Goal: Information Seeking & Learning: Compare options

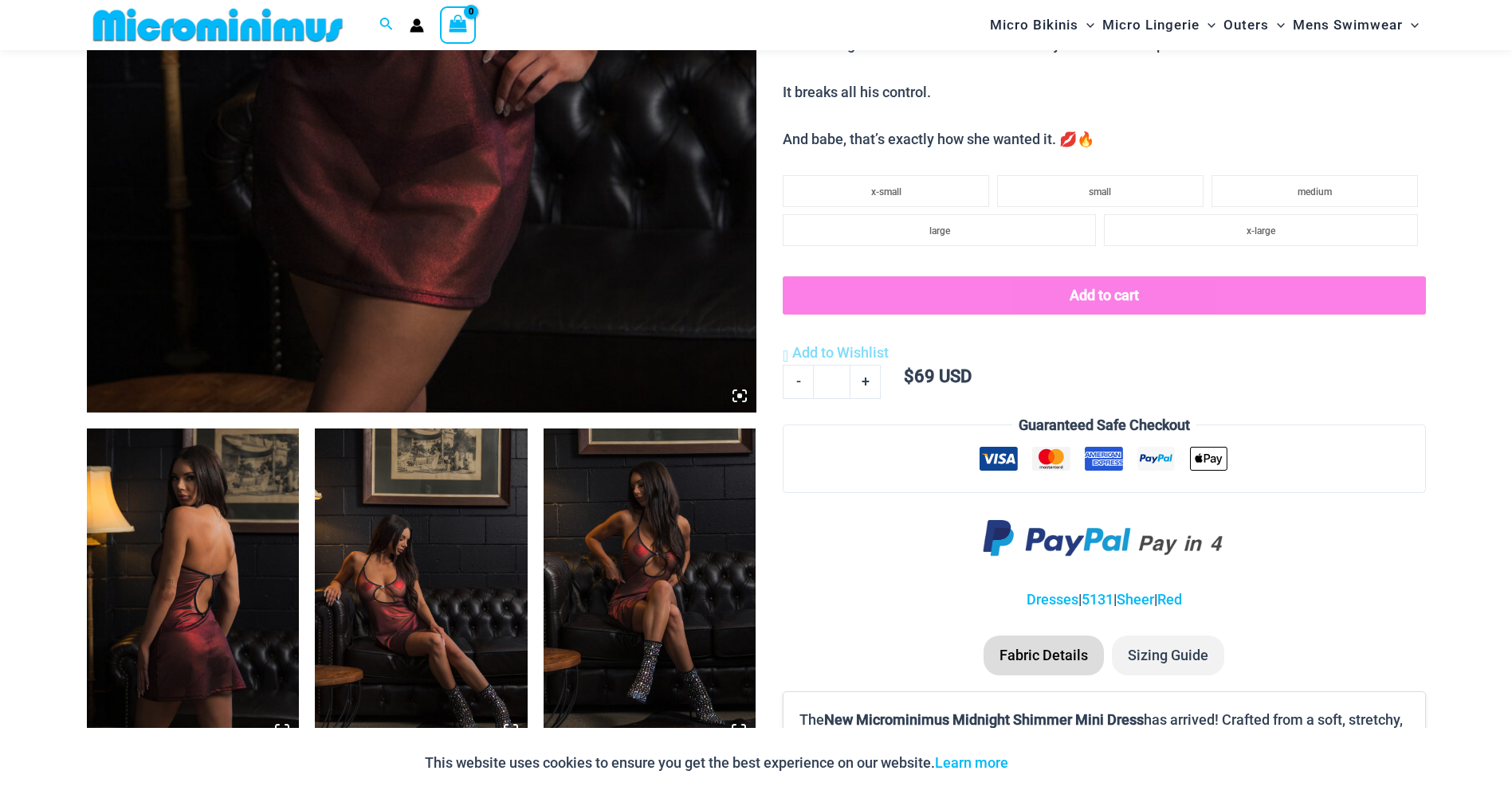
scroll to position [874, 0]
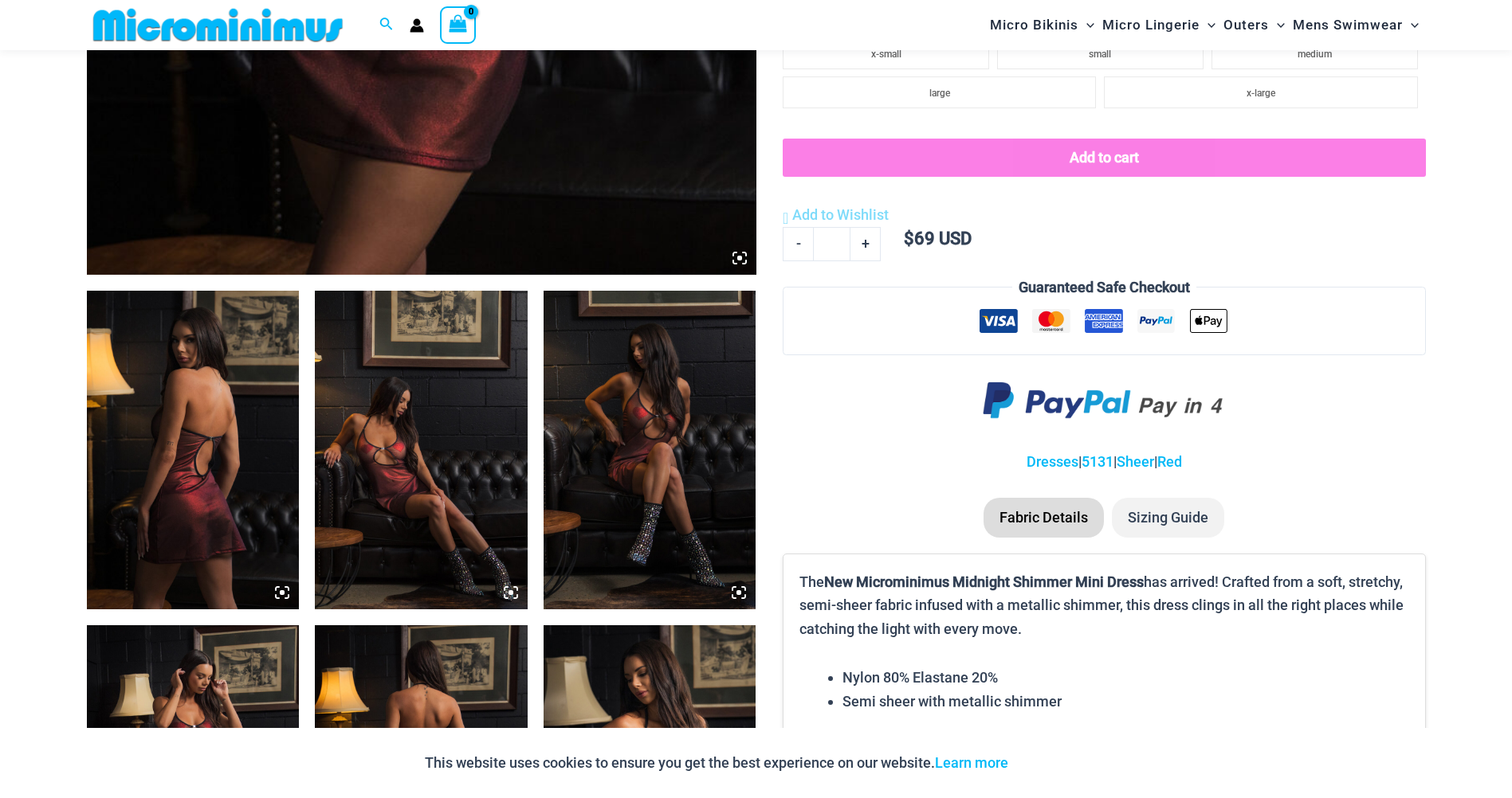
click at [233, 500] on img at bounding box center [193, 450] width 213 height 318
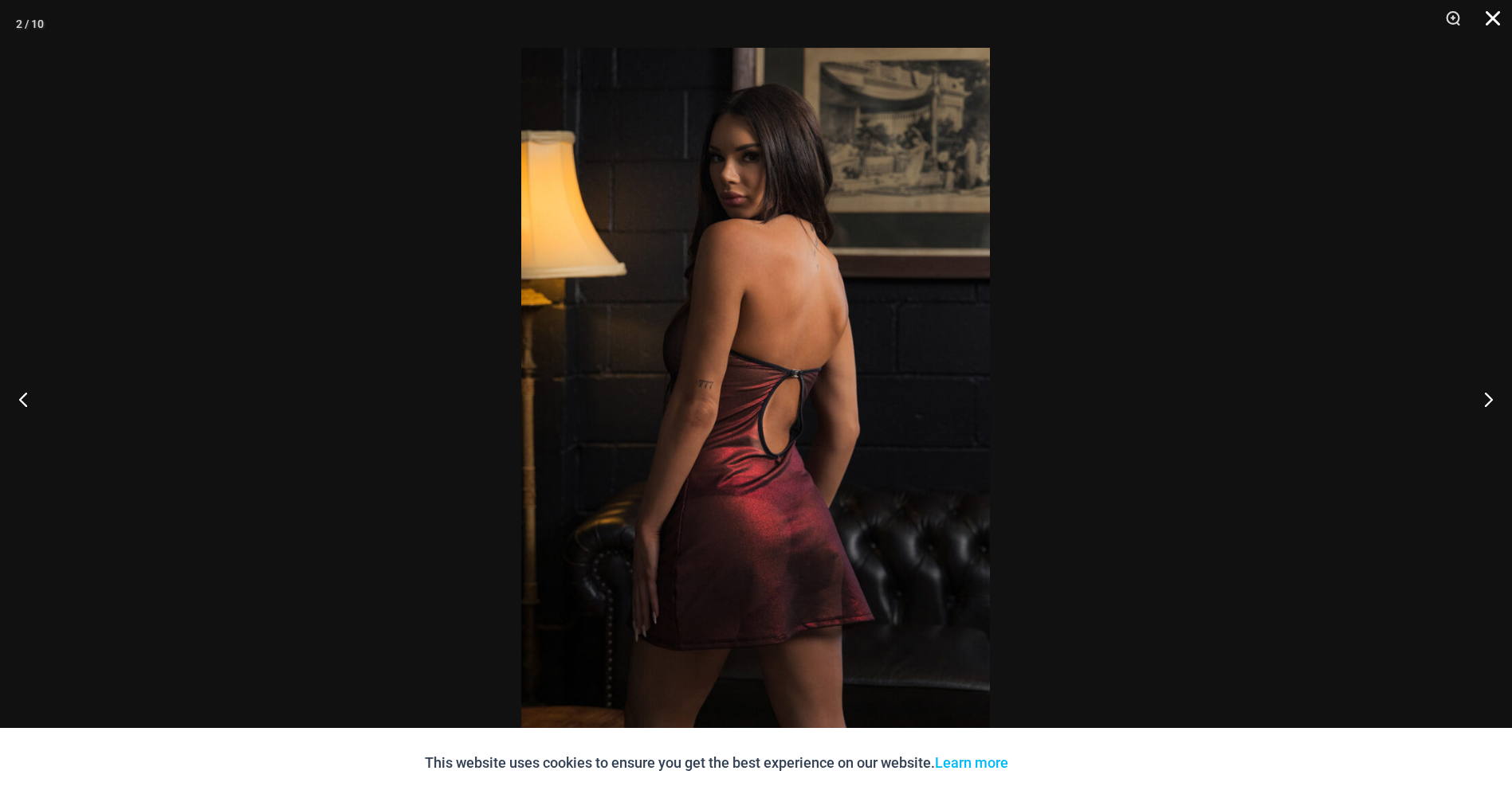
click at [1491, 21] on button "Close" at bounding box center [1487, 23] width 40 height 48
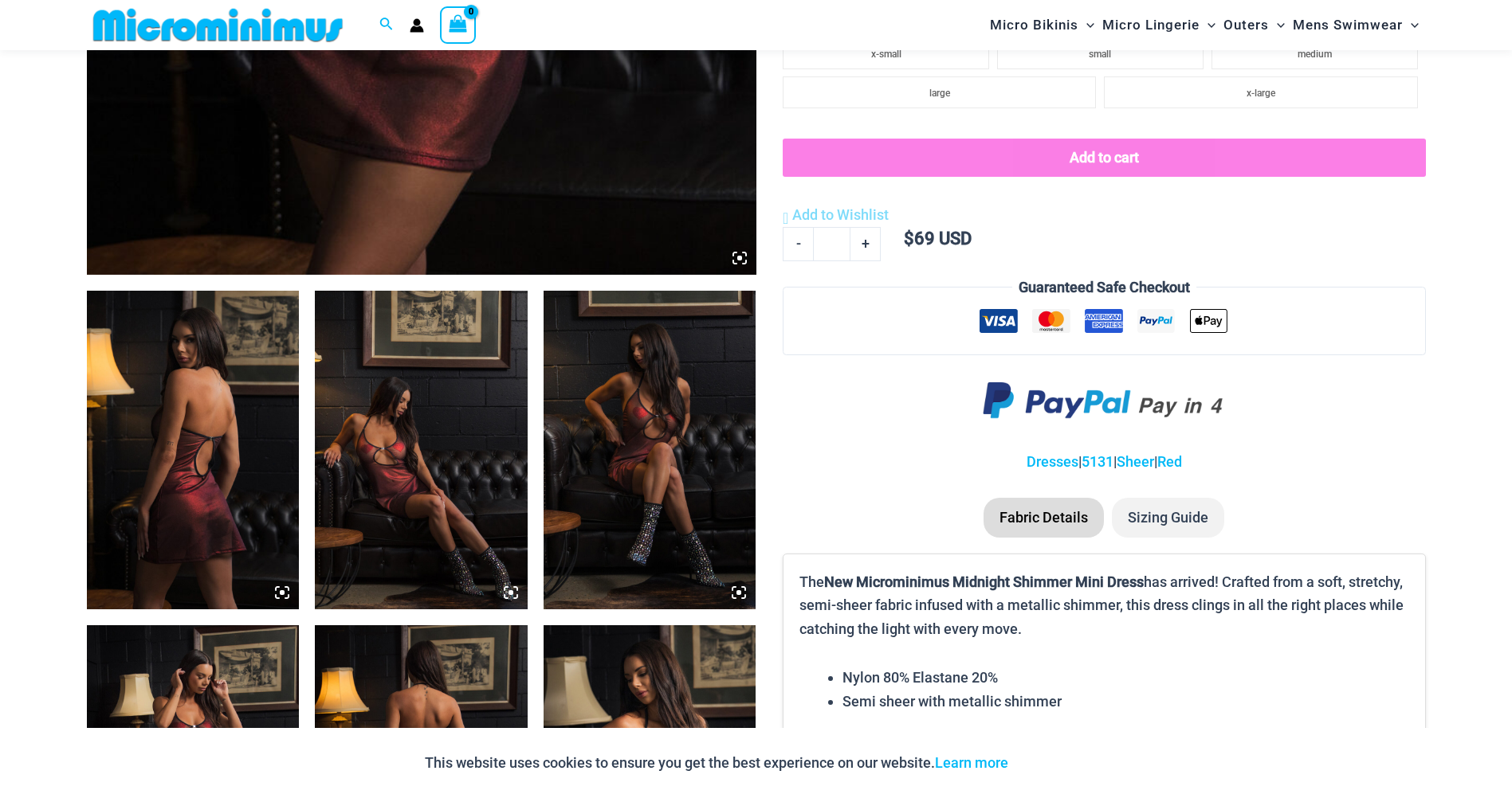
click at [640, 784] on div "This website uses cookies to ensure you get the best experience on our website.…" at bounding box center [756, 763] width 1512 height 70
click at [652, 774] on p "This website uses cookies to ensure you get the best experience on our website.…" at bounding box center [716, 763] width 583 height 24
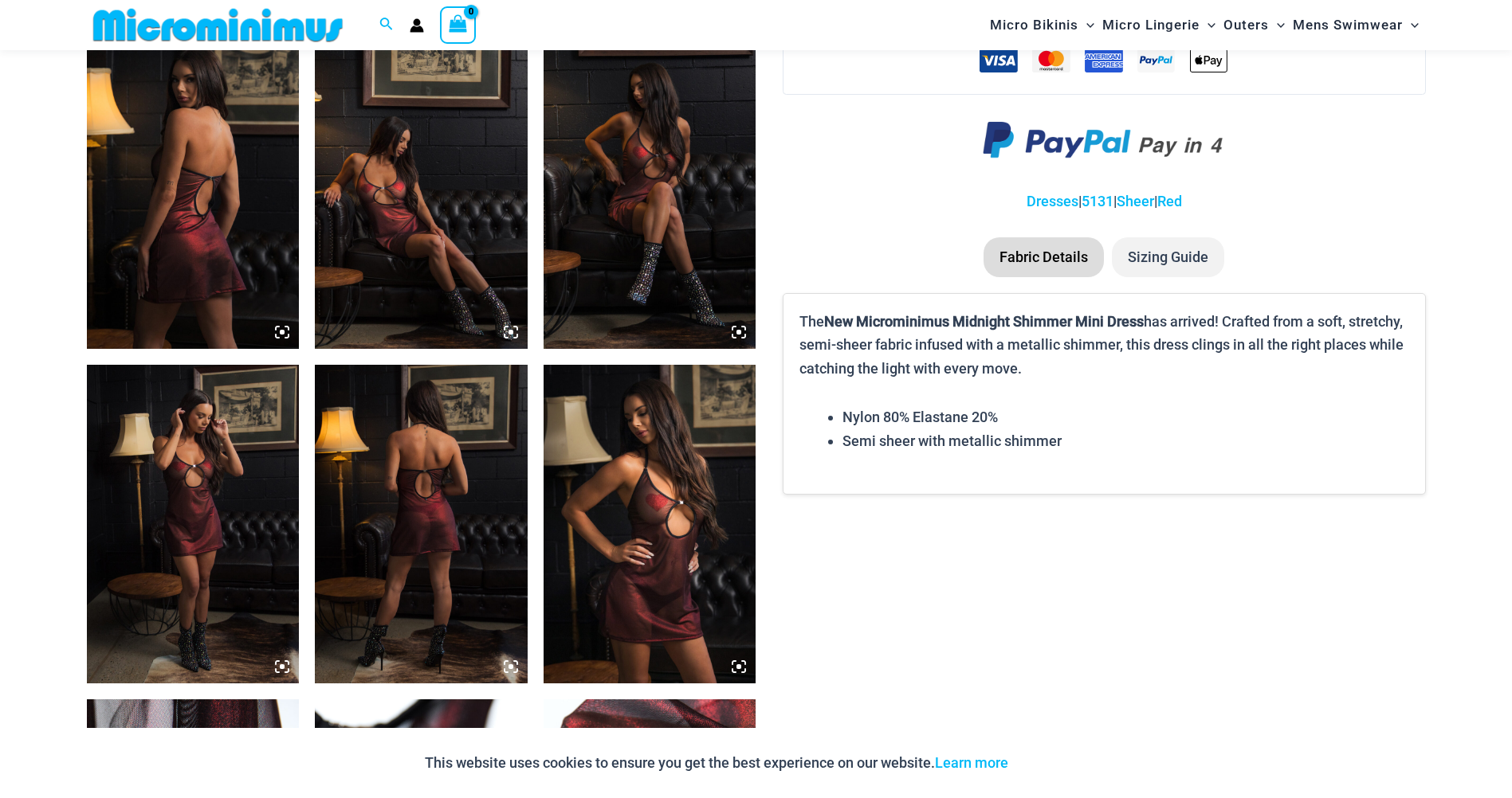
scroll to position [1113, 0]
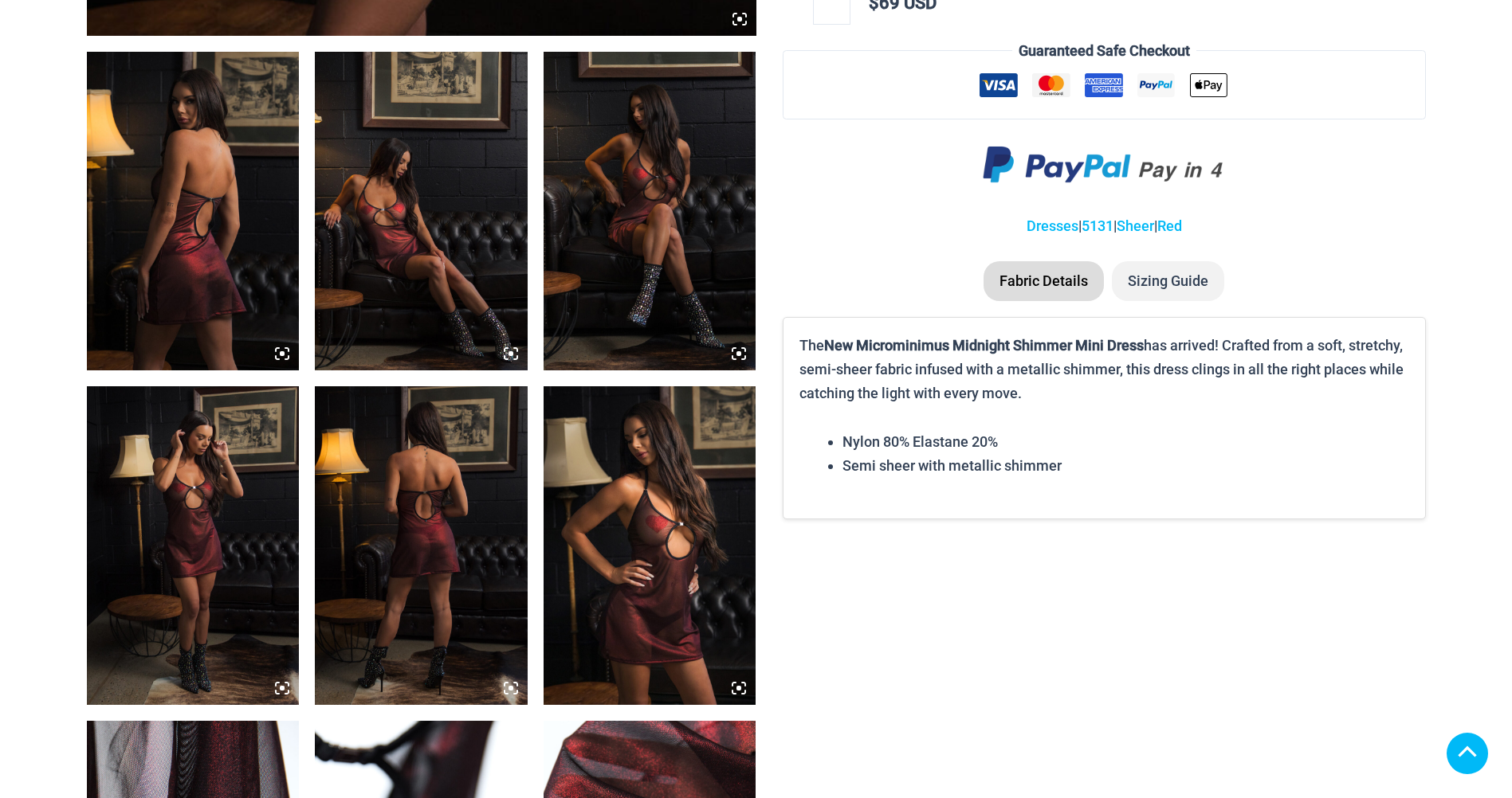
scroll to position [1127, 0]
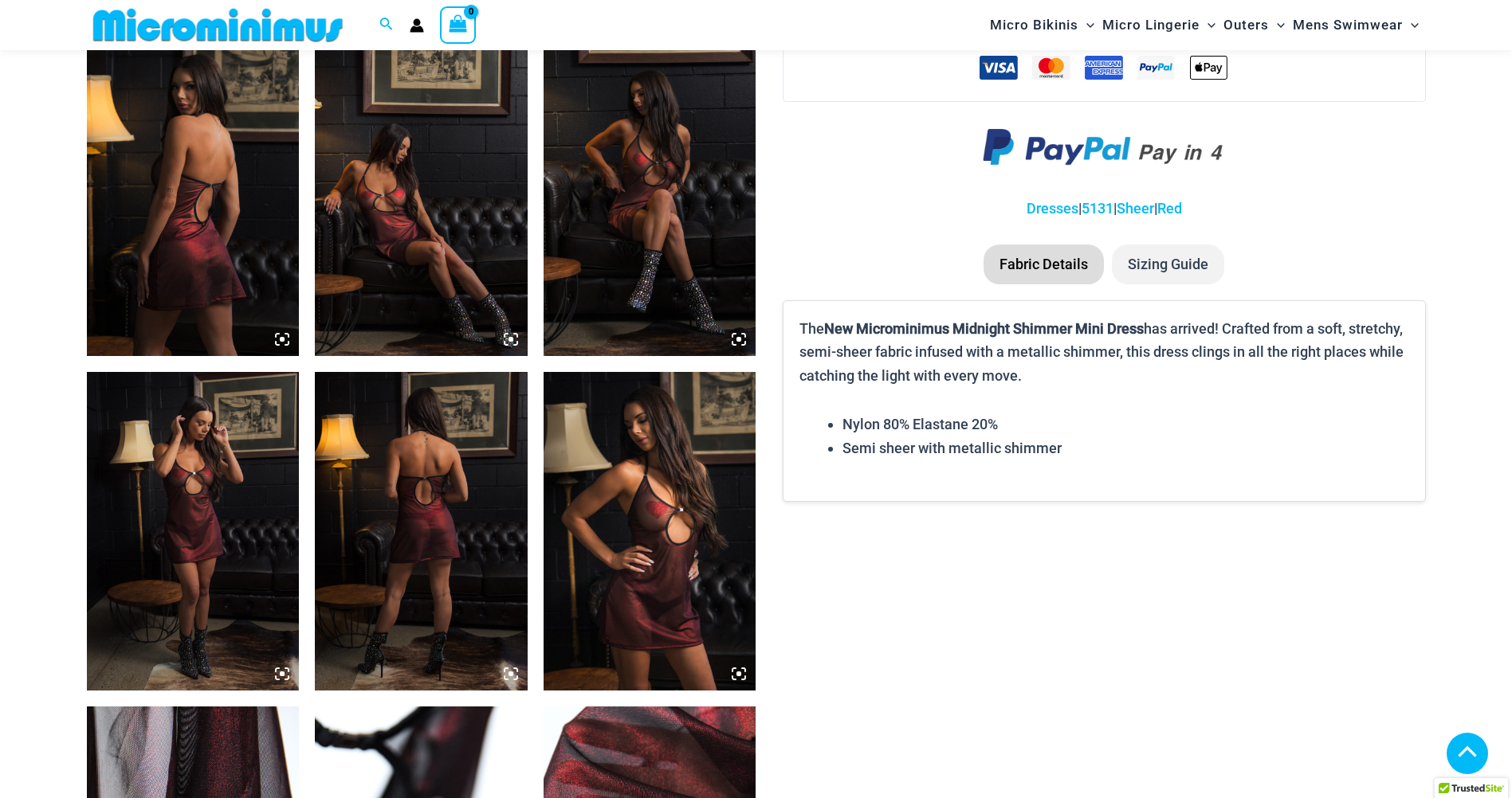
click at [205, 200] on img at bounding box center [193, 196] width 213 height 318
click at [221, 297] on img at bounding box center [193, 196] width 213 height 318
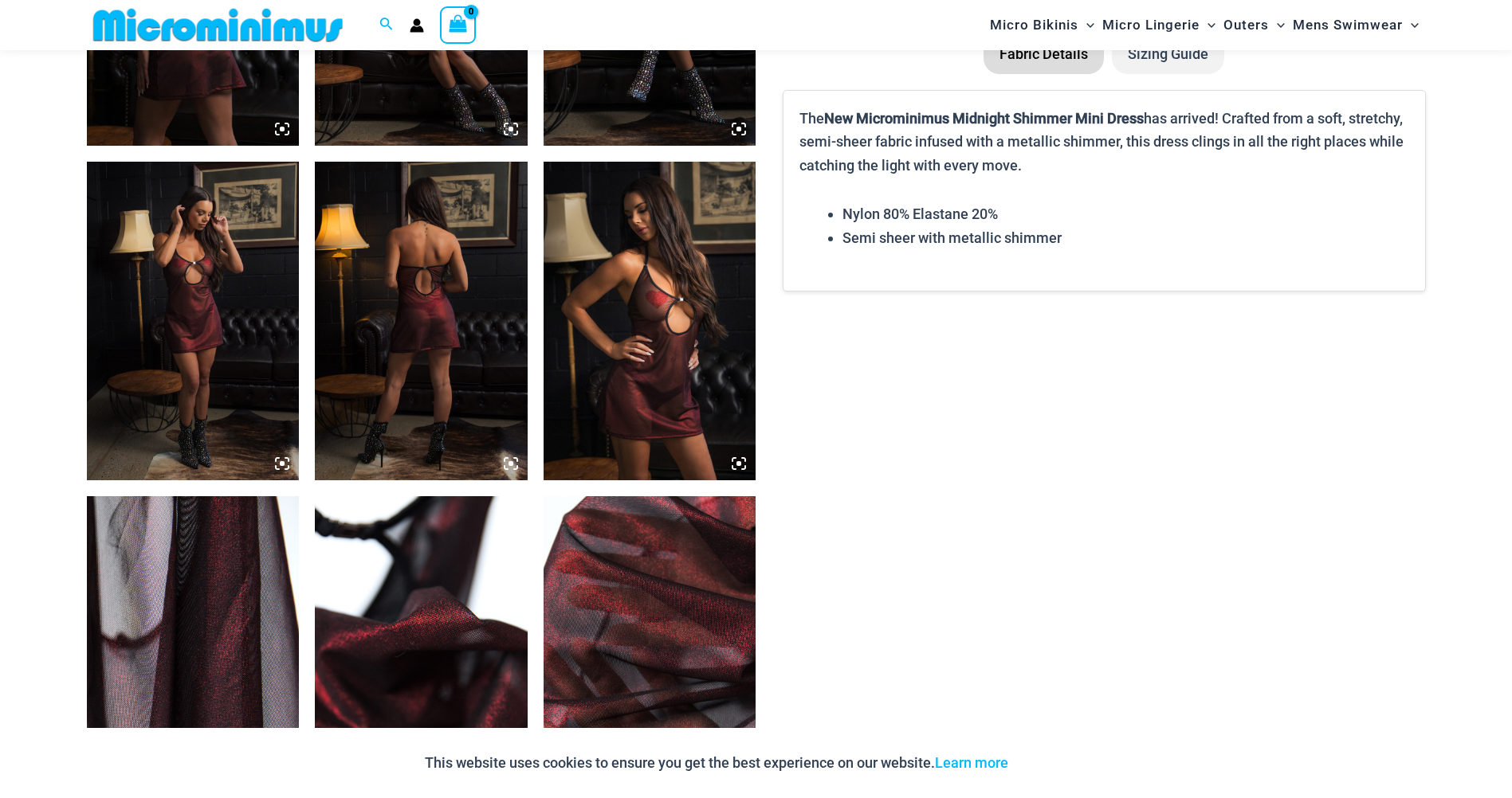
scroll to position [1272, 0]
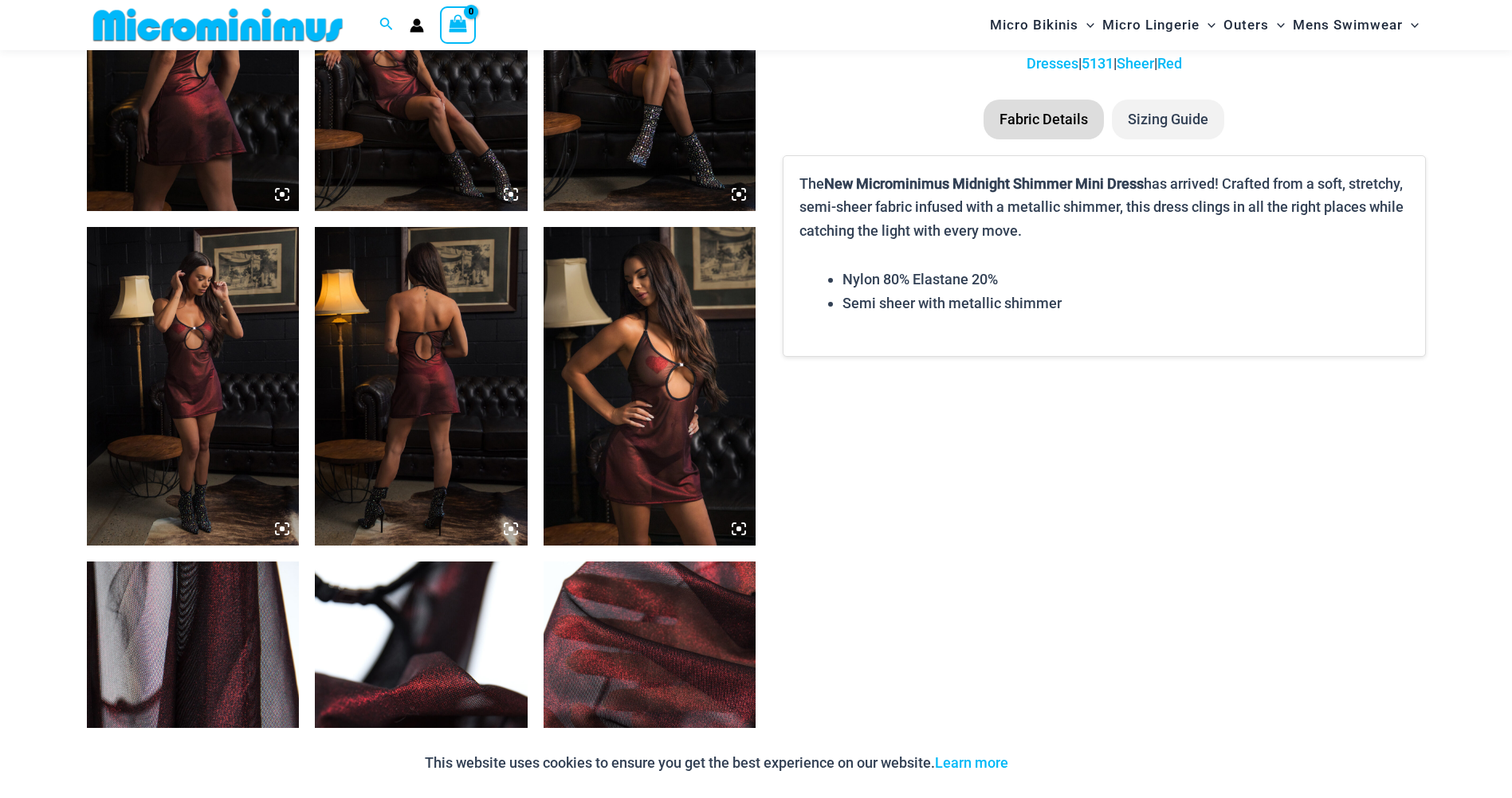
click at [360, 771] on div "This website uses cookies to ensure you get the best experience on our website.…" at bounding box center [756, 763] width 1512 height 70
click at [1156, 750] on div "This website uses cookies to ensure you get the best experience on our website.…" at bounding box center [756, 763] width 1512 height 70
click at [1150, 759] on div "This website uses cookies to ensure you get the best experience on our website.…" at bounding box center [756, 763] width 1512 height 70
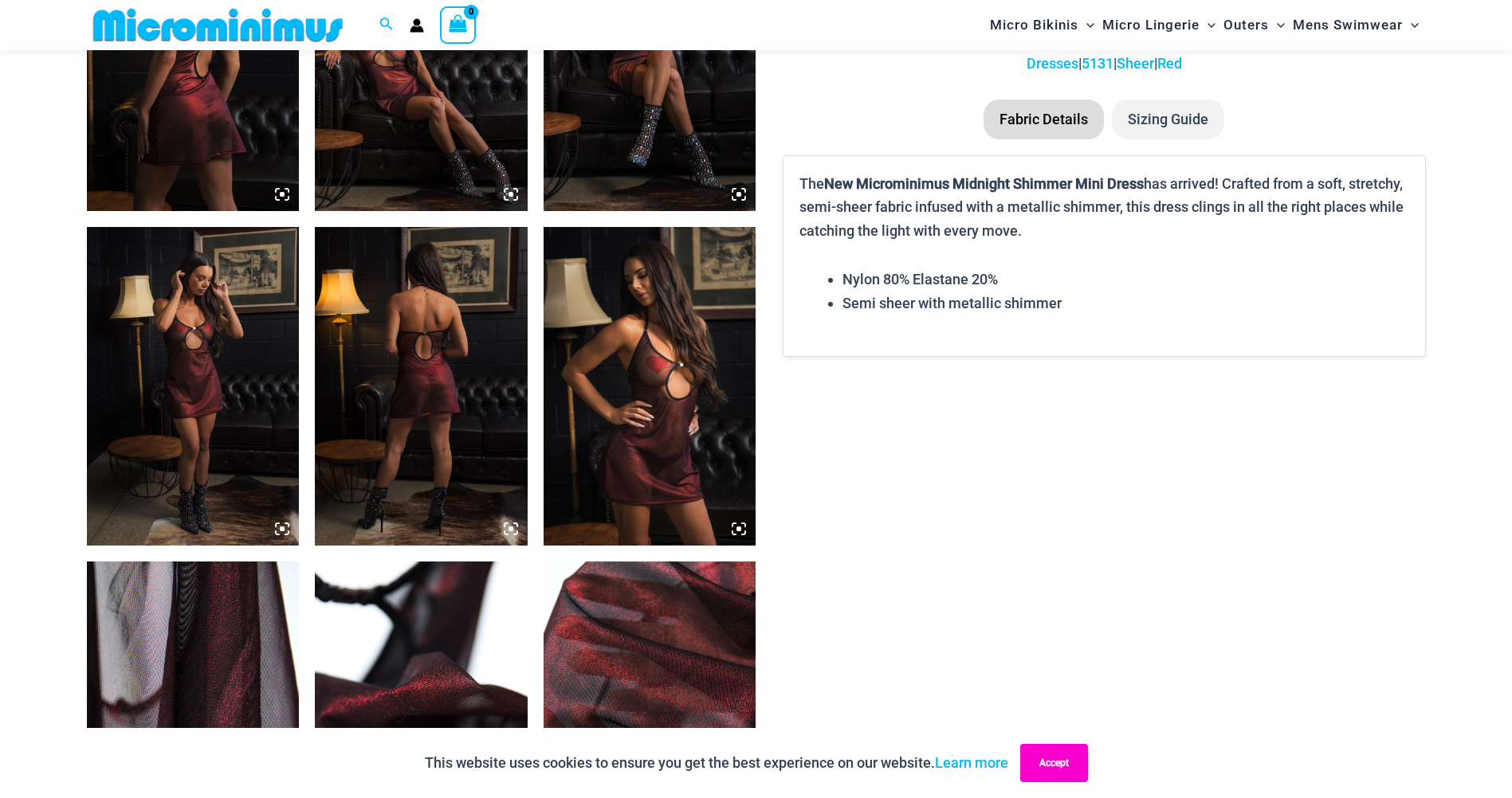
click at [1040, 760] on button "Accept" at bounding box center [1054, 763] width 67 height 38
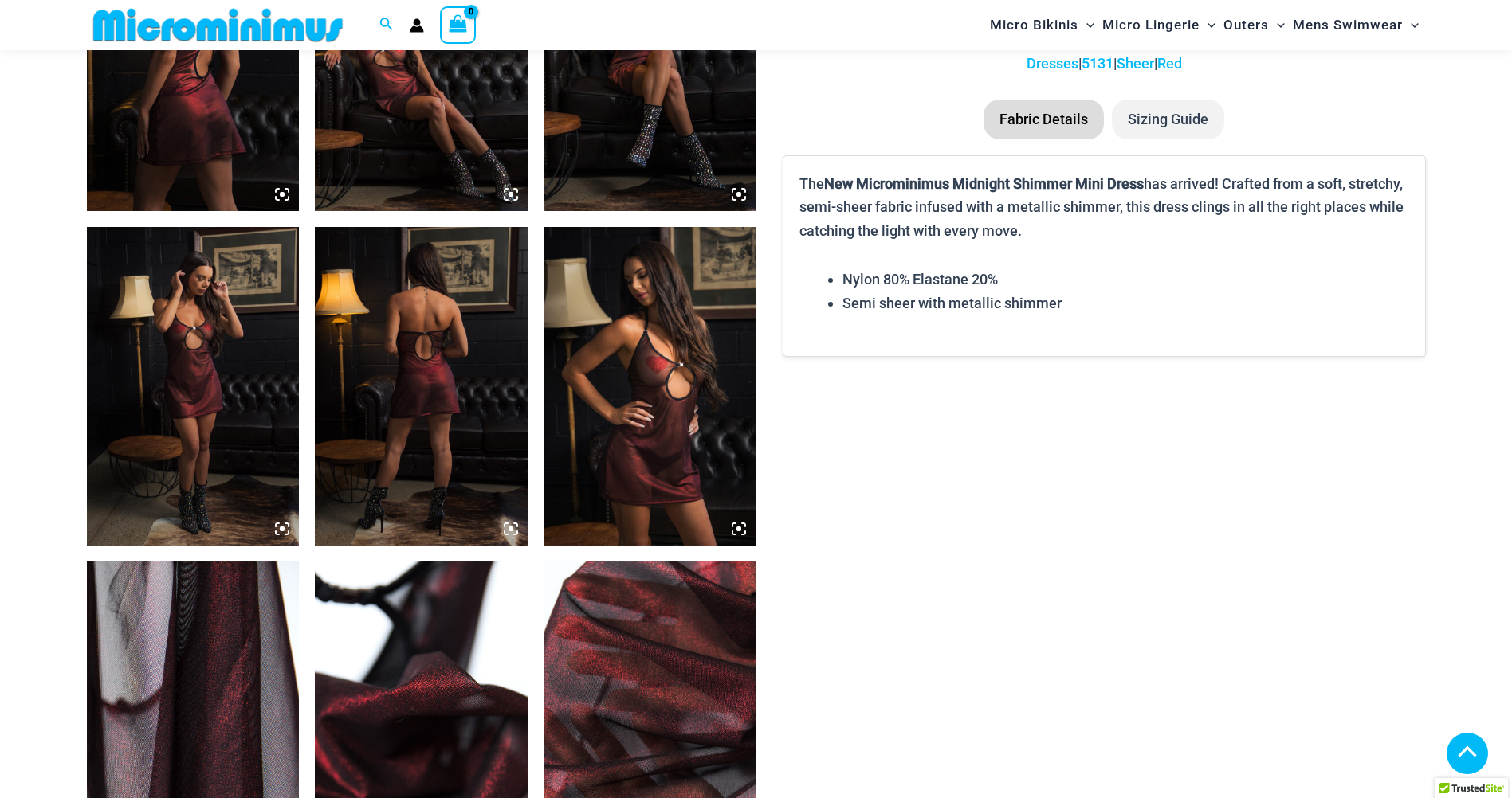
click at [201, 151] on img at bounding box center [193, 52] width 213 height 318
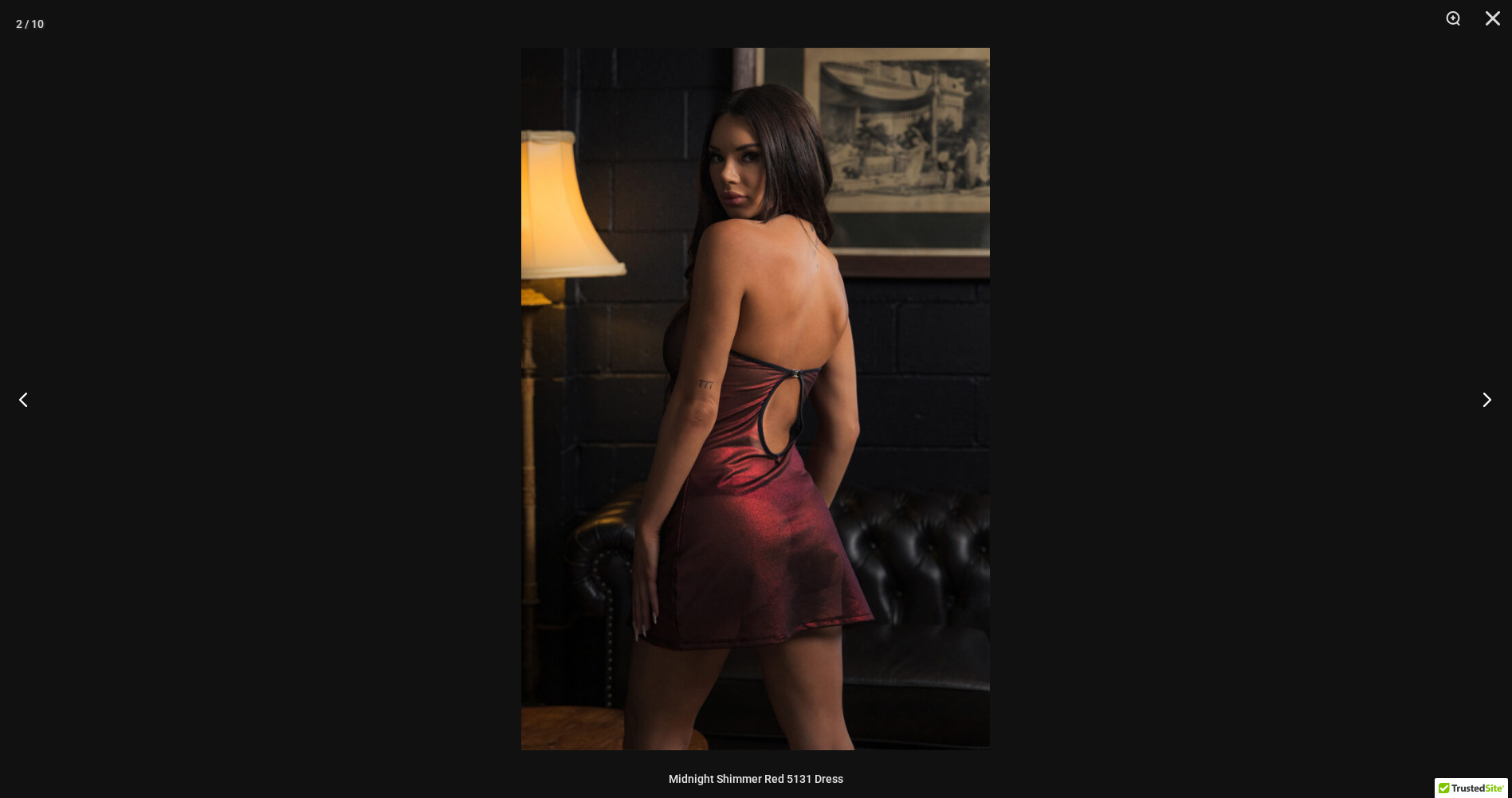
click at [1484, 399] on button "Next" at bounding box center [1481, 399] width 60 height 80
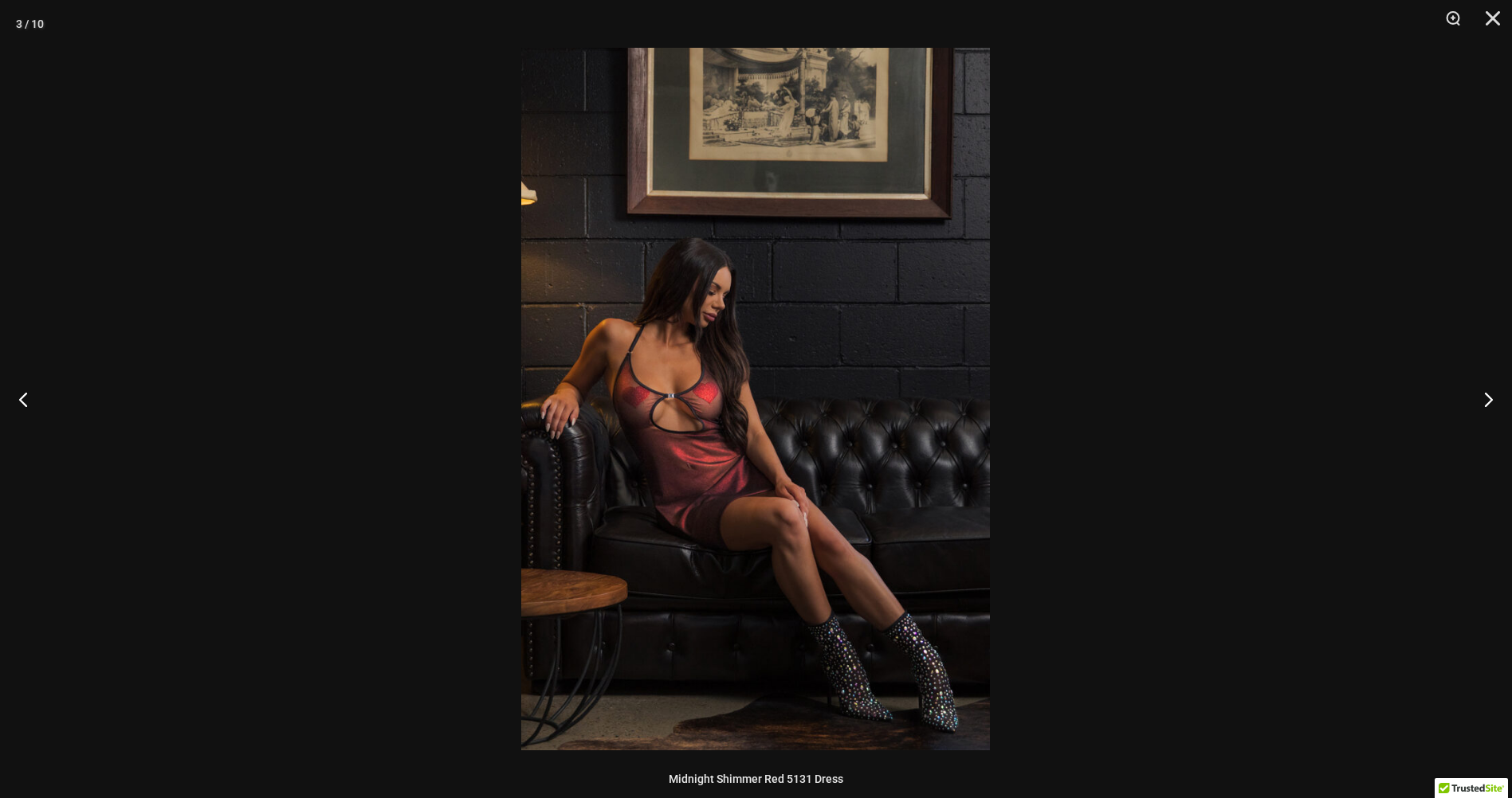
click at [701, 422] on img at bounding box center [755, 399] width 469 height 703
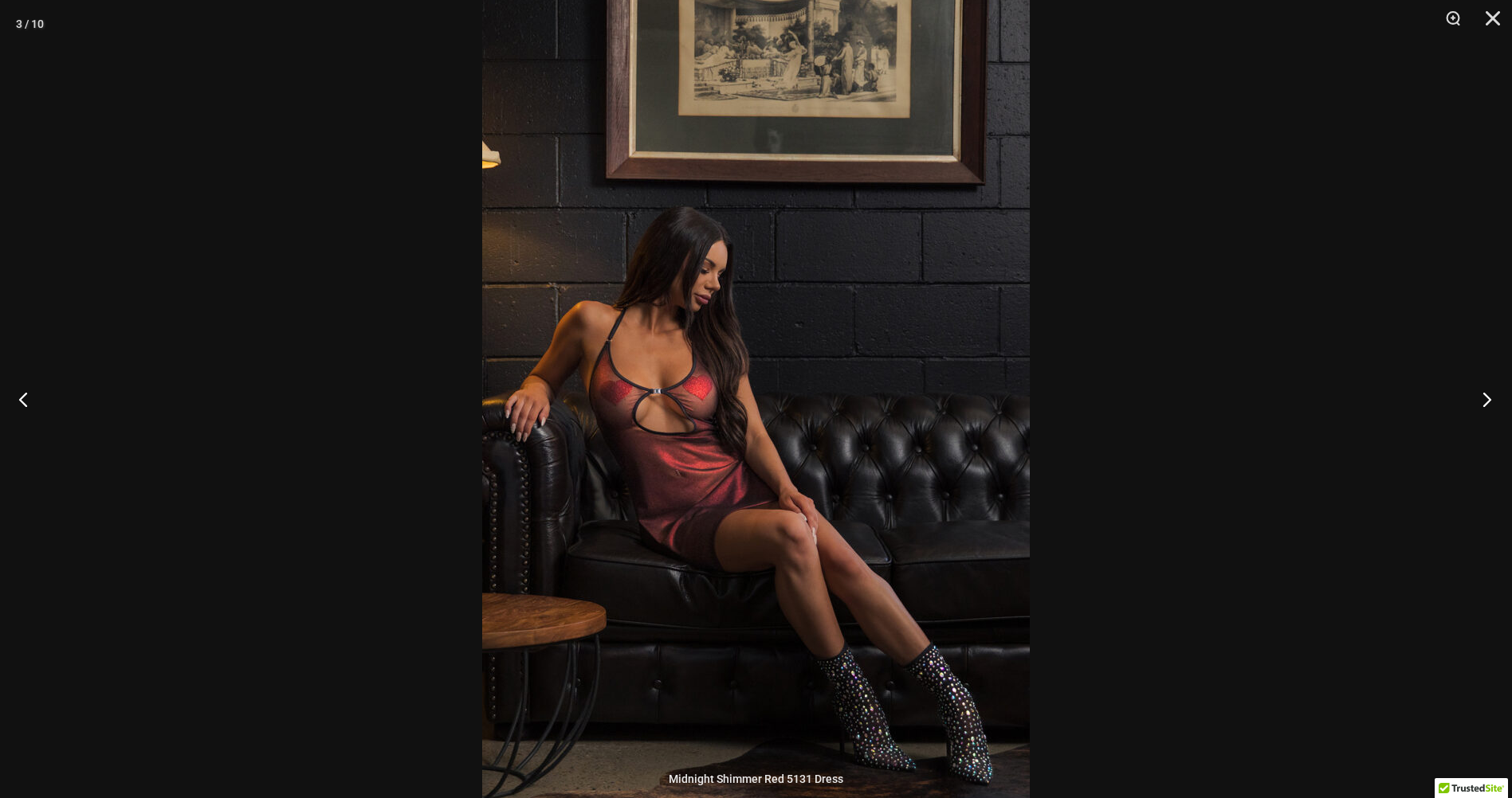
click at [1482, 397] on button "Next" at bounding box center [1481, 399] width 60 height 80
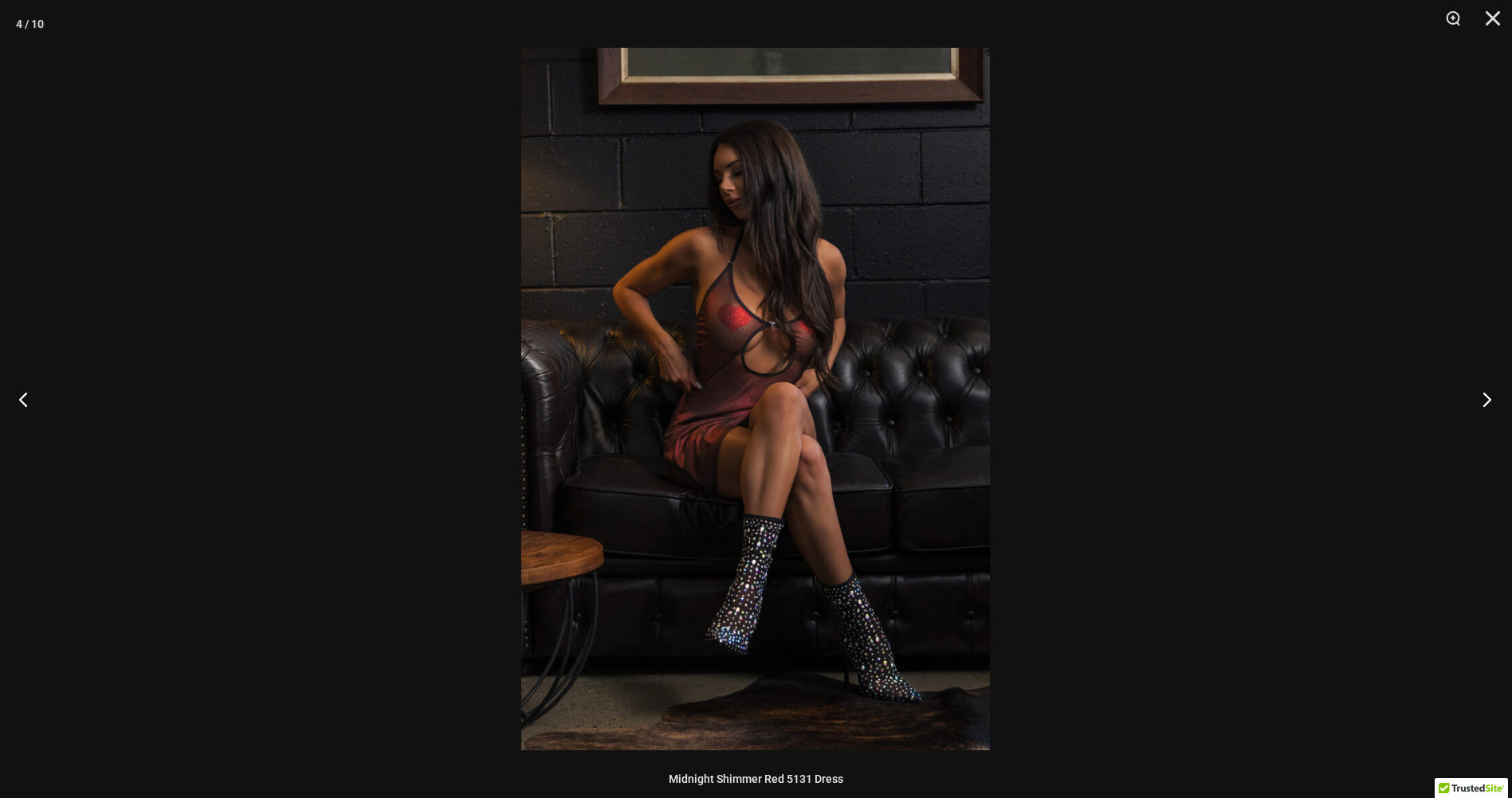
click at [1482, 397] on button "Next" at bounding box center [1481, 399] width 60 height 80
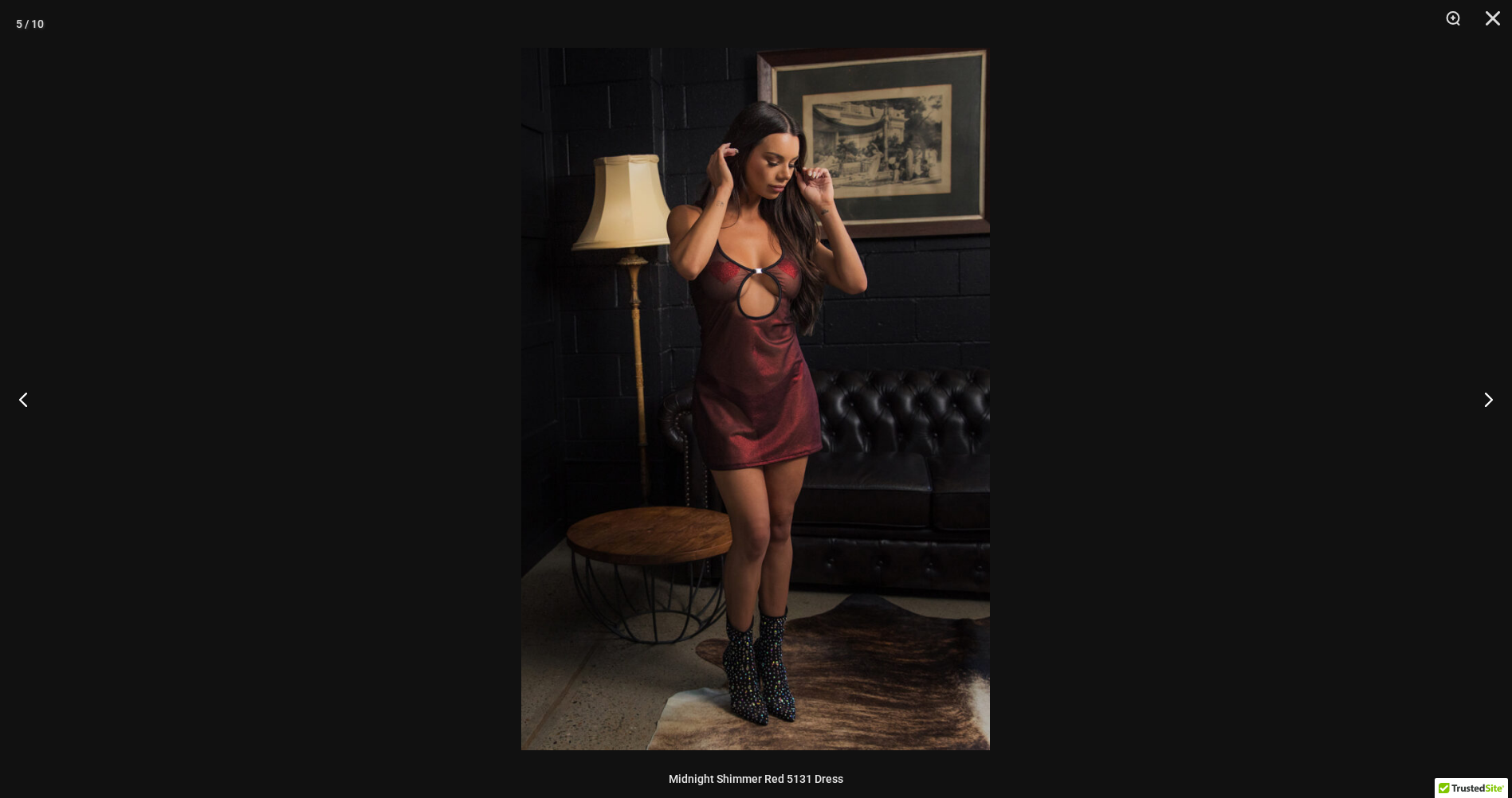
click at [773, 307] on img at bounding box center [755, 399] width 469 height 703
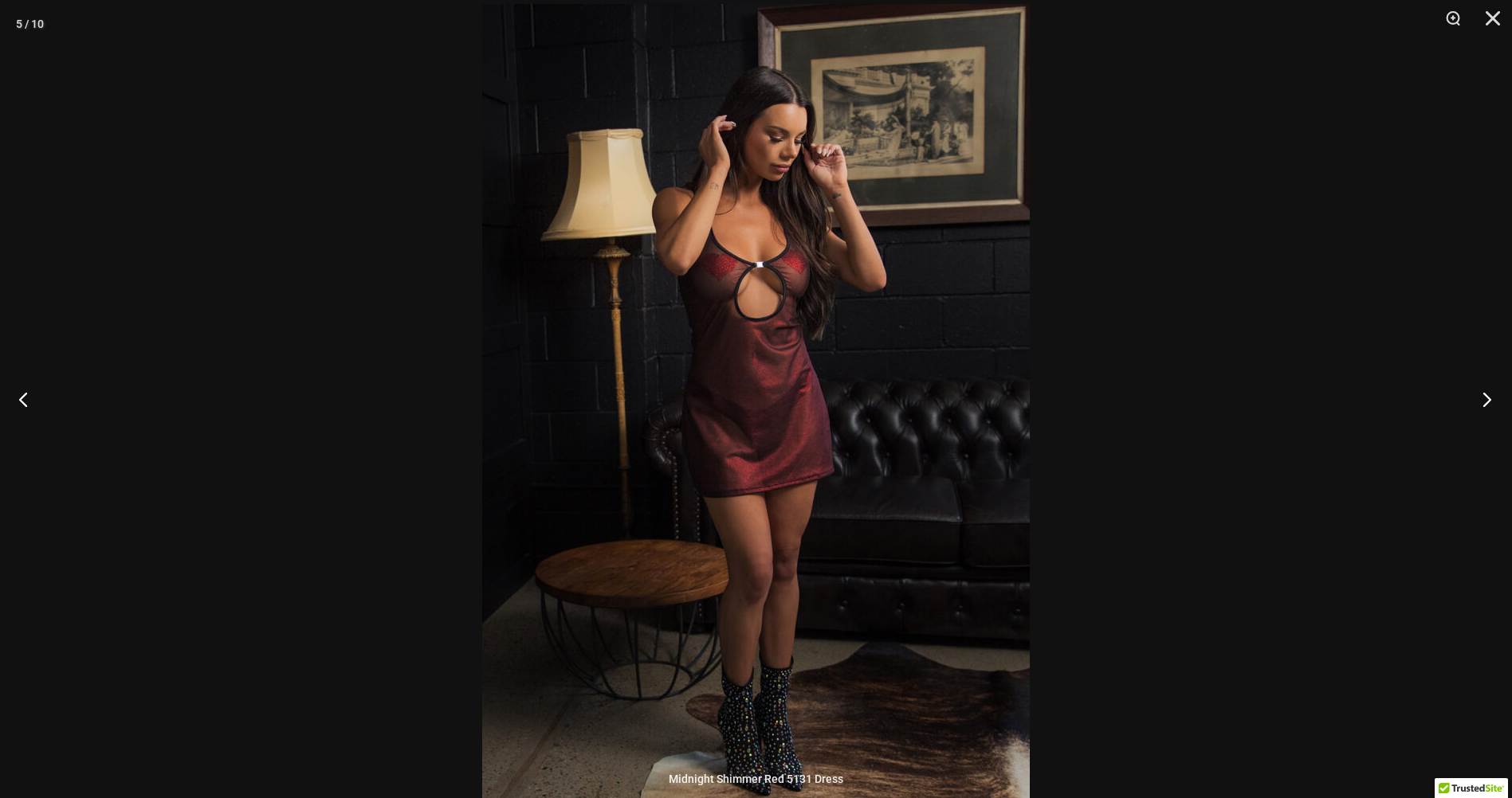
click at [1483, 400] on button "Next" at bounding box center [1481, 399] width 60 height 80
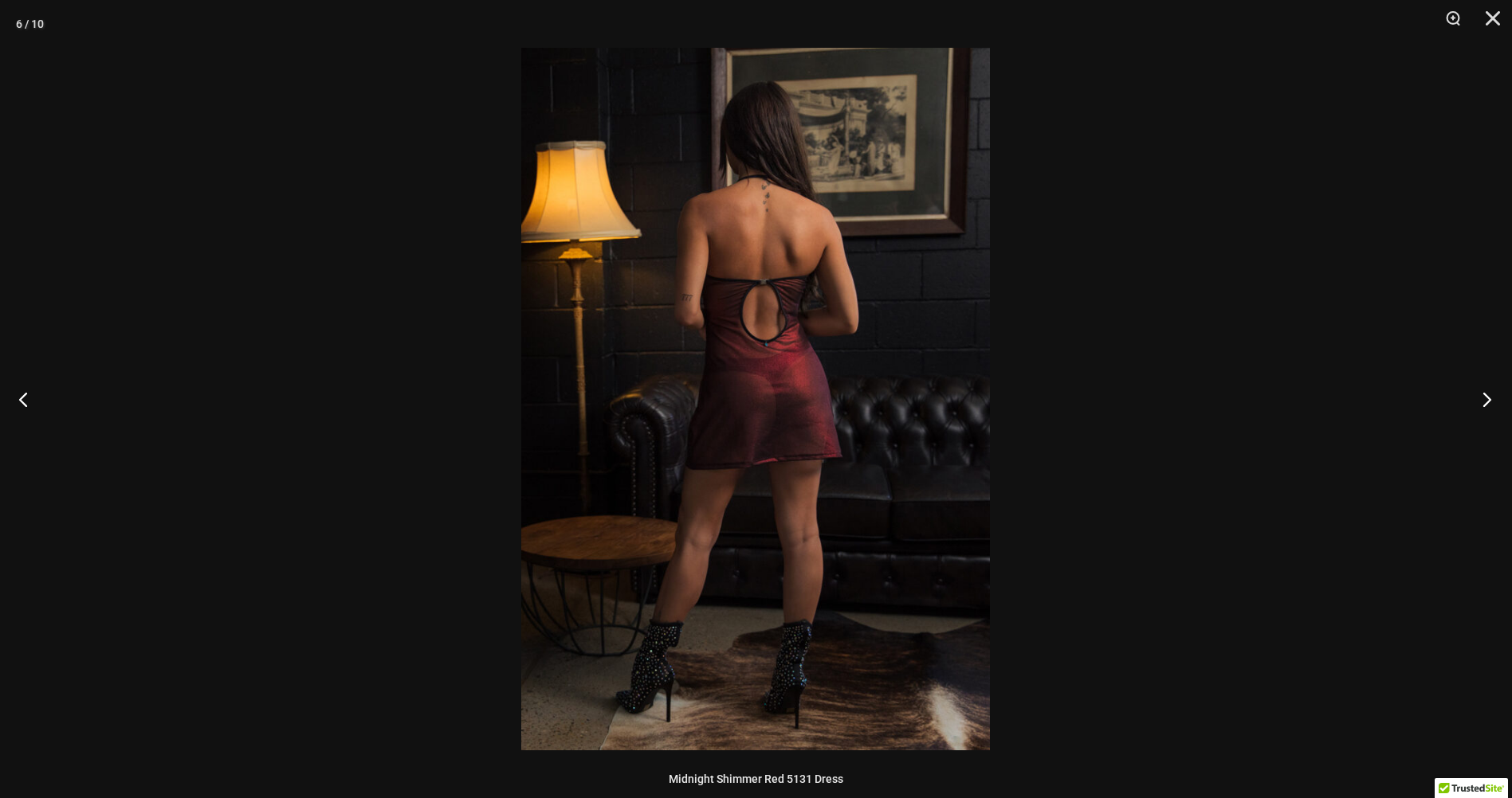
click at [1483, 400] on button "Next" at bounding box center [1481, 399] width 60 height 80
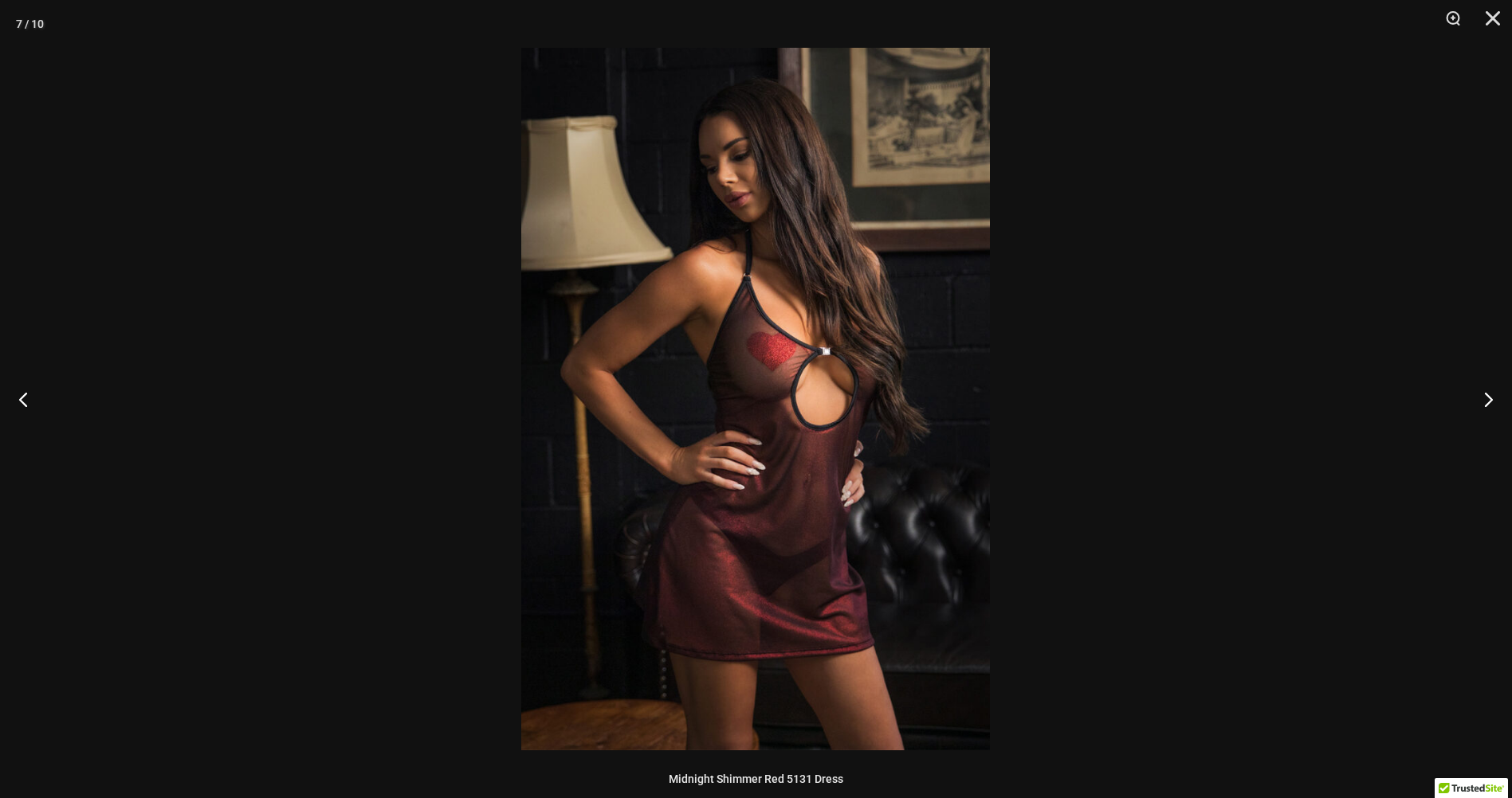
click at [858, 380] on img at bounding box center [755, 399] width 469 height 703
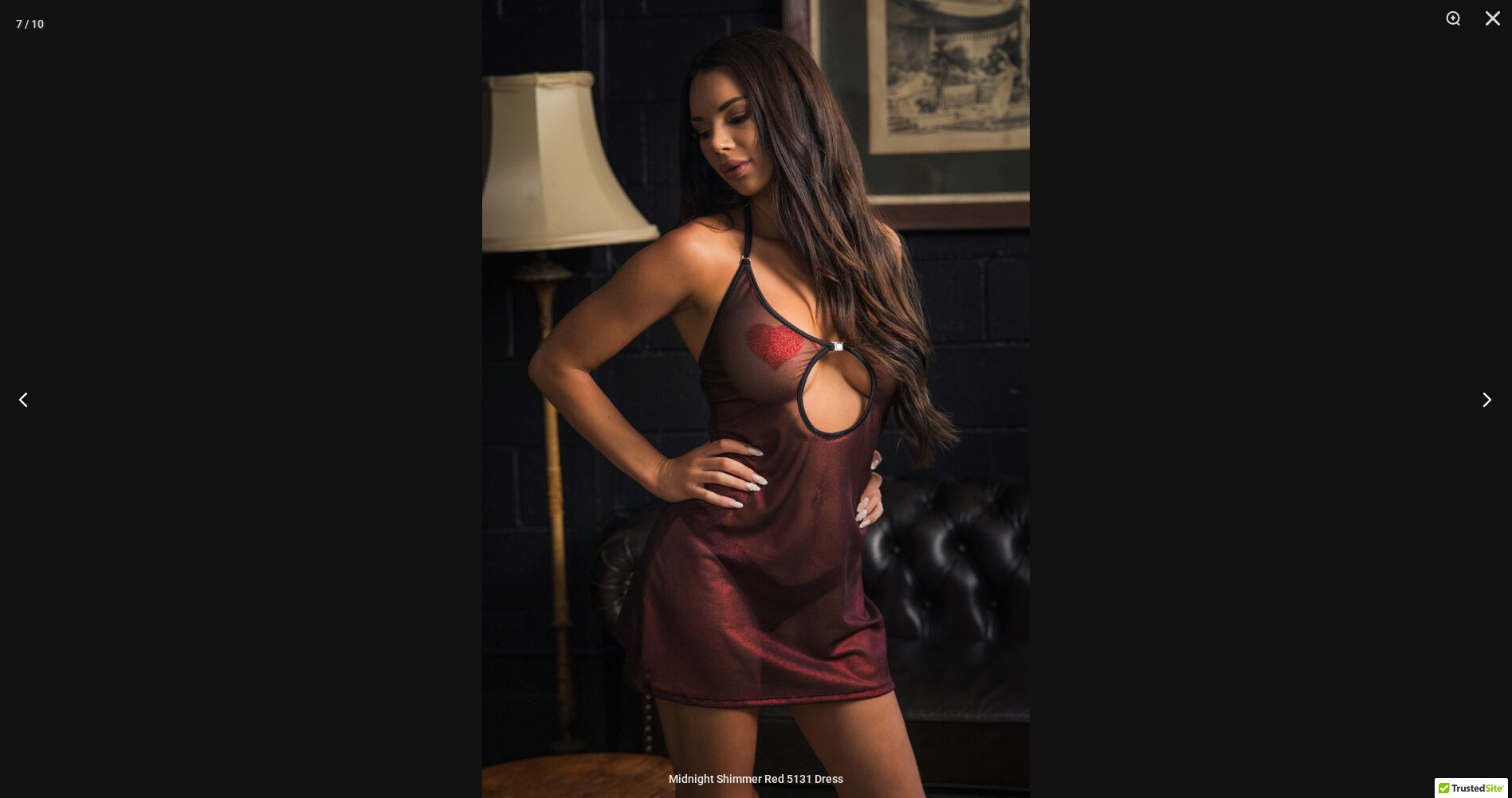
click at [1480, 397] on button "Next" at bounding box center [1481, 399] width 60 height 80
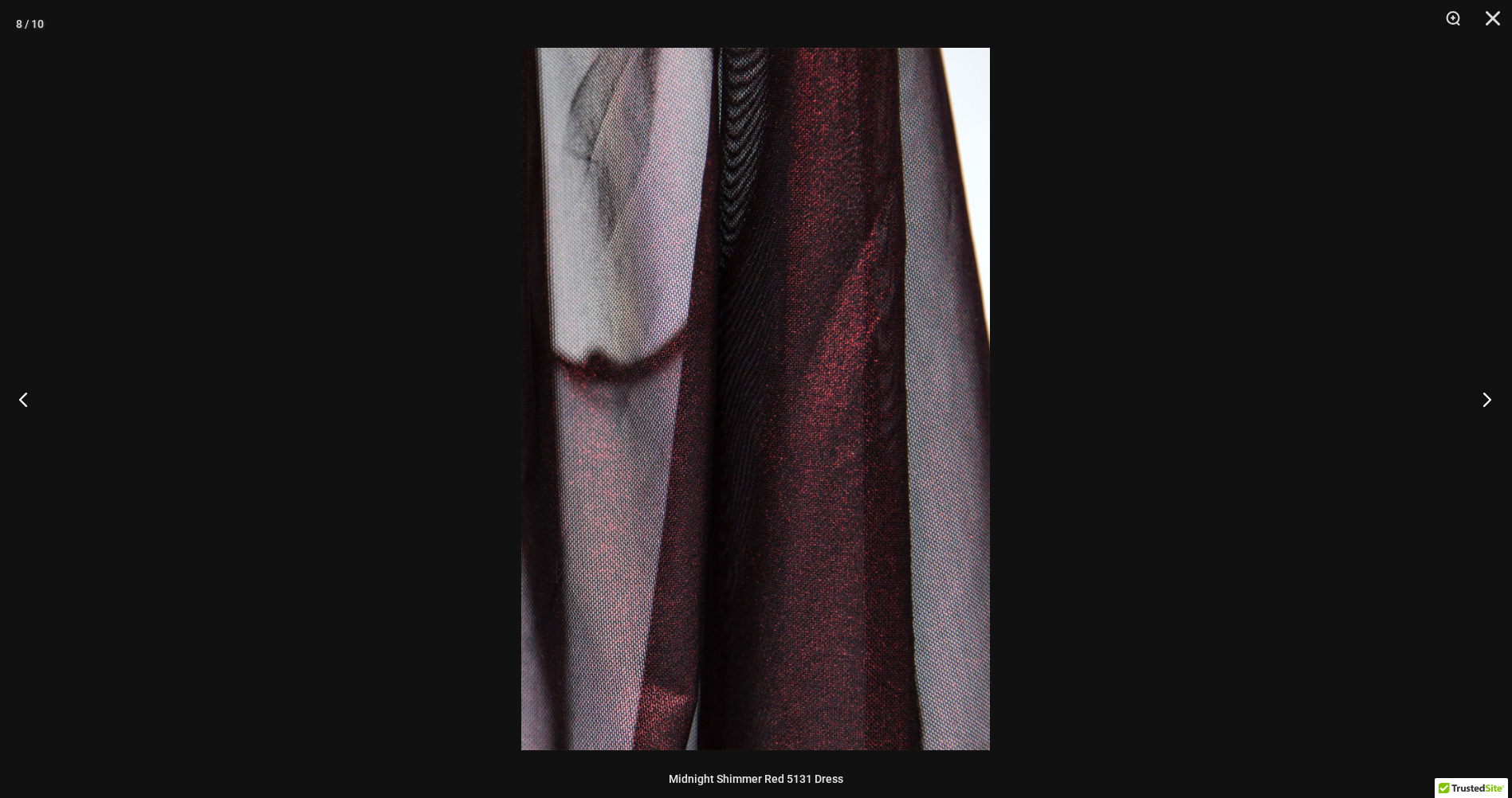
click at [1480, 397] on button "Next" at bounding box center [1481, 399] width 60 height 80
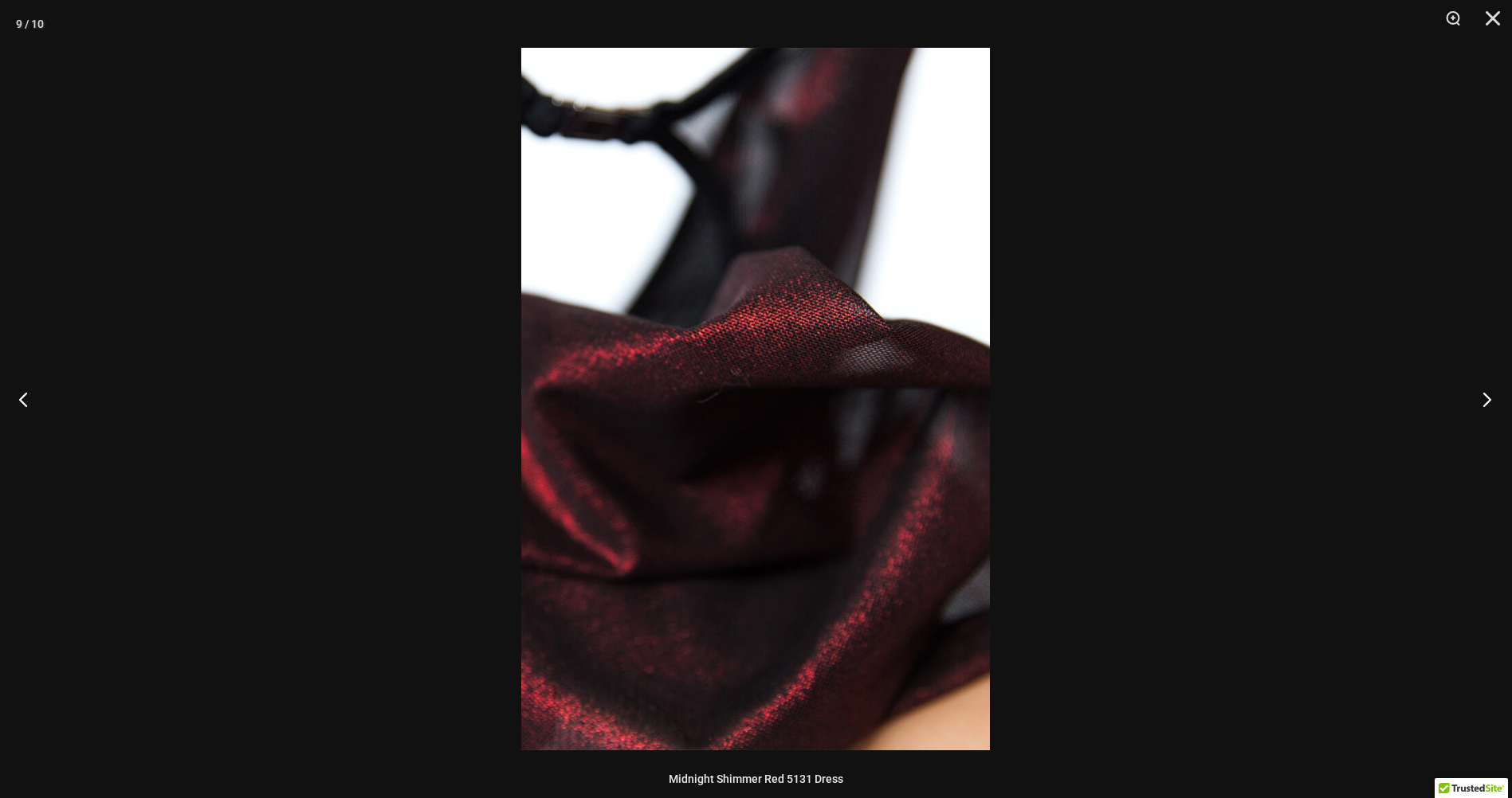
click at [1480, 397] on button "Next" at bounding box center [1481, 399] width 60 height 80
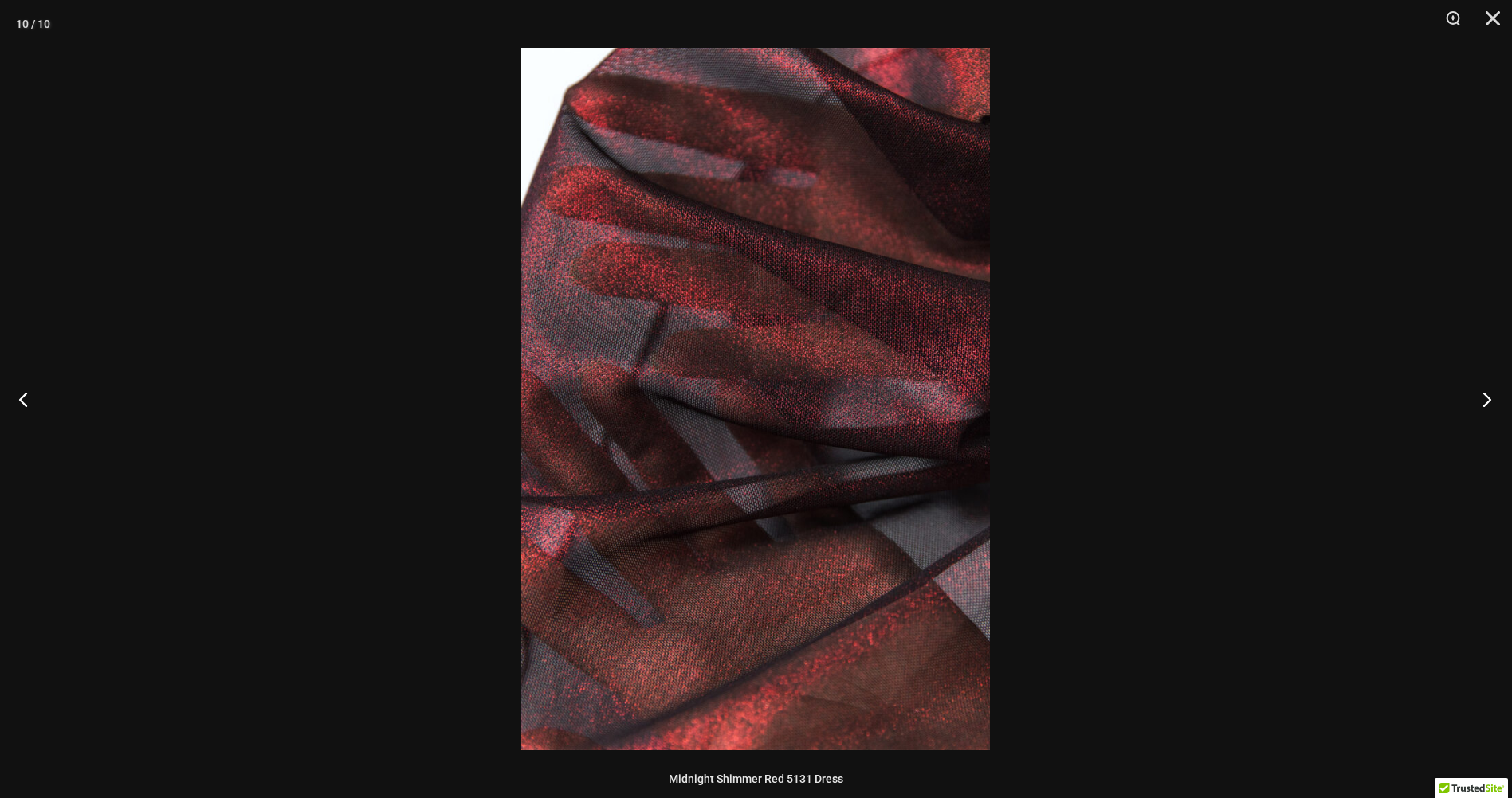
click at [1480, 397] on button "Next" at bounding box center [1481, 399] width 60 height 80
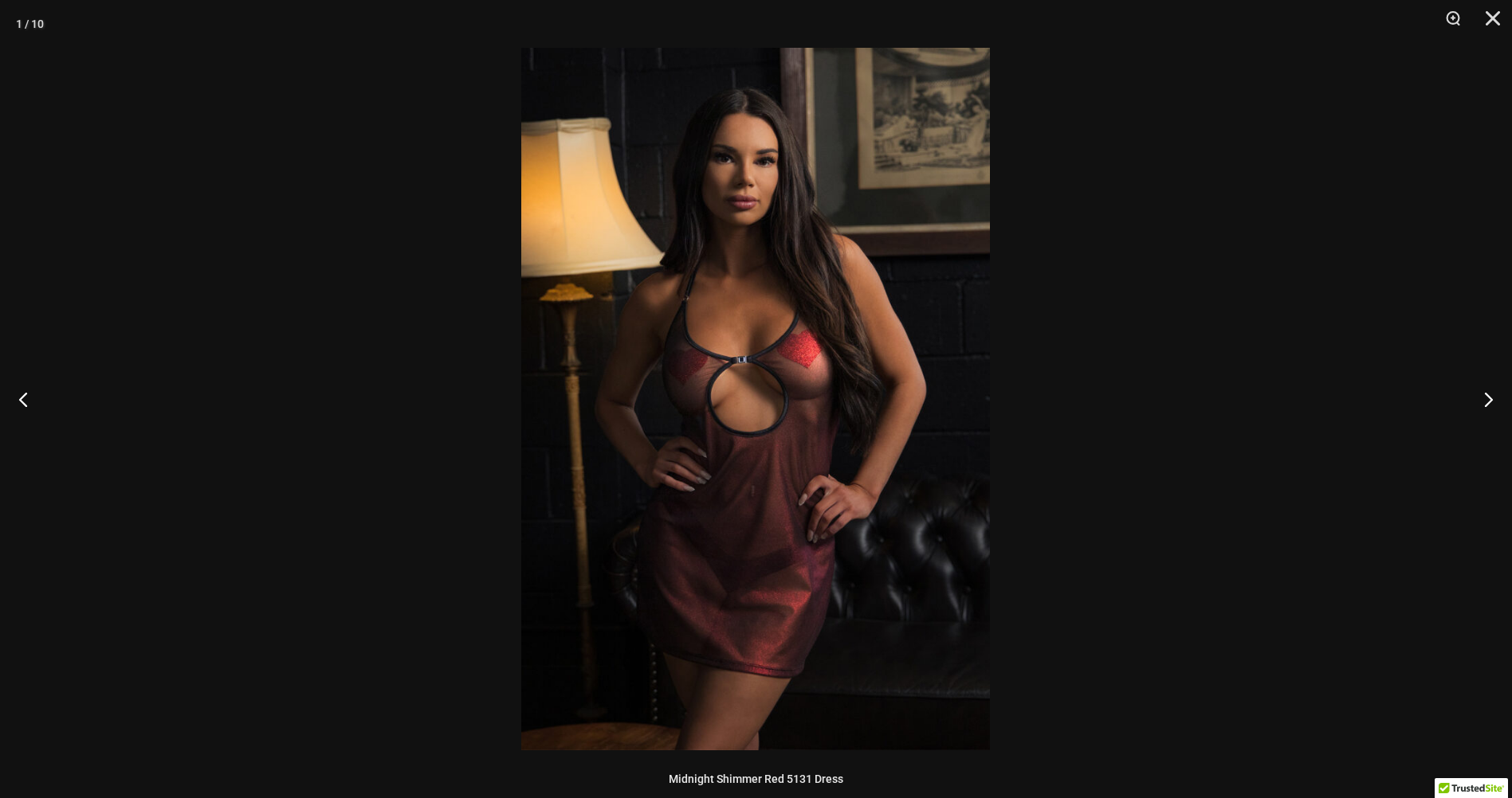
click at [806, 393] on img at bounding box center [755, 399] width 469 height 703
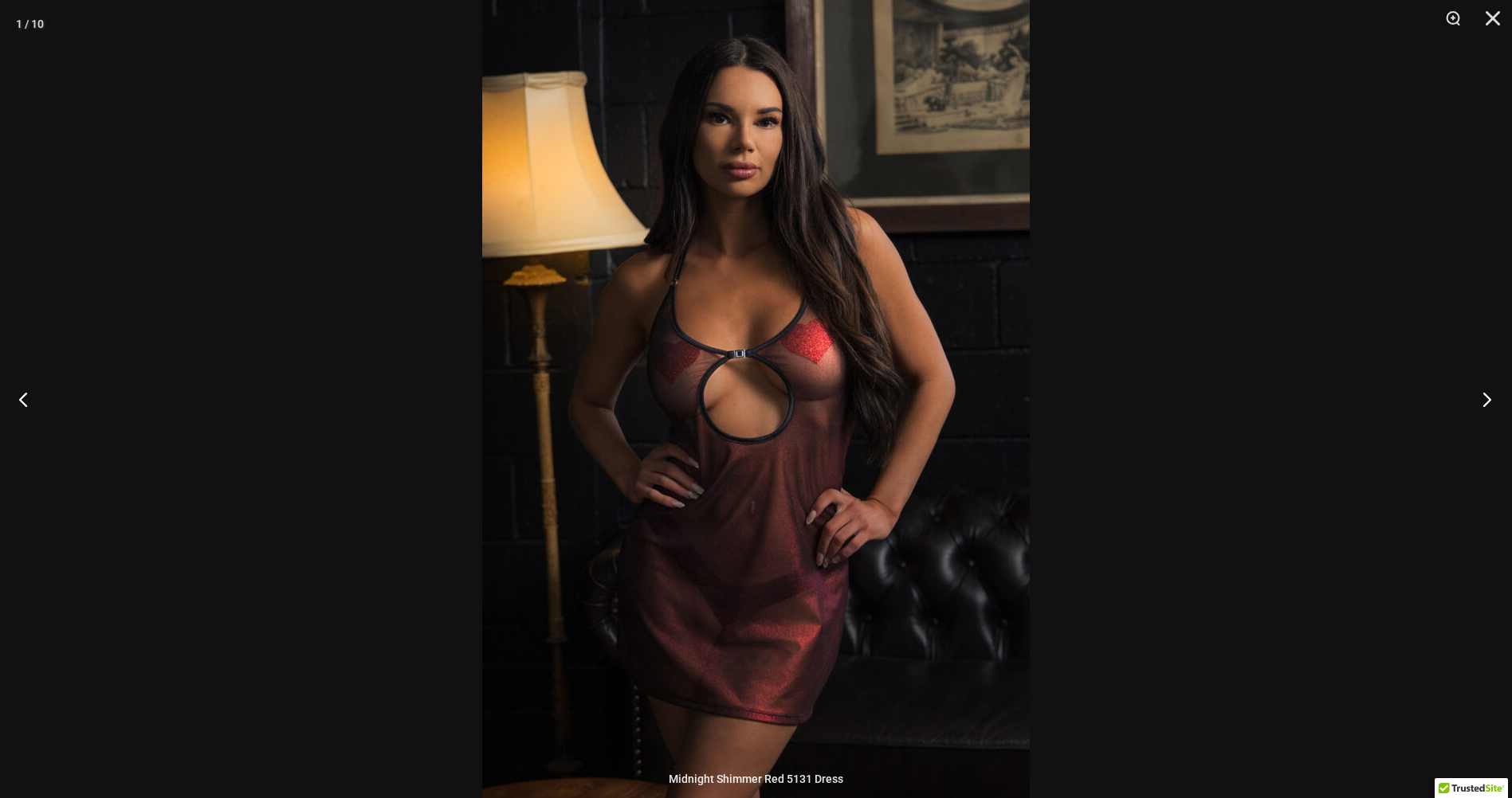
click at [1490, 399] on button "Next" at bounding box center [1481, 399] width 60 height 80
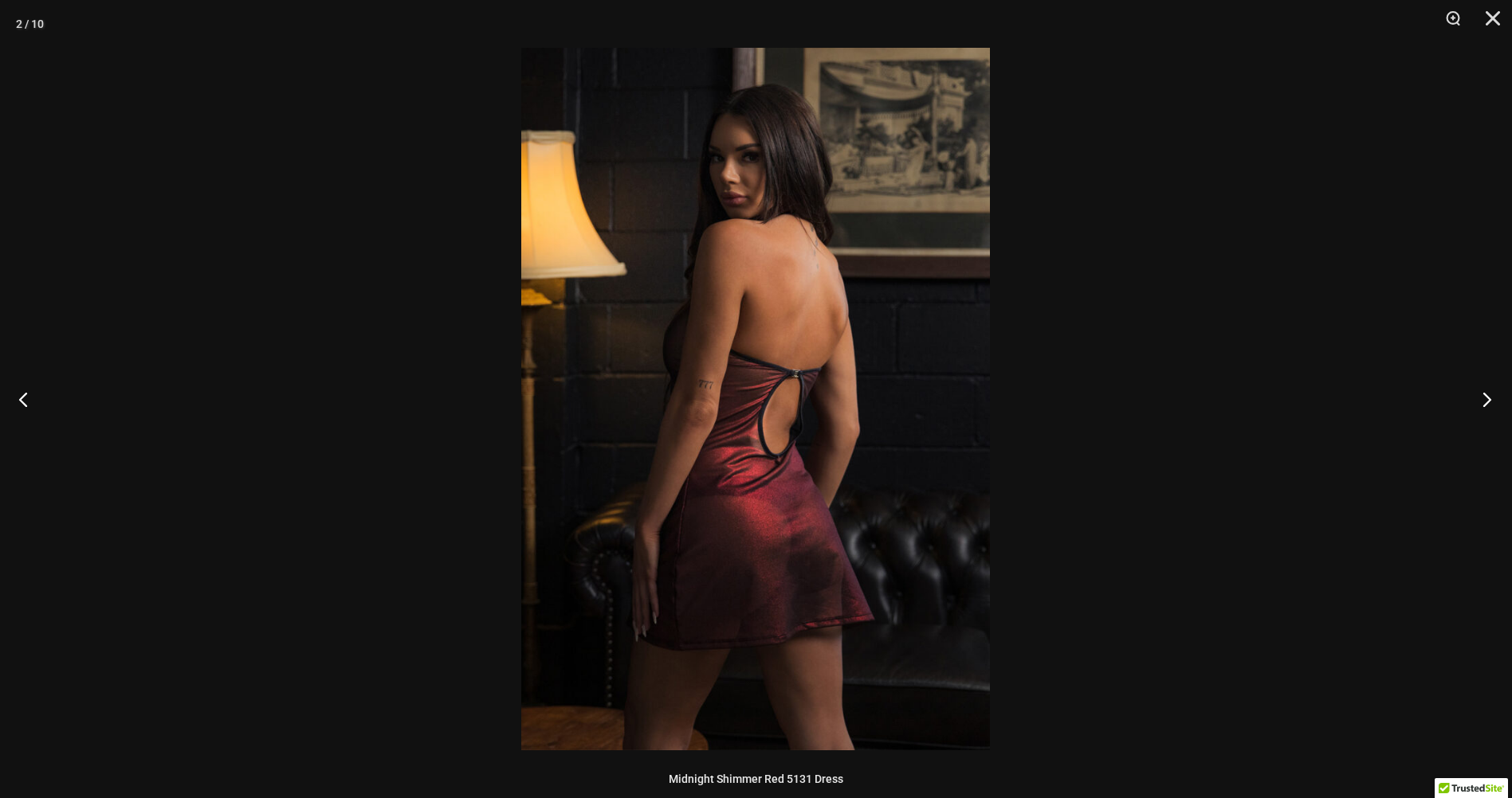
click at [1490, 399] on button "Next" at bounding box center [1481, 399] width 60 height 80
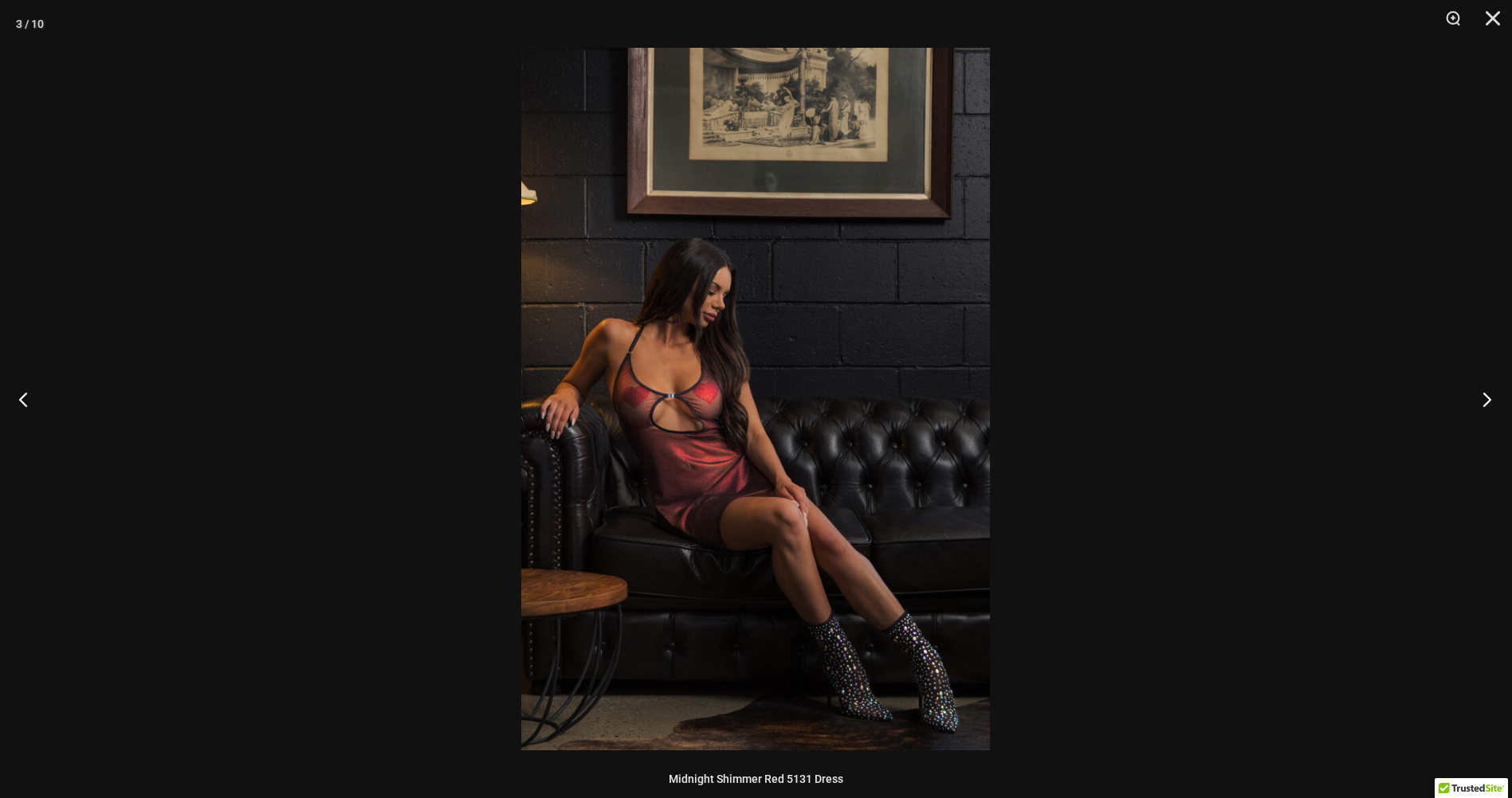
click at [1490, 399] on button "Next" at bounding box center [1481, 399] width 60 height 80
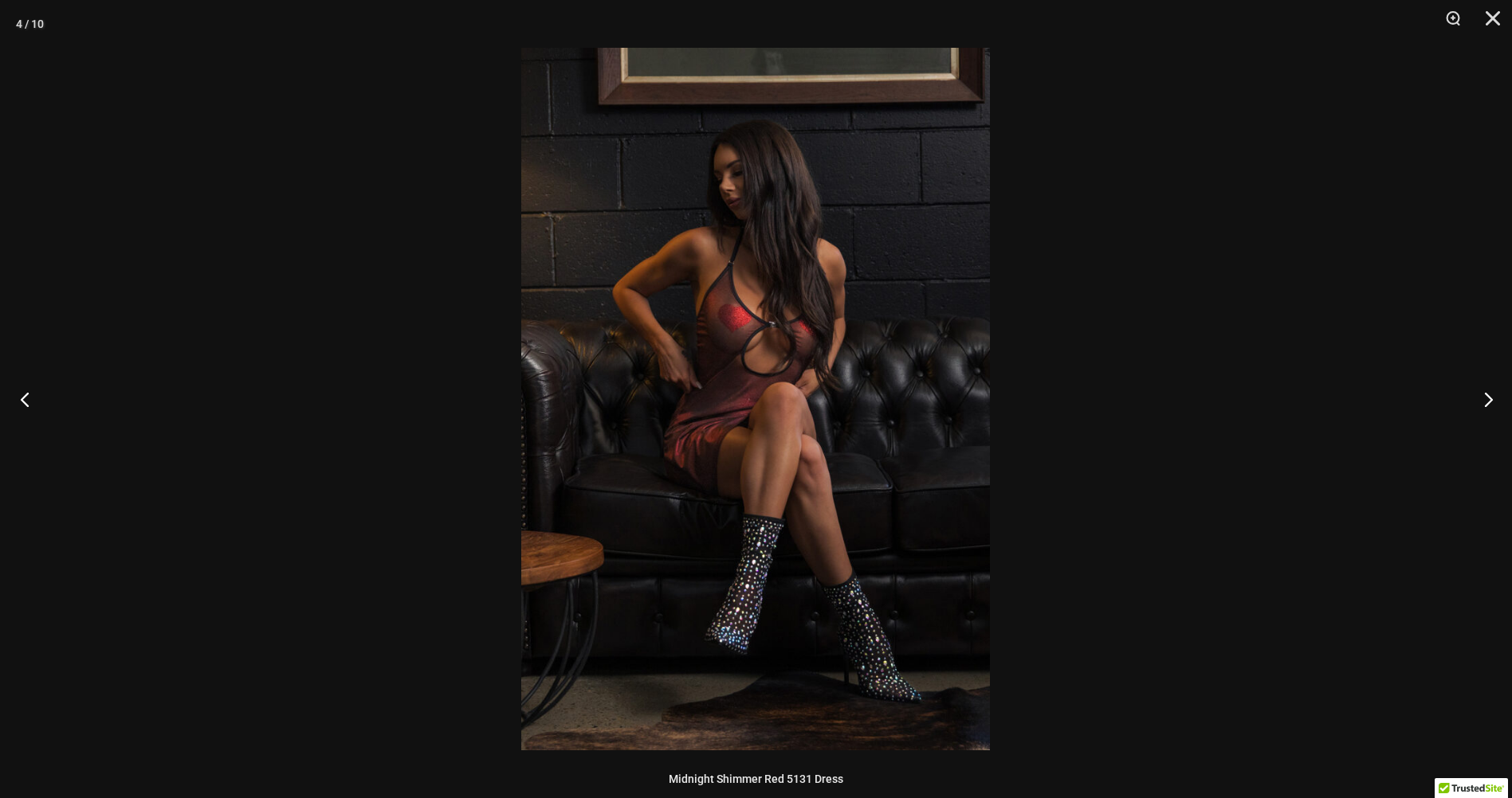
click at [30, 395] on button "Previous" at bounding box center [29, 399] width 60 height 80
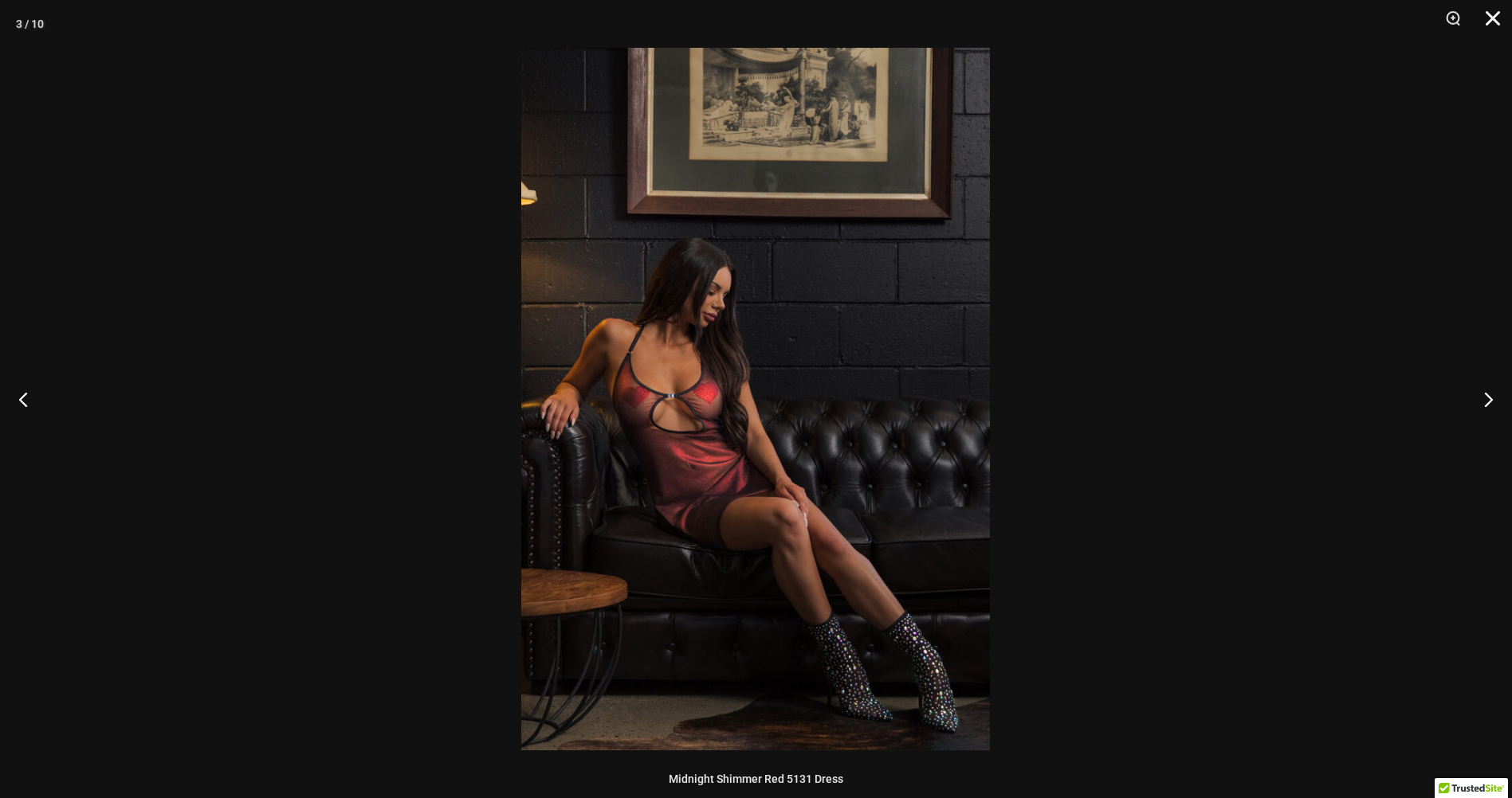
click at [1489, 16] on button "Close" at bounding box center [1487, 23] width 40 height 48
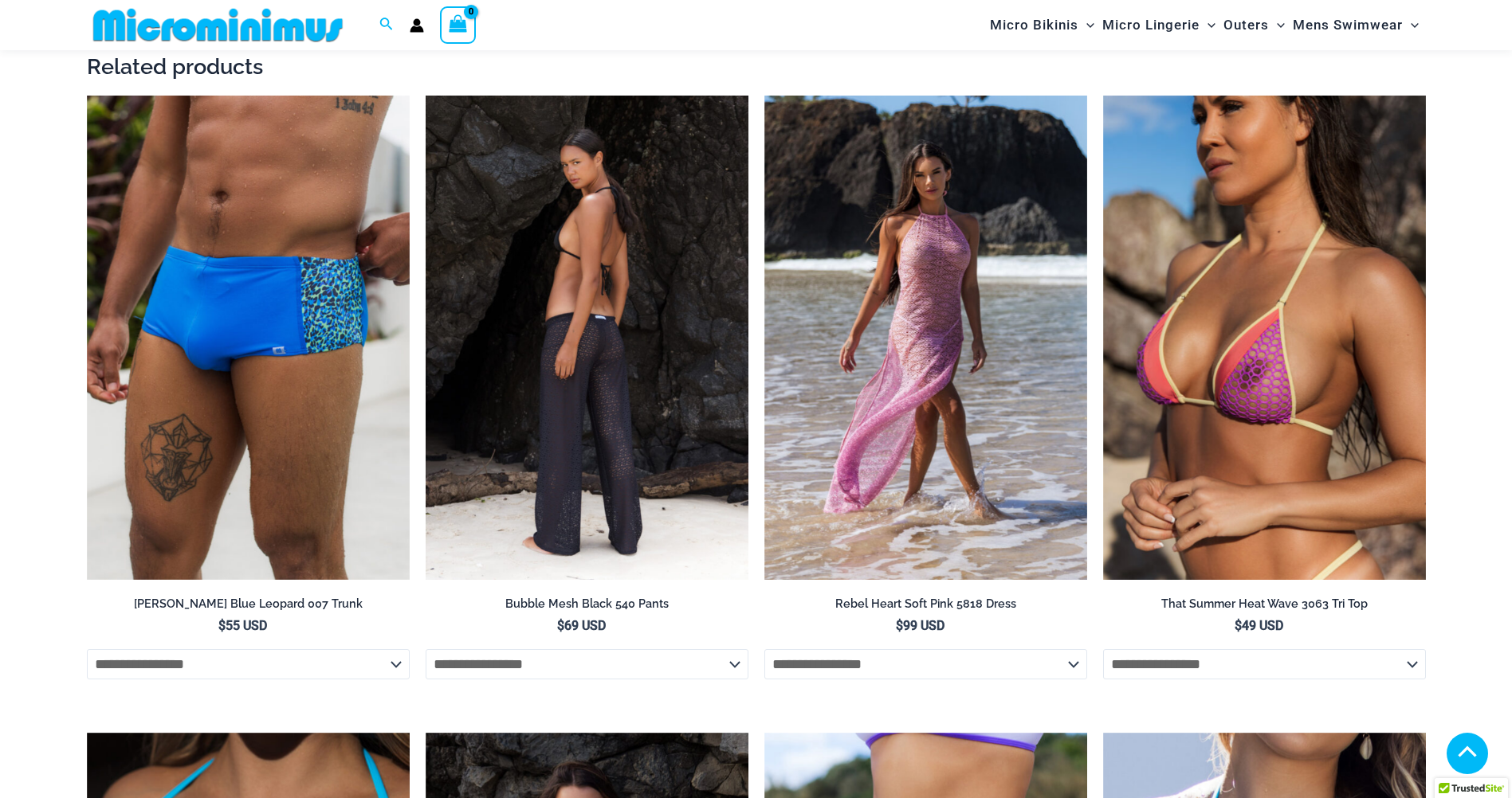
scroll to position [1989, 0]
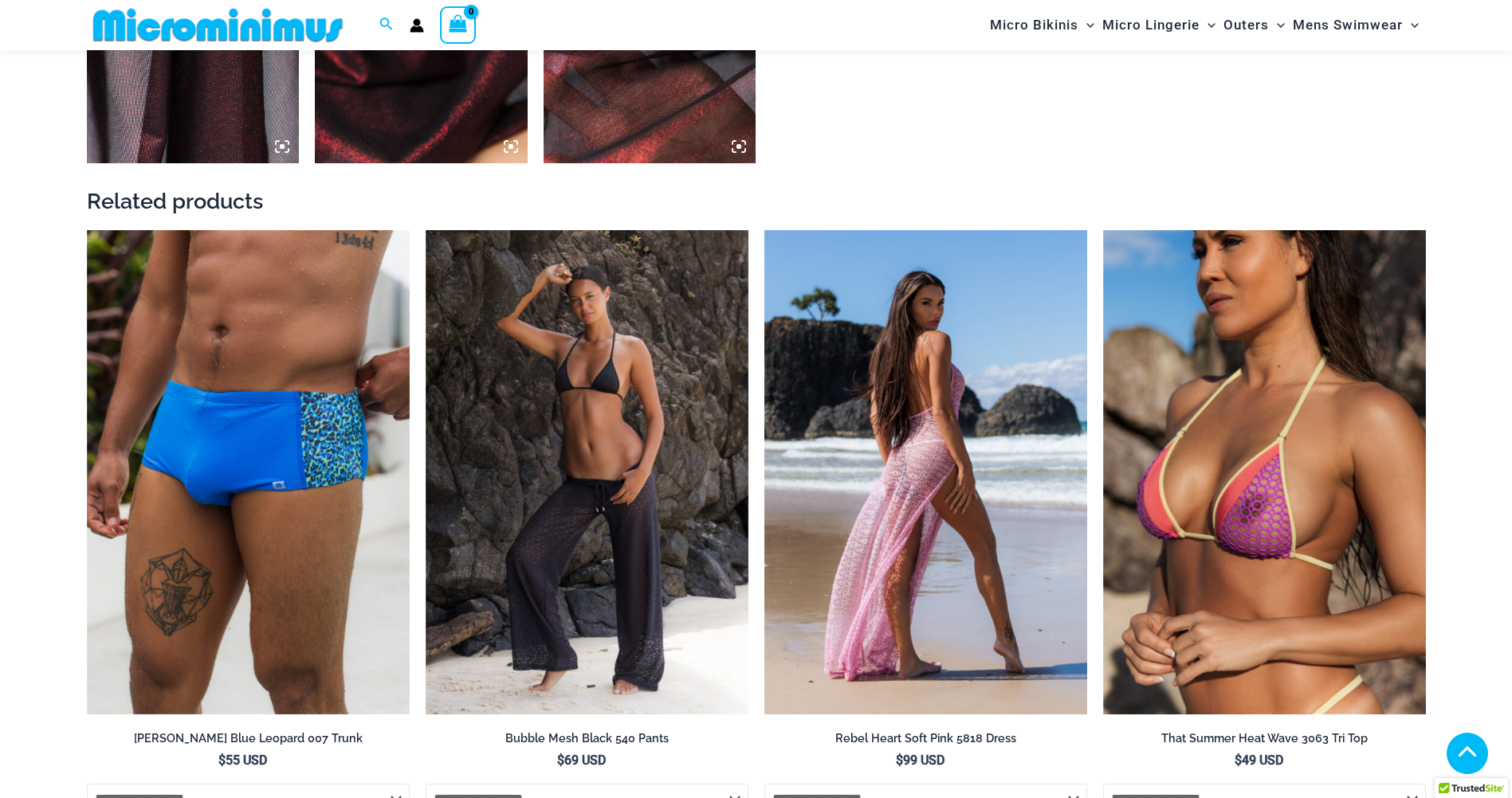
click at [897, 439] on img at bounding box center [925, 472] width 323 height 484
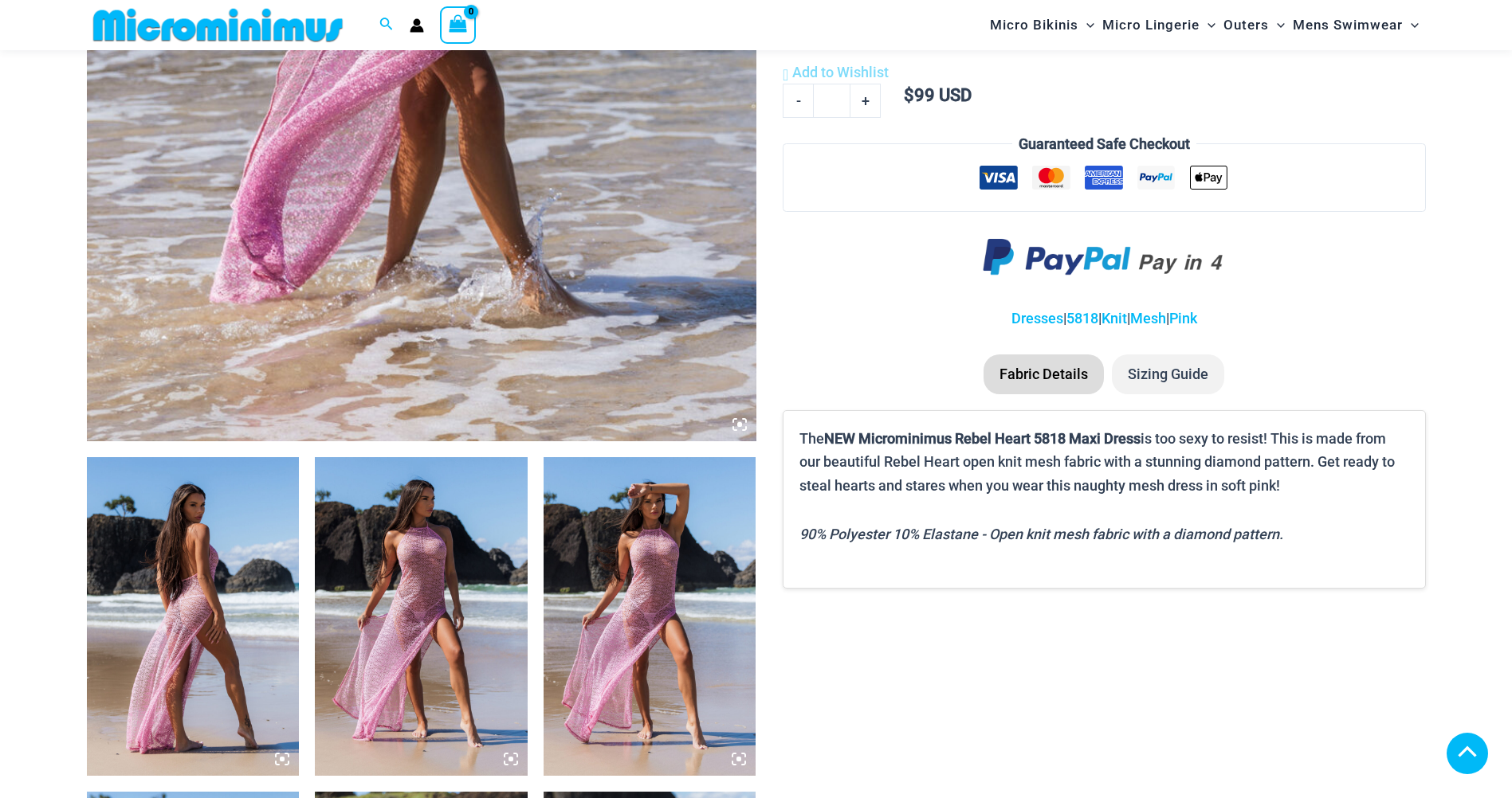
click at [179, 629] on img at bounding box center [193, 616] width 213 height 318
click at [208, 631] on img at bounding box center [193, 616] width 213 height 318
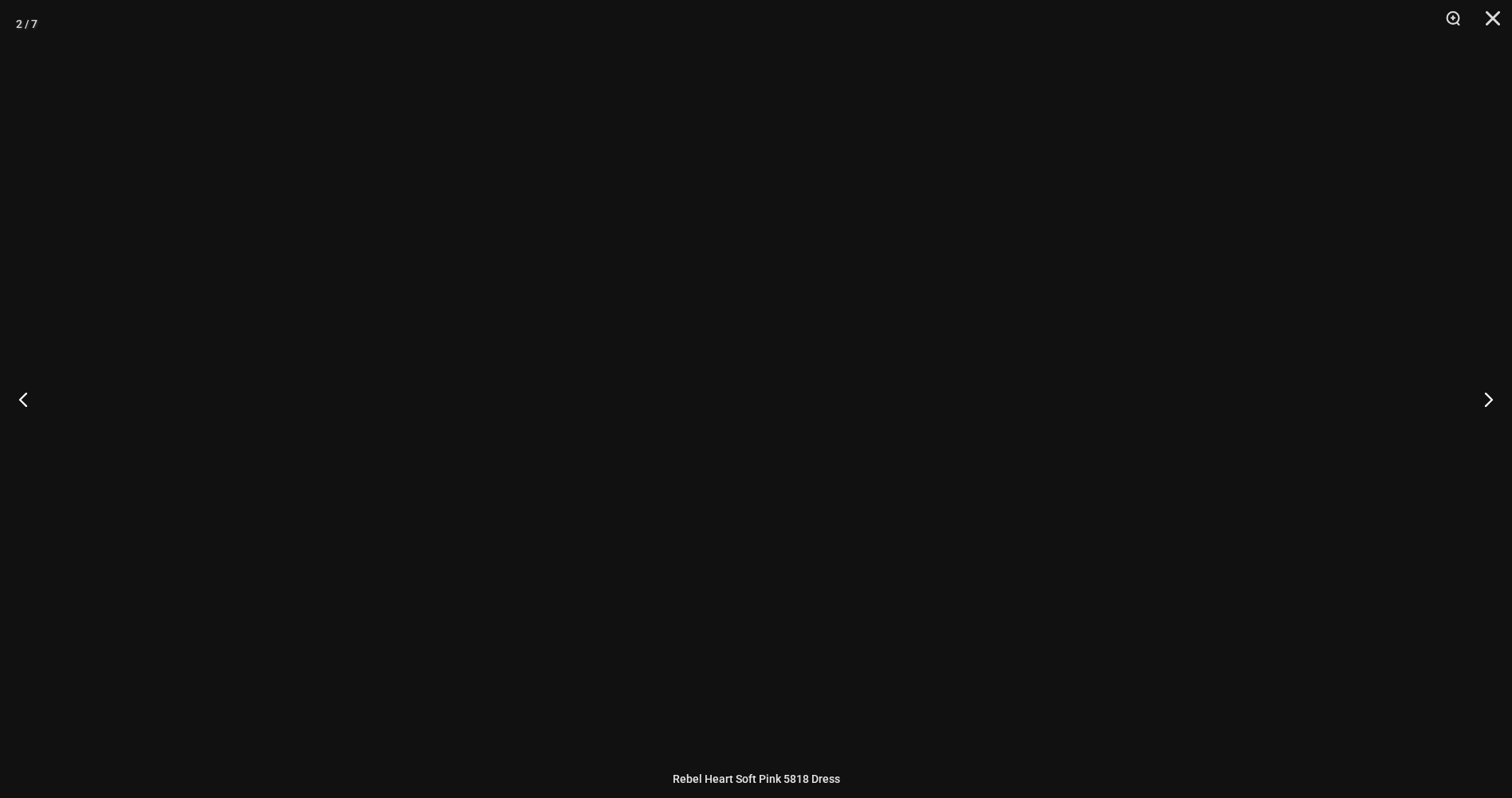
click at [208, 631] on div at bounding box center [756, 399] width 1512 height 798
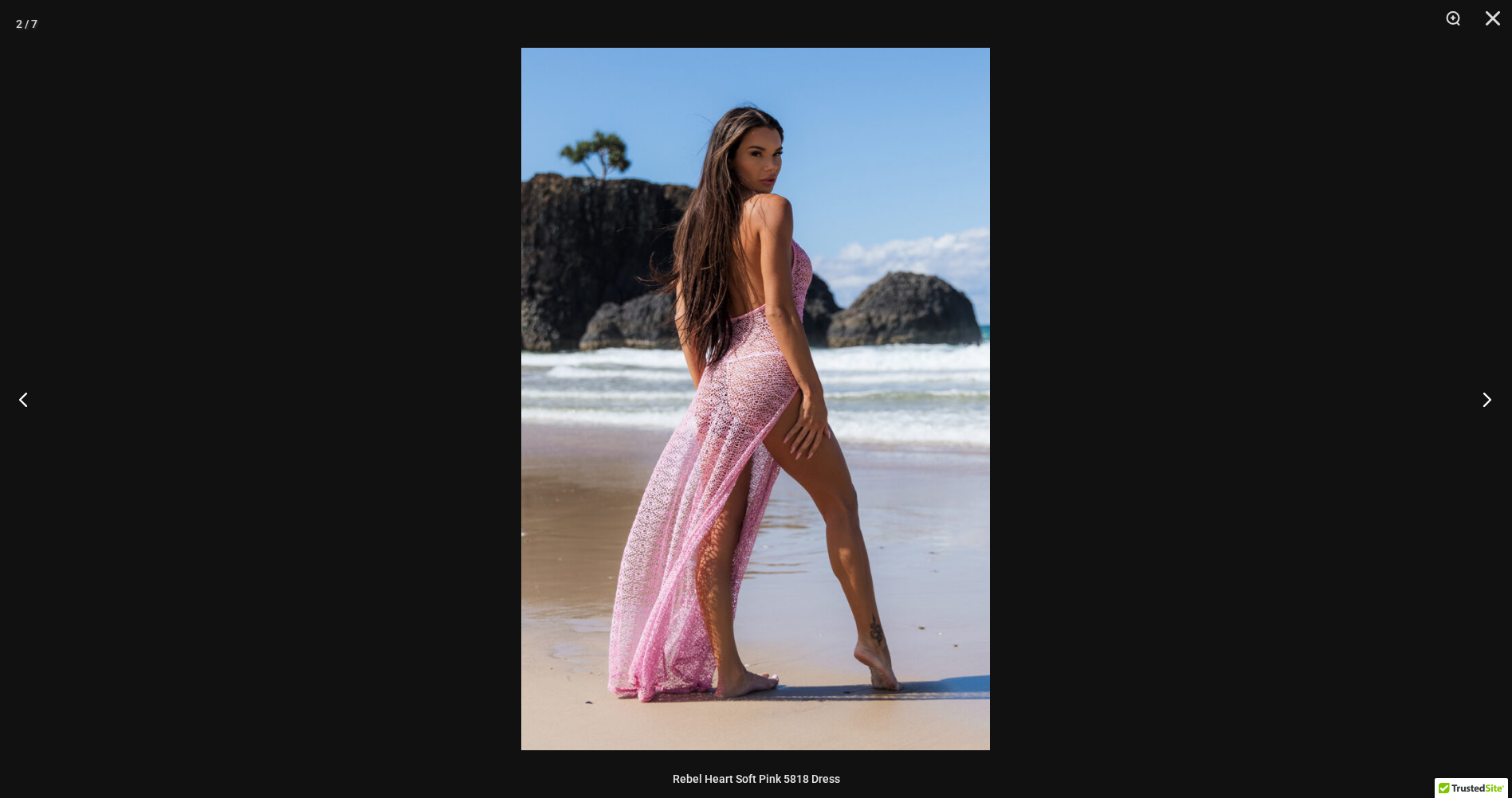
click at [1479, 398] on button "Next" at bounding box center [1481, 399] width 60 height 80
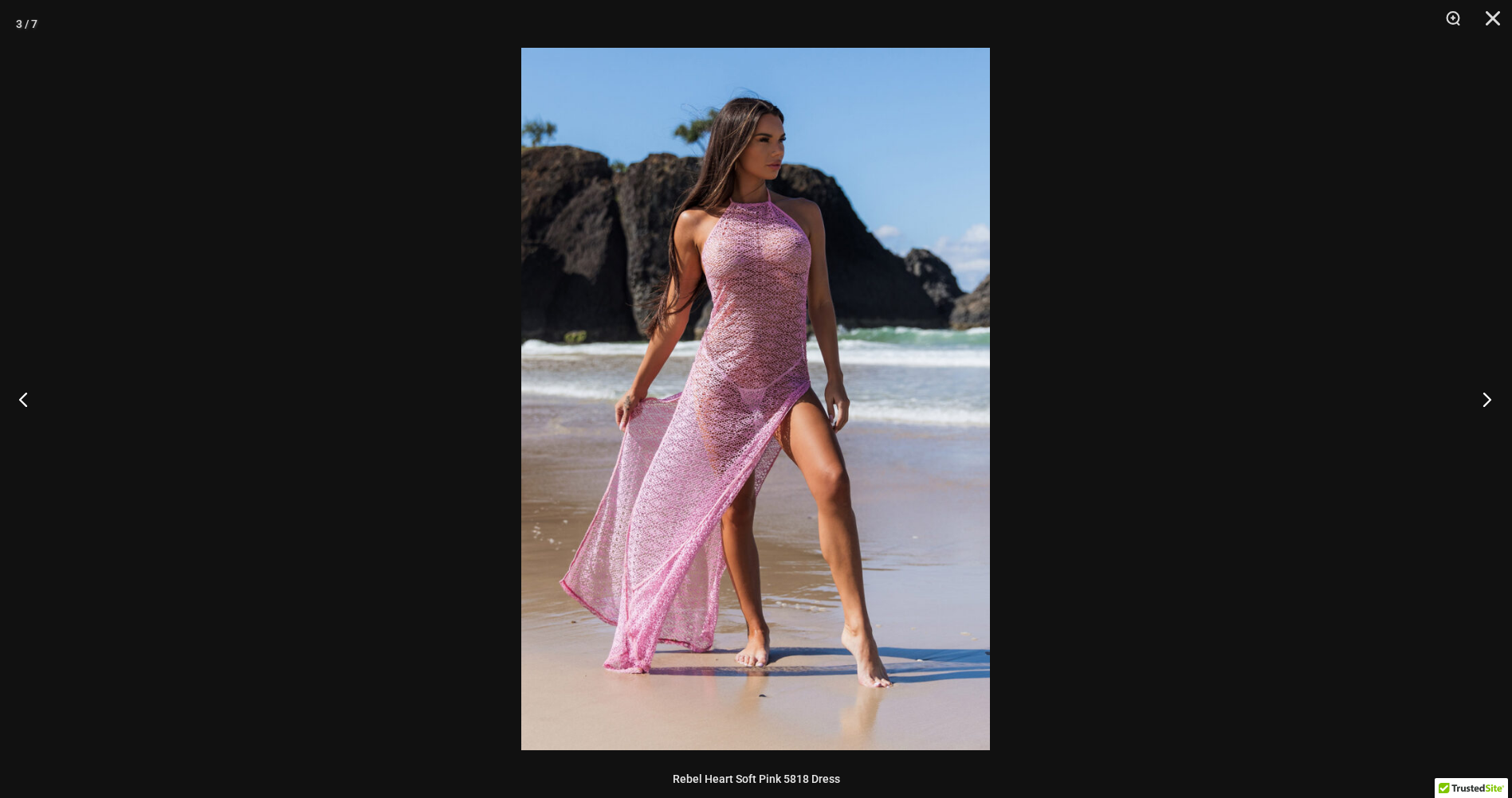
click at [1479, 398] on button "Next" at bounding box center [1481, 399] width 60 height 80
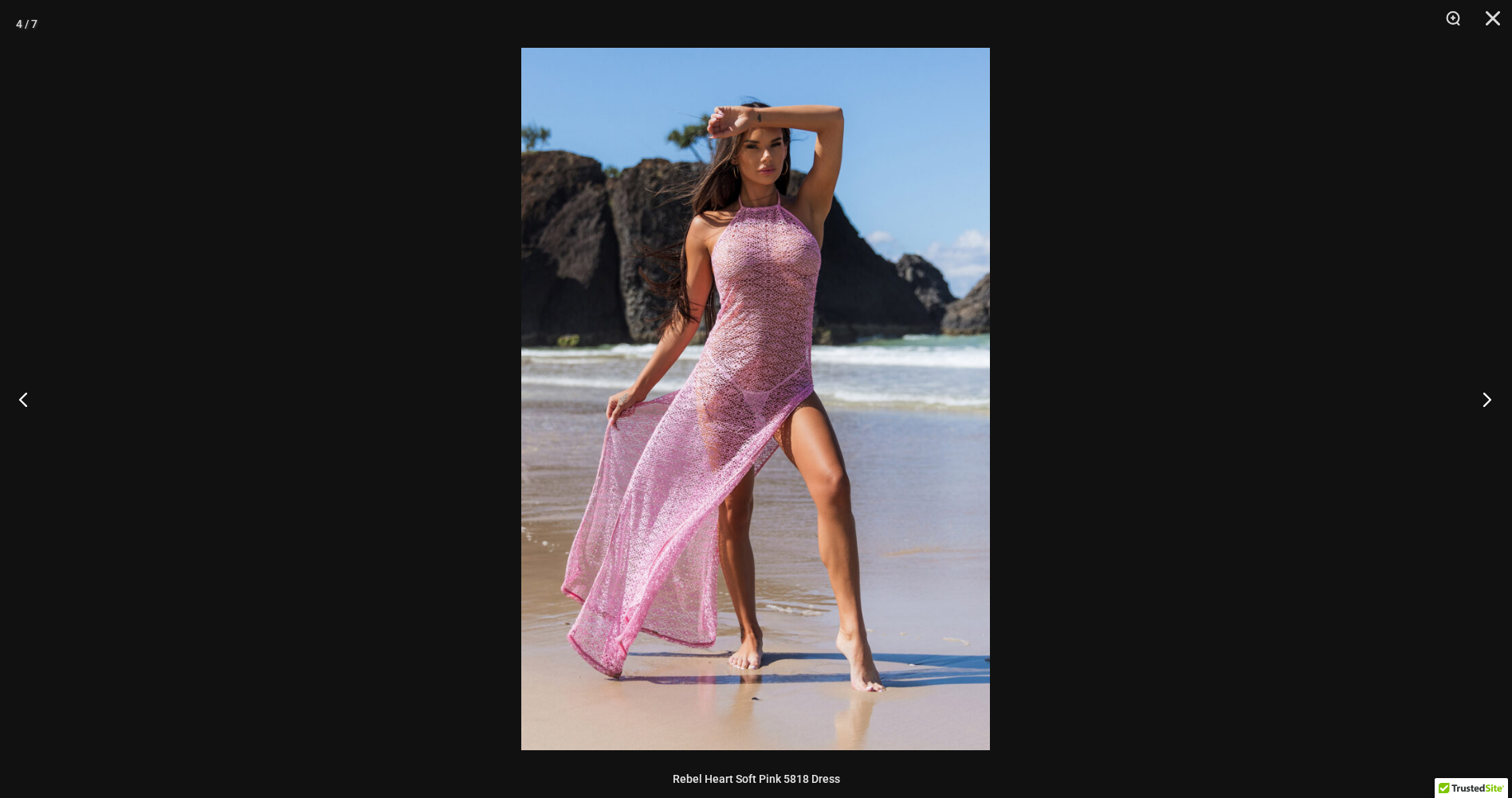
click at [1479, 398] on button "Next" at bounding box center [1481, 399] width 60 height 80
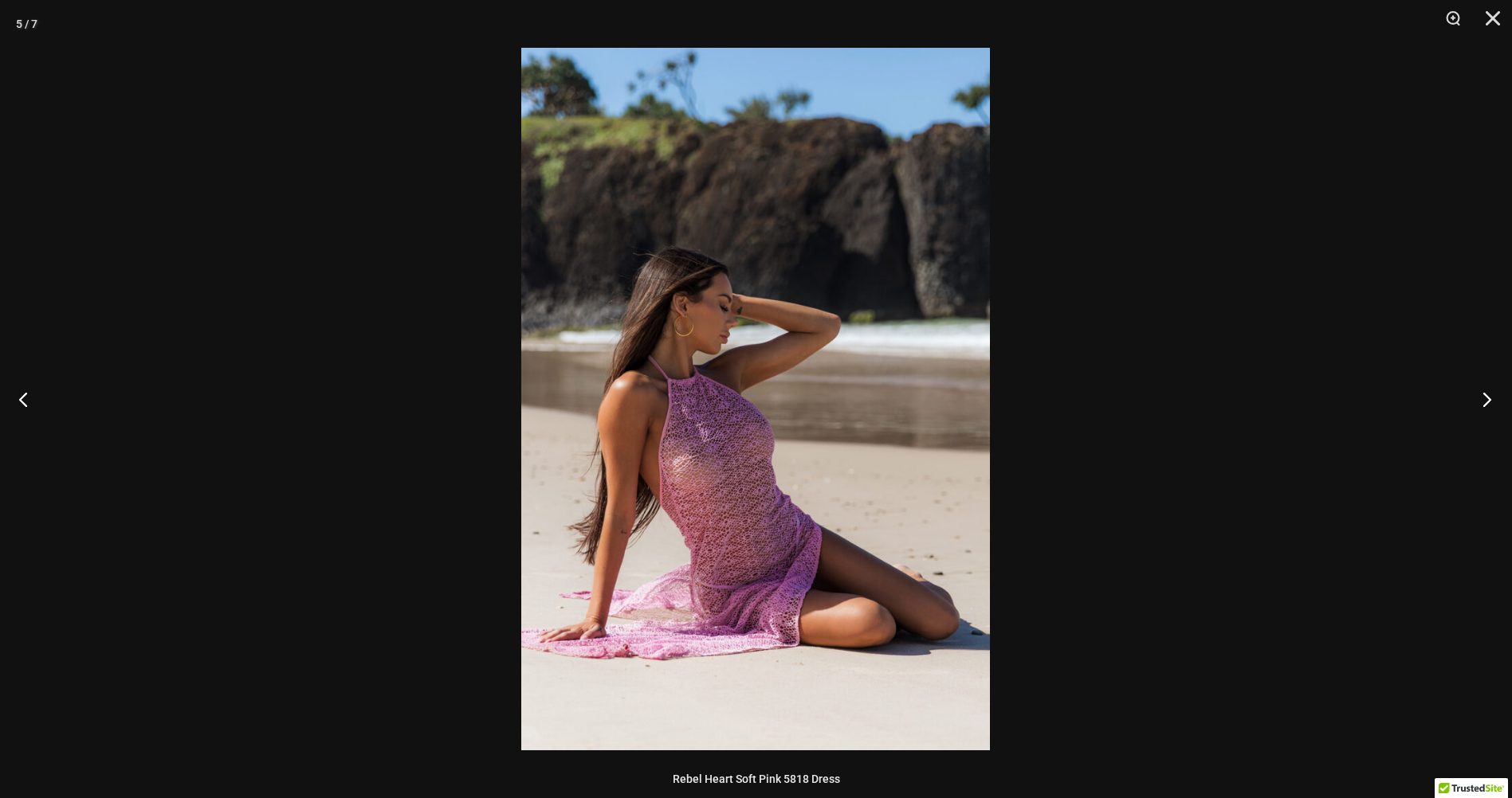
click at [1479, 398] on button "Next" at bounding box center [1481, 399] width 60 height 80
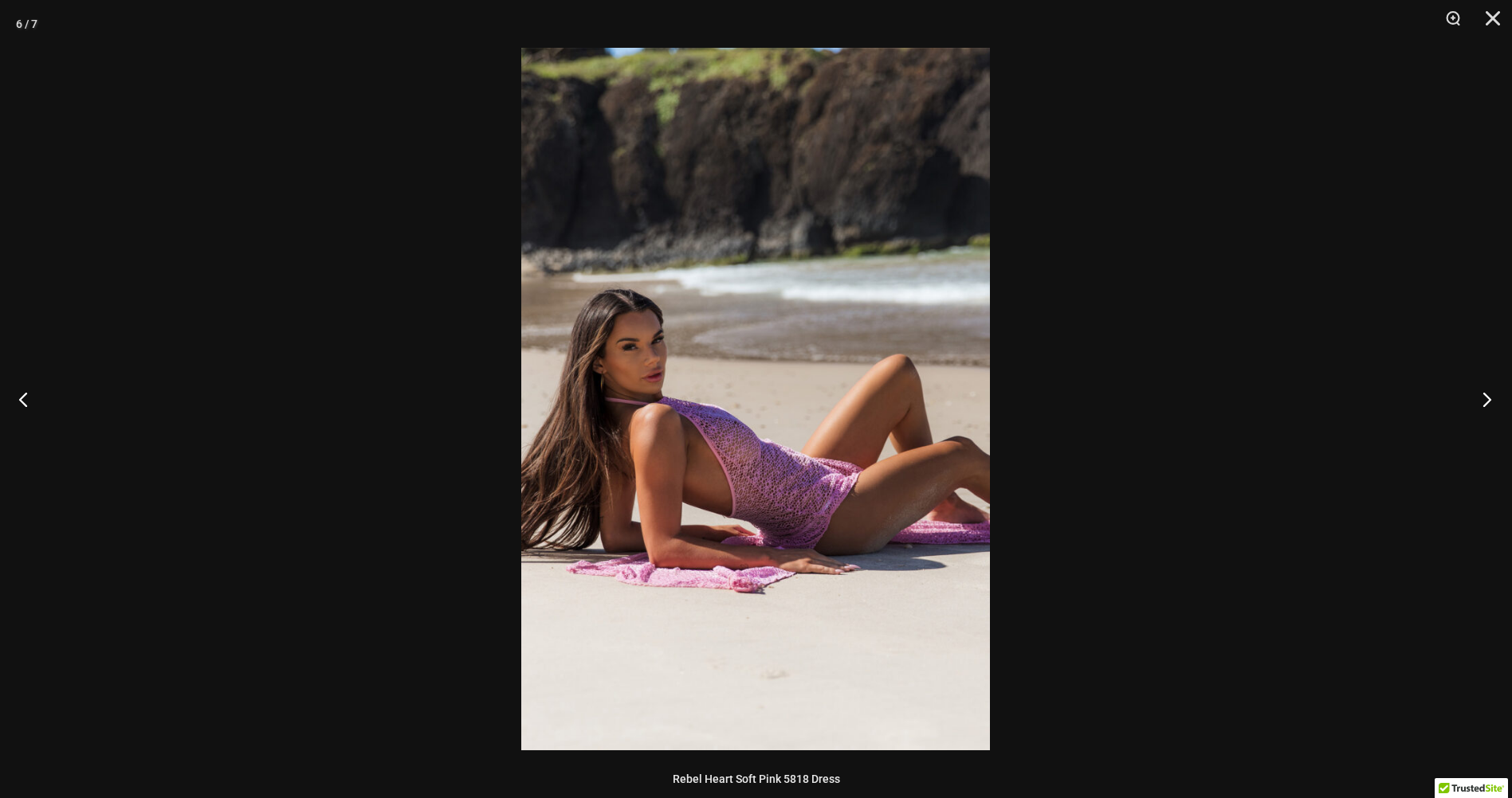
click at [1479, 398] on button "Next" at bounding box center [1481, 399] width 60 height 80
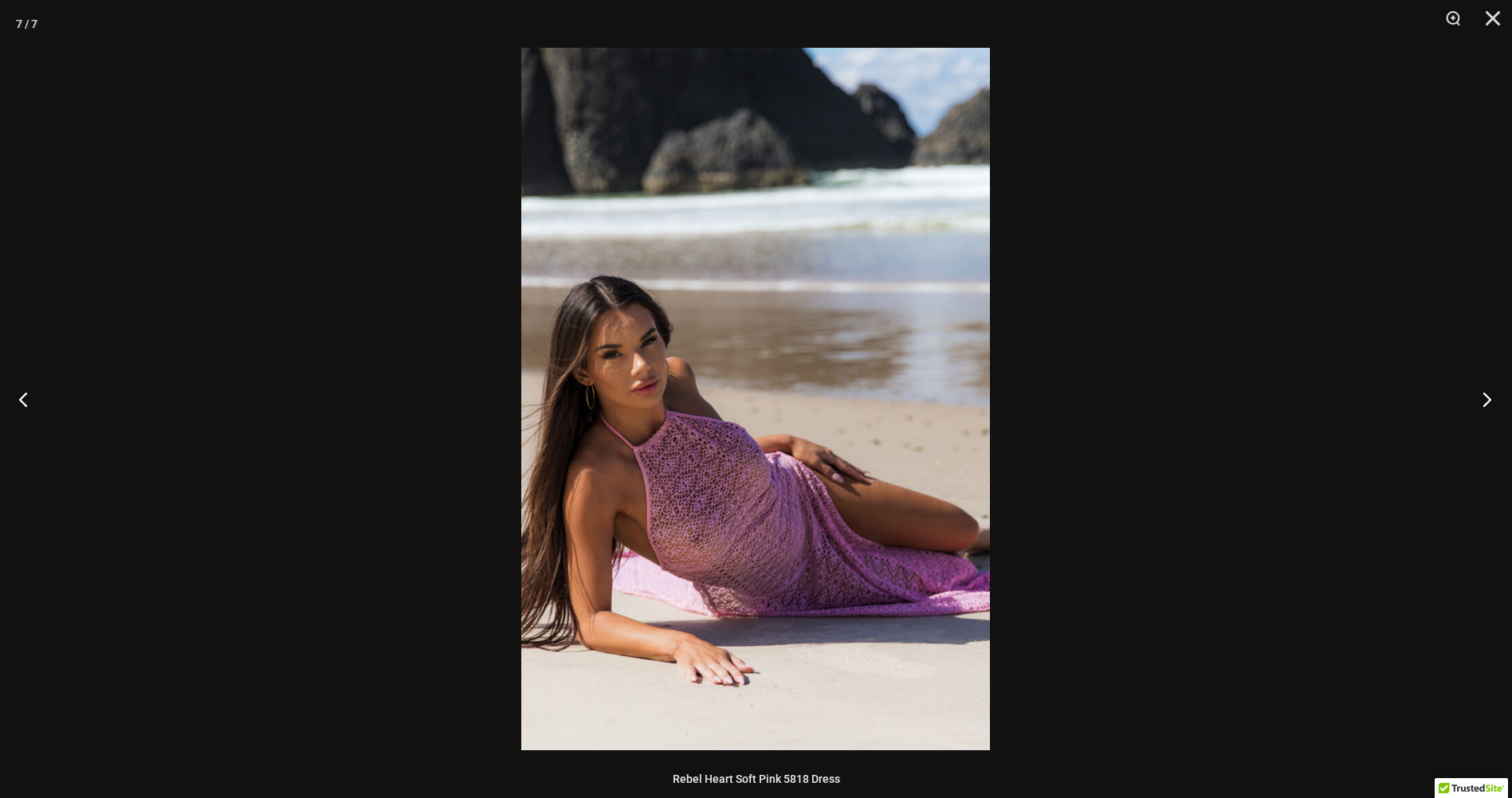
click at [1479, 398] on button "Next" at bounding box center [1481, 399] width 60 height 80
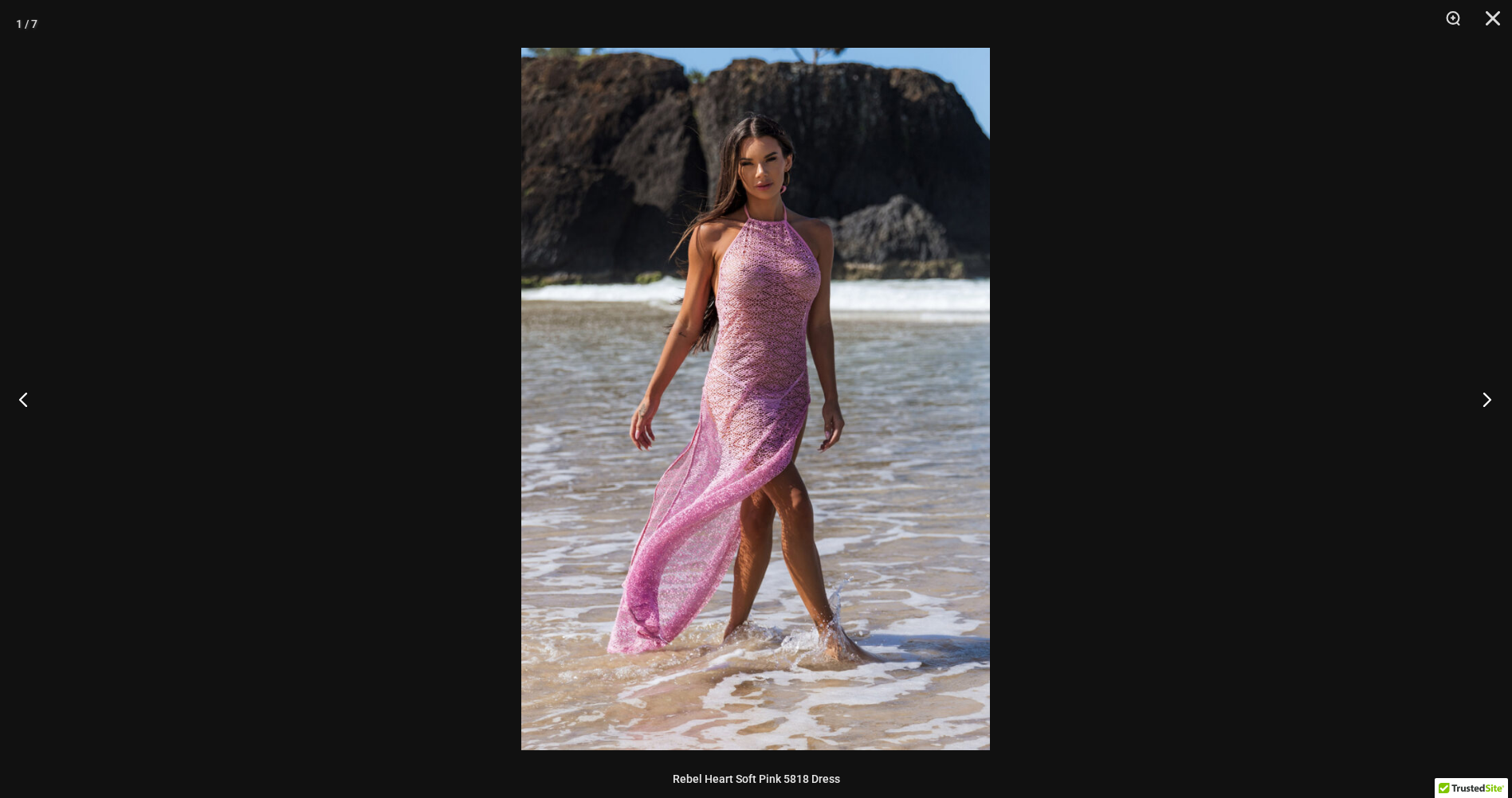
click at [1479, 398] on button "Next" at bounding box center [1481, 399] width 60 height 80
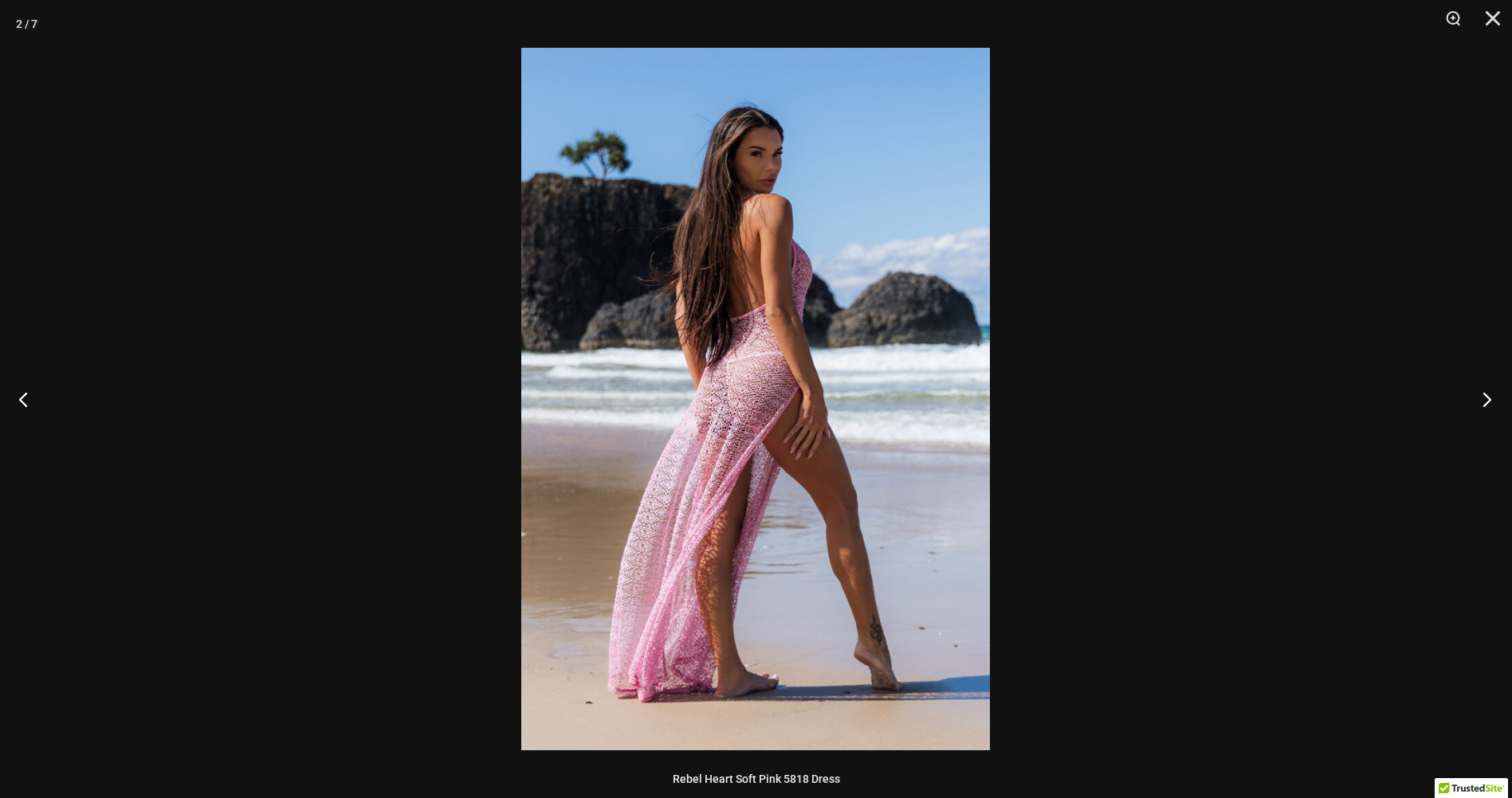
click at [1479, 398] on button "Next" at bounding box center [1481, 399] width 60 height 80
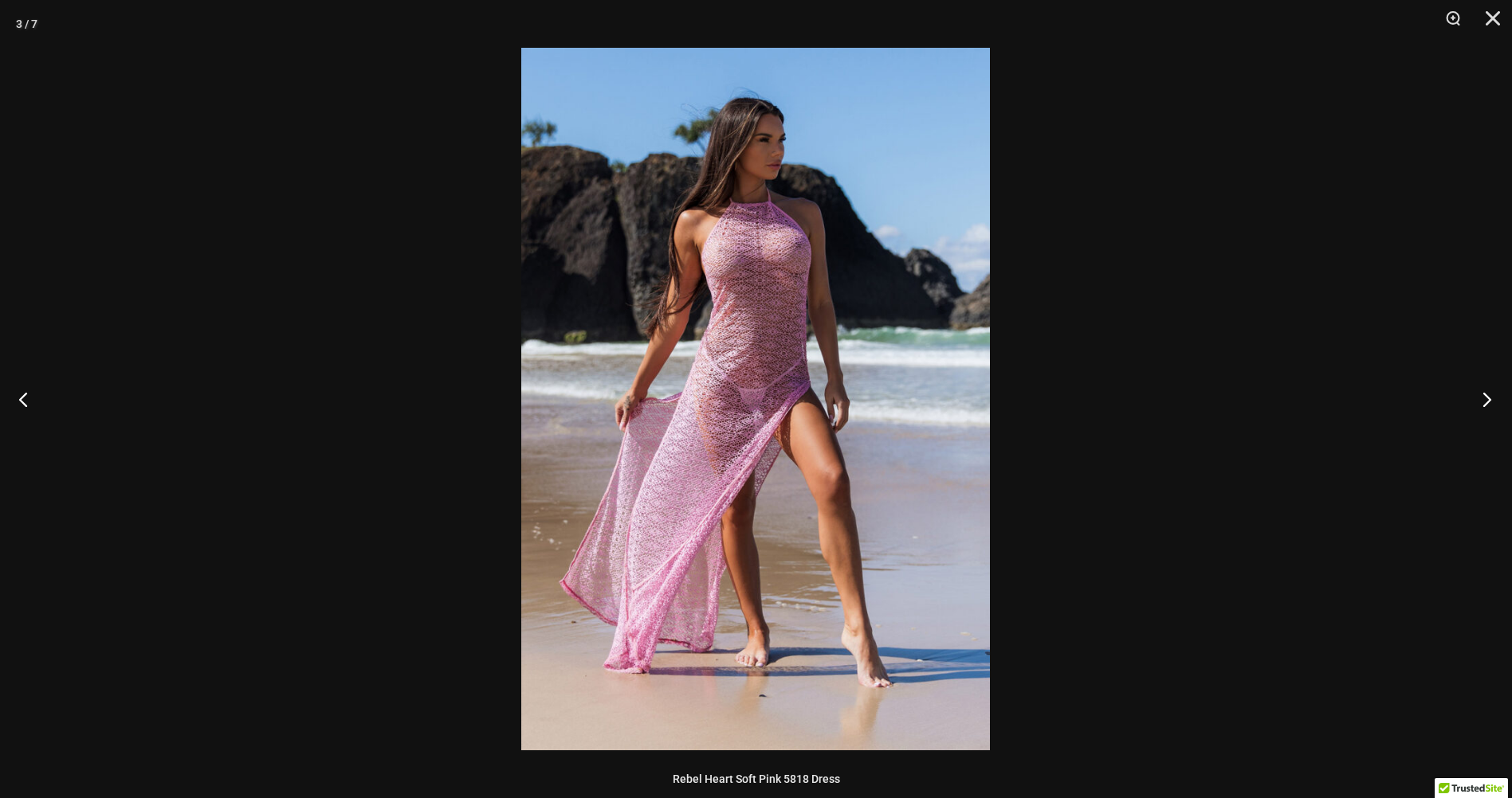
click at [1479, 398] on button "Next" at bounding box center [1481, 399] width 60 height 80
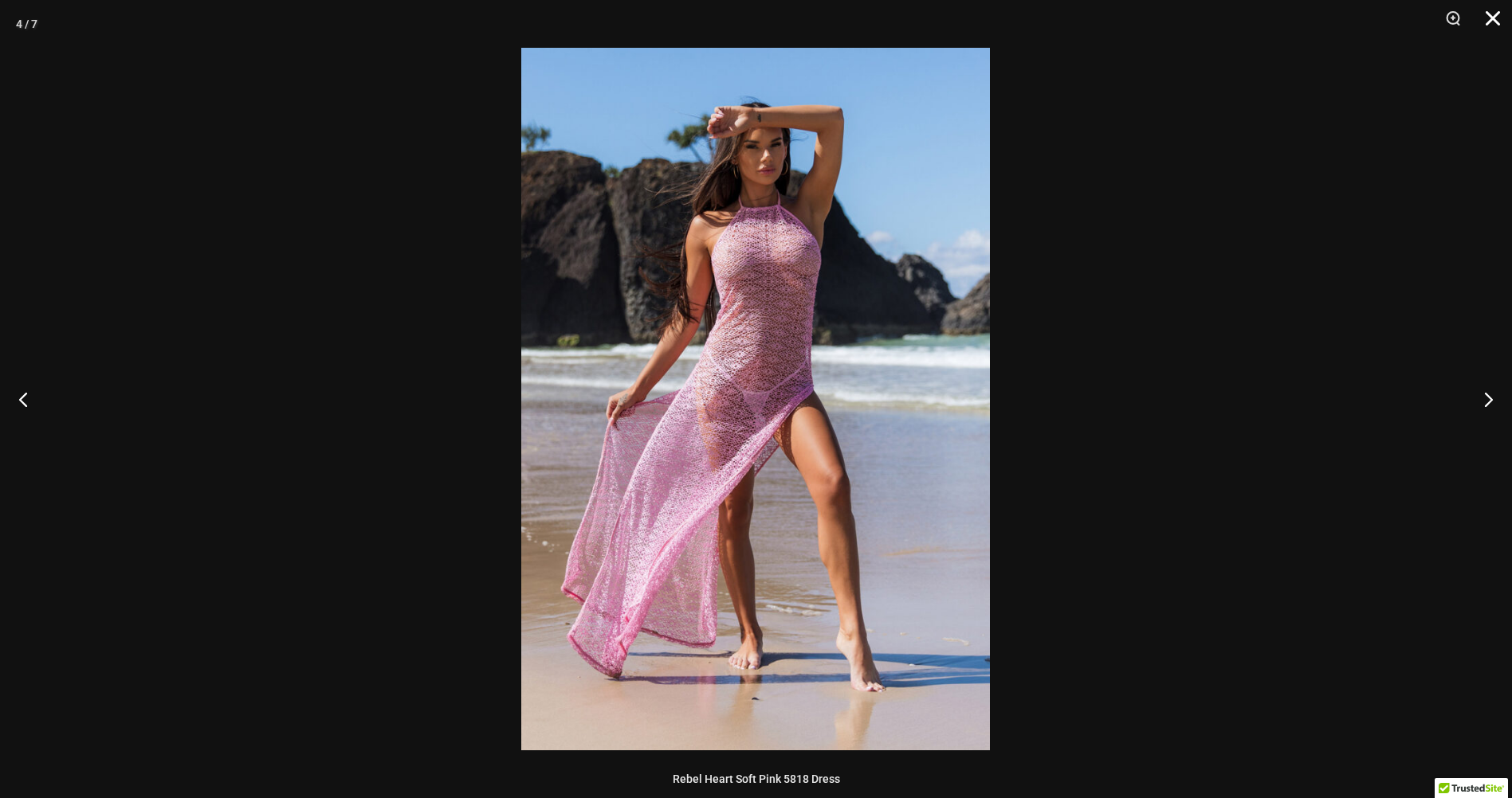
click at [1491, 19] on button "Close" at bounding box center [1487, 23] width 40 height 48
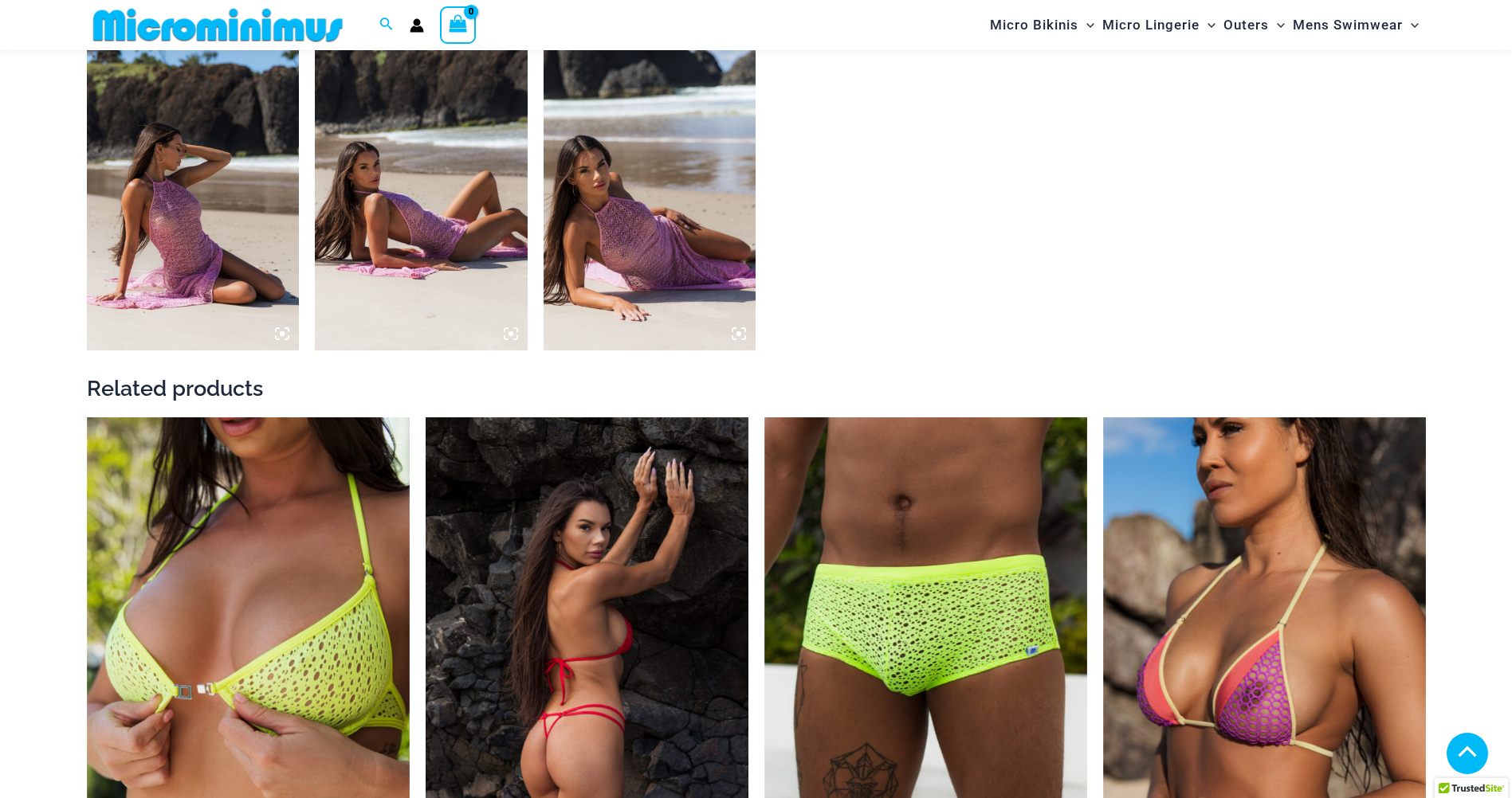
scroll to position [1583, 0]
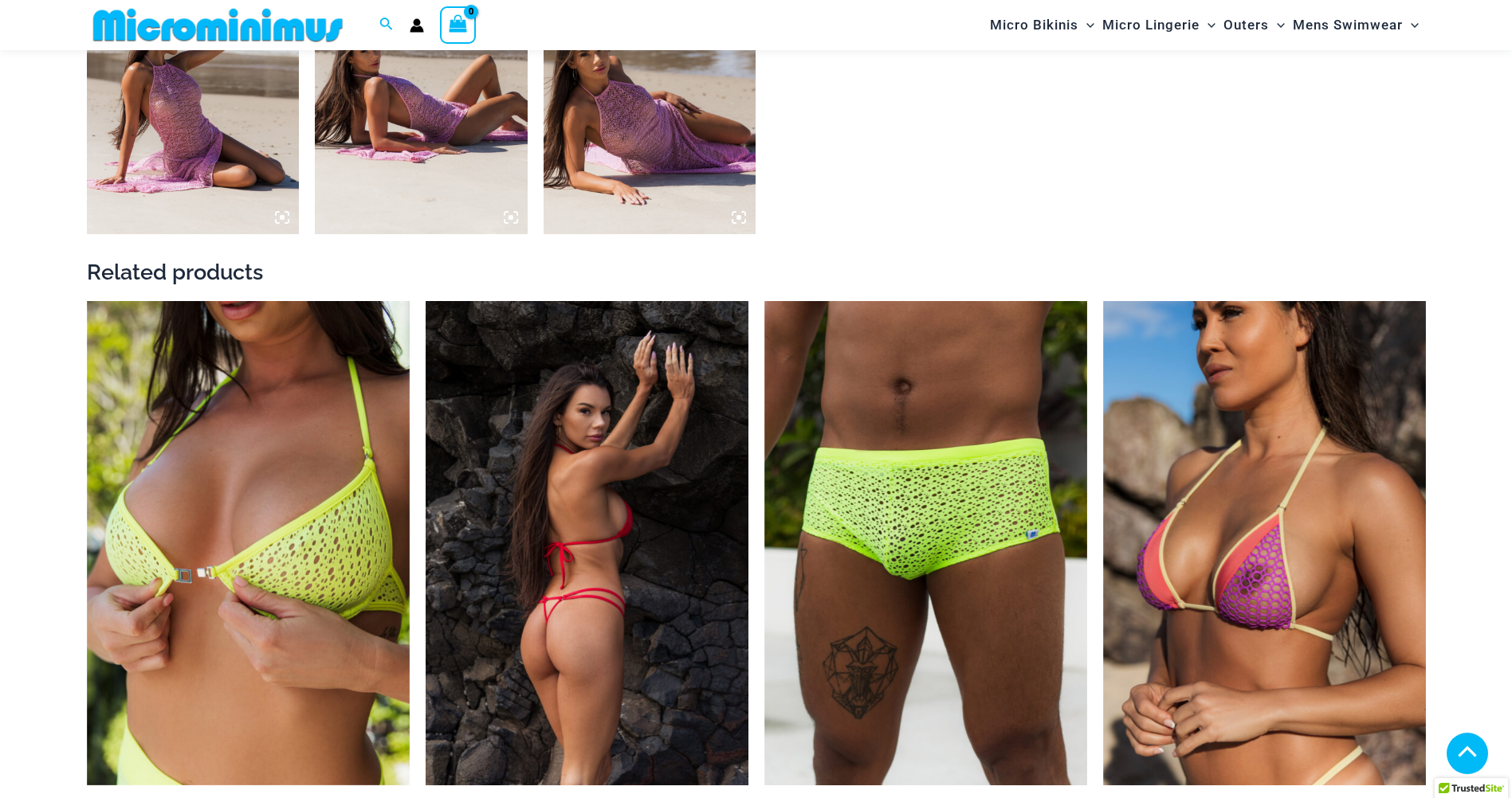
click at [668, 484] on img at bounding box center [586, 543] width 323 height 484
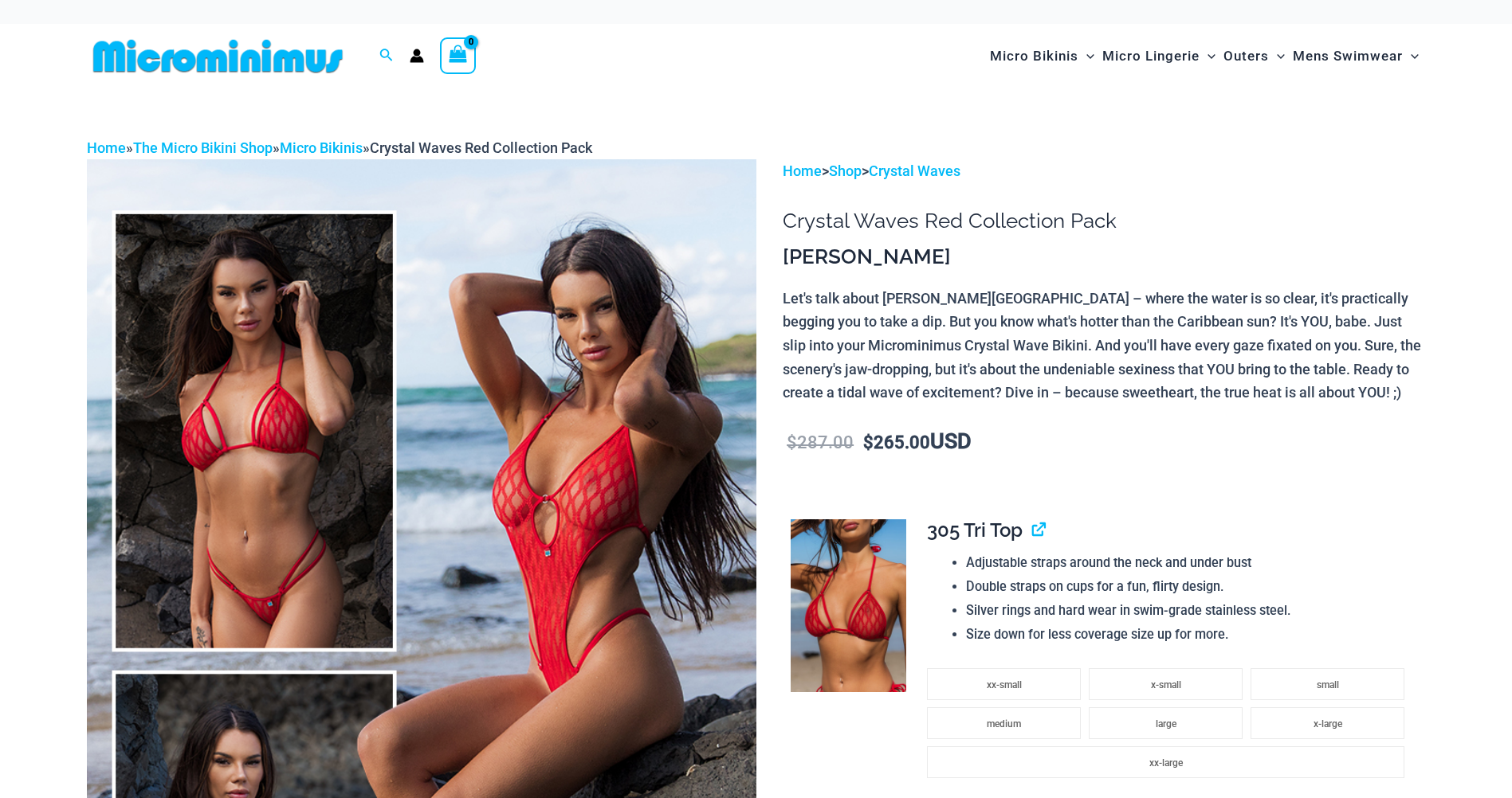
click at [290, 405] on img at bounding box center [421, 661] width 670 height 1004
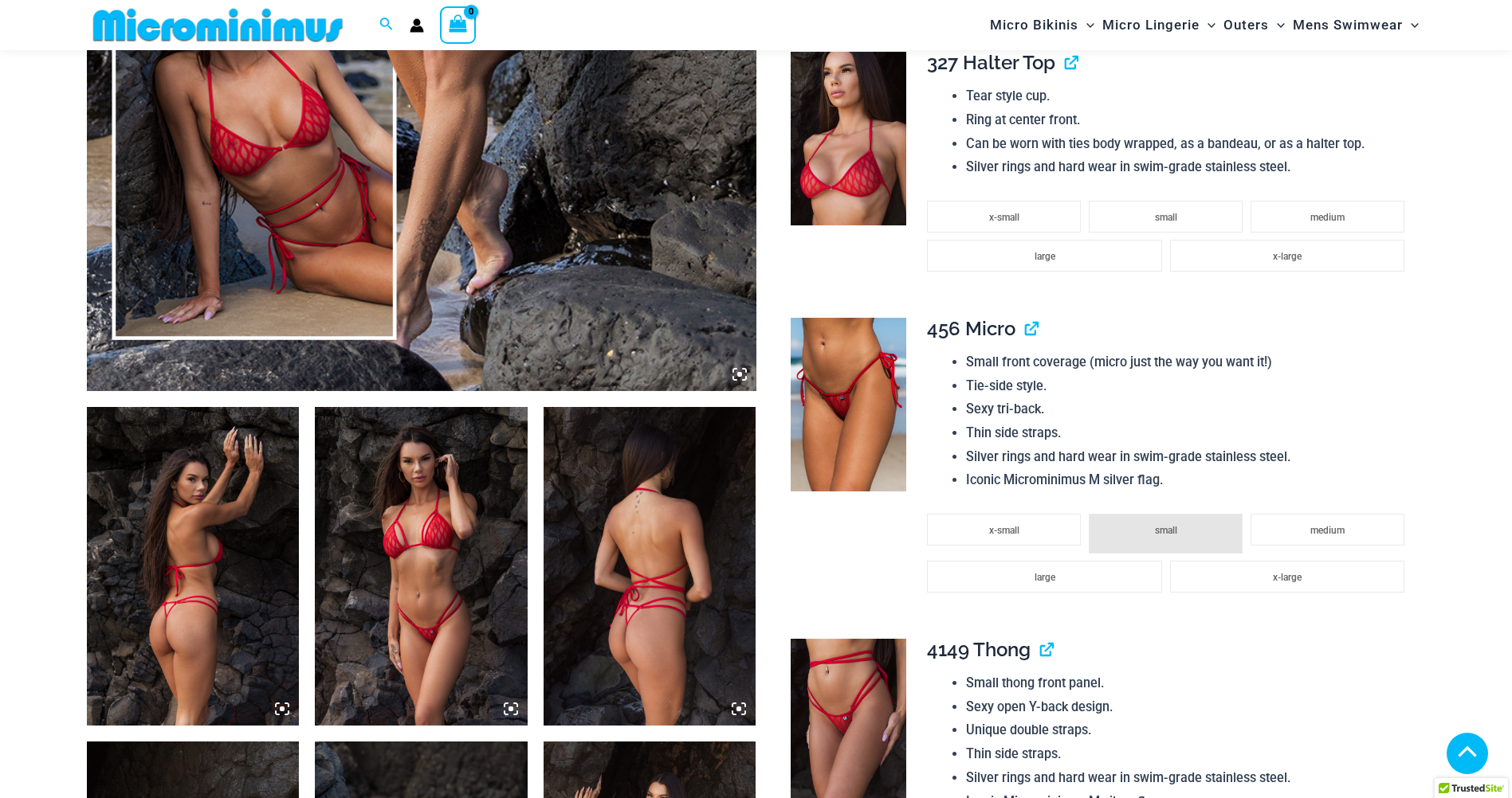
scroll to position [782, 0]
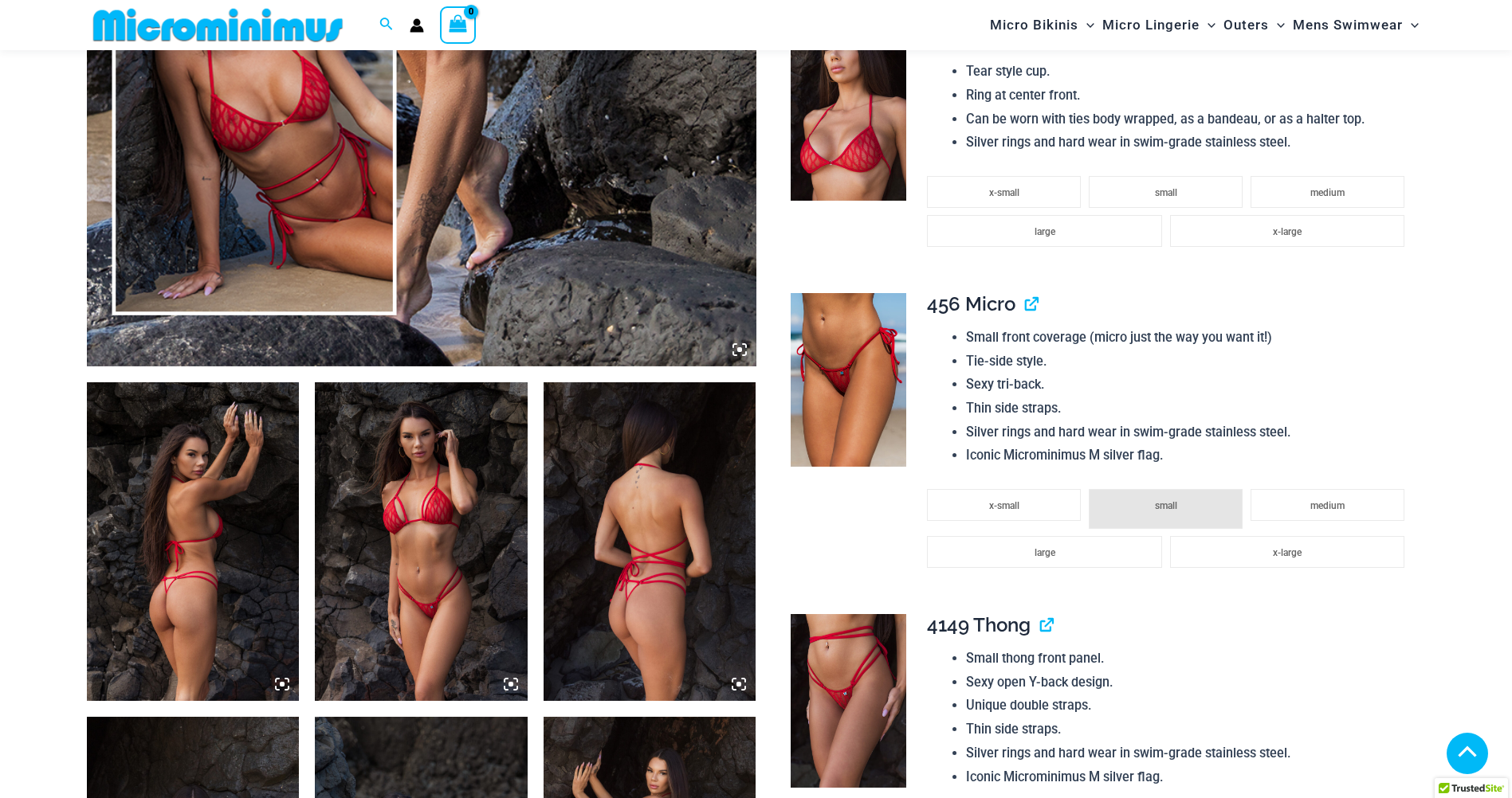
click at [242, 515] on img at bounding box center [193, 541] width 213 height 318
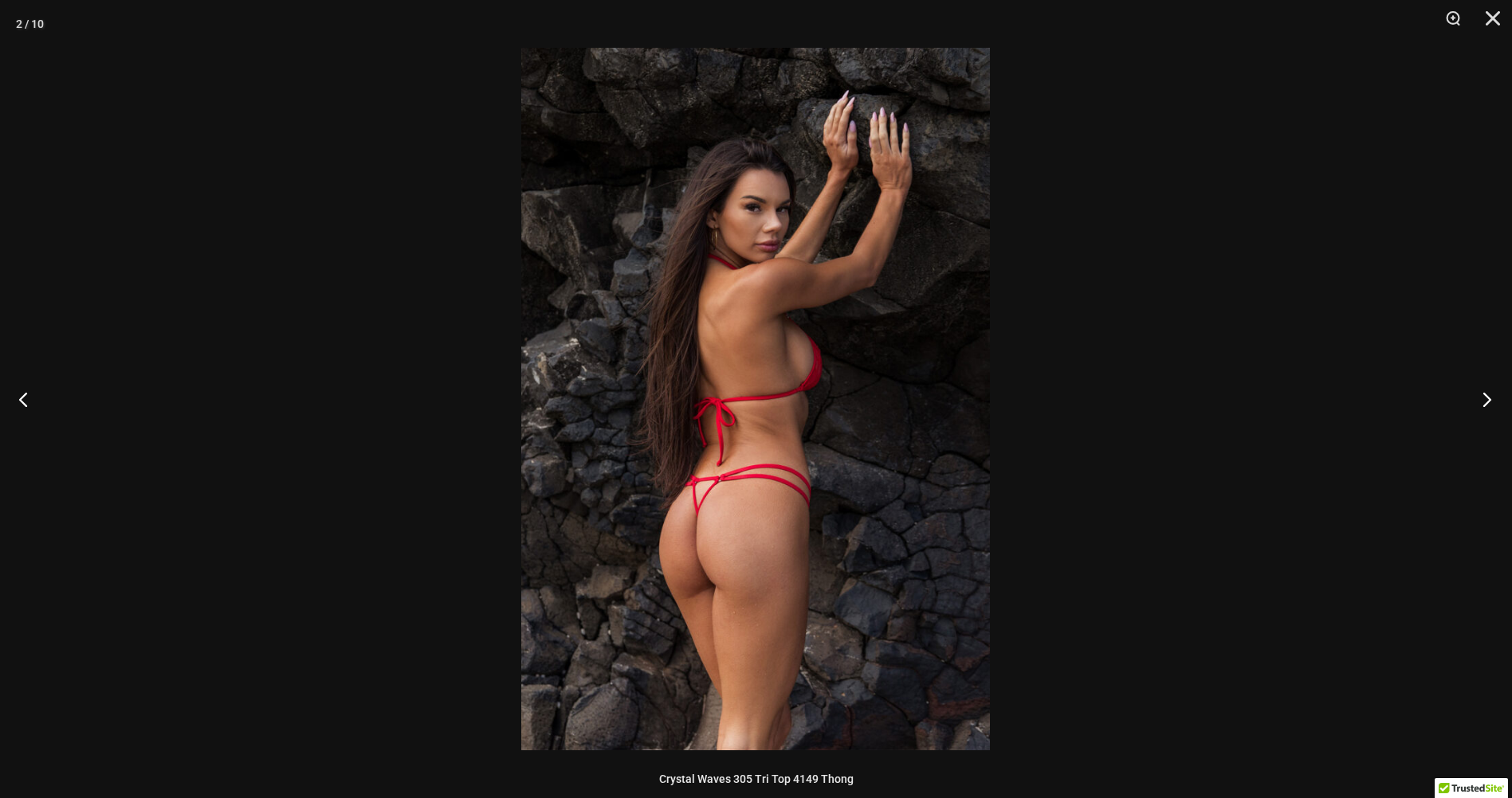
click at [1485, 399] on button "Next" at bounding box center [1481, 399] width 60 height 80
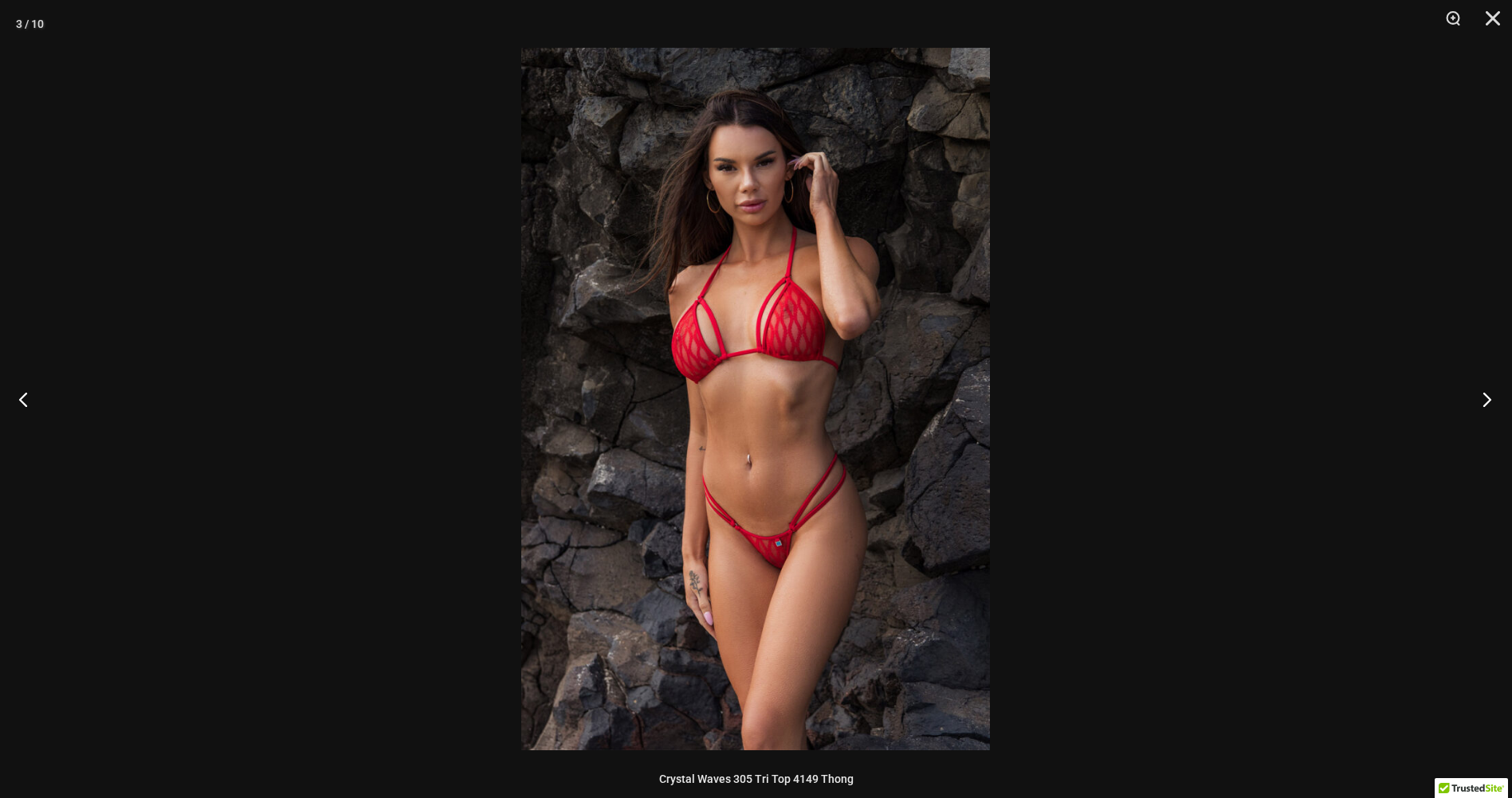
click at [1485, 399] on button "Next" at bounding box center [1481, 399] width 60 height 80
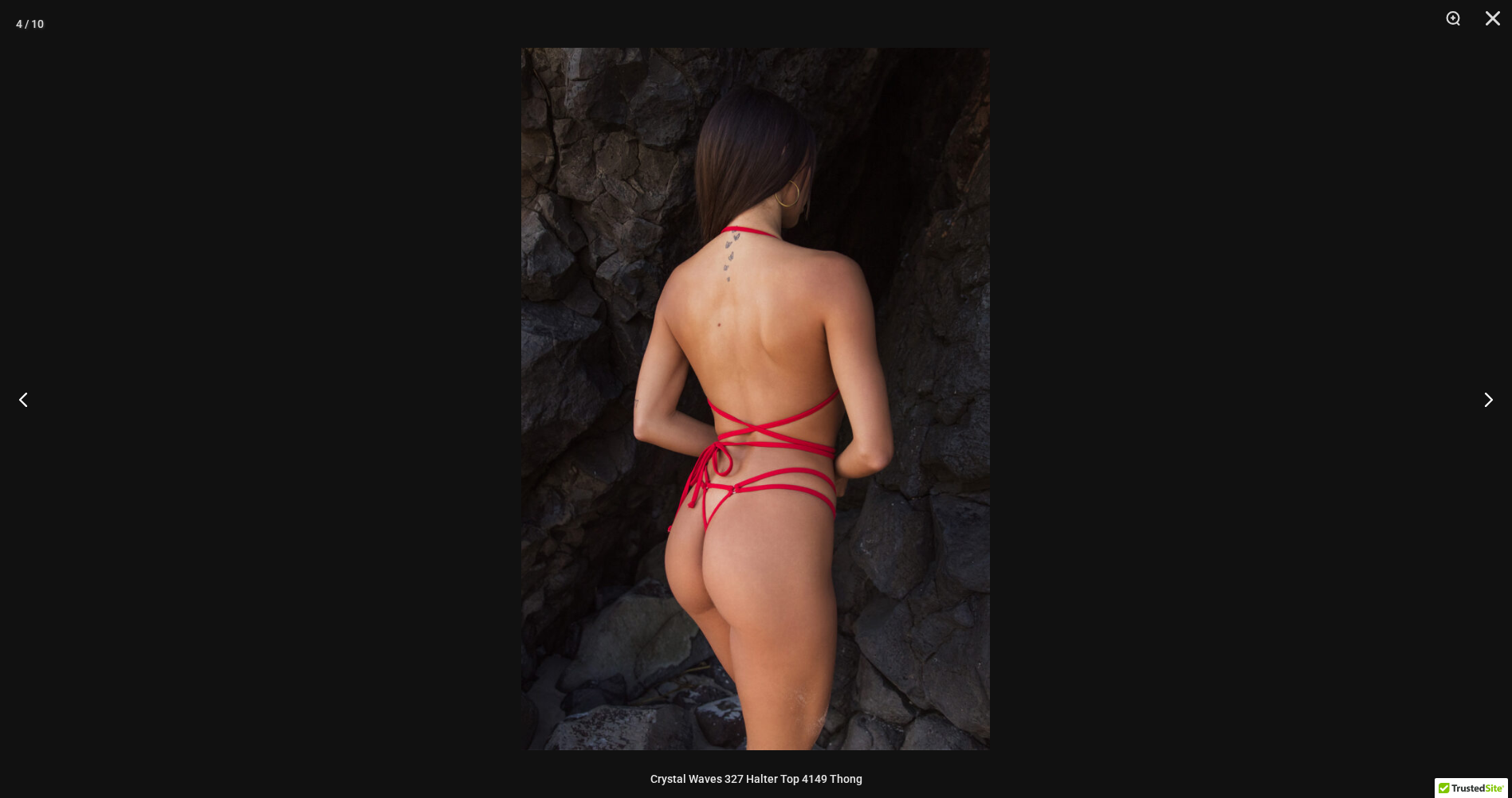
click at [797, 508] on img at bounding box center [755, 399] width 469 height 703
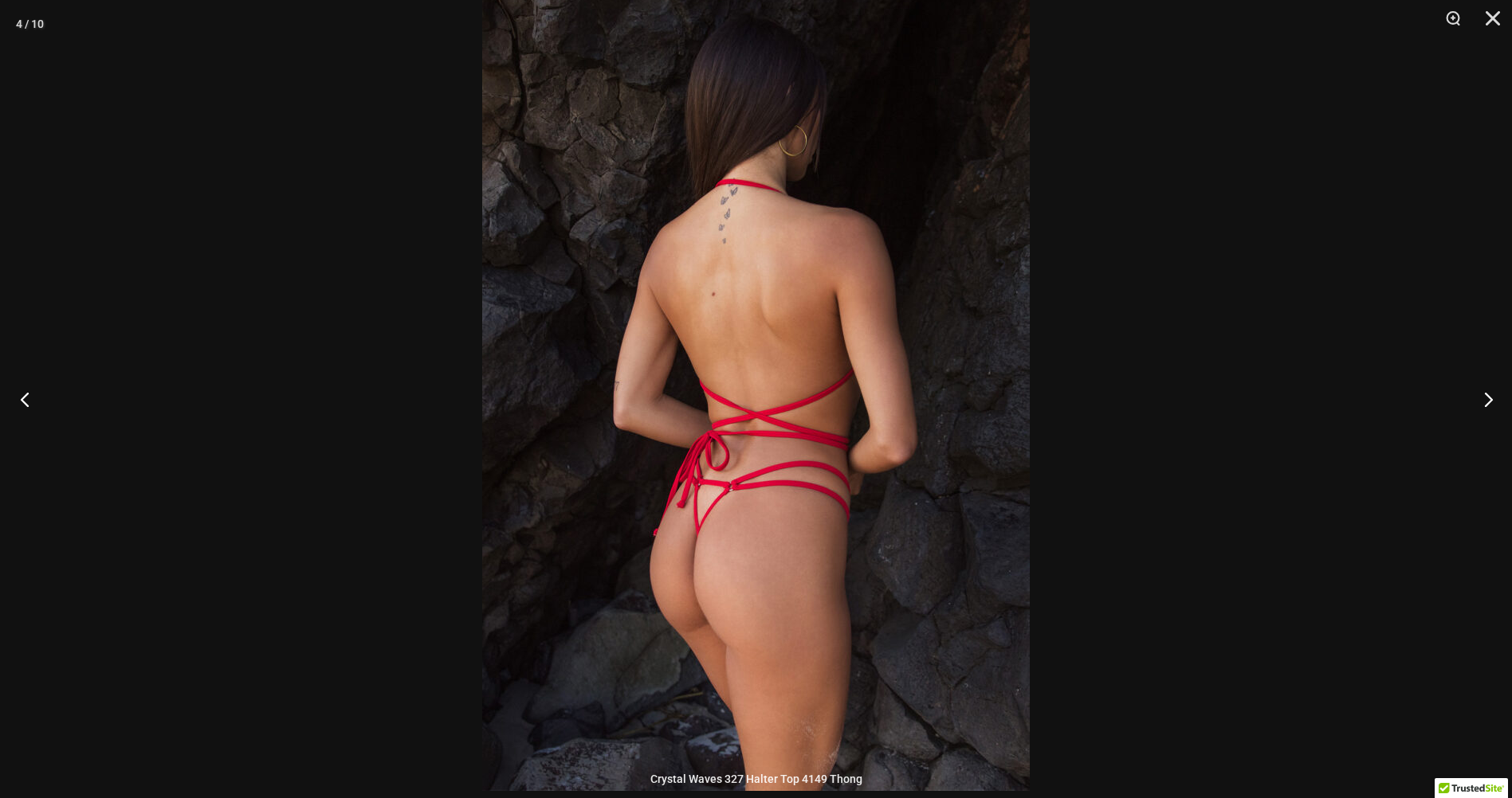
click at [21, 404] on button "Previous" at bounding box center [29, 399] width 60 height 80
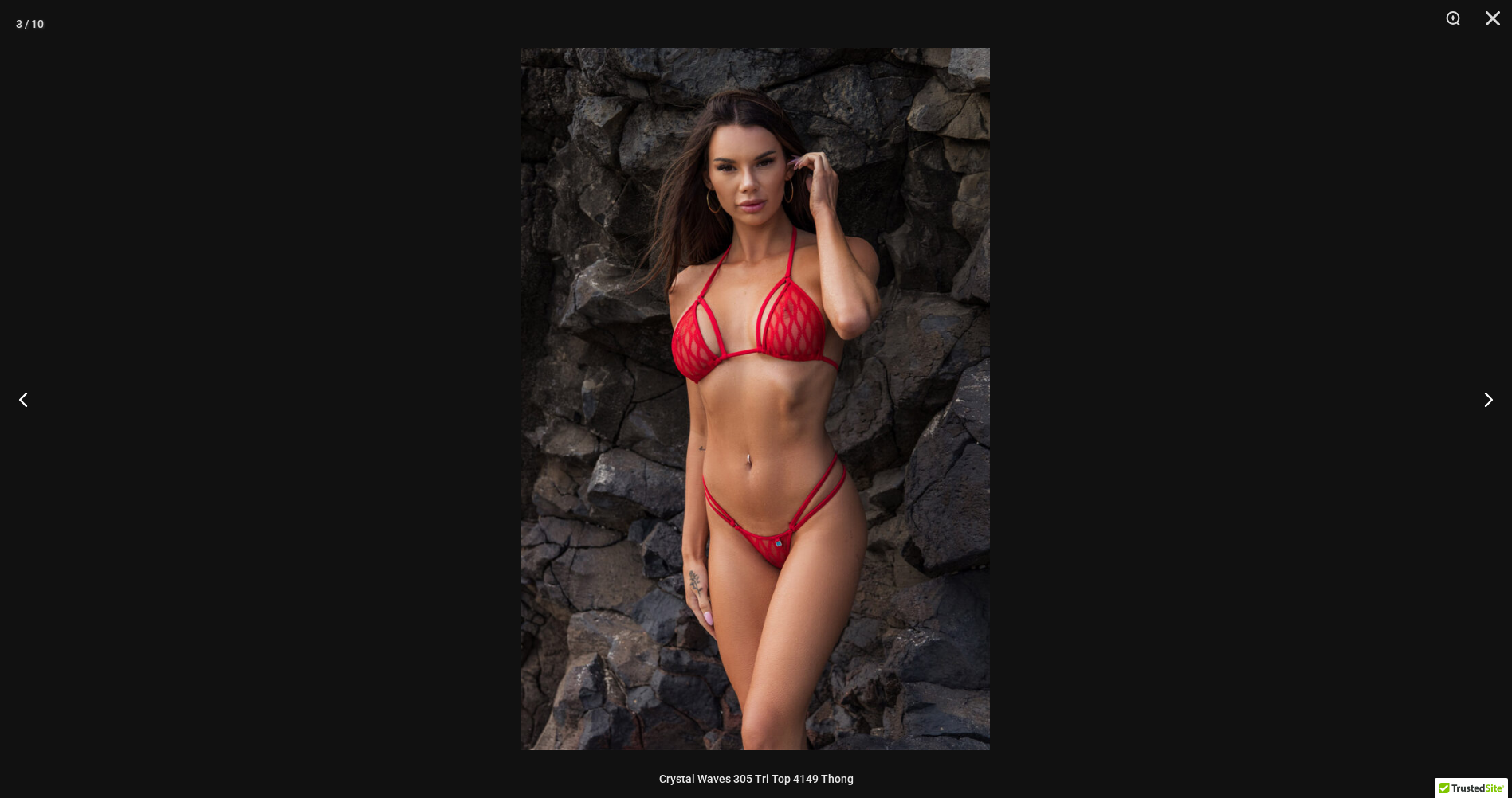
click at [752, 562] on img at bounding box center [755, 399] width 469 height 703
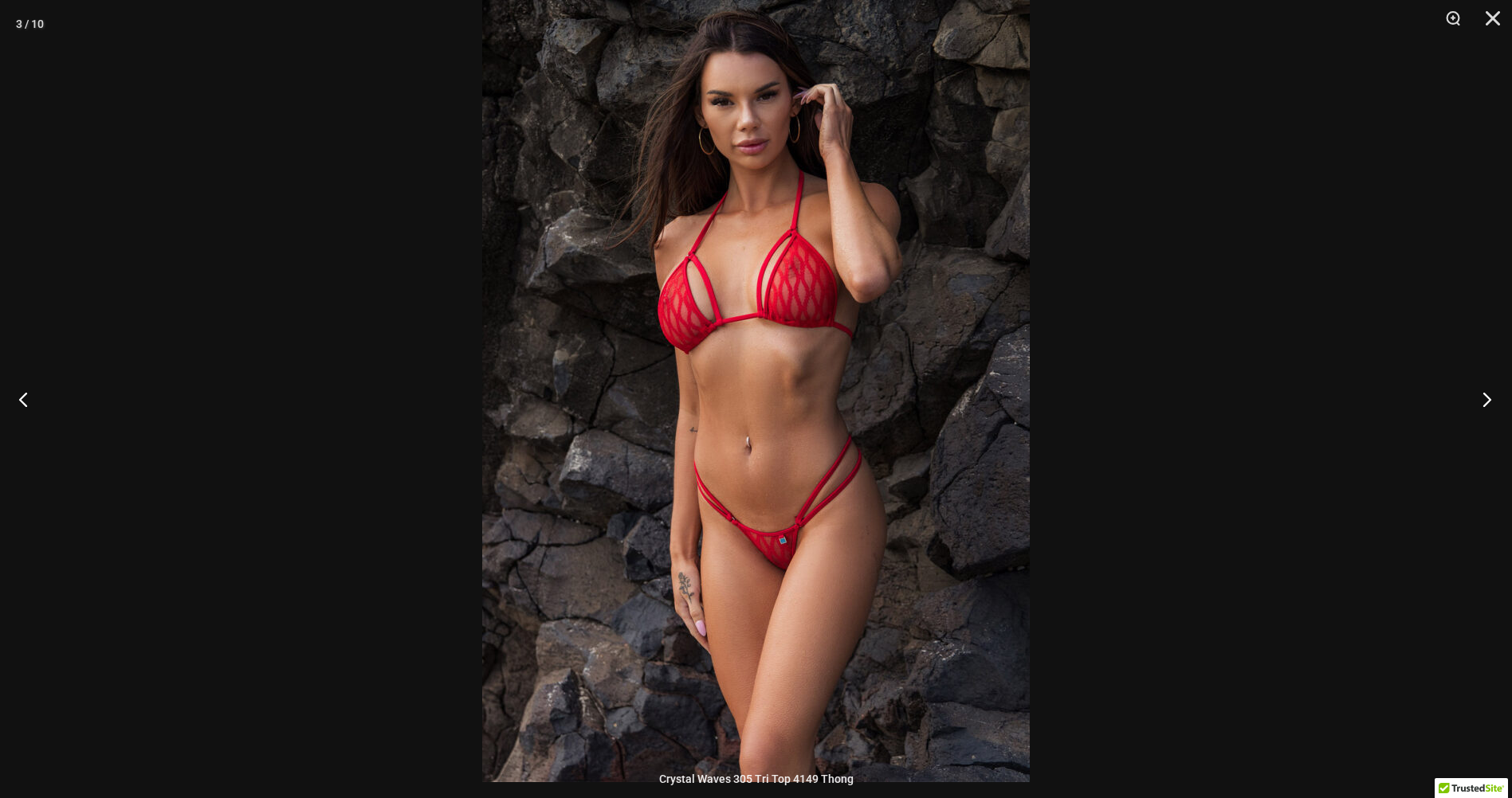
click at [1481, 393] on button "Next" at bounding box center [1481, 399] width 60 height 80
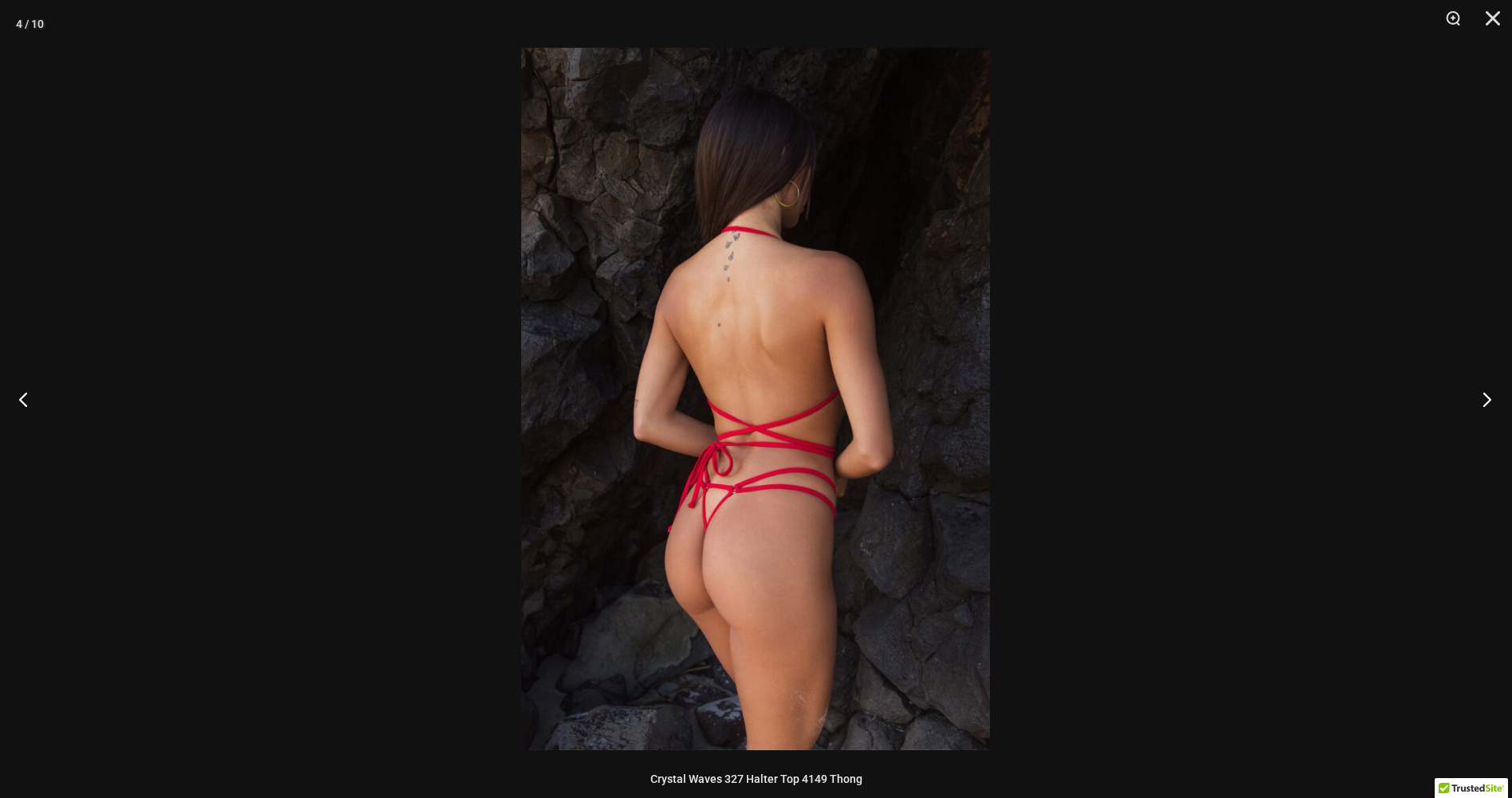
click at [1481, 393] on button "Next" at bounding box center [1481, 399] width 60 height 80
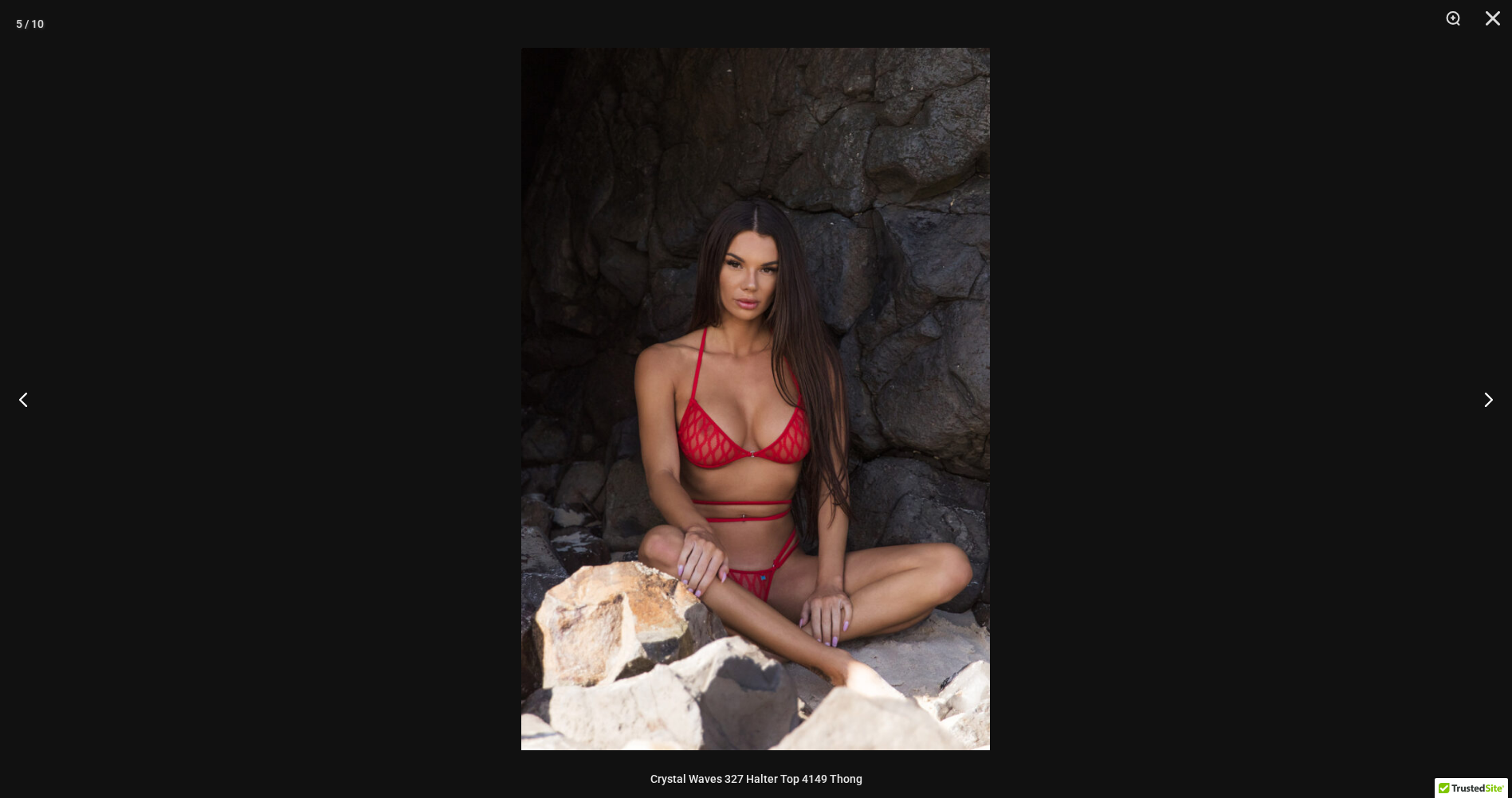
click at [770, 457] on img at bounding box center [755, 399] width 469 height 703
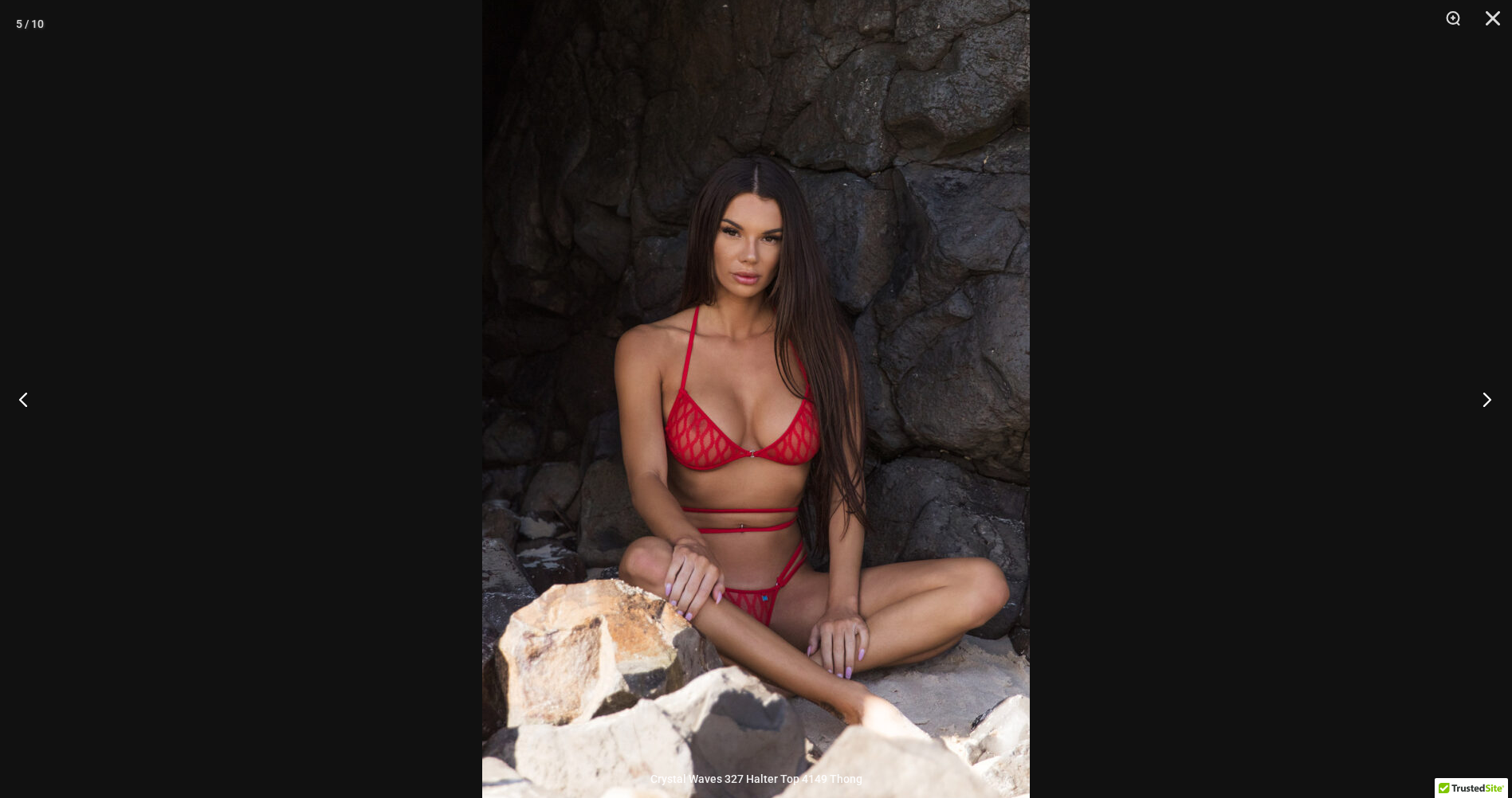
click at [1485, 399] on button "Next" at bounding box center [1481, 399] width 60 height 80
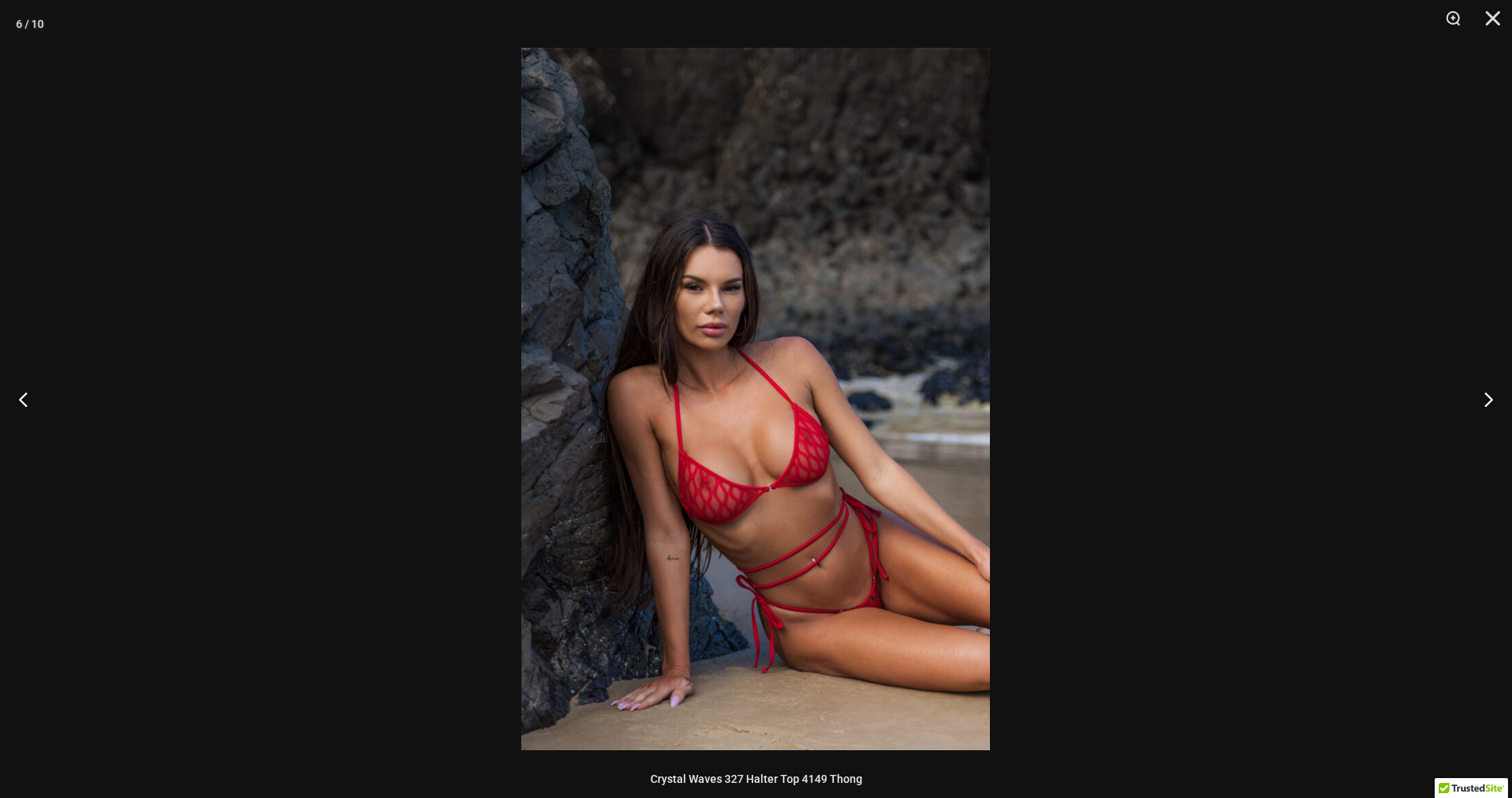
click at [763, 480] on img at bounding box center [755, 399] width 469 height 703
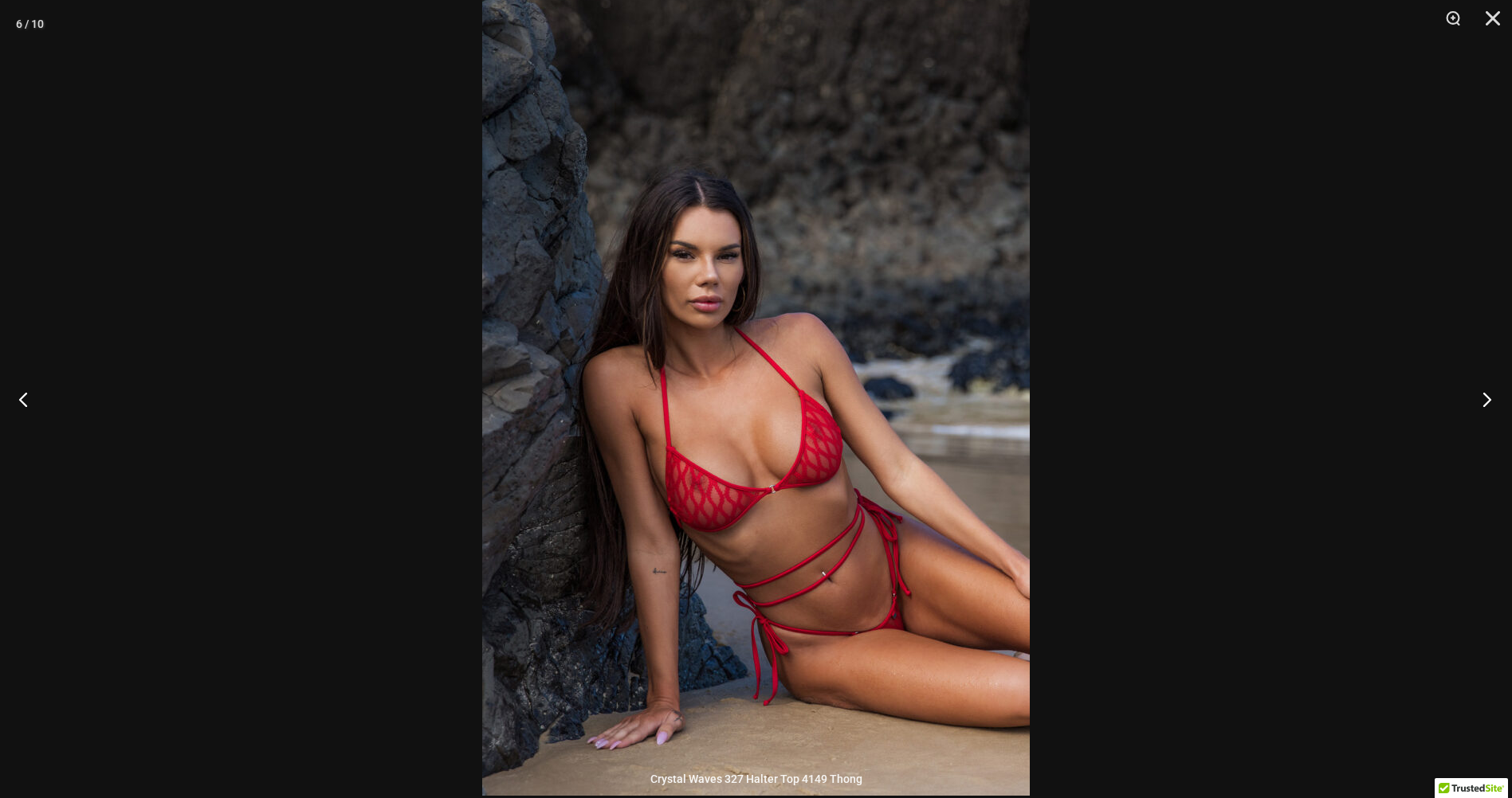
click at [1484, 402] on button "Next" at bounding box center [1481, 399] width 60 height 80
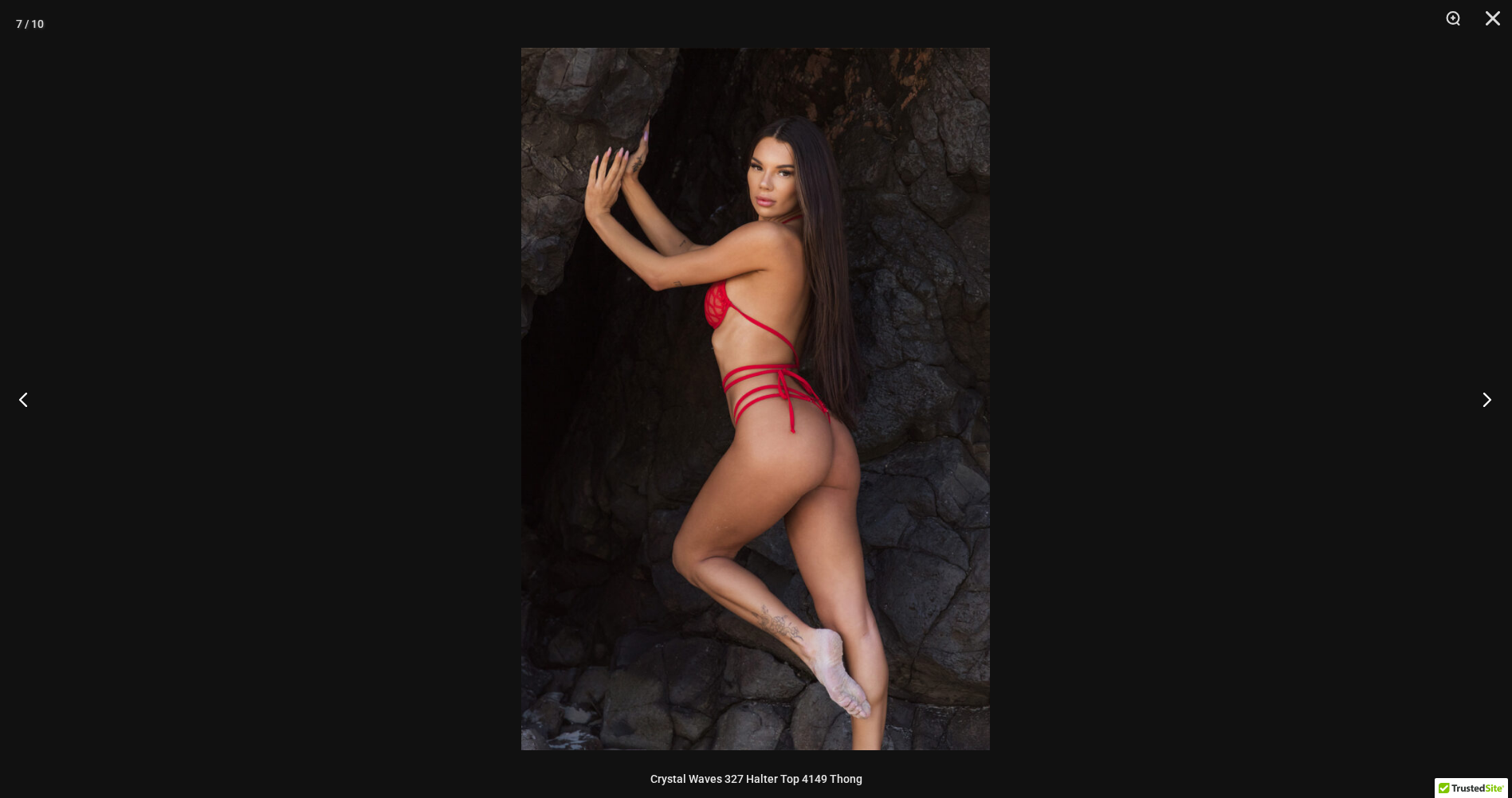
click at [1484, 402] on button "Next" at bounding box center [1481, 399] width 60 height 80
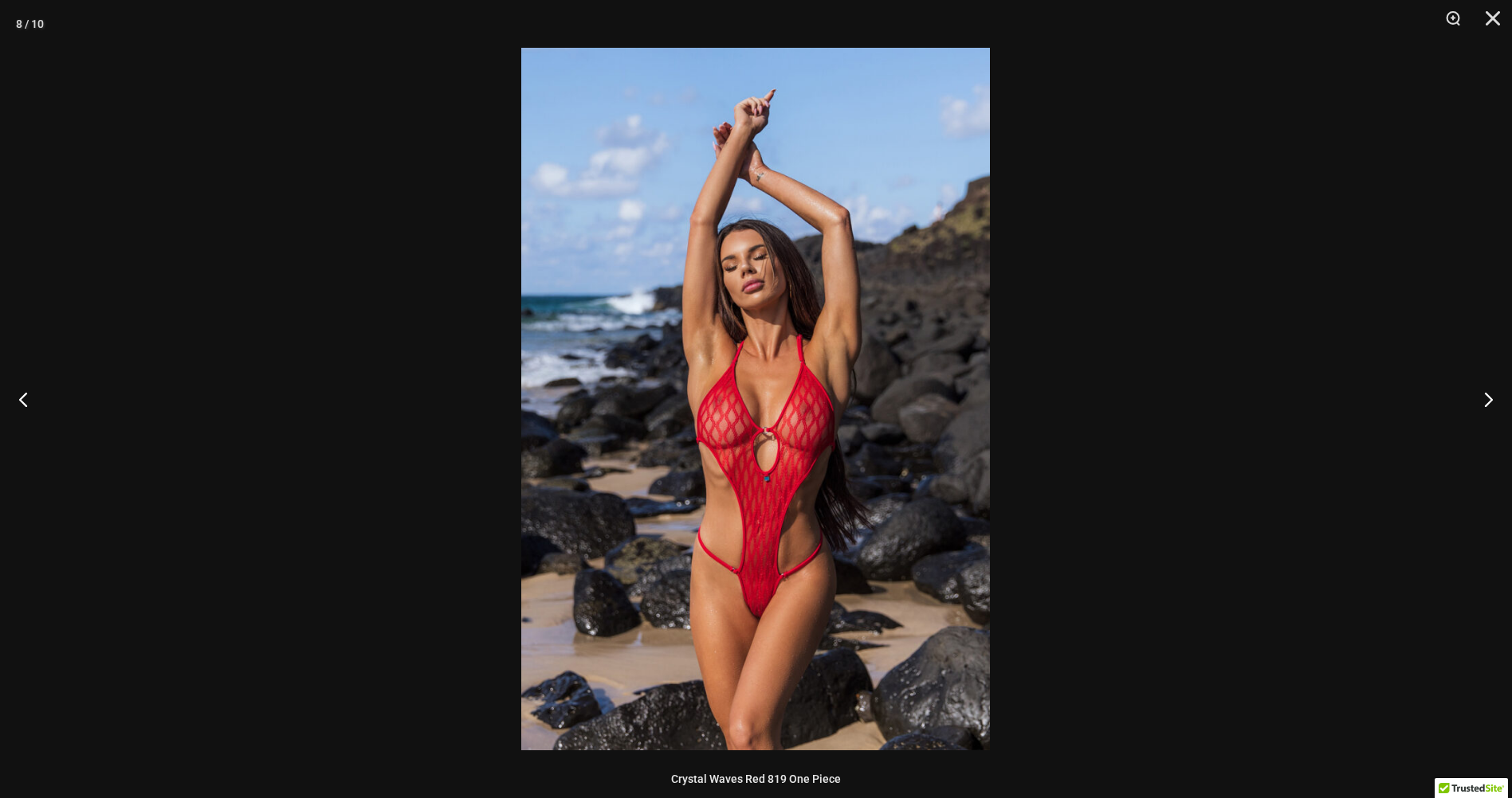
click at [830, 501] on img at bounding box center [755, 399] width 469 height 703
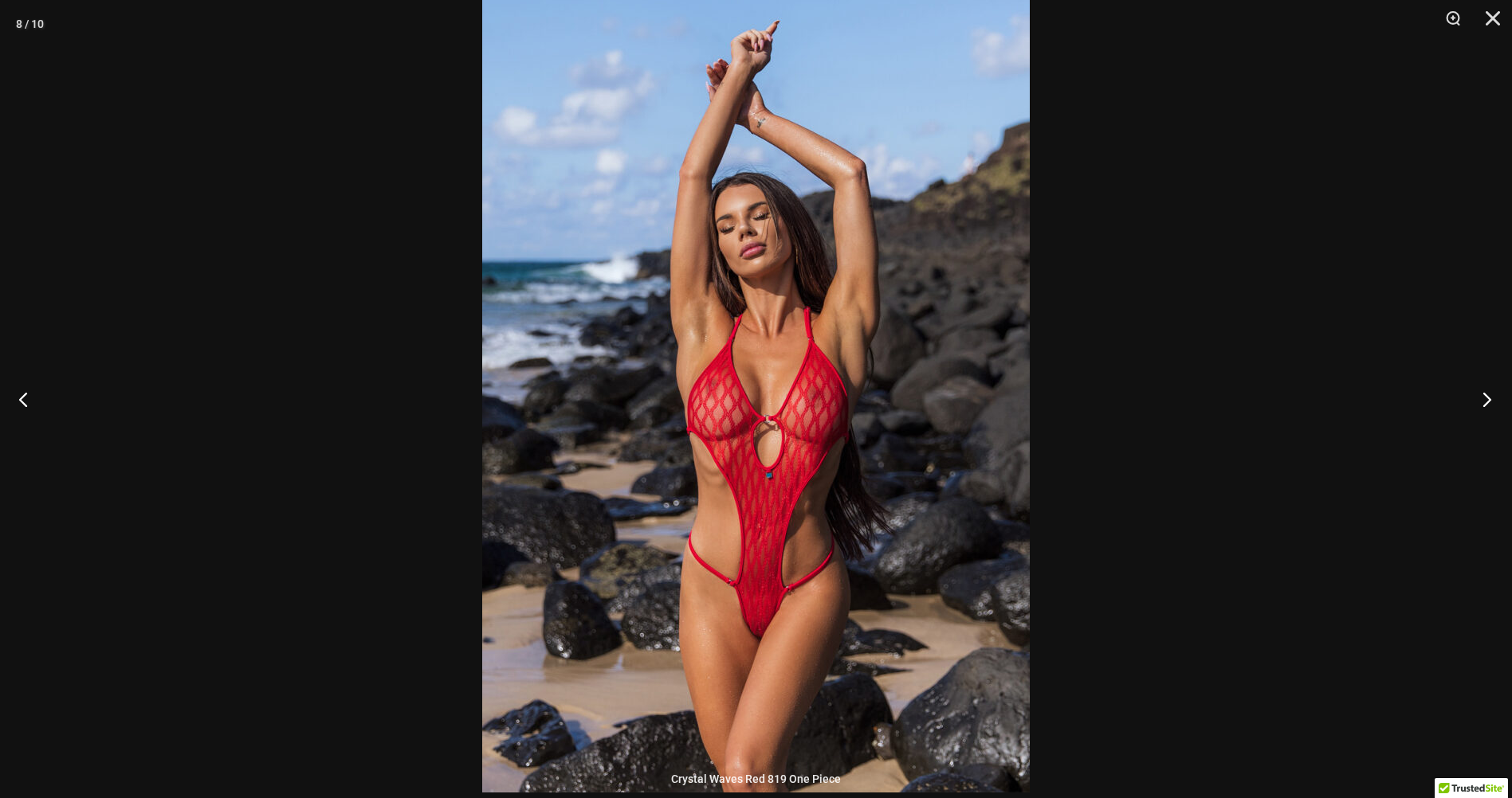
click at [1486, 404] on button "Next" at bounding box center [1481, 399] width 60 height 80
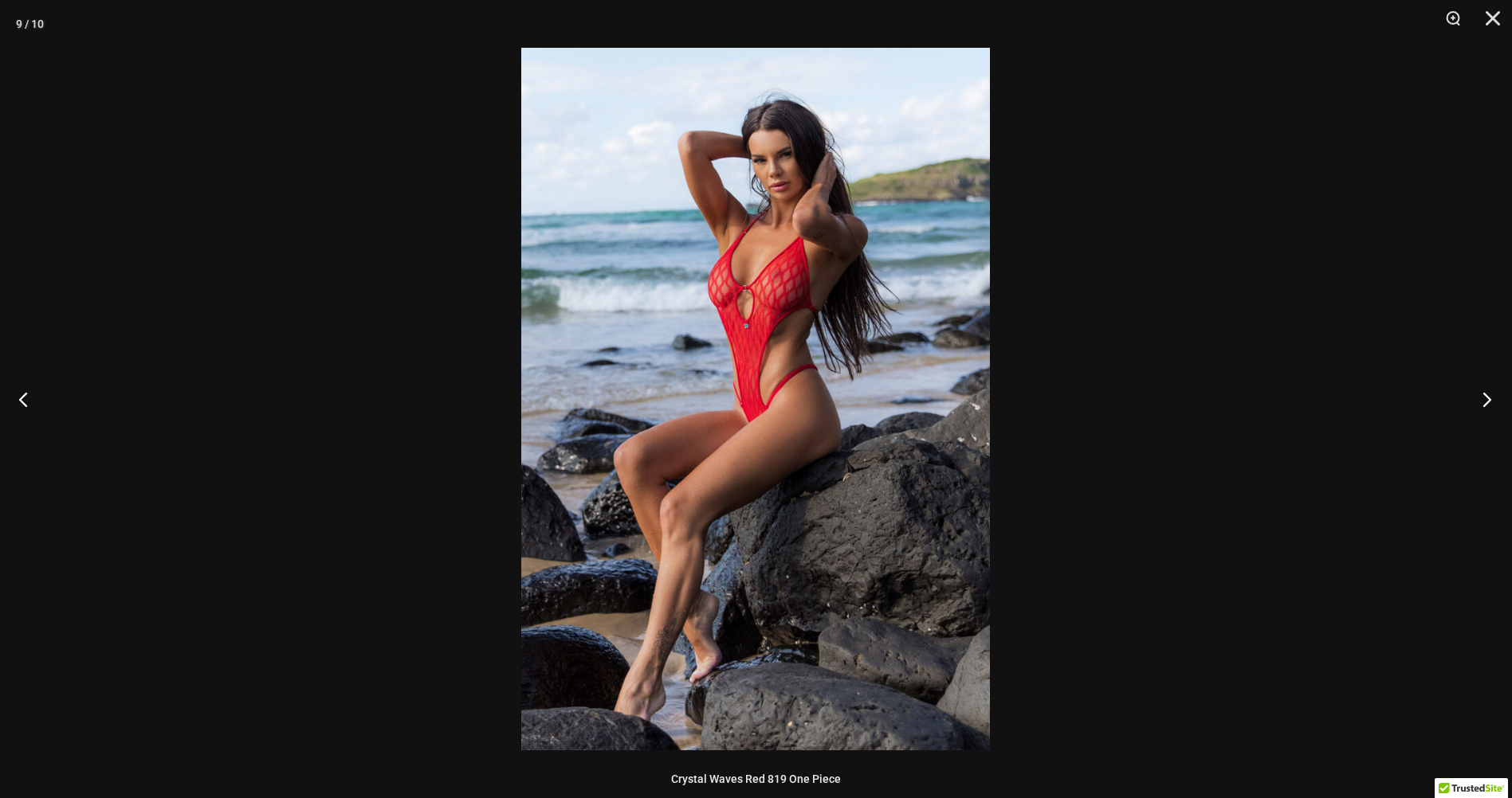
click at [1486, 404] on button "Next" at bounding box center [1481, 399] width 60 height 80
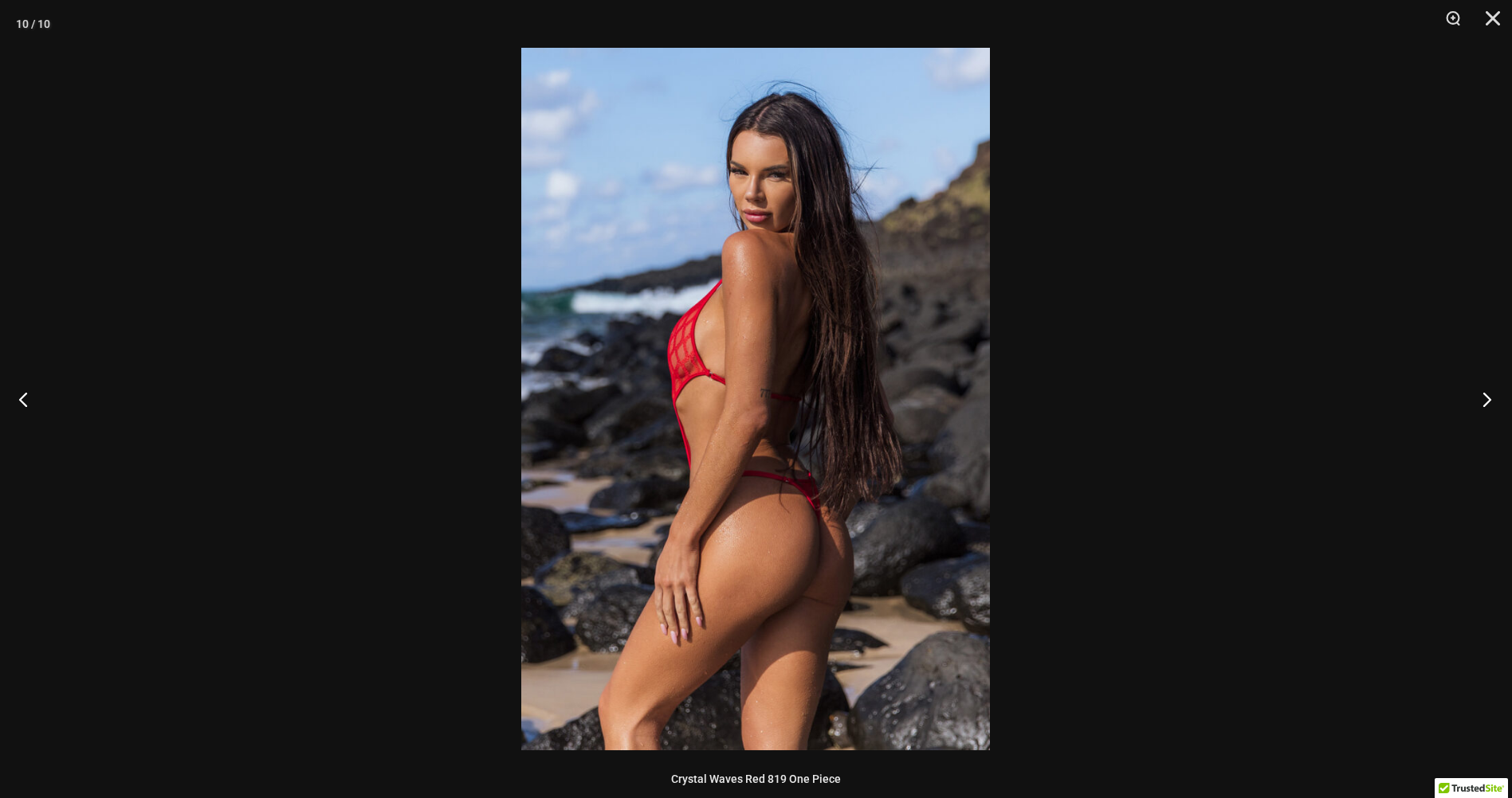
click at [1486, 404] on button "Next" at bounding box center [1481, 399] width 60 height 80
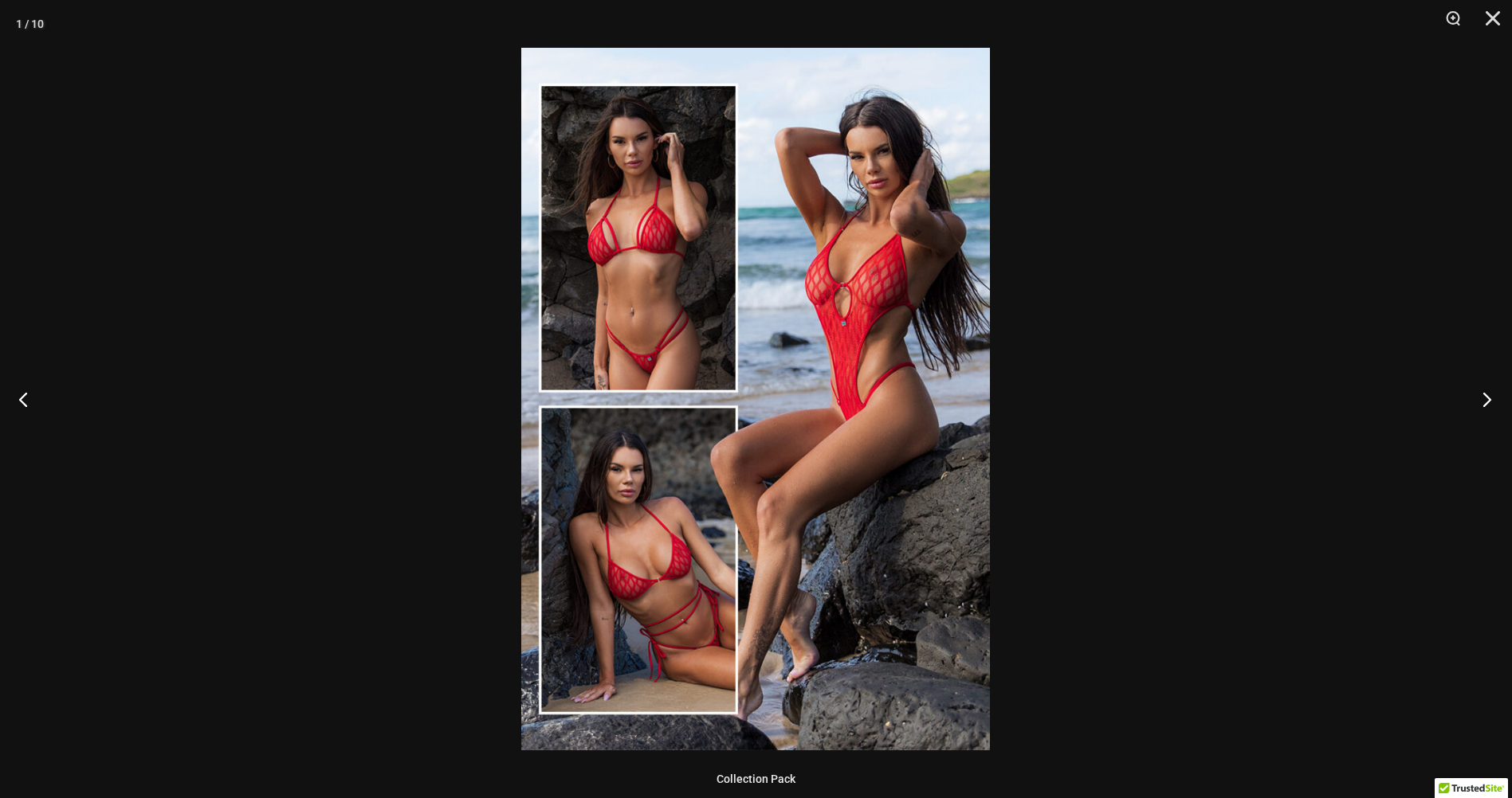
click at [1486, 404] on button "Next" at bounding box center [1481, 399] width 60 height 80
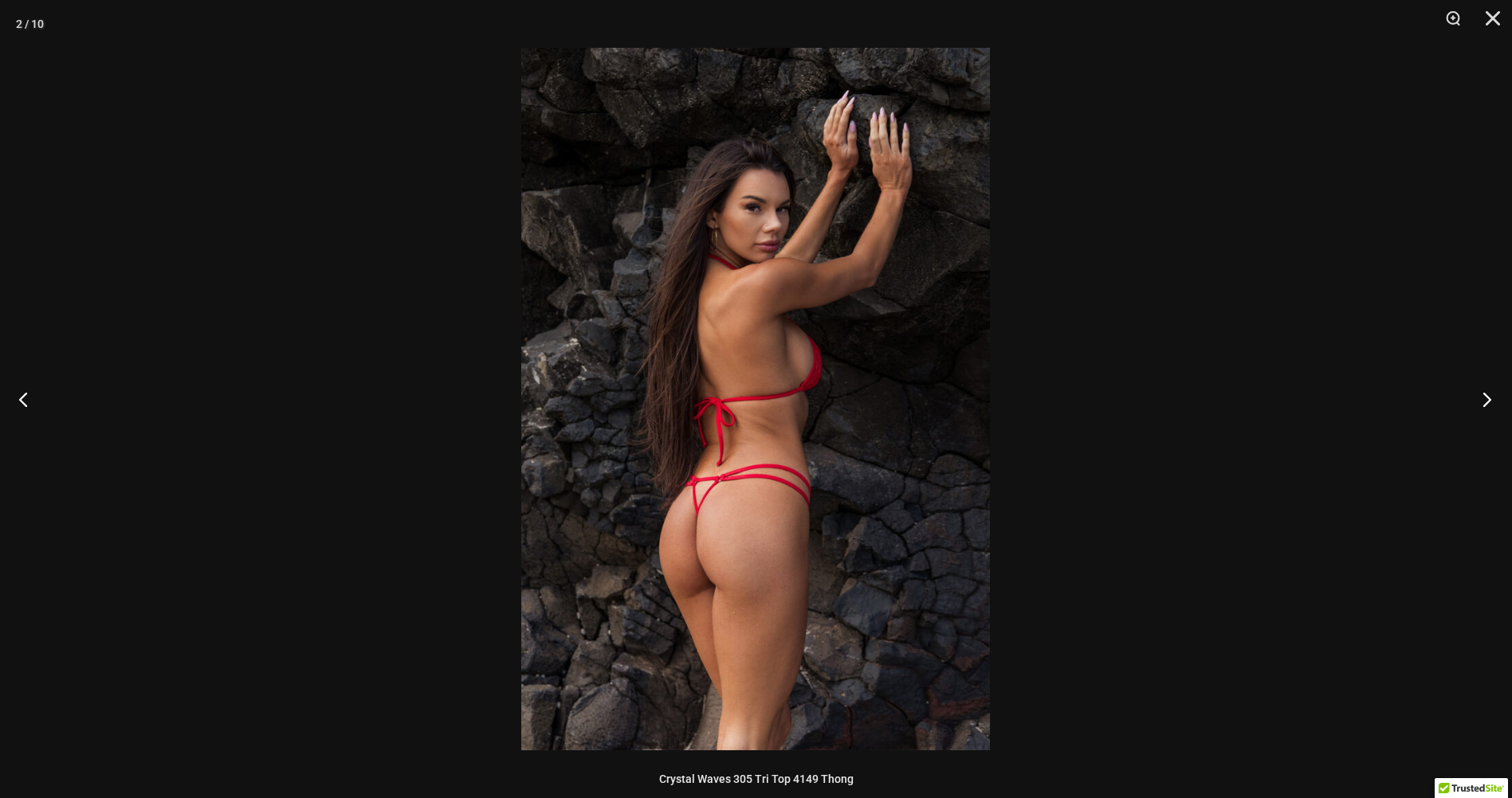
click at [1486, 404] on button "Next" at bounding box center [1481, 399] width 60 height 80
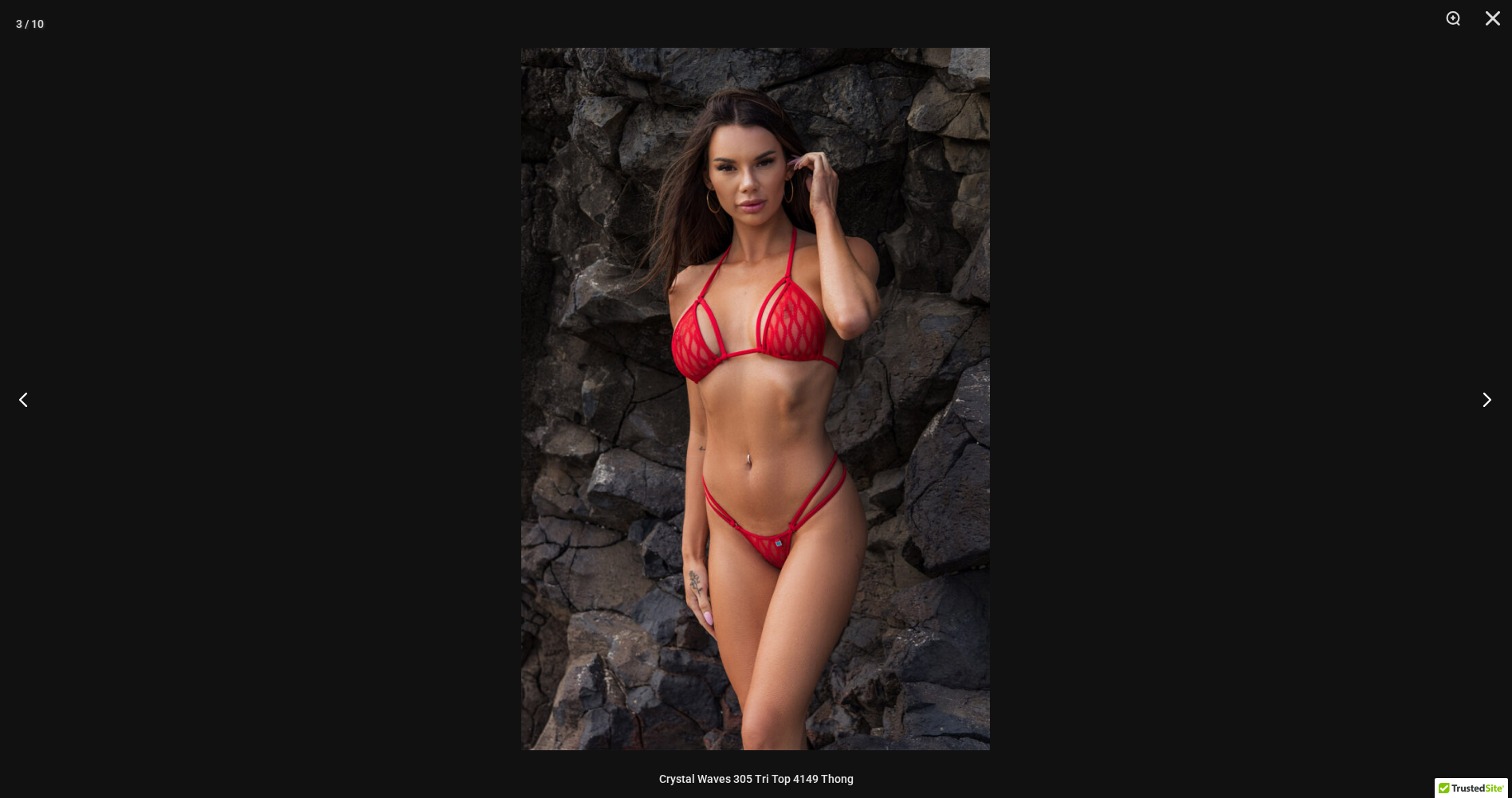
click at [1486, 404] on button "Next" at bounding box center [1481, 399] width 60 height 80
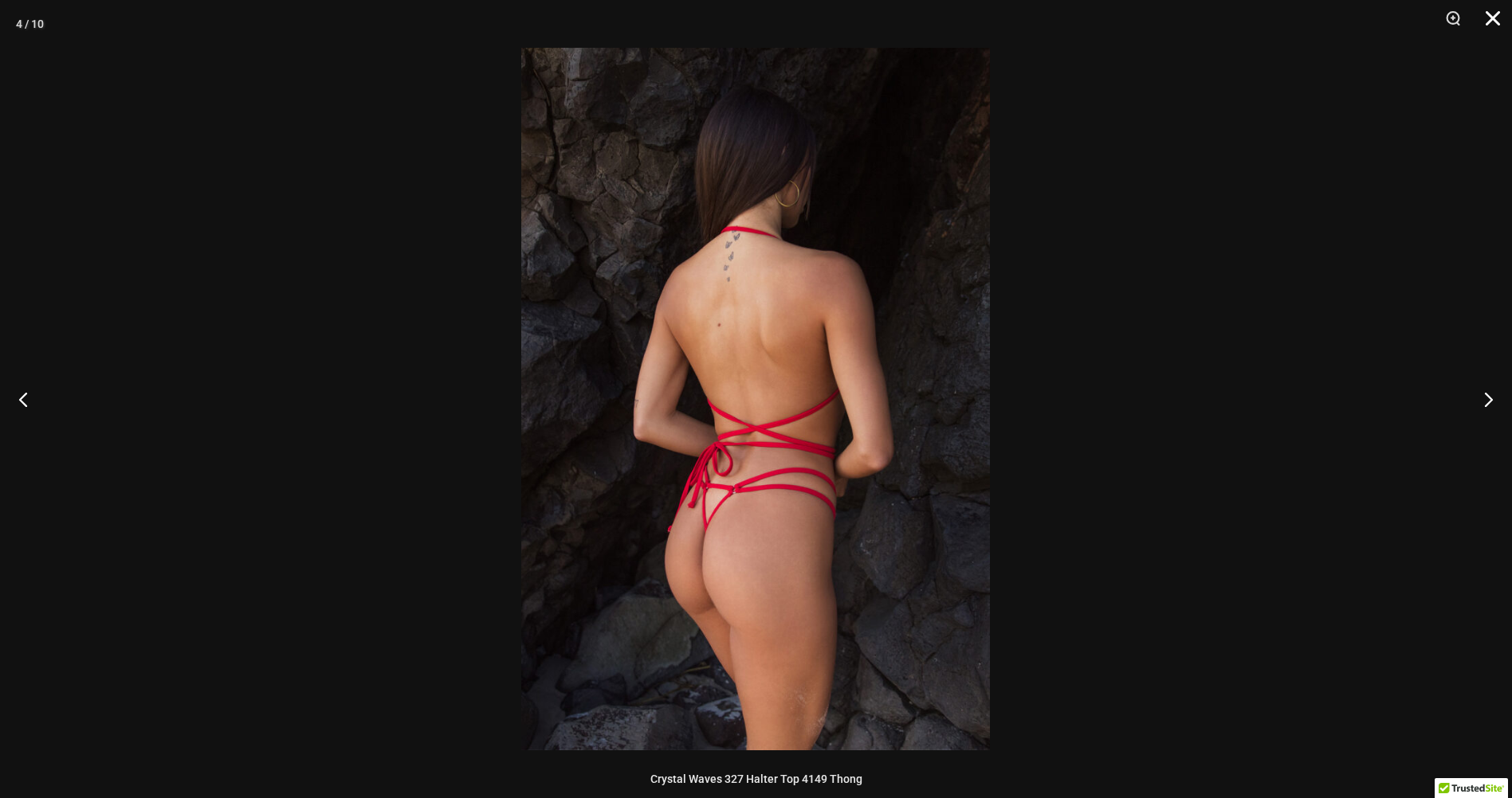
click at [1490, 19] on button "Close" at bounding box center [1487, 23] width 40 height 48
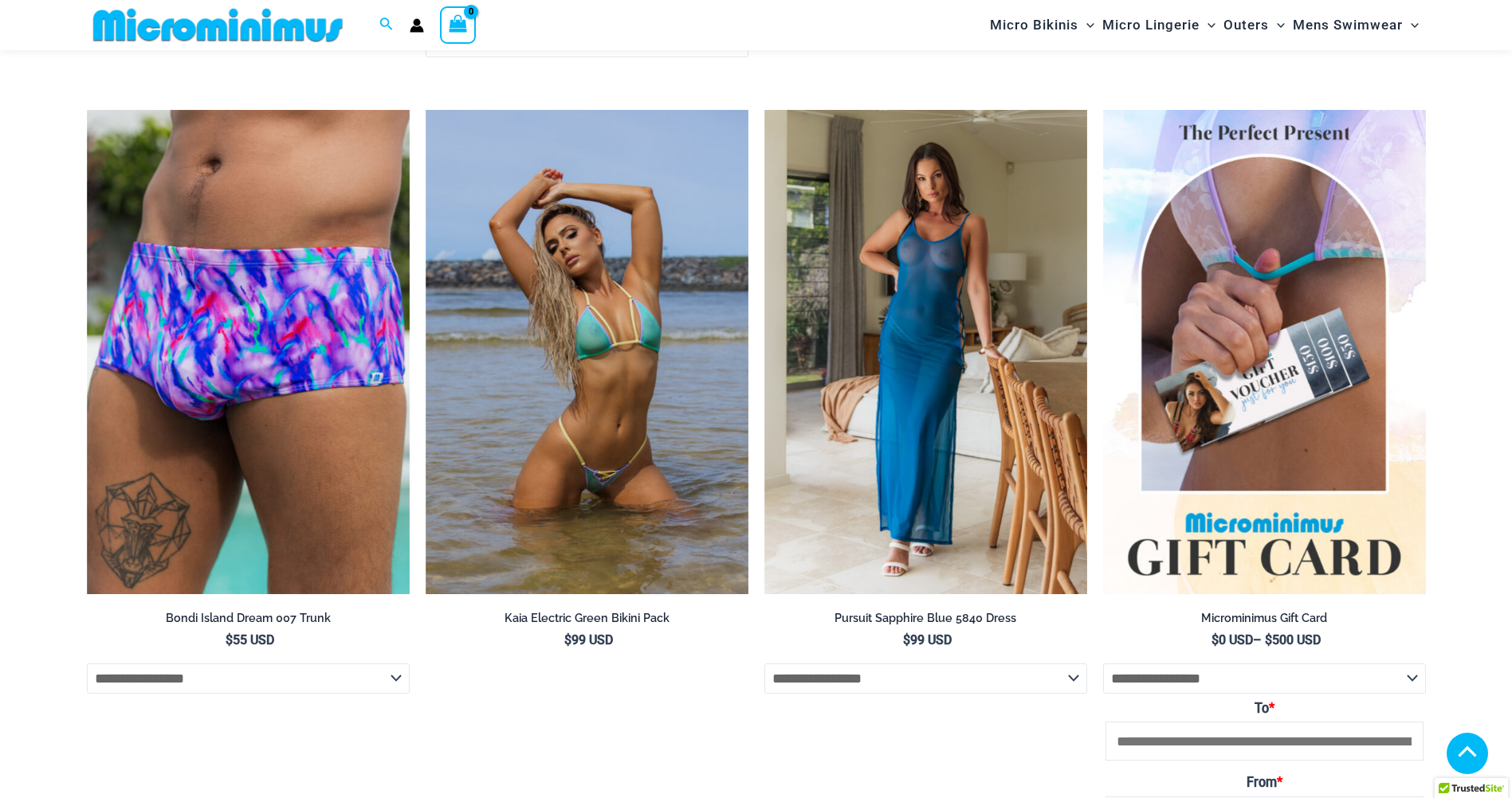
scroll to position [4048, 0]
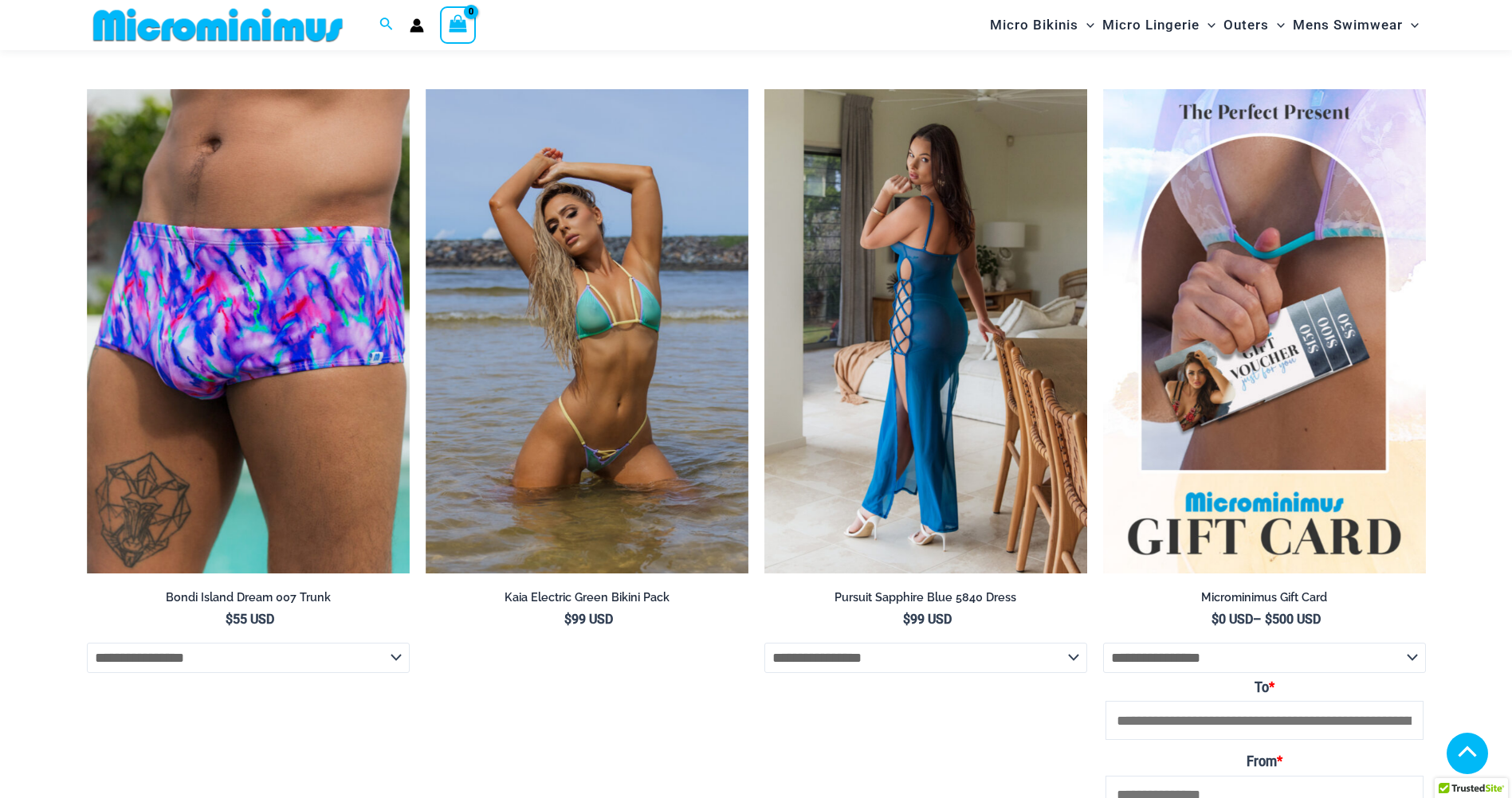
click at [961, 284] on img at bounding box center [925, 331] width 323 height 484
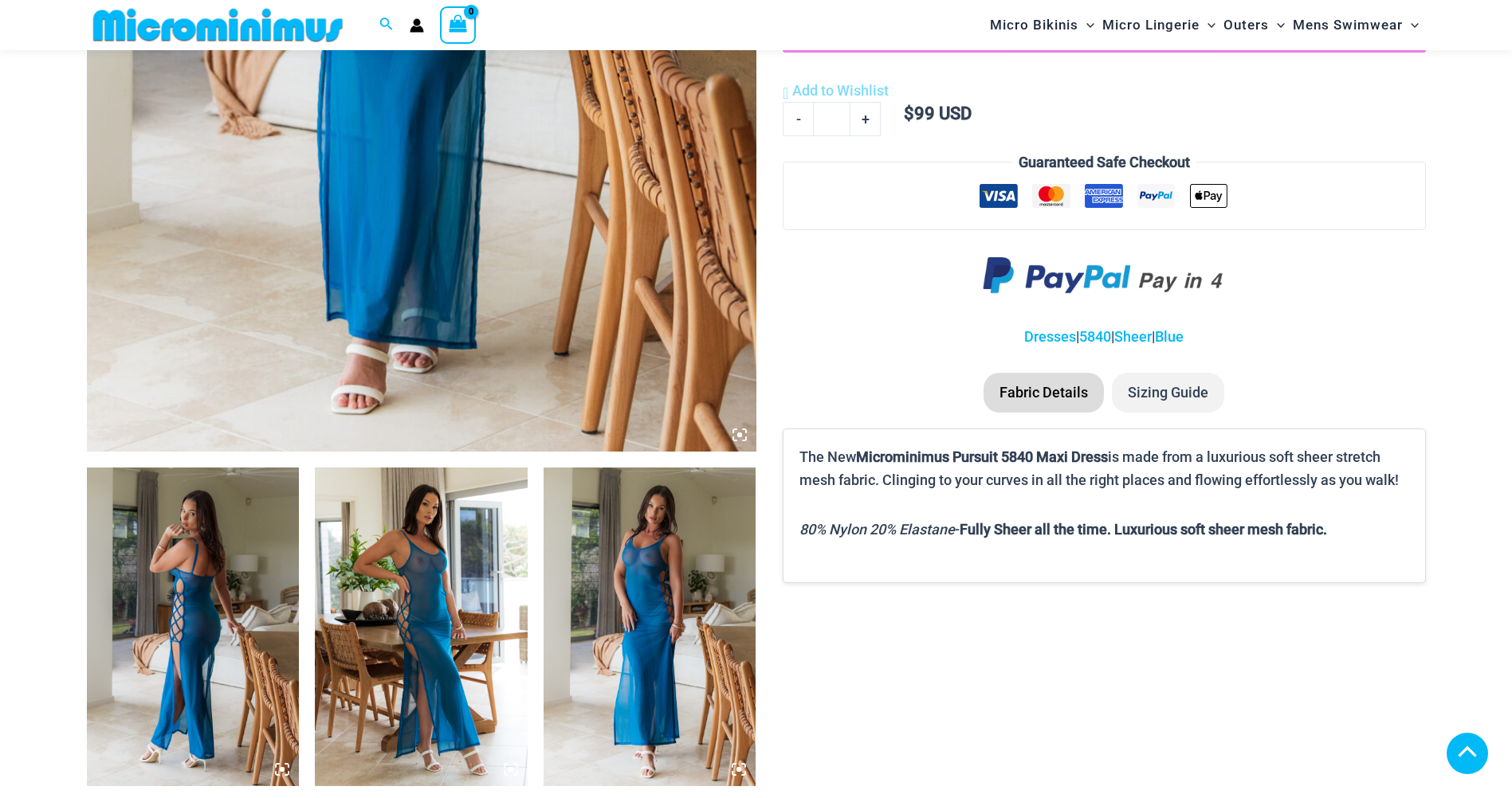
scroll to position [782, 0]
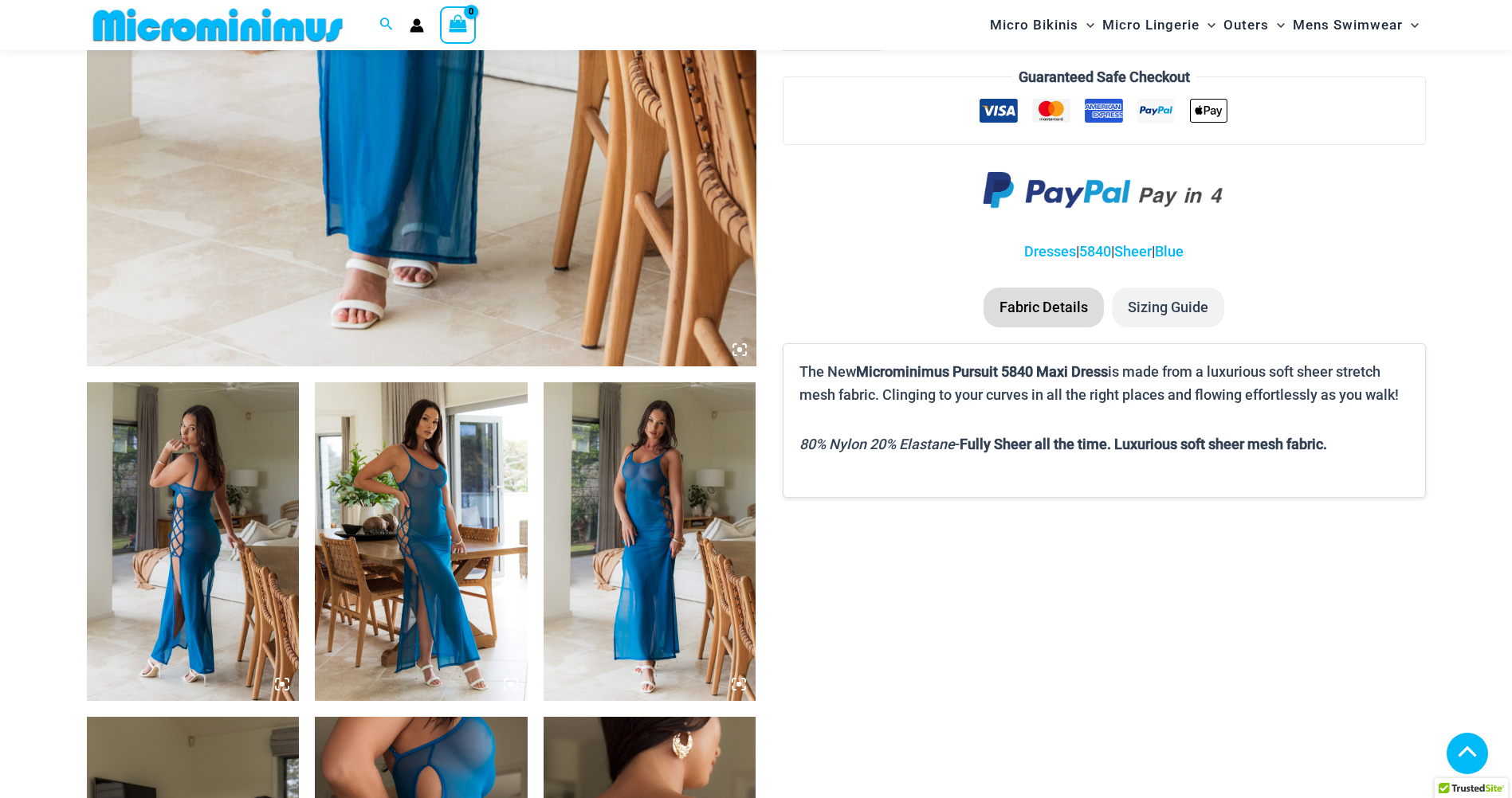
click at [217, 517] on img at bounding box center [193, 541] width 213 height 318
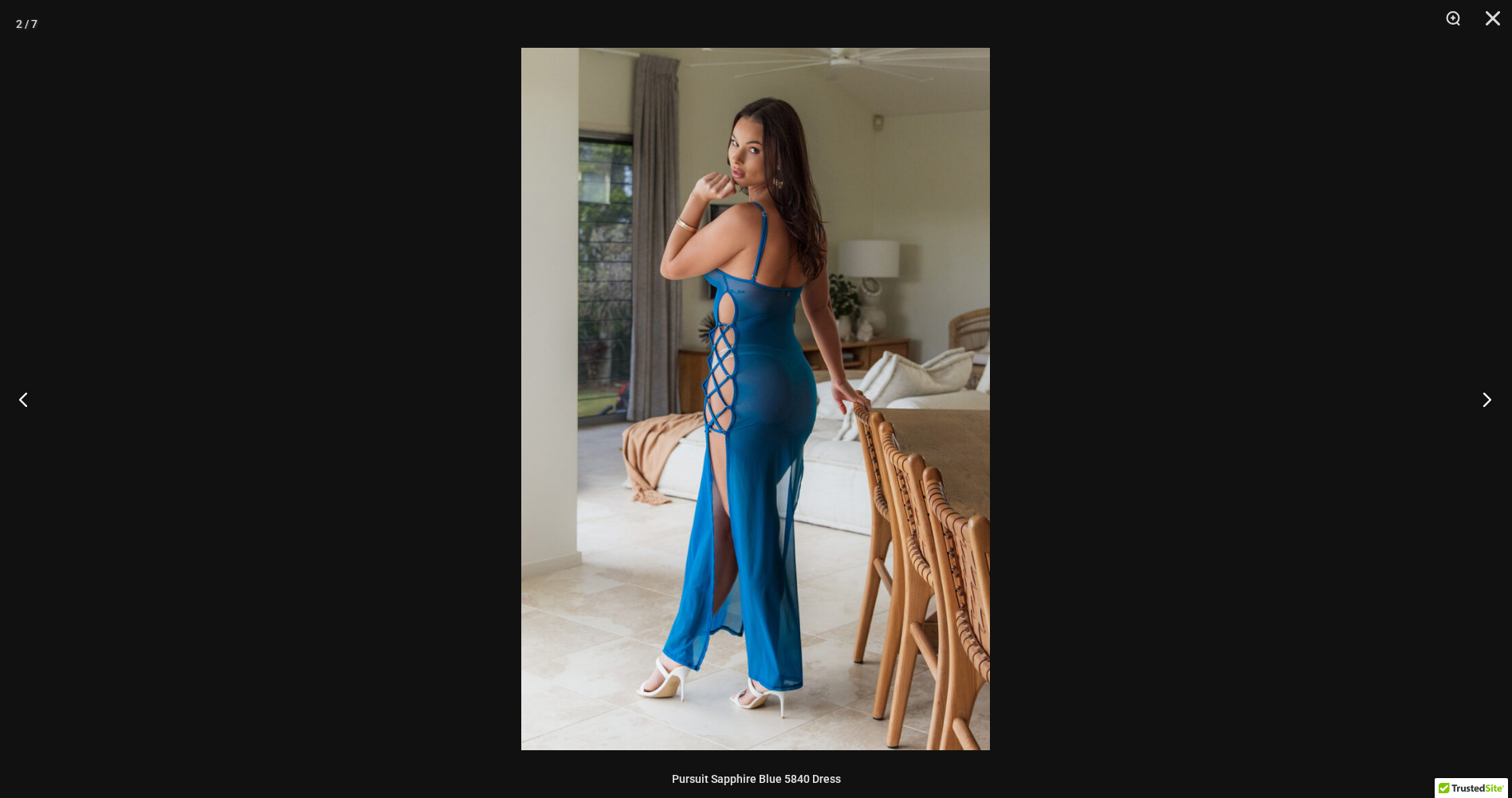
click at [1483, 397] on button "Next" at bounding box center [1481, 399] width 60 height 80
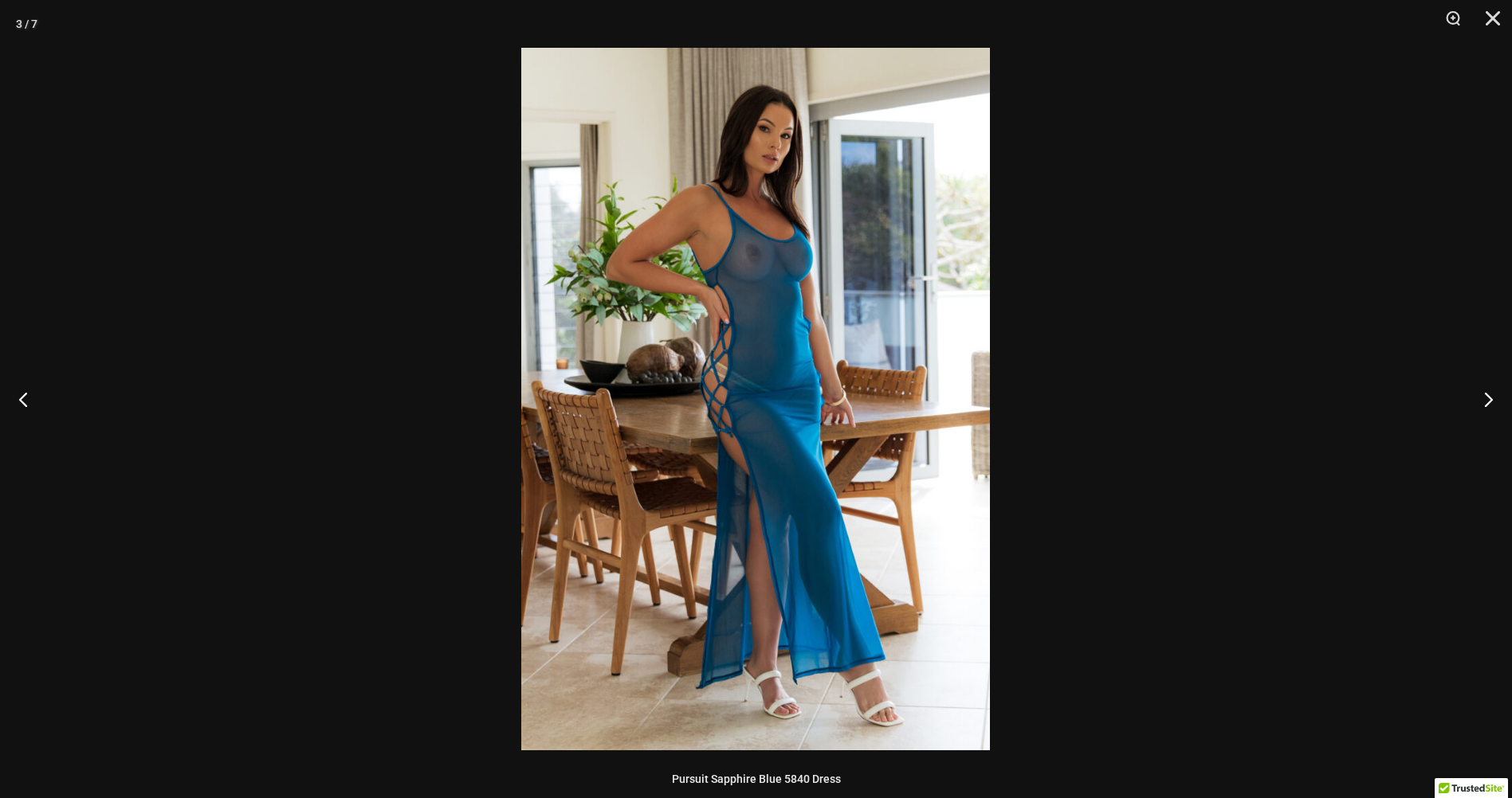
click at [806, 281] on img at bounding box center [755, 399] width 469 height 703
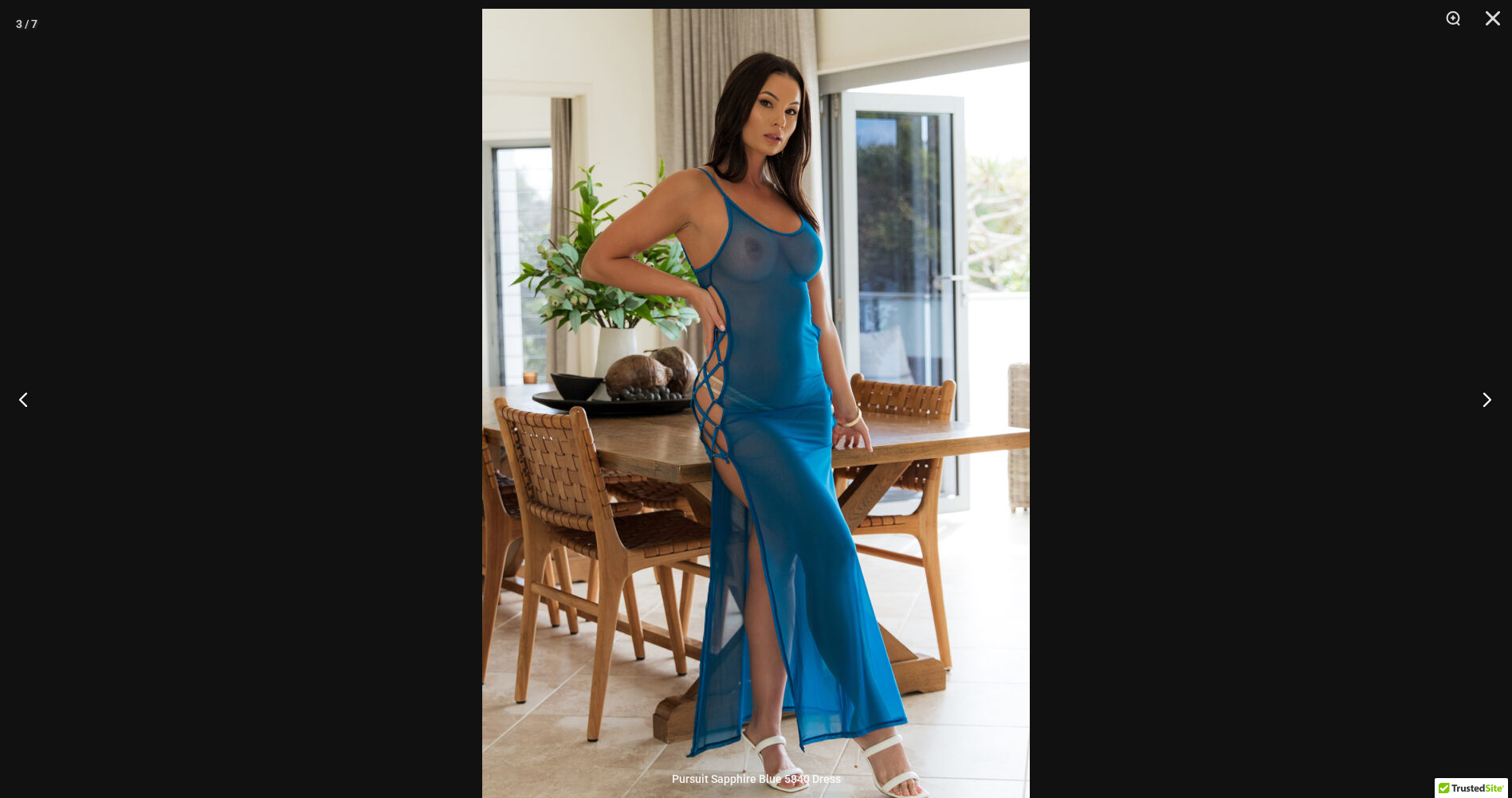
click at [1487, 394] on button "Next" at bounding box center [1481, 399] width 60 height 80
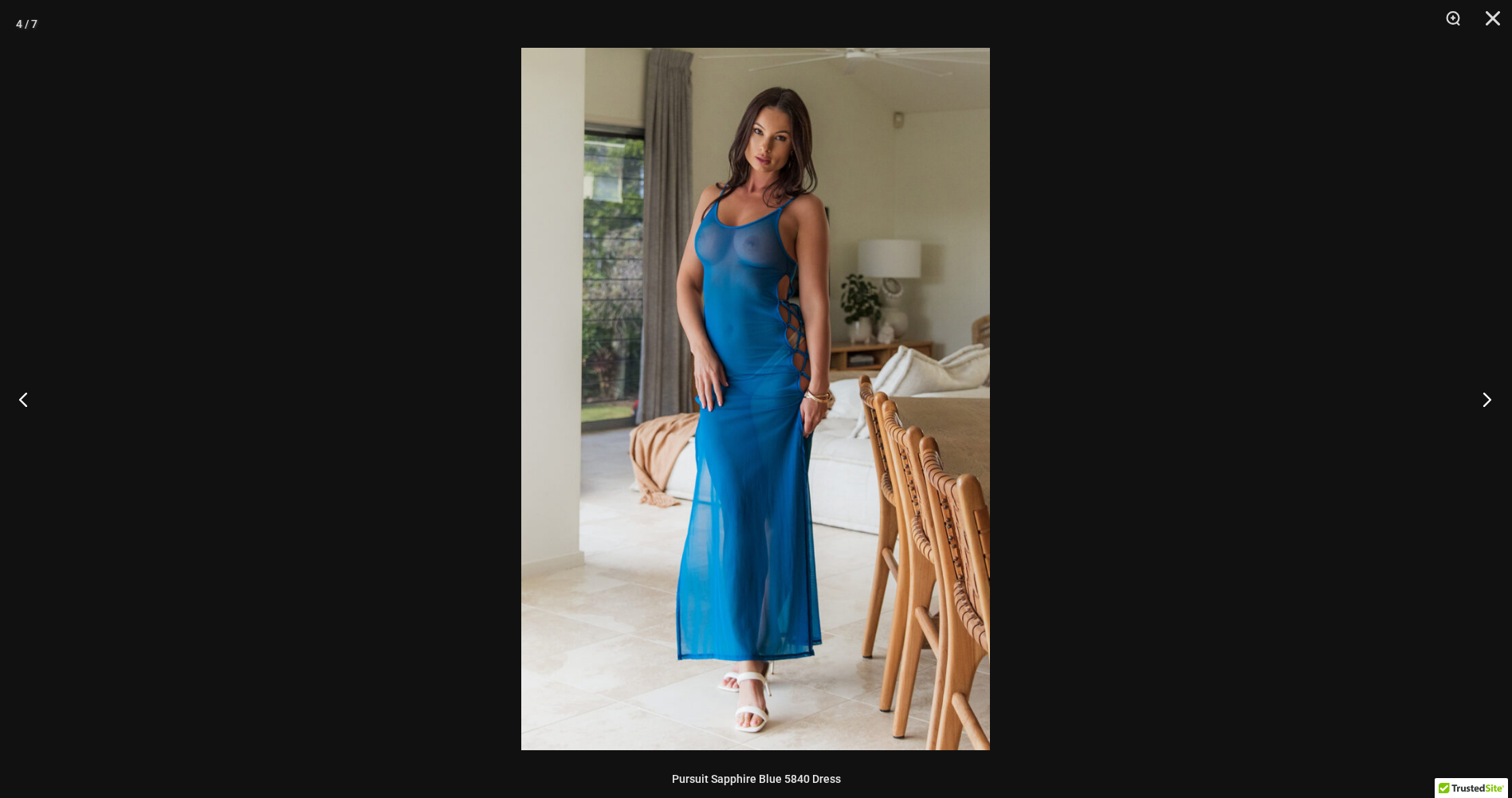
click at [1487, 394] on button "Next" at bounding box center [1481, 399] width 60 height 80
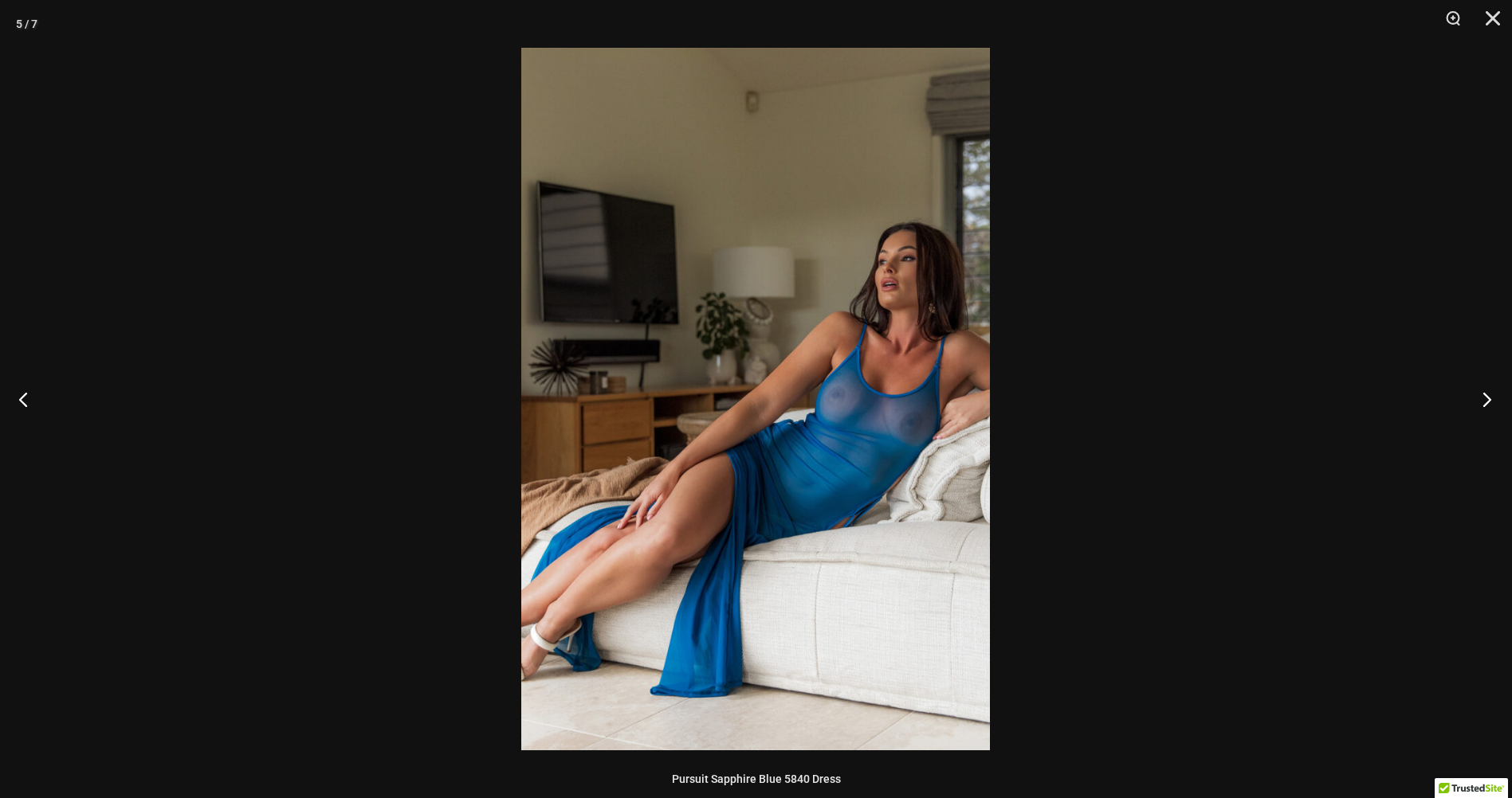
click at [1487, 394] on button "Next" at bounding box center [1481, 399] width 60 height 80
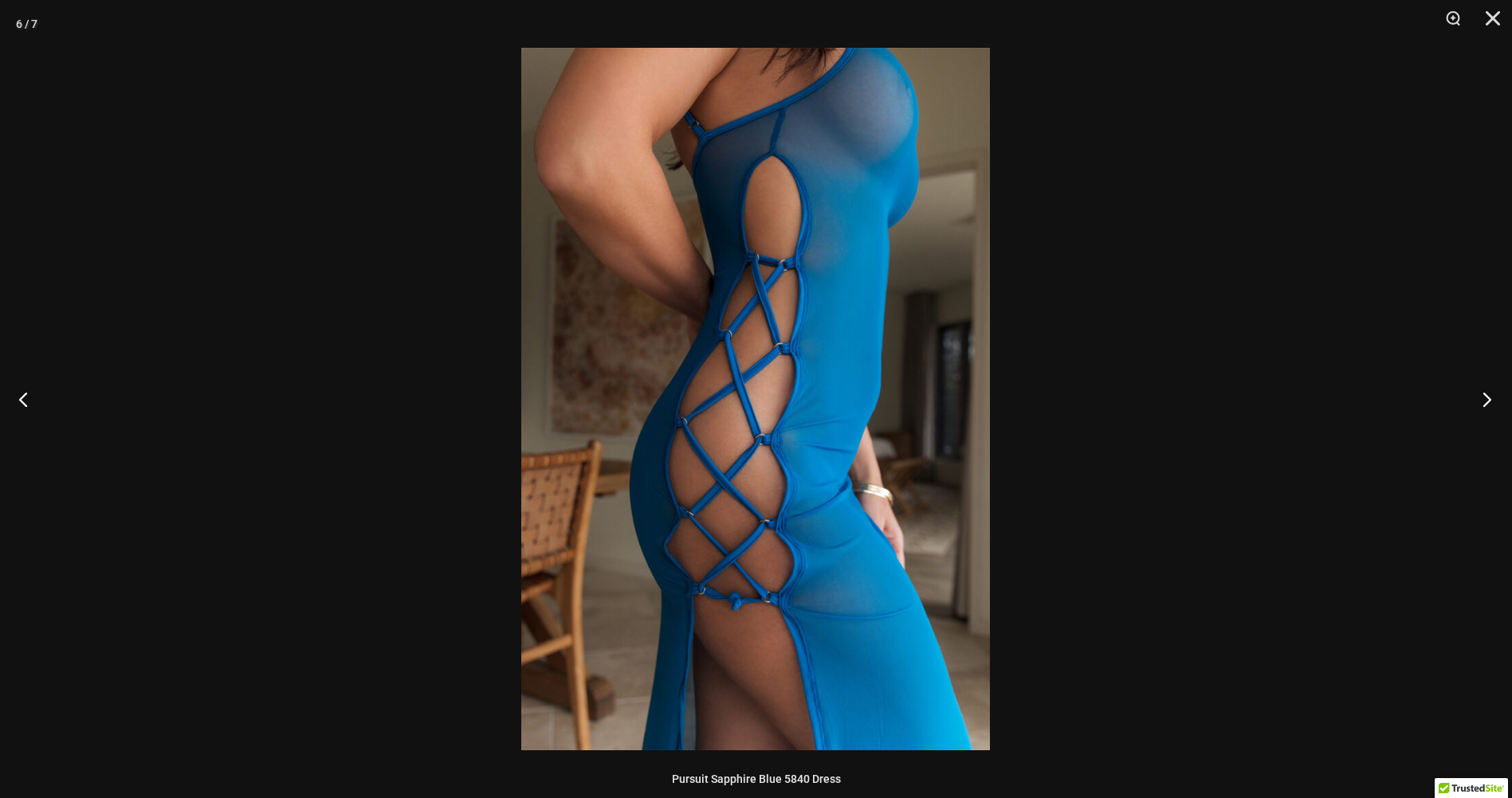
click at [1483, 404] on button "Next" at bounding box center [1481, 399] width 60 height 80
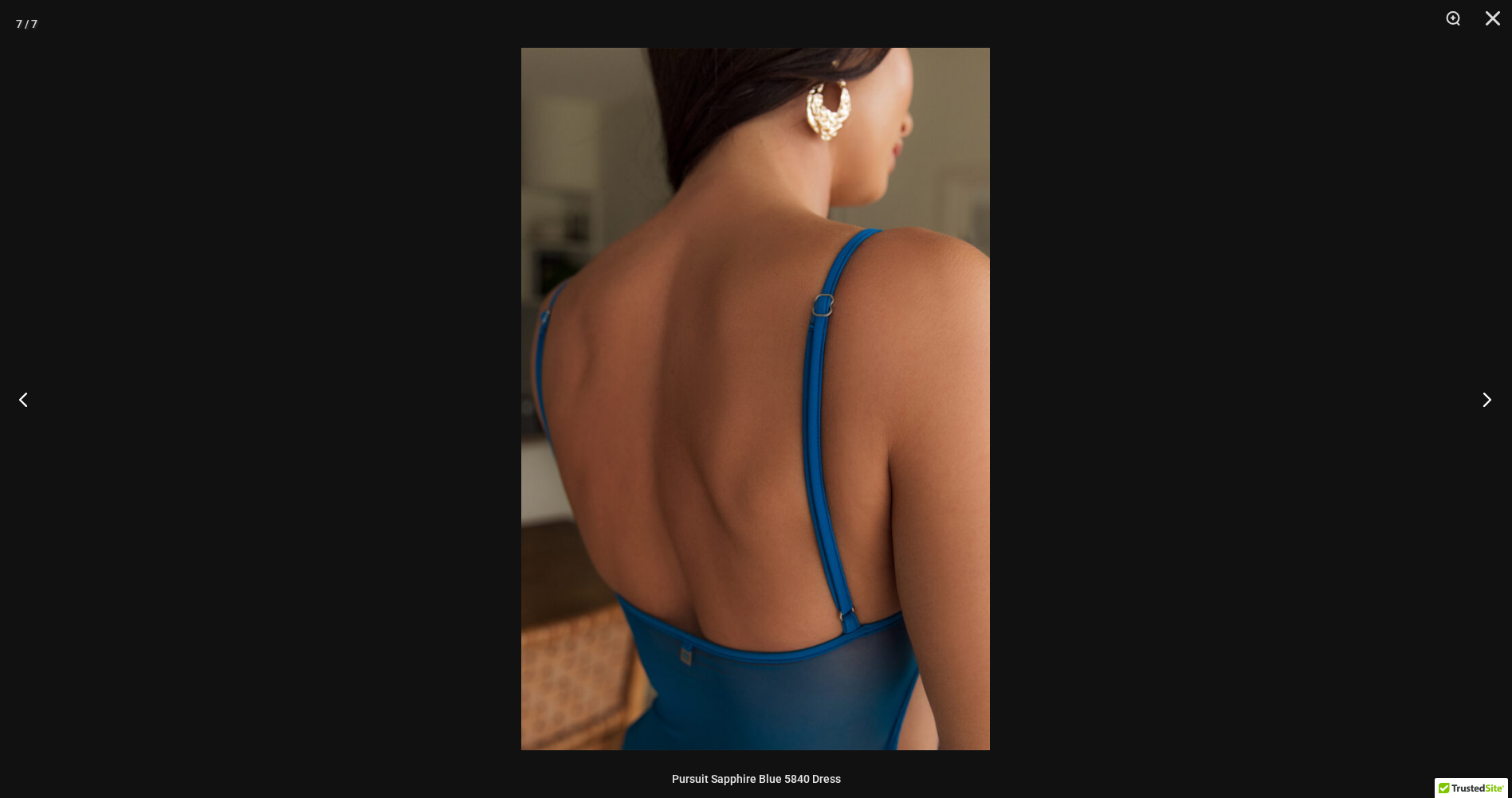
click at [1483, 404] on button "Next" at bounding box center [1481, 399] width 60 height 80
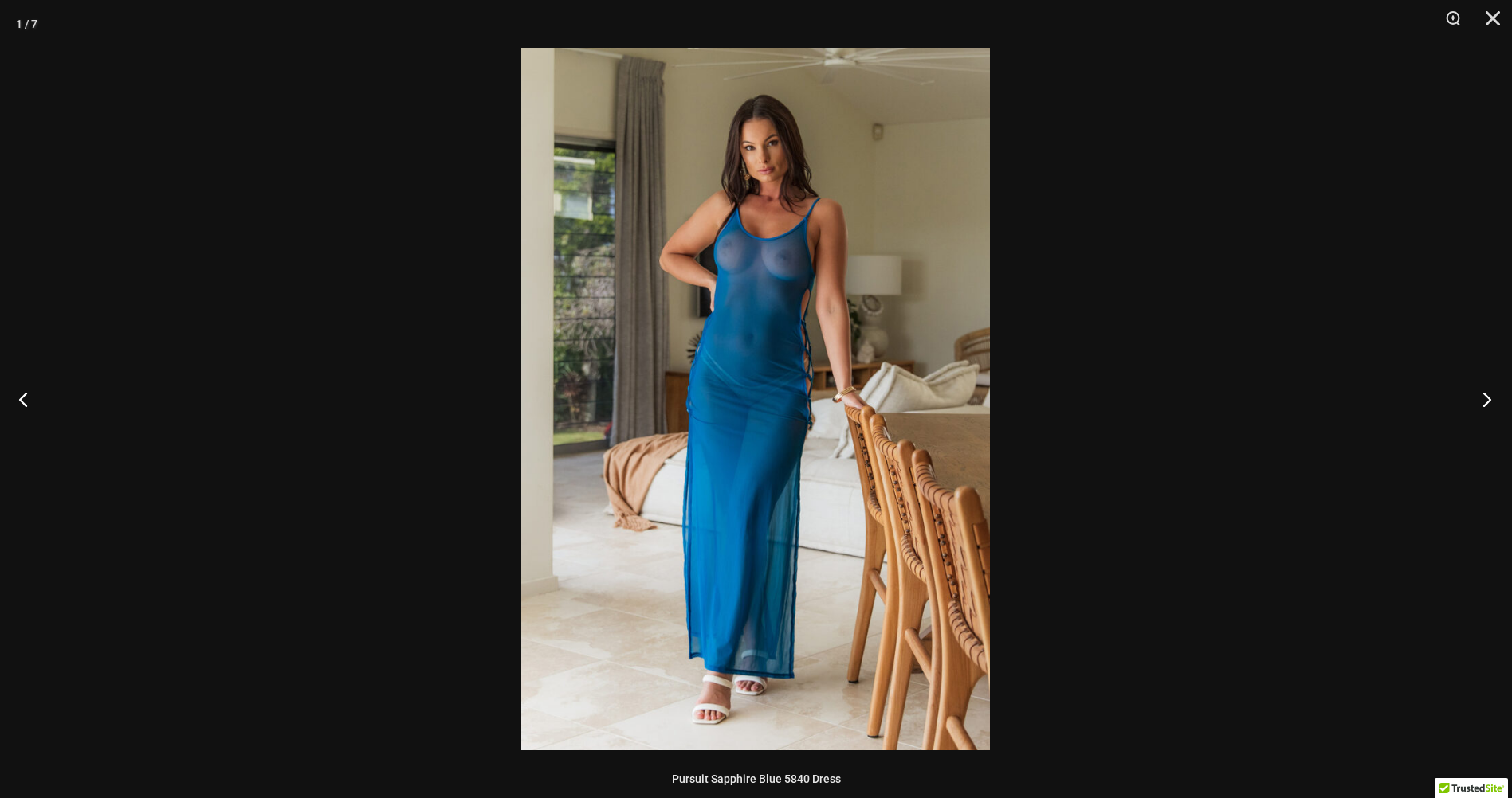
click at [1483, 404] on button "Next" at bounding box center [1481, 399] width 60 height 80
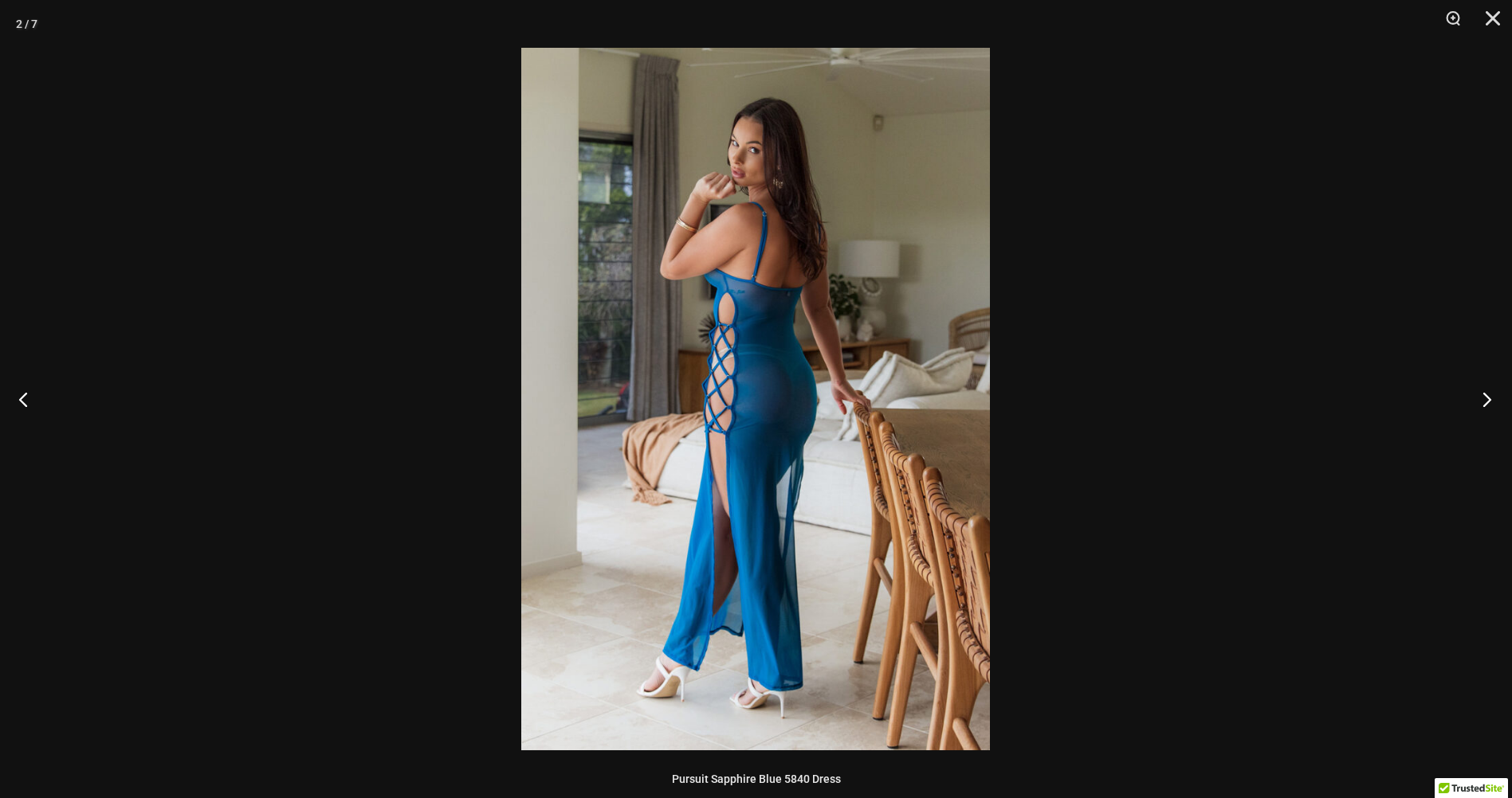
click at [1483, 404] on button "Next" at bounding box center [1481, 399] width 60 height 80
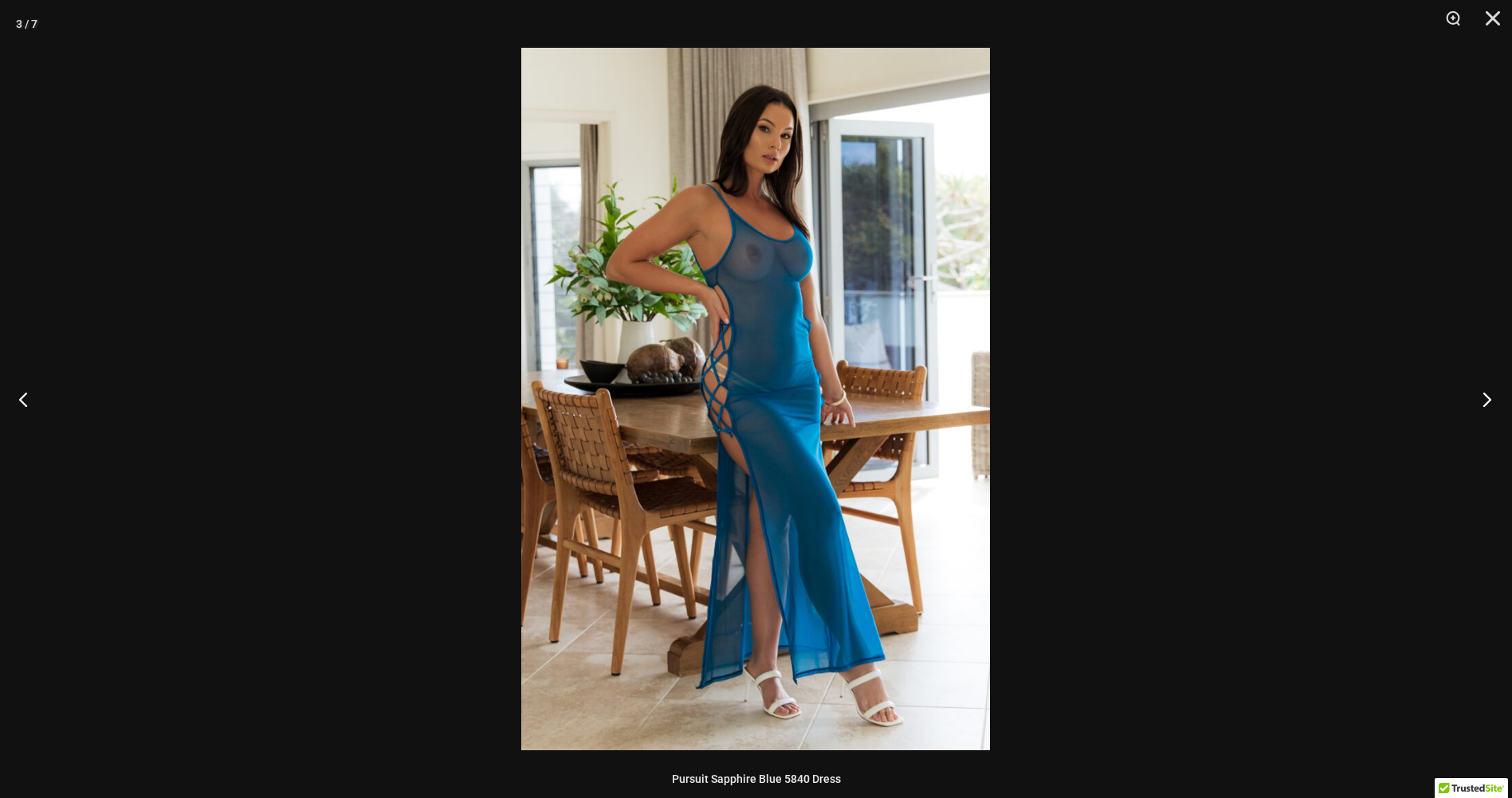
click at [1483, 404] on button "Next" at bounding box center [1481, 399] width 60 height 80
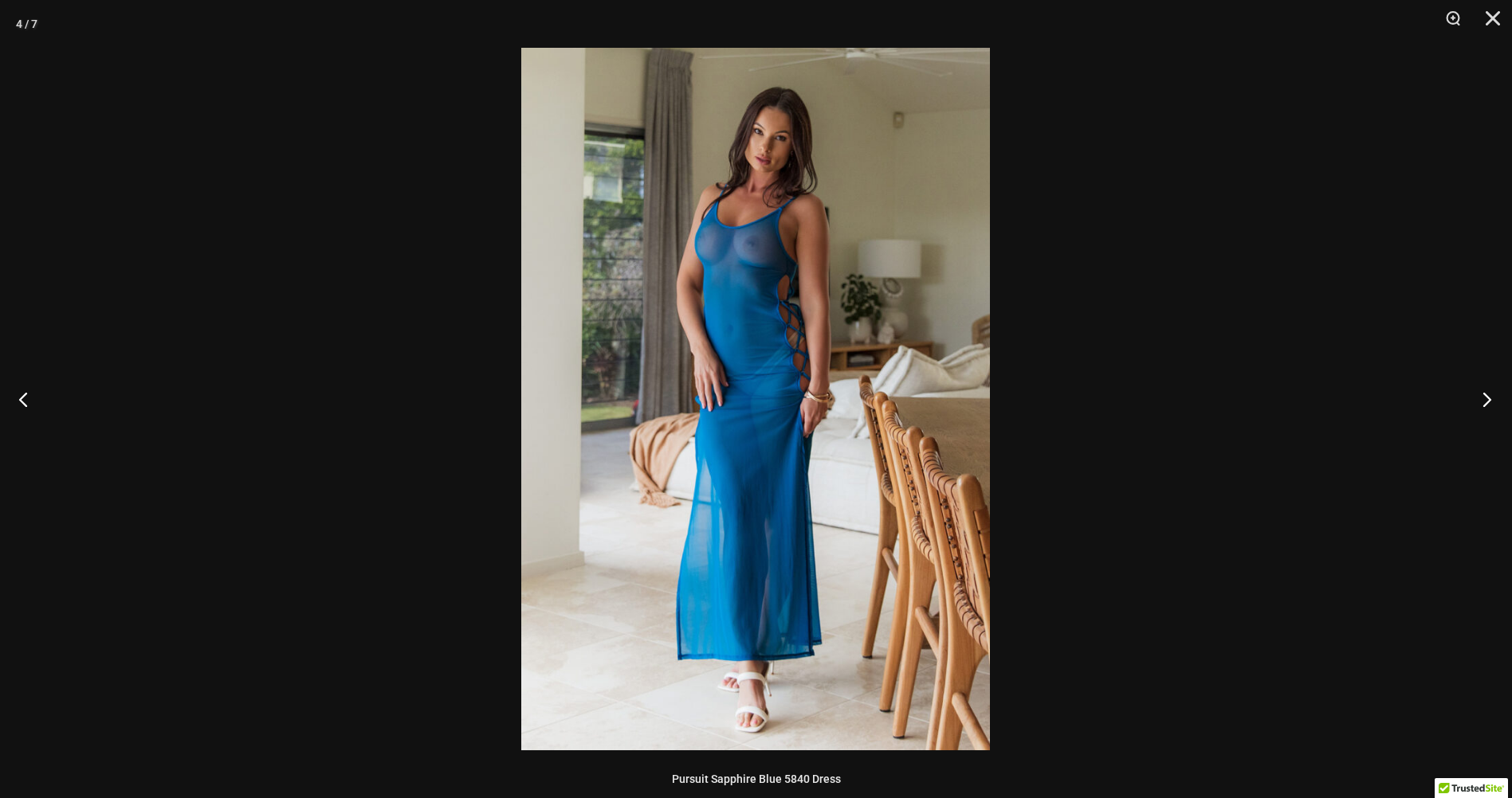
click at [1483, 404] on button "Next" at bounding box center [1481, 399] width 60 height 80
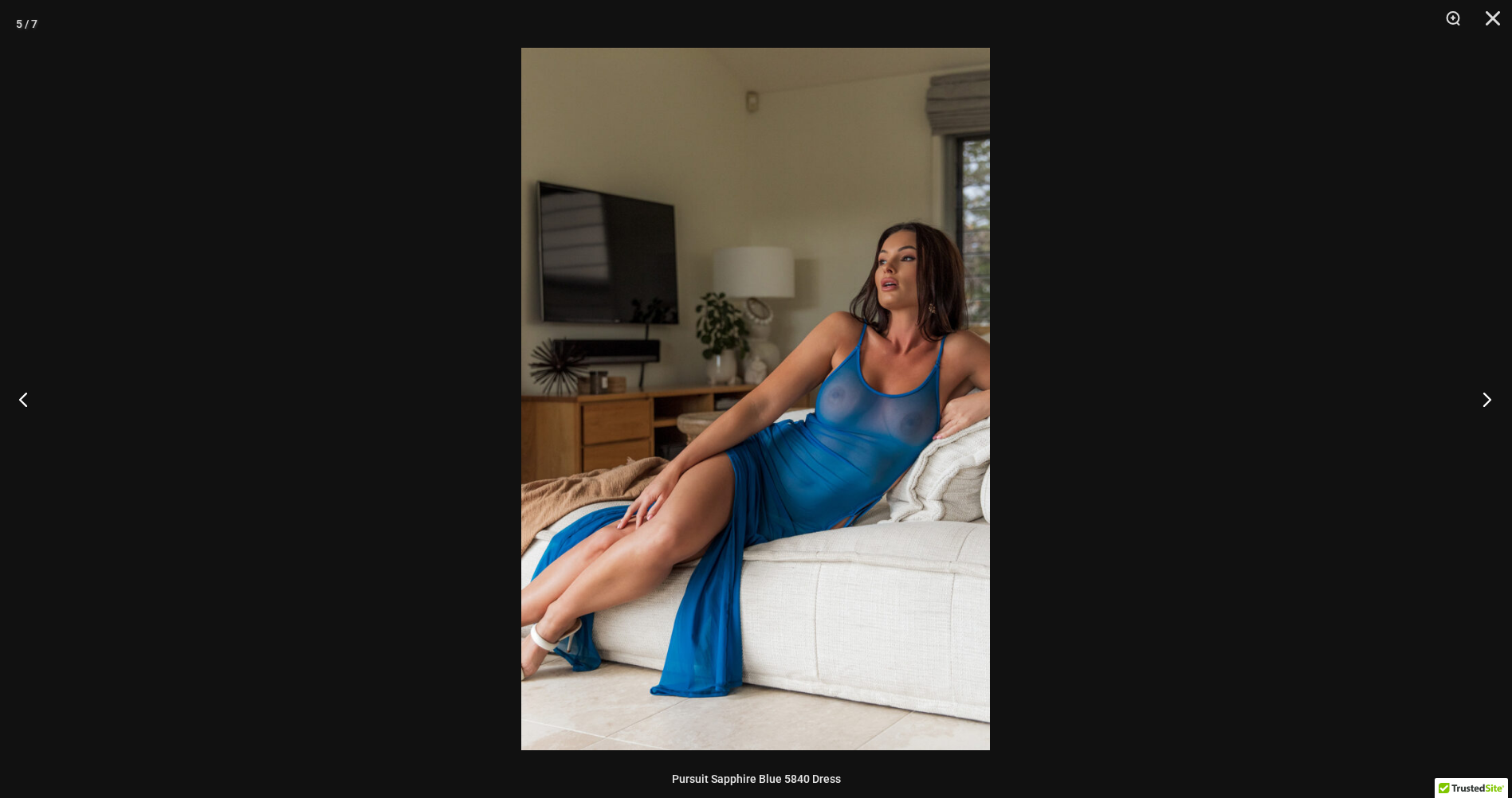
click at [1483, 404] on button "Next" at bounding box center [1481, 399] width 60 height 80
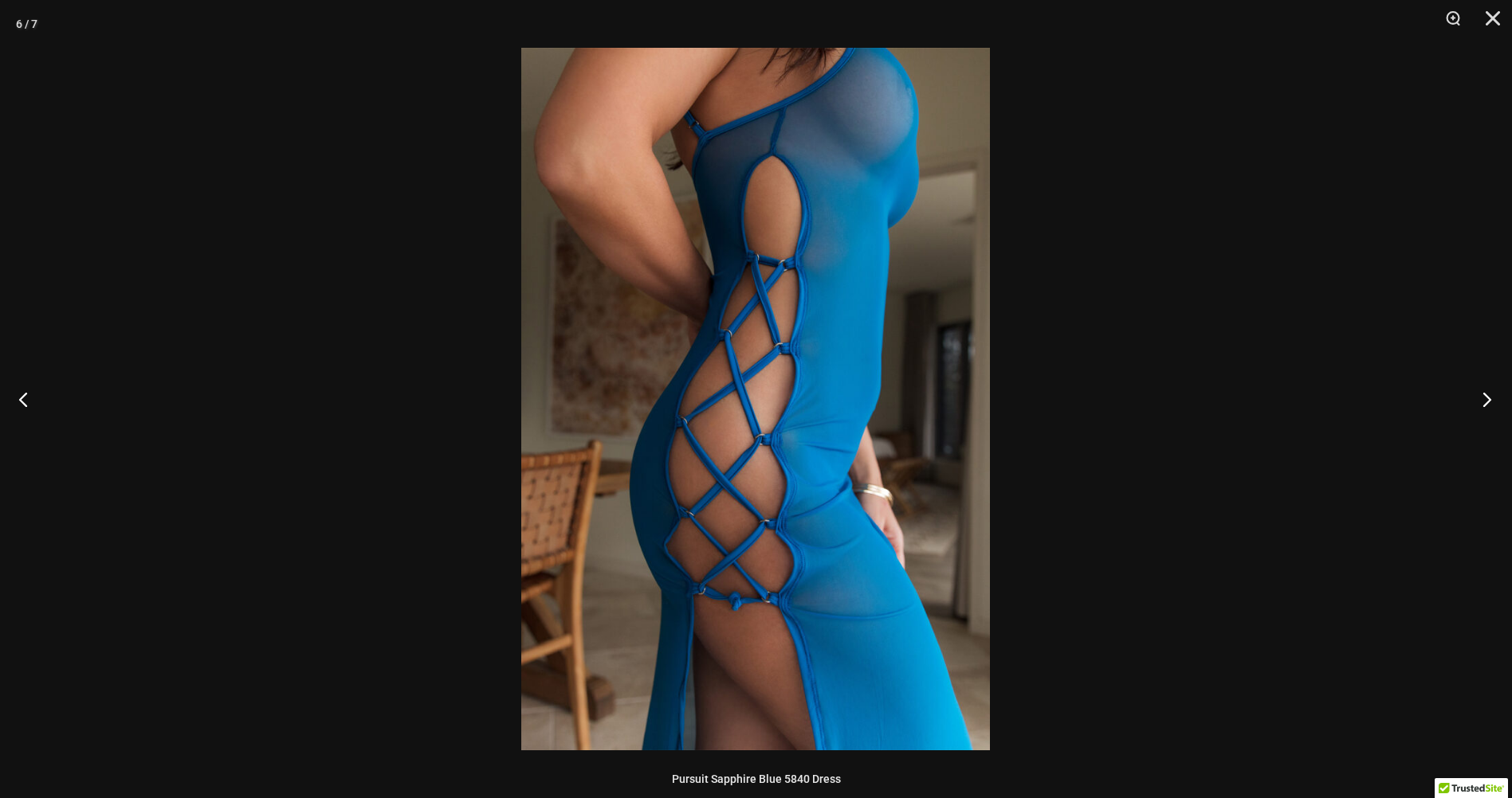
click at [1483, 404] on button "Next" at bounding box center [1481, 399] width 60 height 80
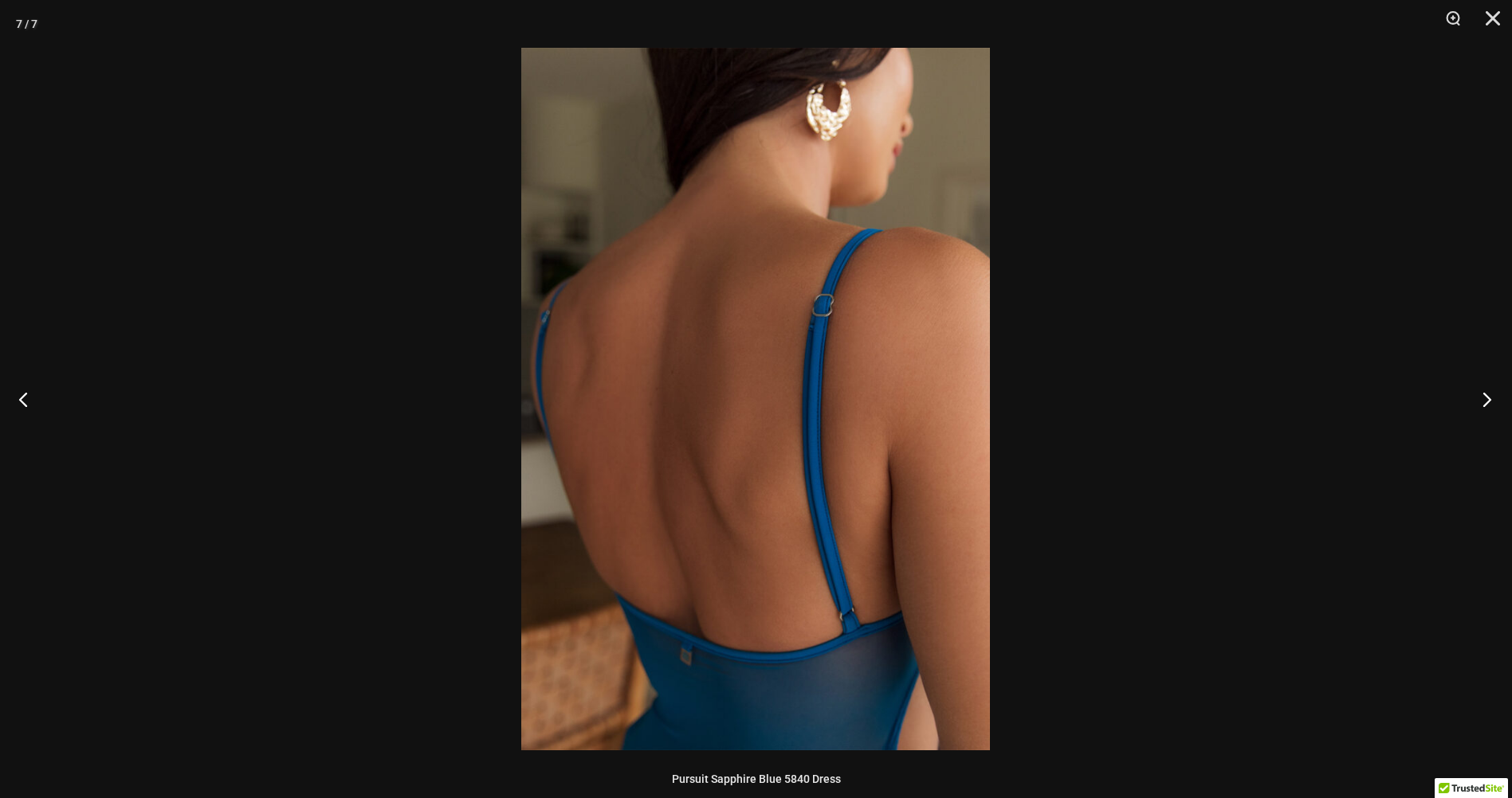
click at [1483, 404] on button "Next" at bounding box center [1481, 399] width 60 height 80
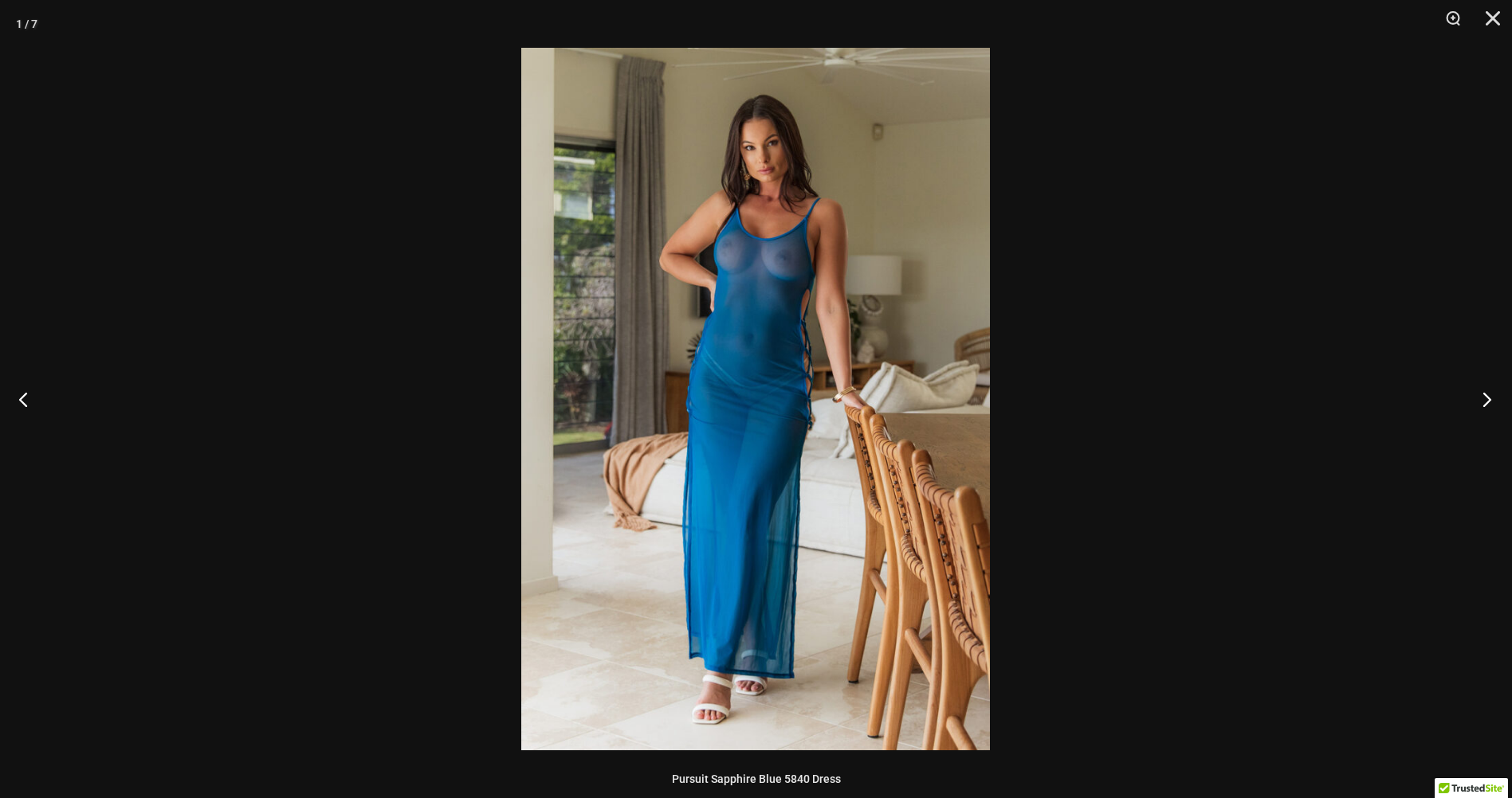
click at [1483, 404] on button "Next" at bounding box center [1481, 399] width 60 height 80
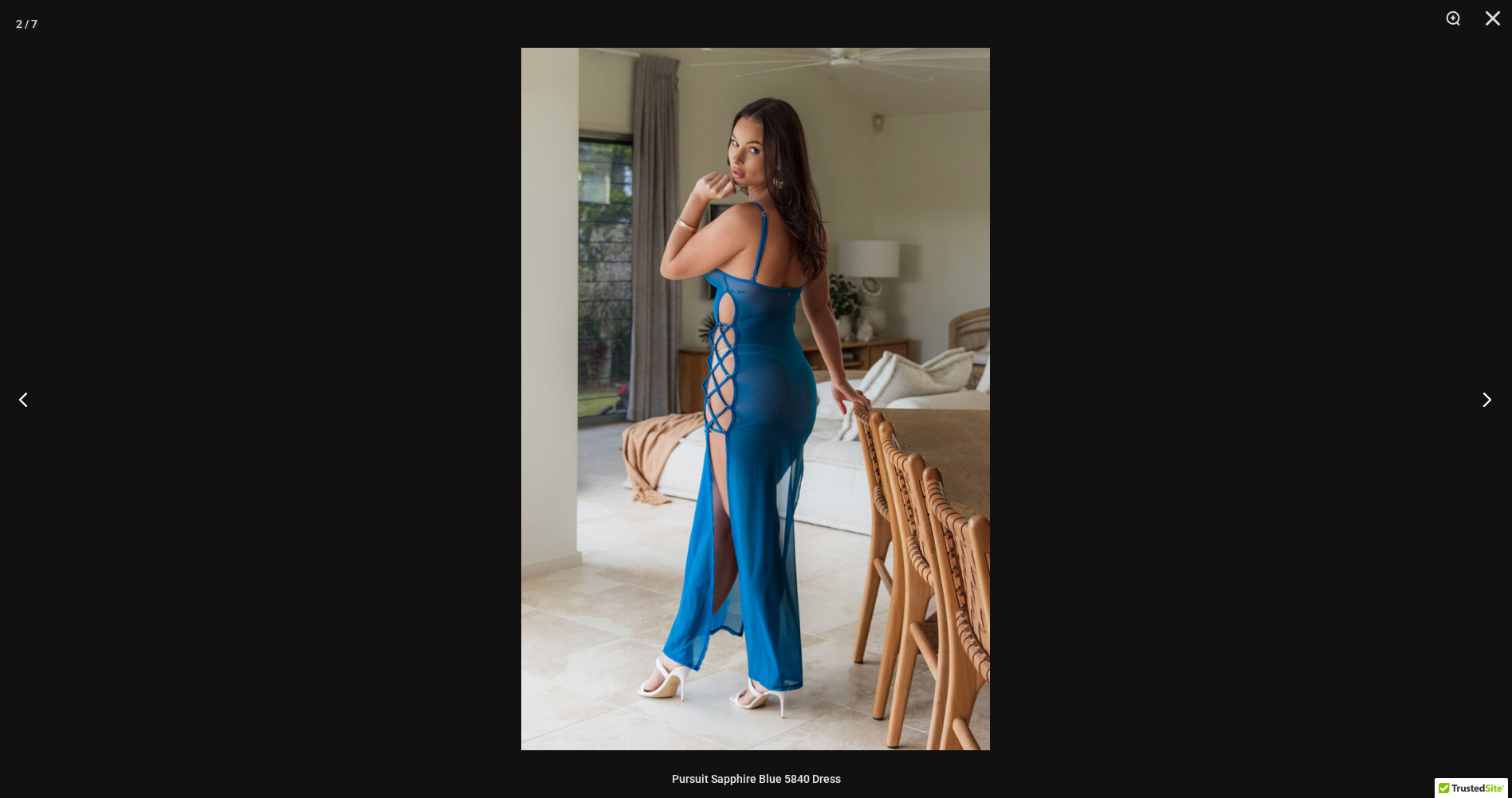
click at [1483, 404] on button "Next" at bounding box center [1481, 399] width 60 height 80
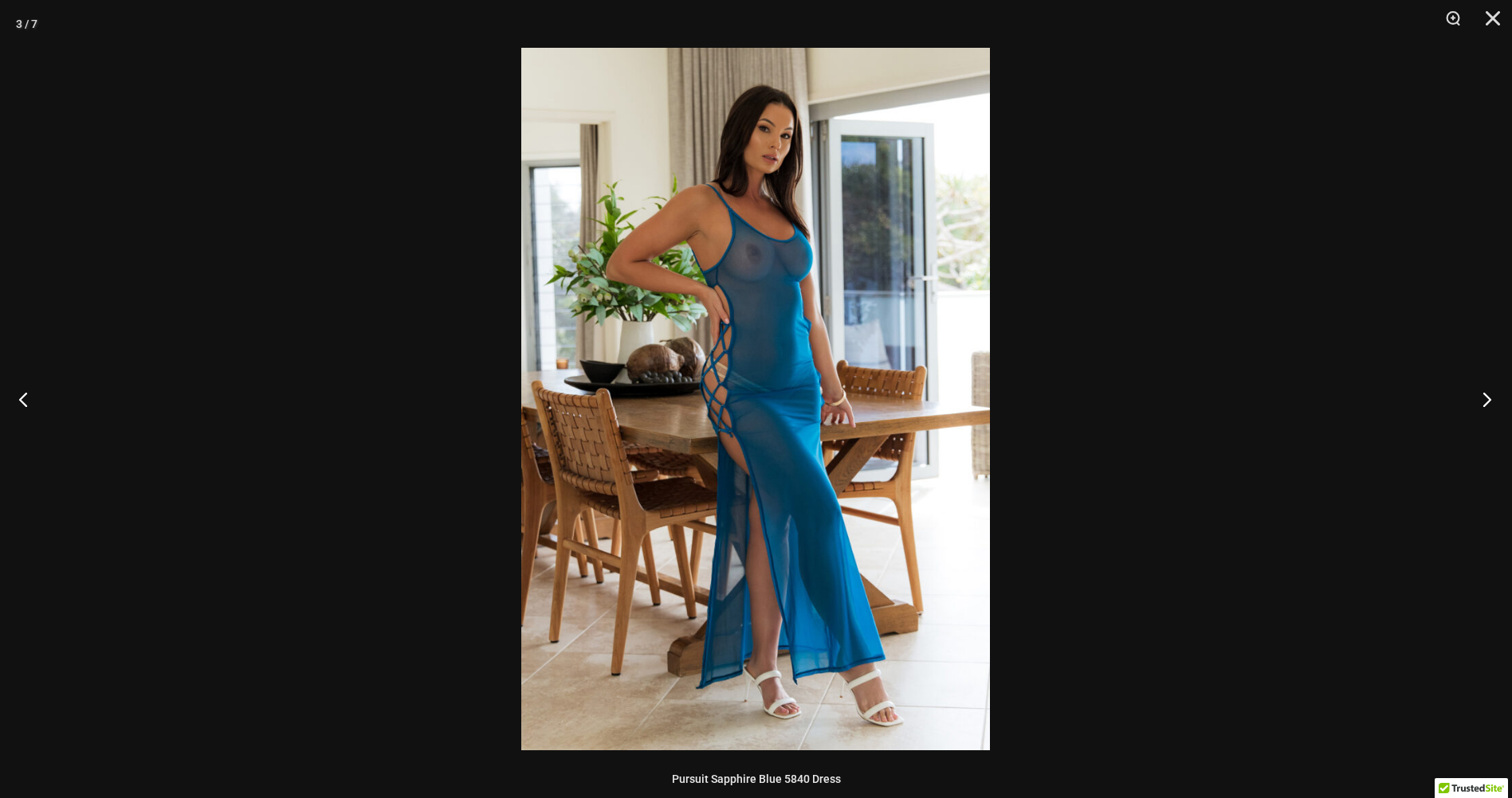
click at [1483, 404] on button "Next" at bounding box center [1481, 399] width 60 height 80
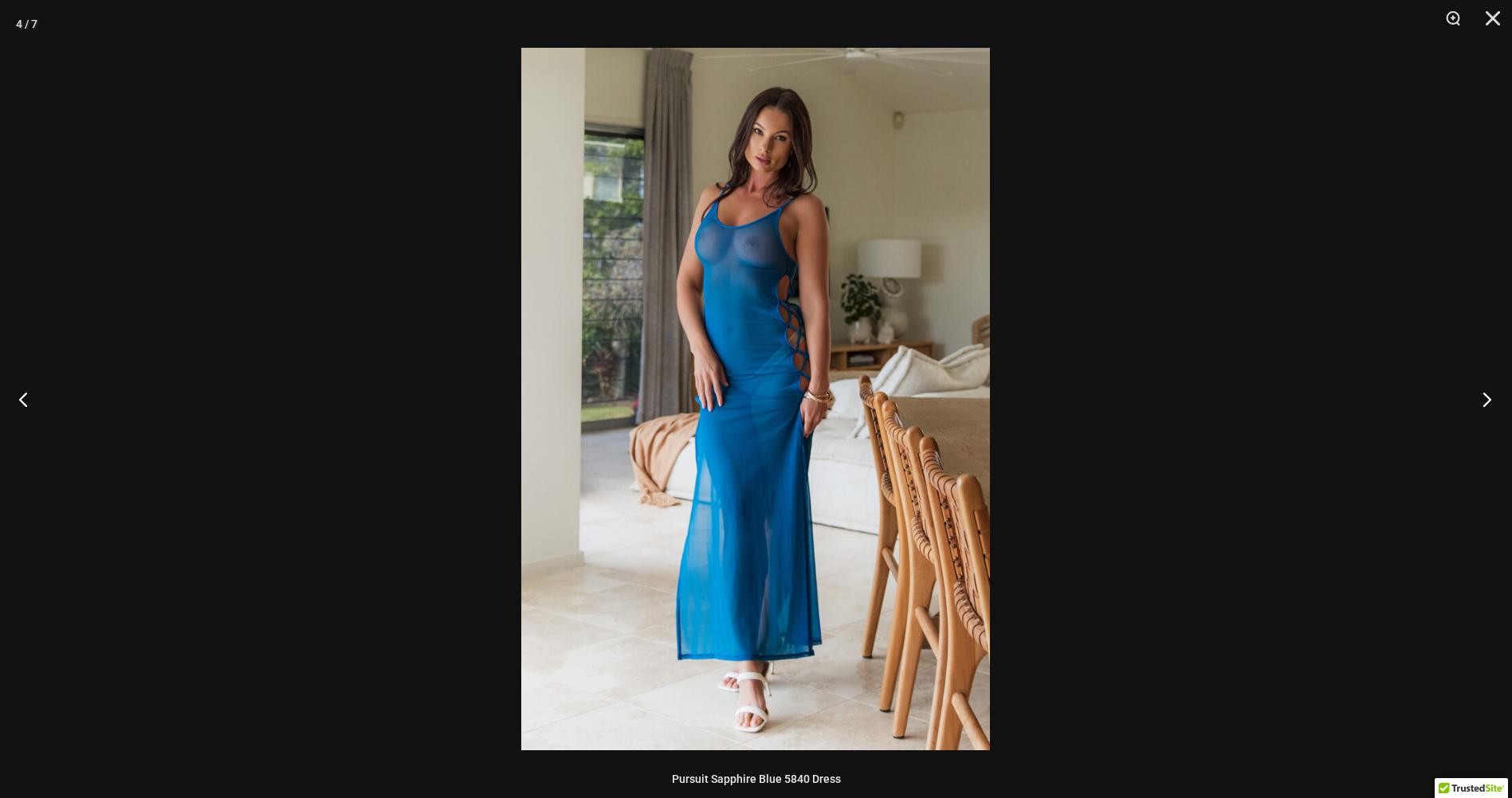
click at [1483, 404] on button "Next" at bounding box center [1481, 399] width 60 height 80
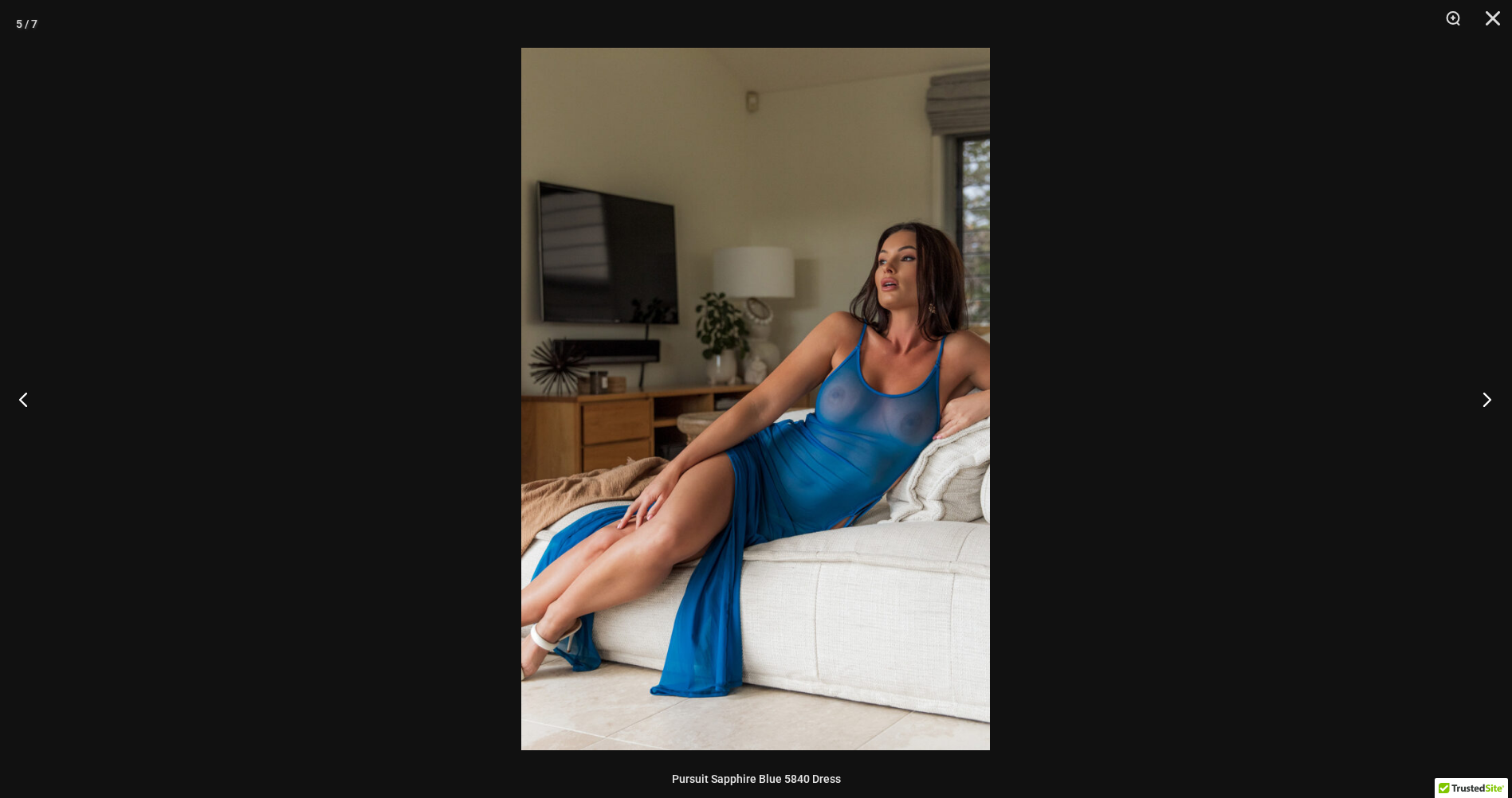
click at [1484, 402] on button "Next" at bounding box center [1481, 399] width 60 height 80
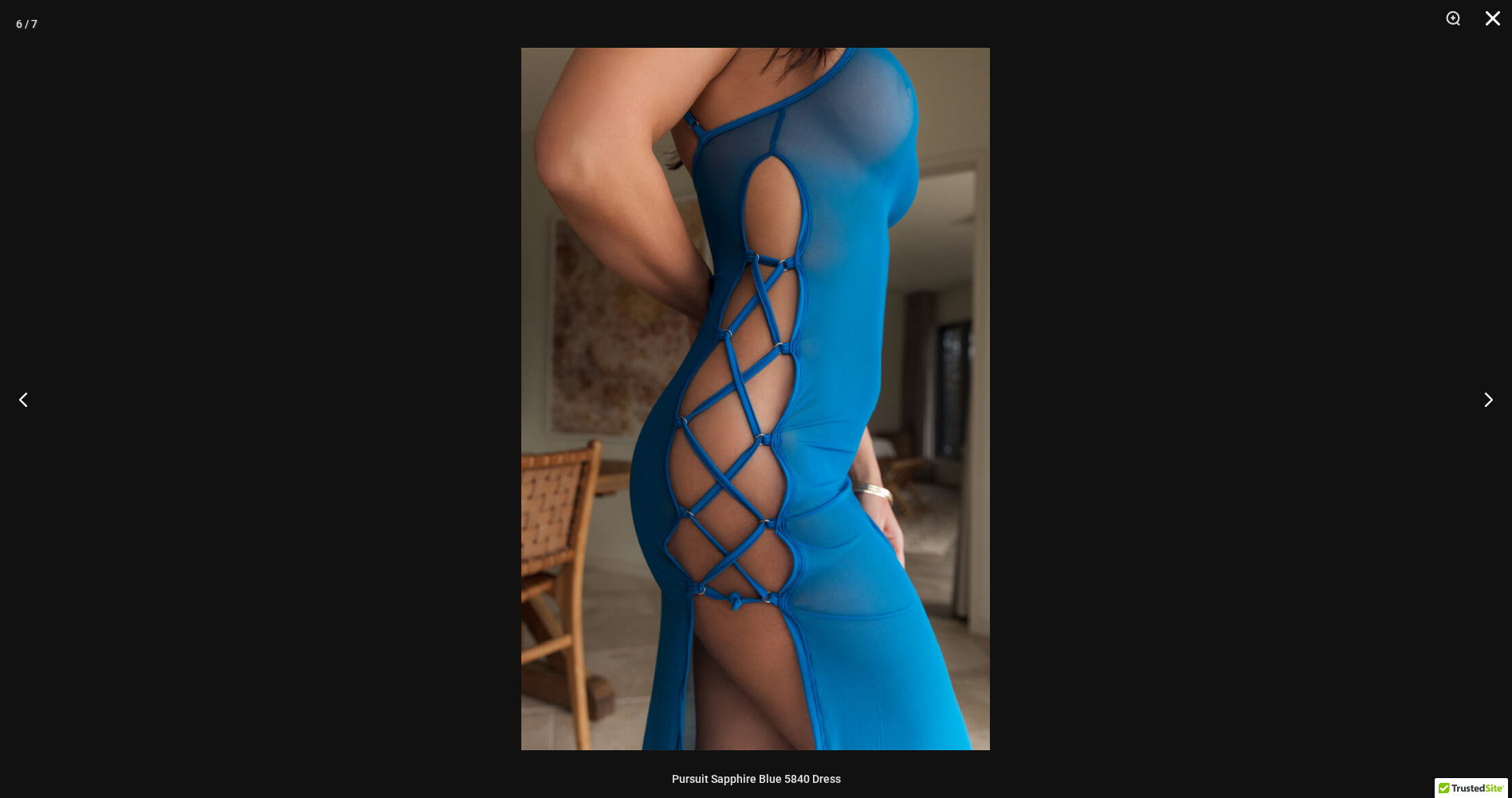
click at [1490, 16] on button "Close" at bounding box center [1487, 23] width 40 height 48
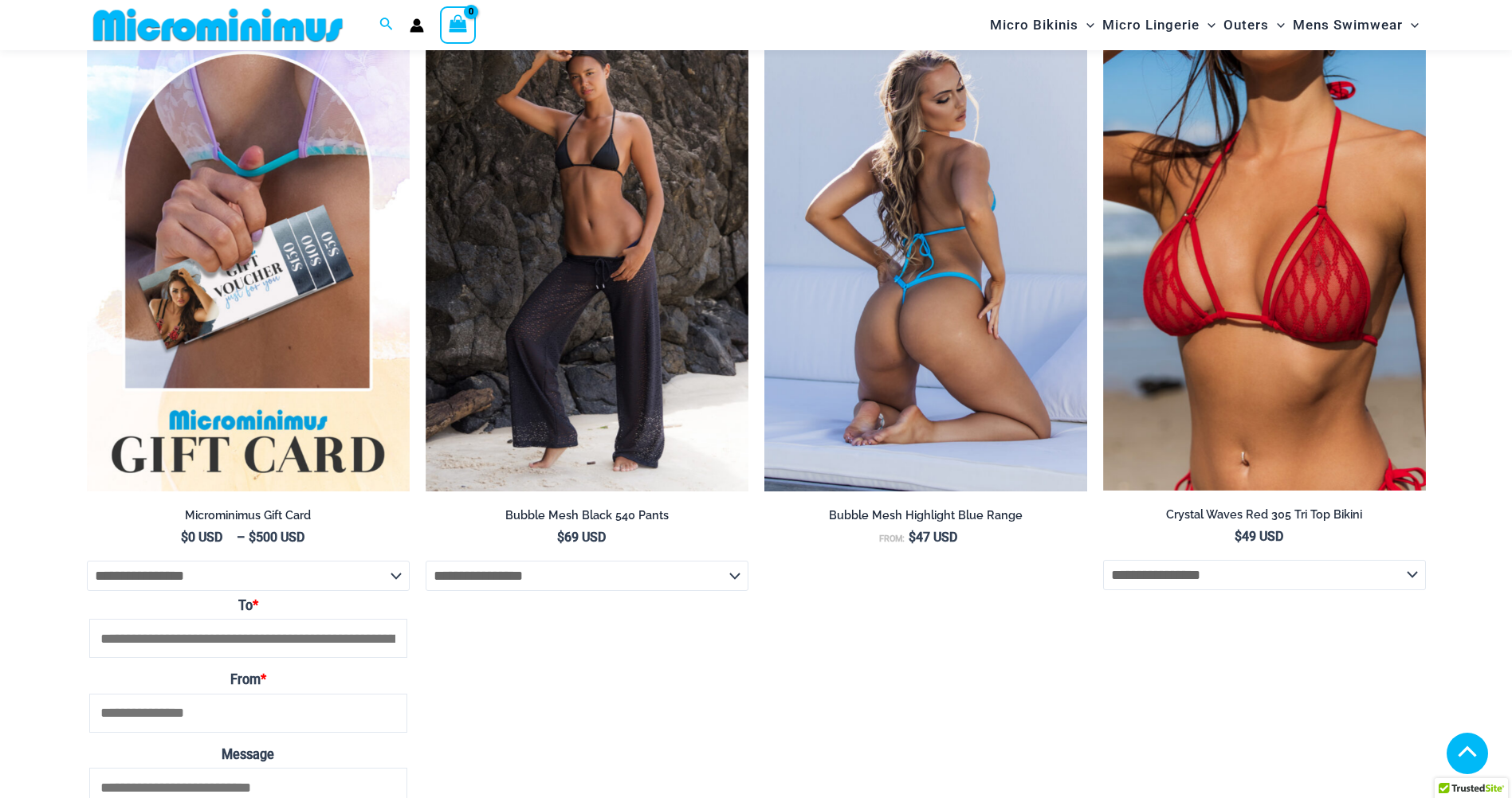
scroll to position [1897, 0]
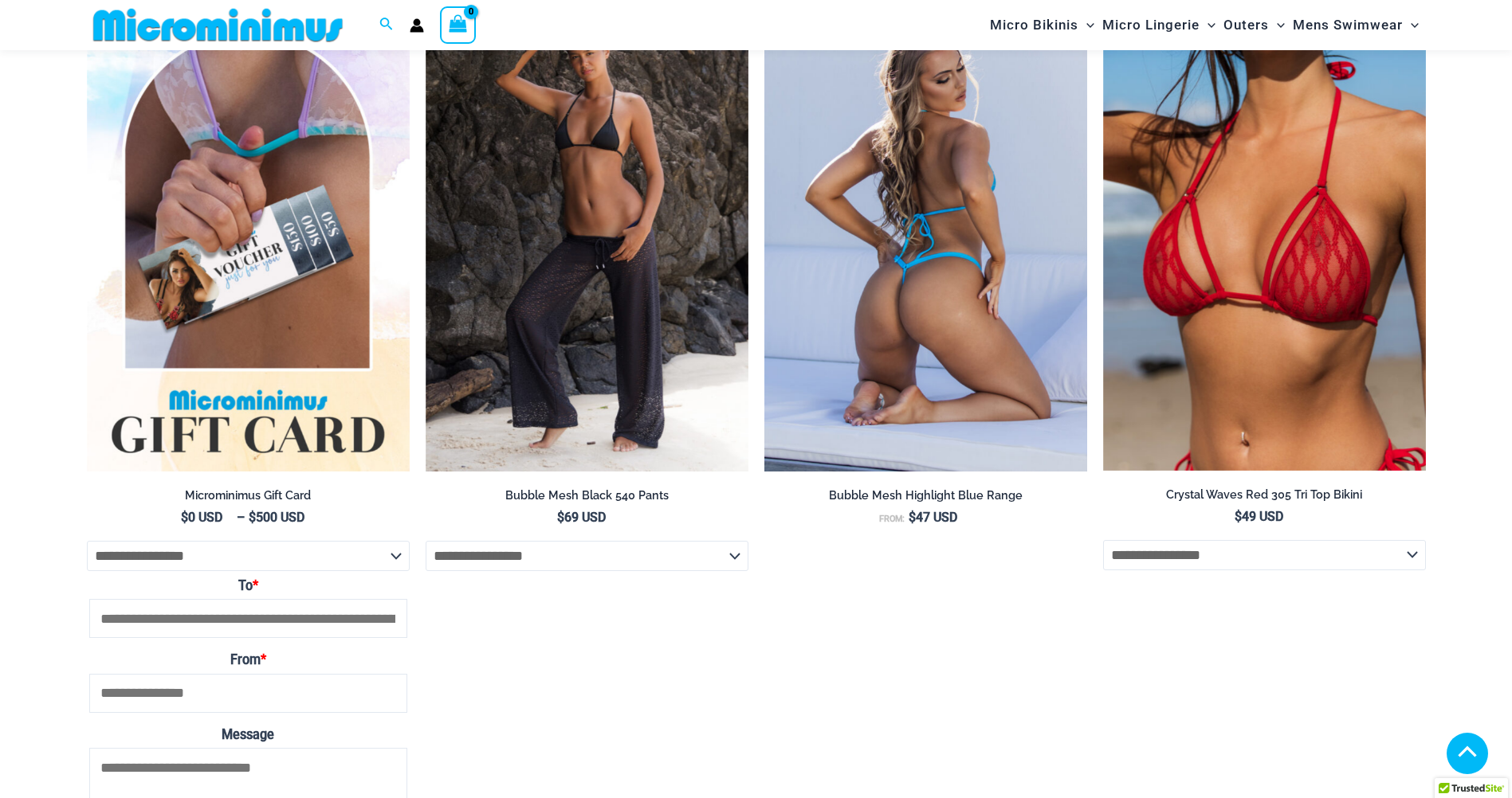
click at [998, 240] on img at bounding box center [925, 229] width 323 height 484
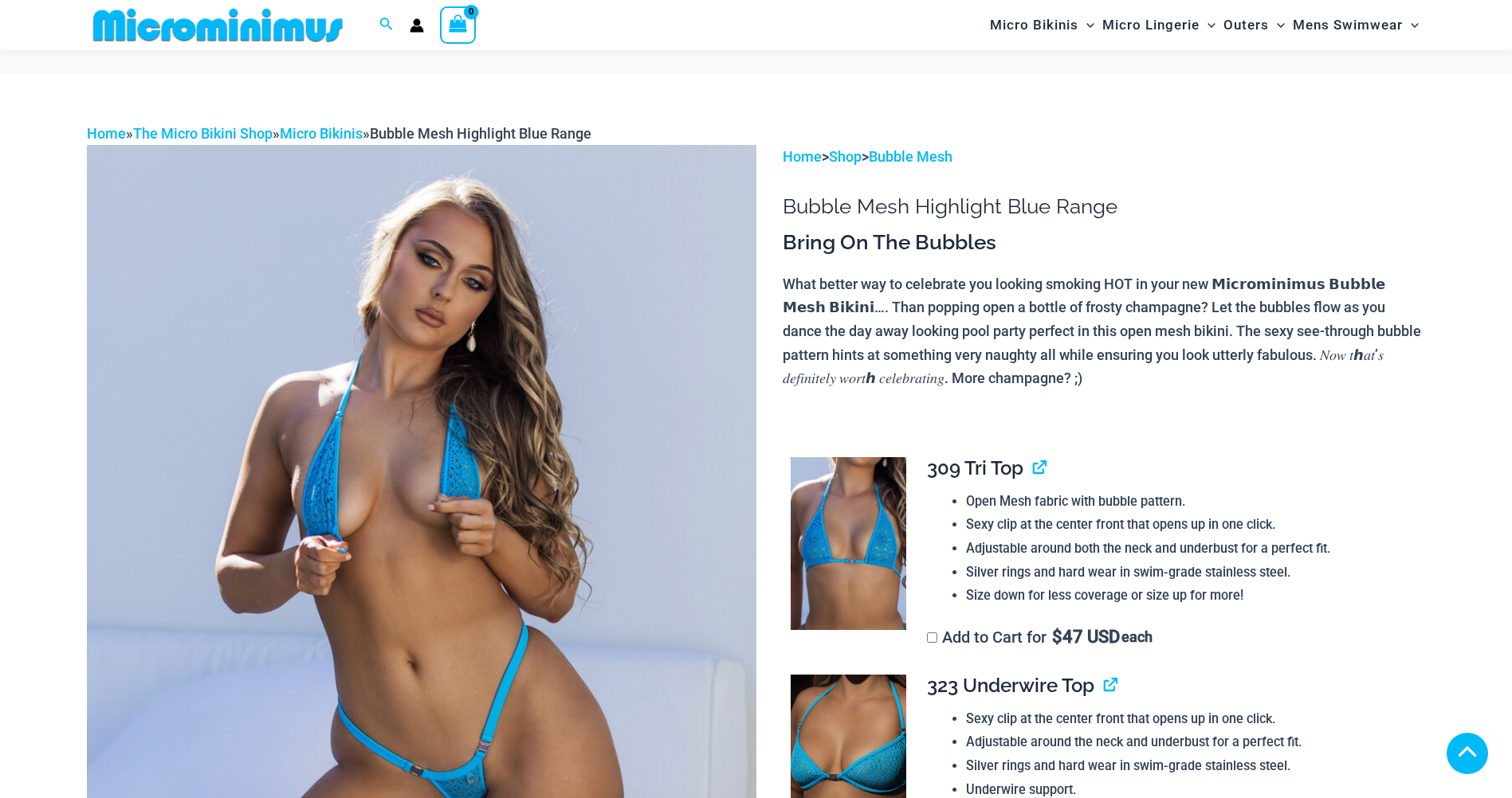
scroll to position [622, 0]
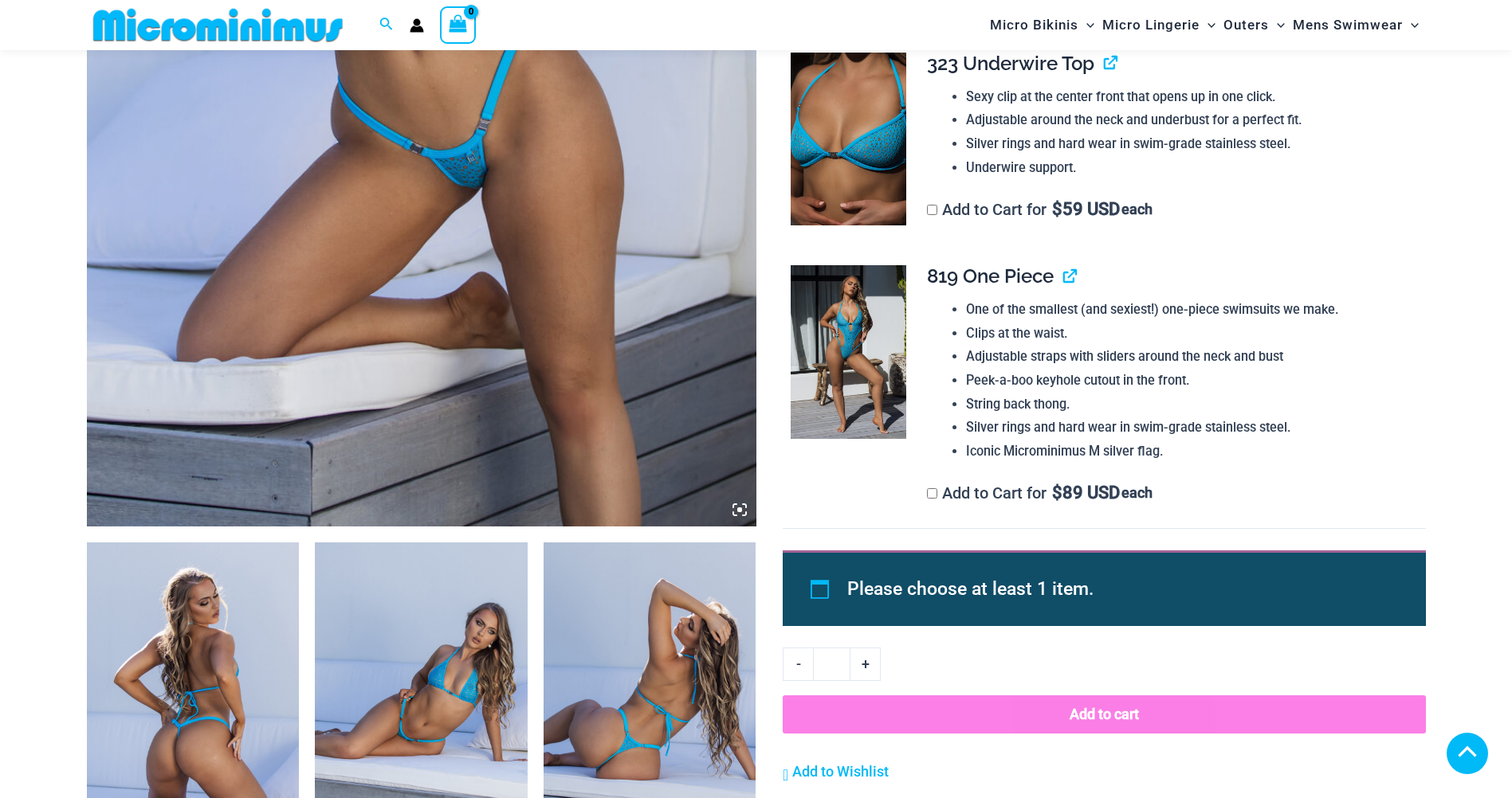
click at [207, 542] on img at bounding box center [193, 701] width 213 height 318
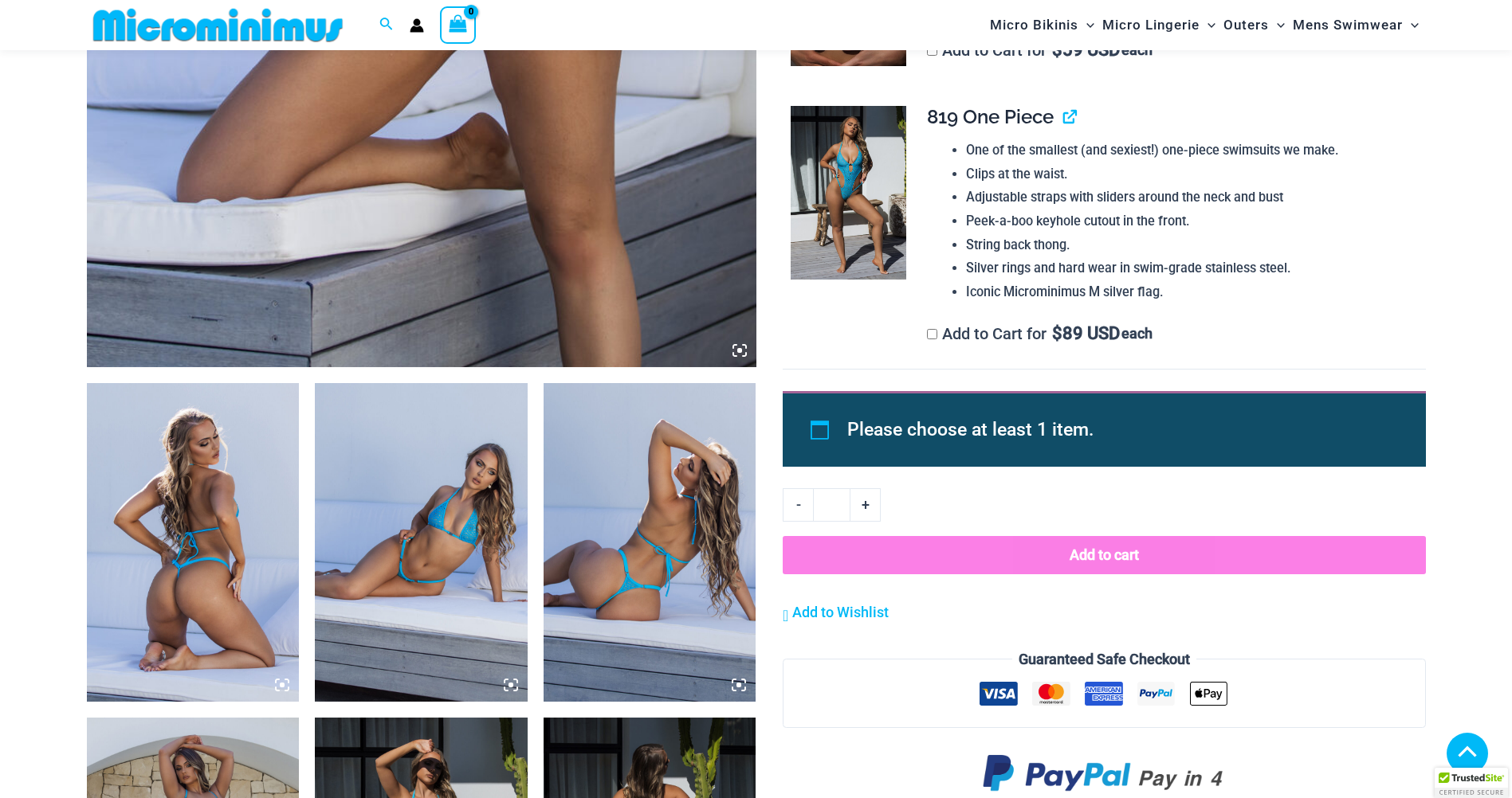
click at [203, 550] on img at bounding box center [193, 542] width 213 height 318
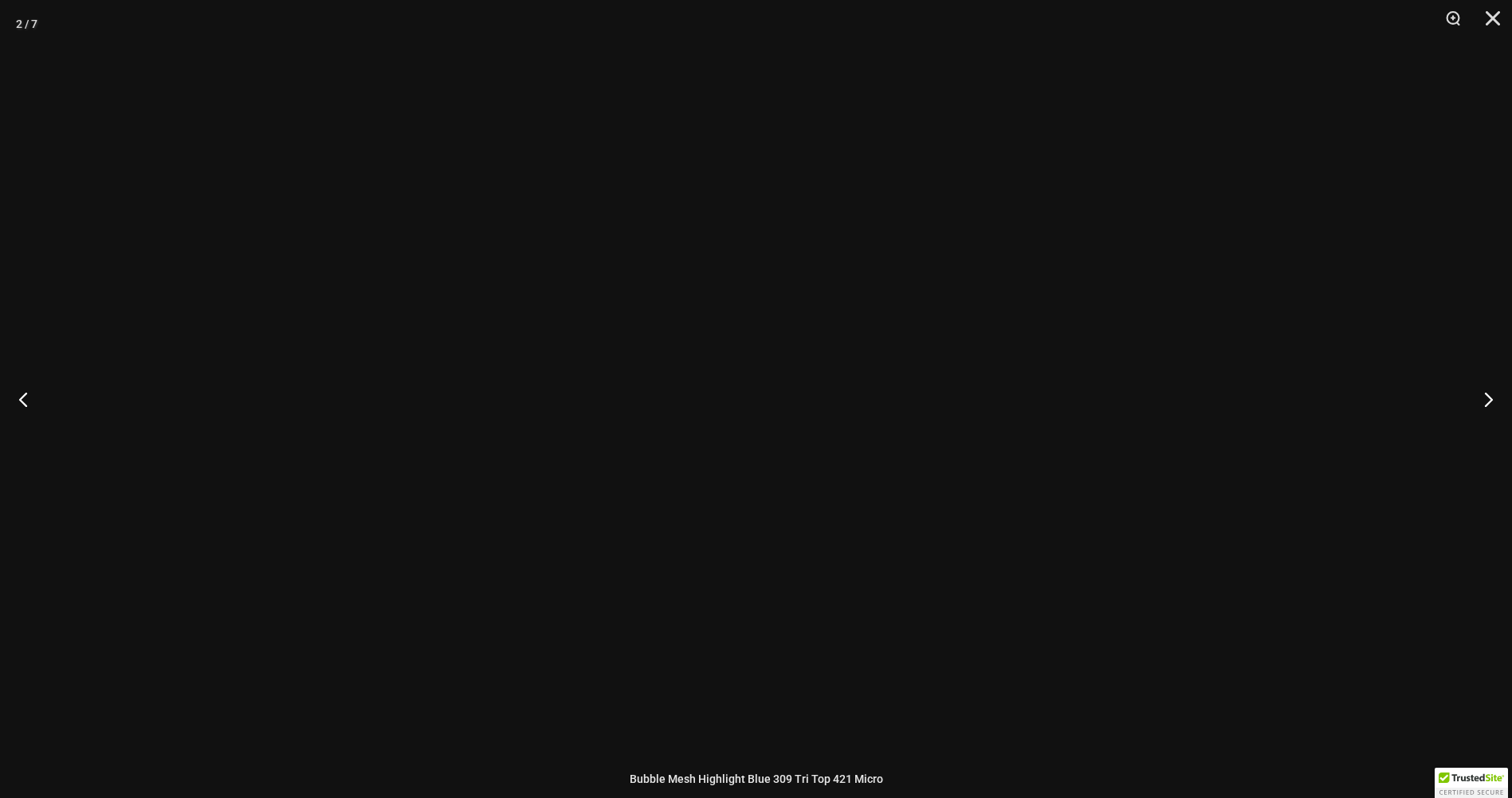
click at [203, 550] on div at bounding box center [756, 399] width 1512 height 798
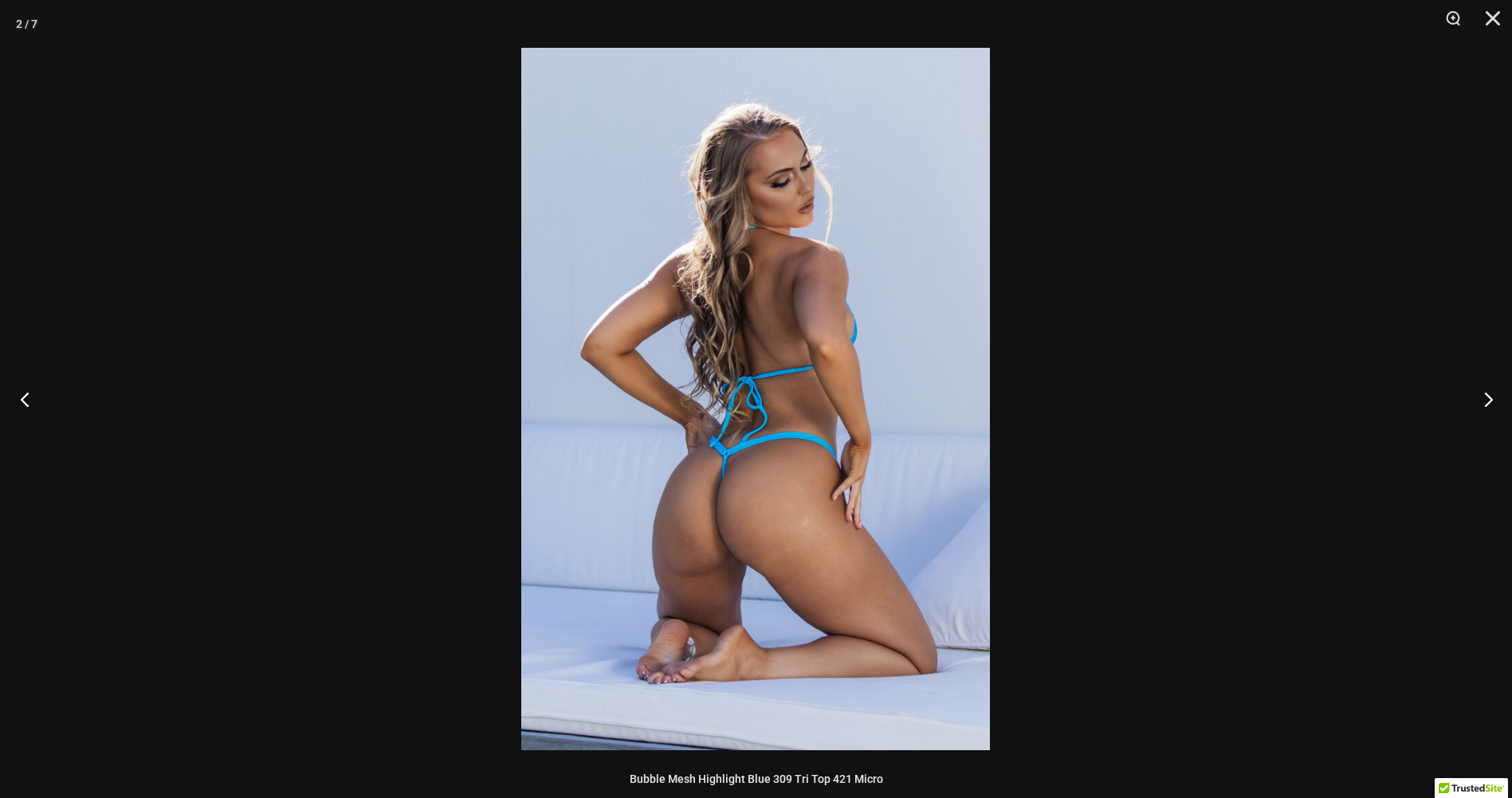
click at [29, 403] on button "Previous" at bounding box center [29, 399] width 60 height 80
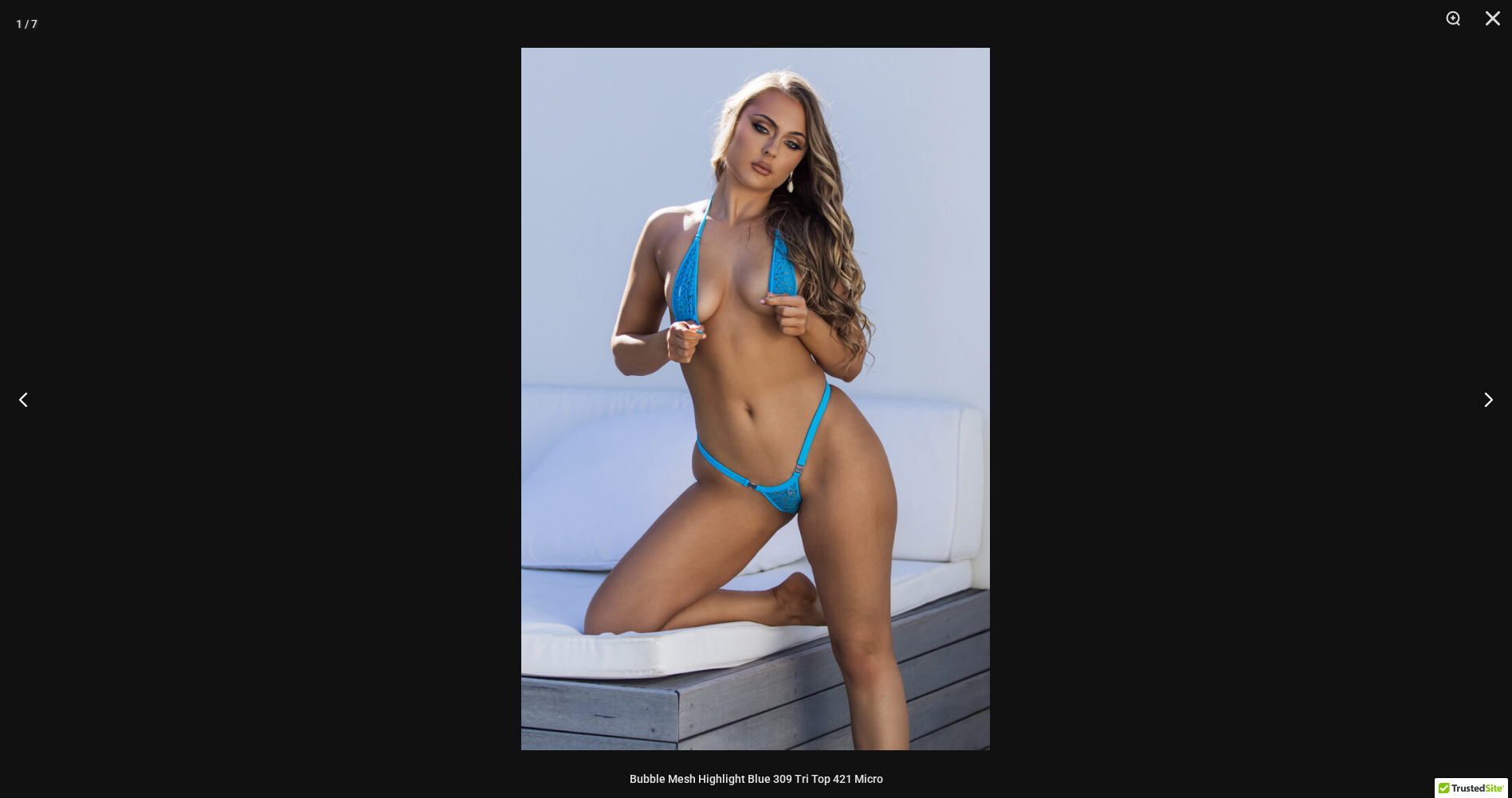
click at [817, 263] on img at bounding box center [755, 399] width 469 height 703
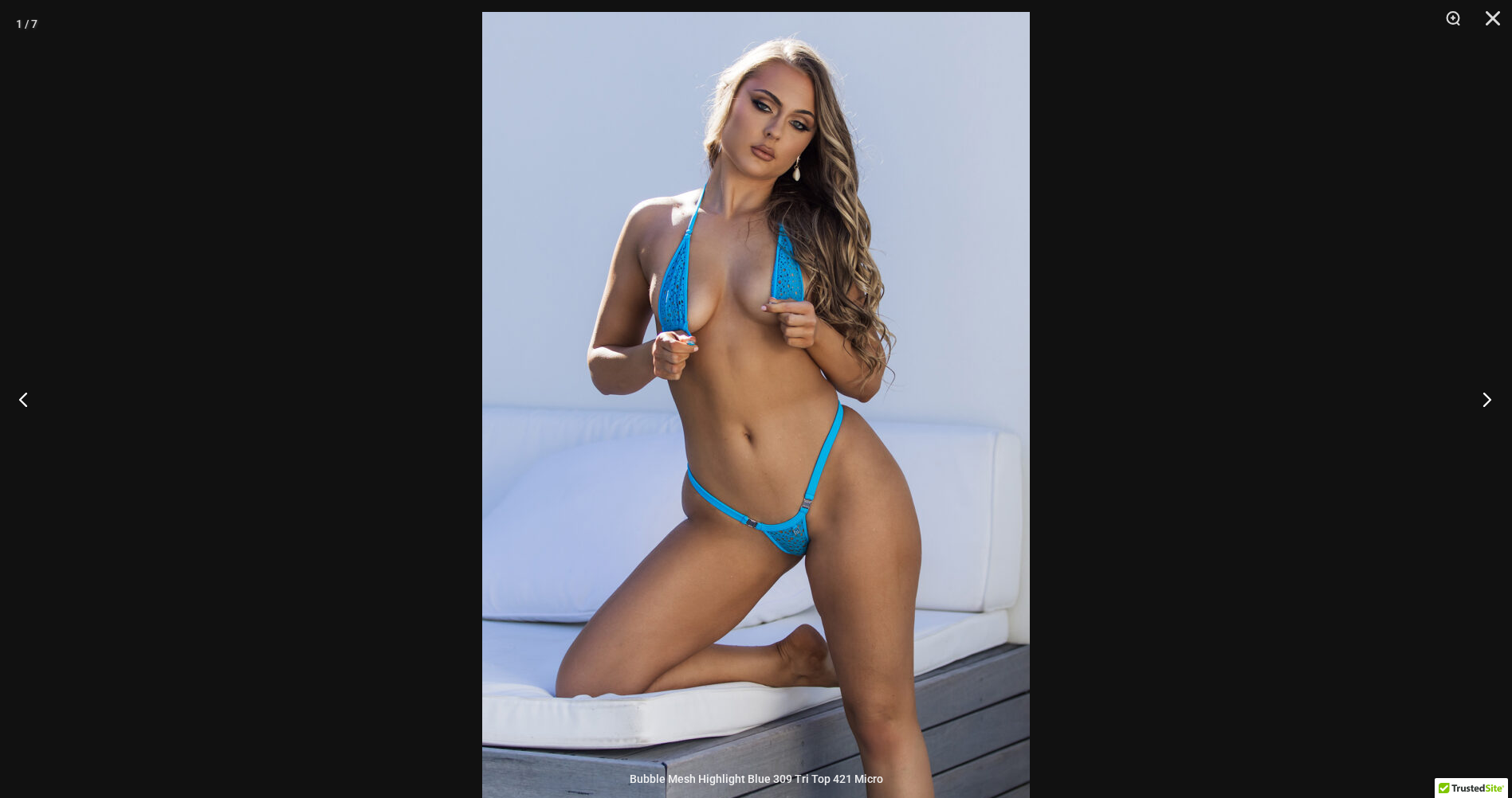
click at [1486, 396] on button "Next" at bounding box center [1481, 399] width 60 height 80
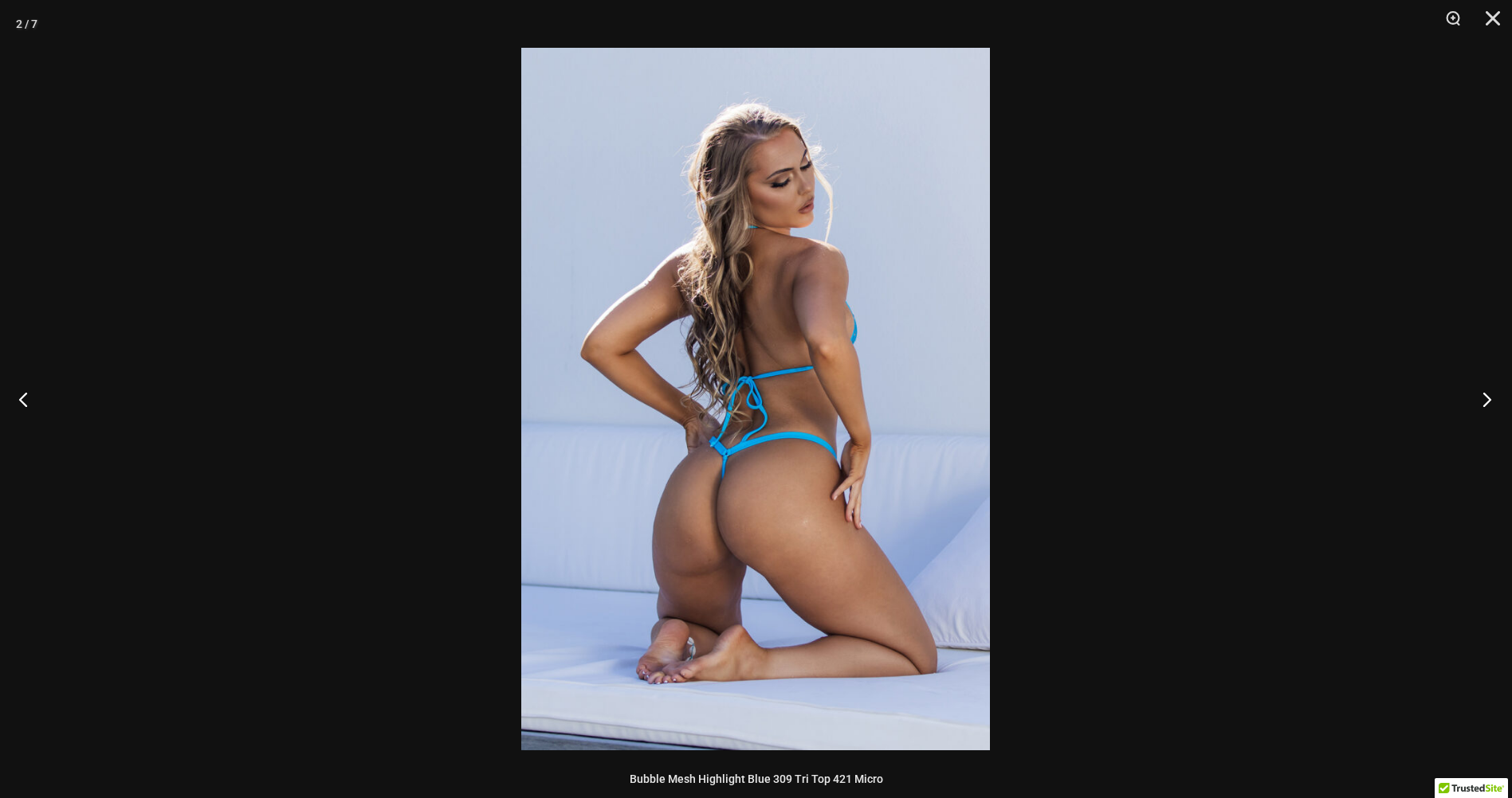
click at [1486, 396] on button "Next" at bounding box center [1481, 399] width 60 height 80
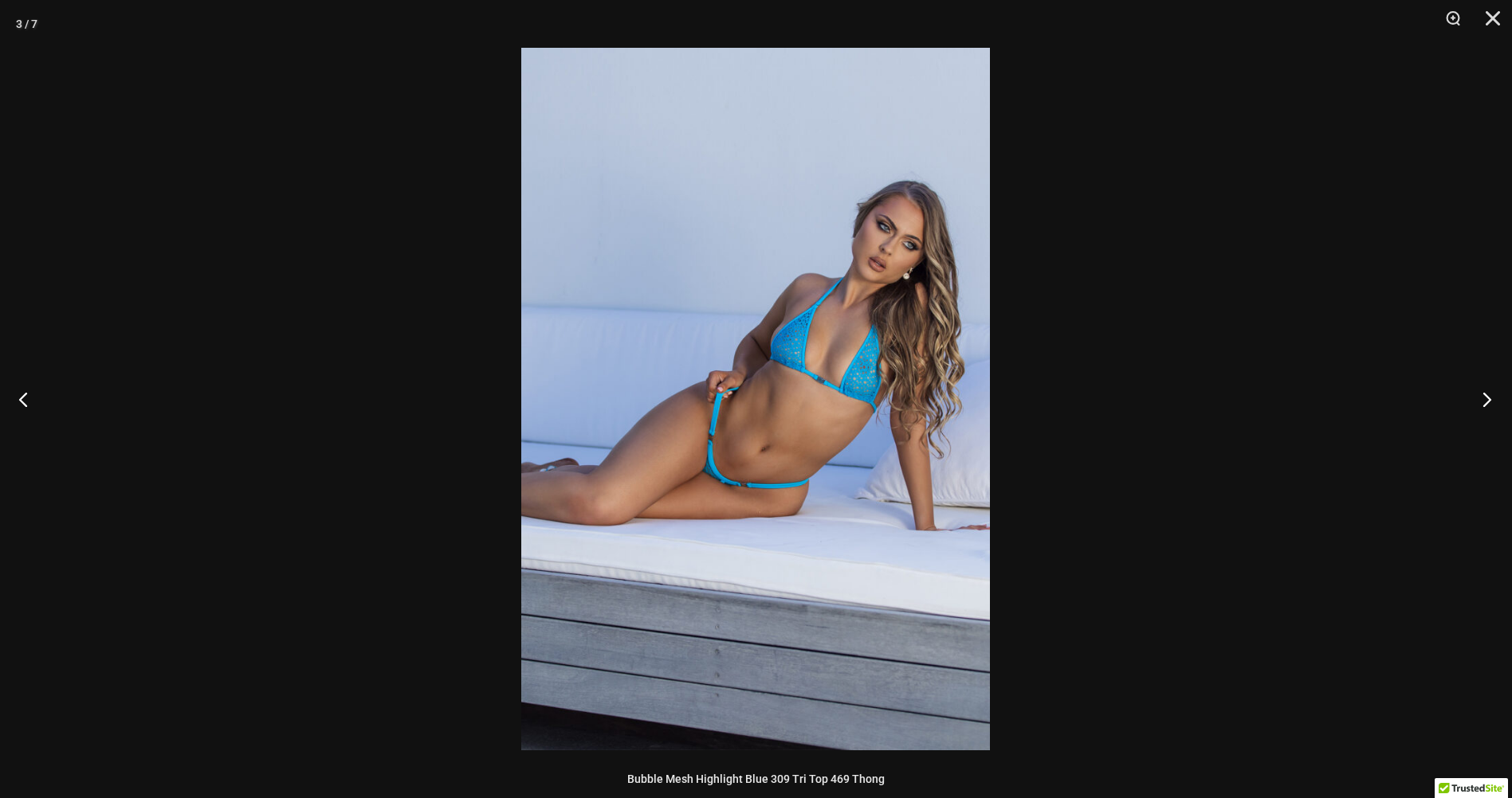
click at [1486, 396] on button "Next" at bounding box center [1481, 399] width 60 height 80
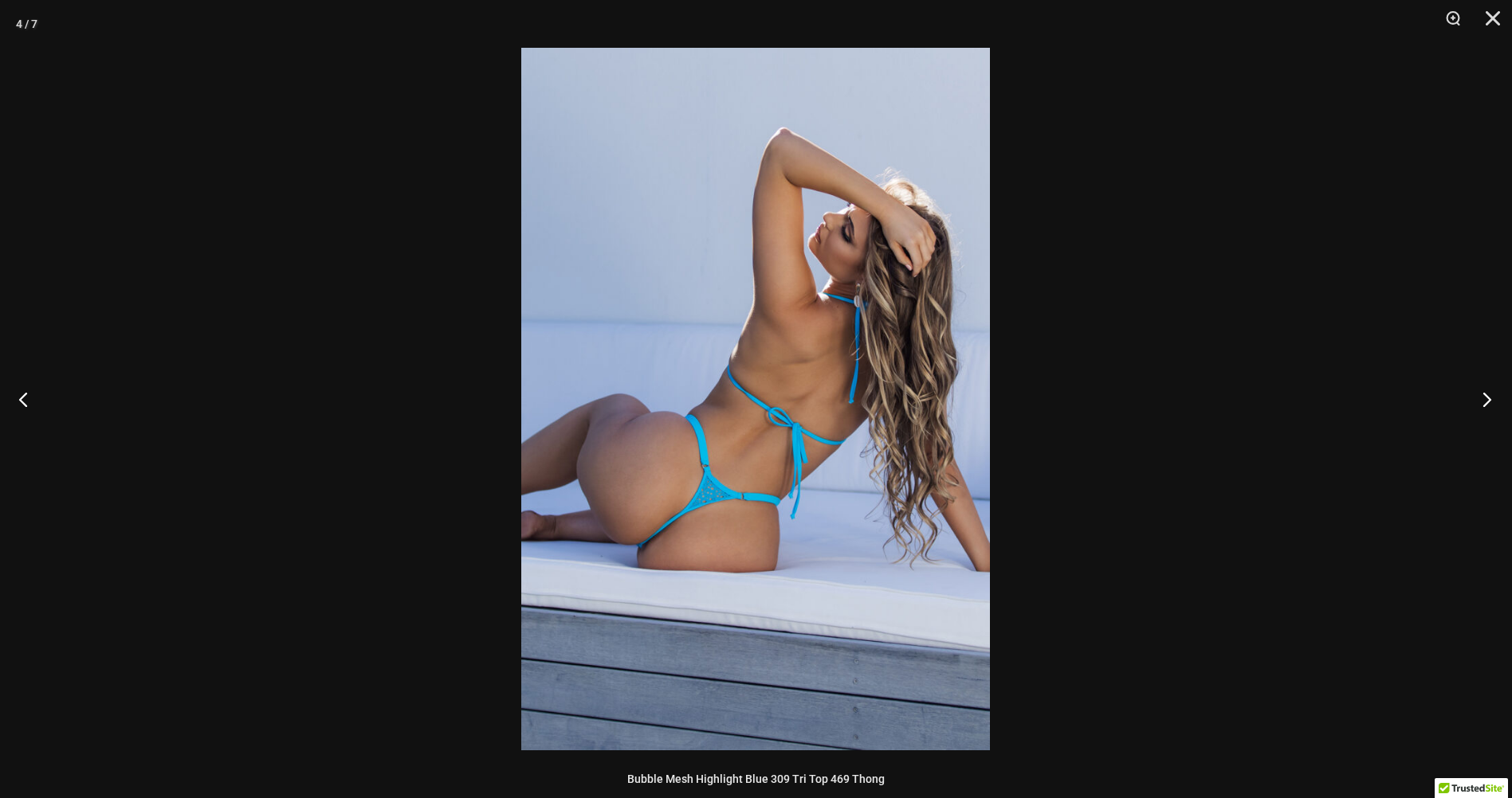
click at [1486, 396] on button "Next" at bounding box center [1481, 399] width 60 height 80
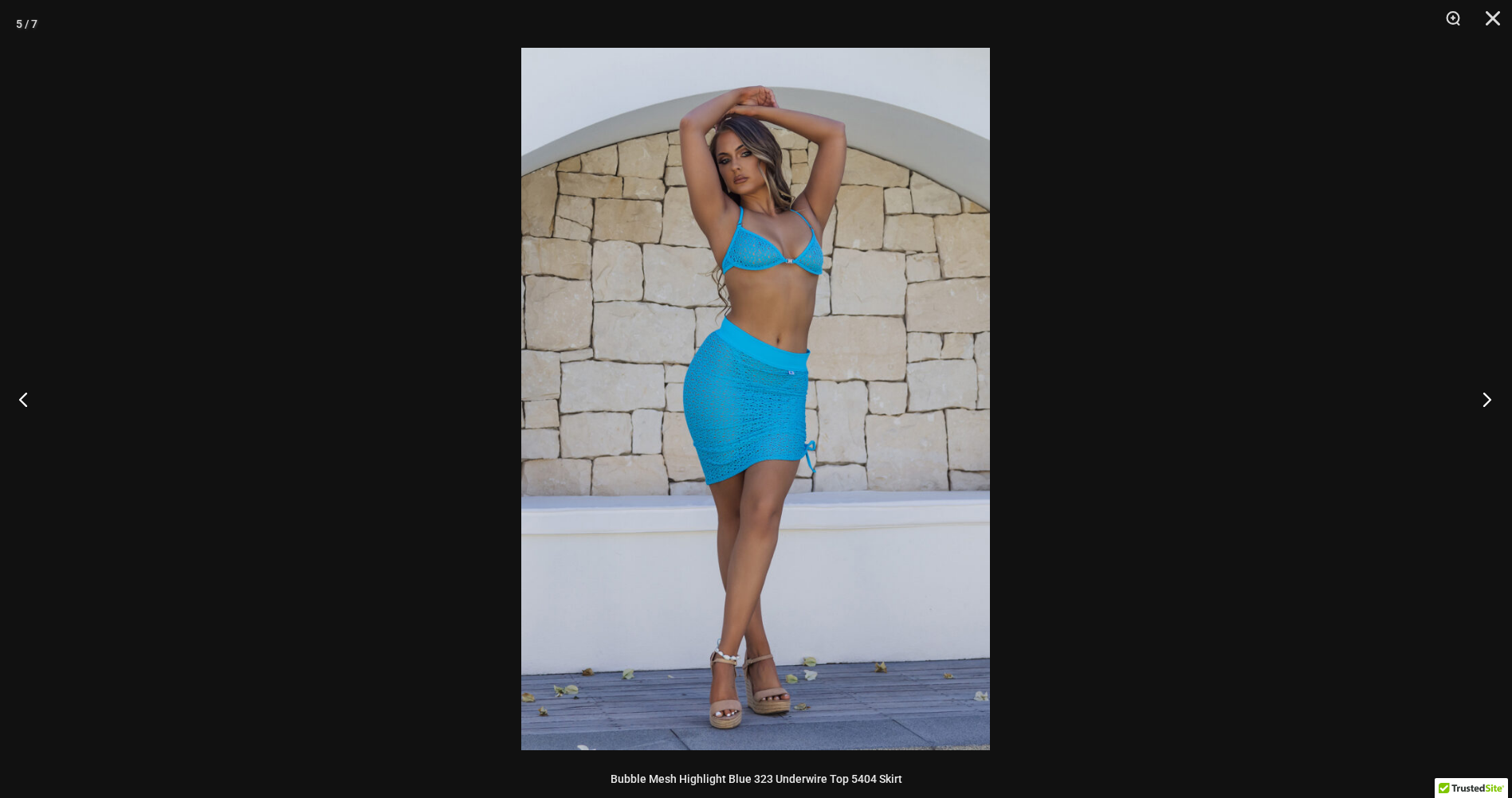
click at [1486, 396] on button "Next" at bounding box center [1481, 399] width 60 height 80
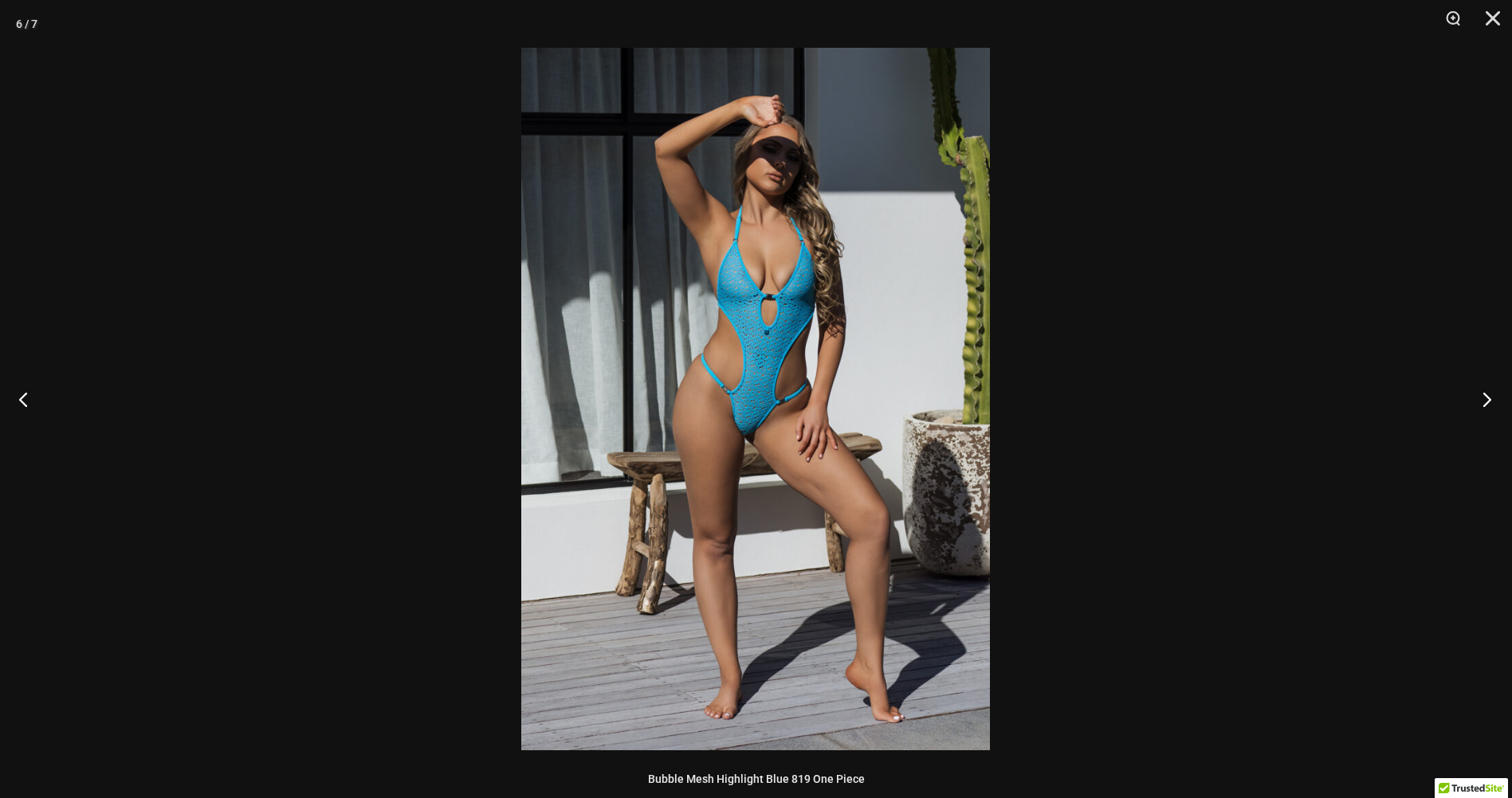
click at [1486, 396] on button "Next" at bounding box center [1481, 399] width 60 height 80
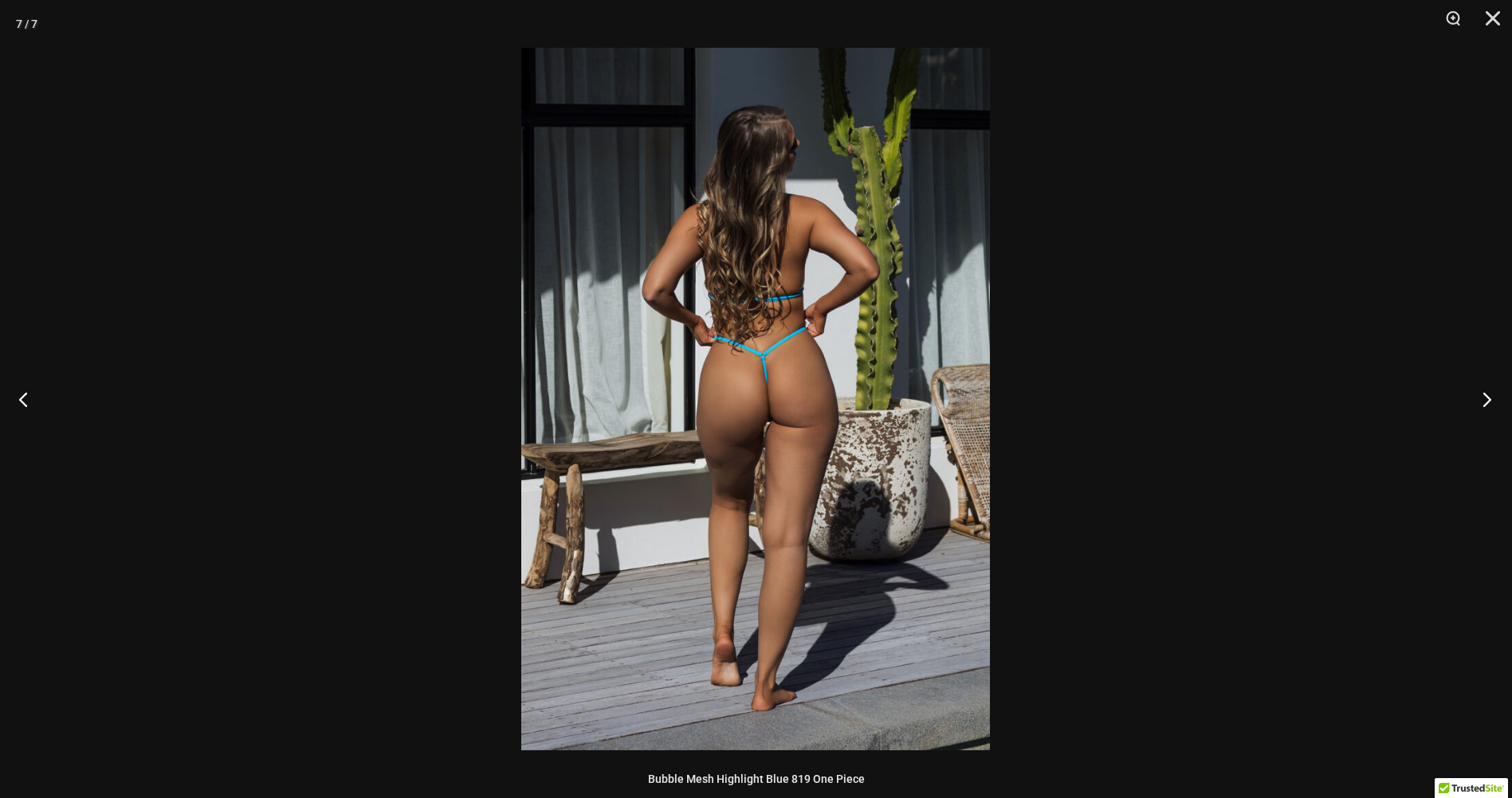
click at [1486, 396] on button "Next" at bounding box center [1481, 399] width 60 height 80
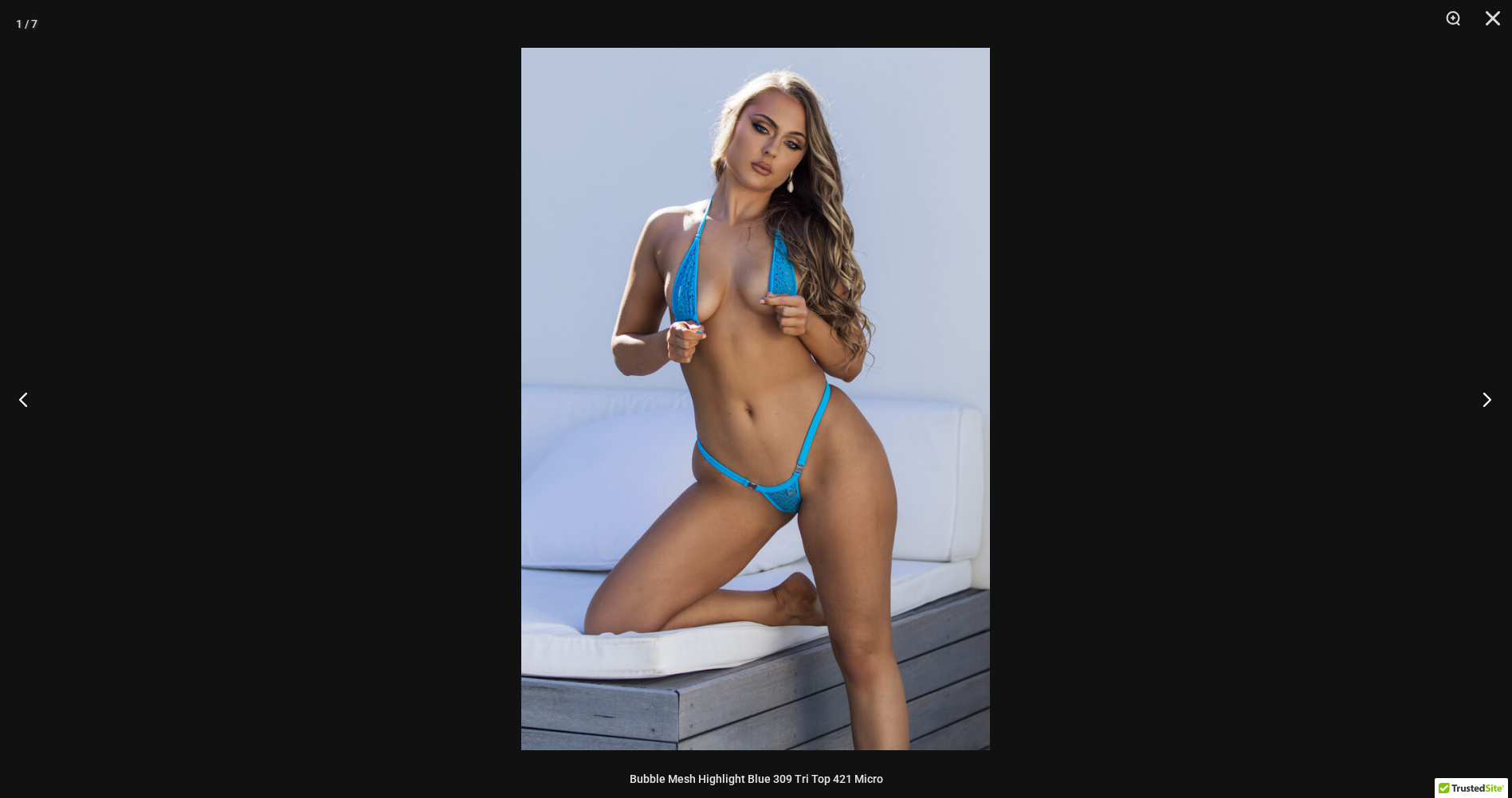
click at [1486, 396] on button "Next" at bounding box center [1481, 399] width 60 height 80
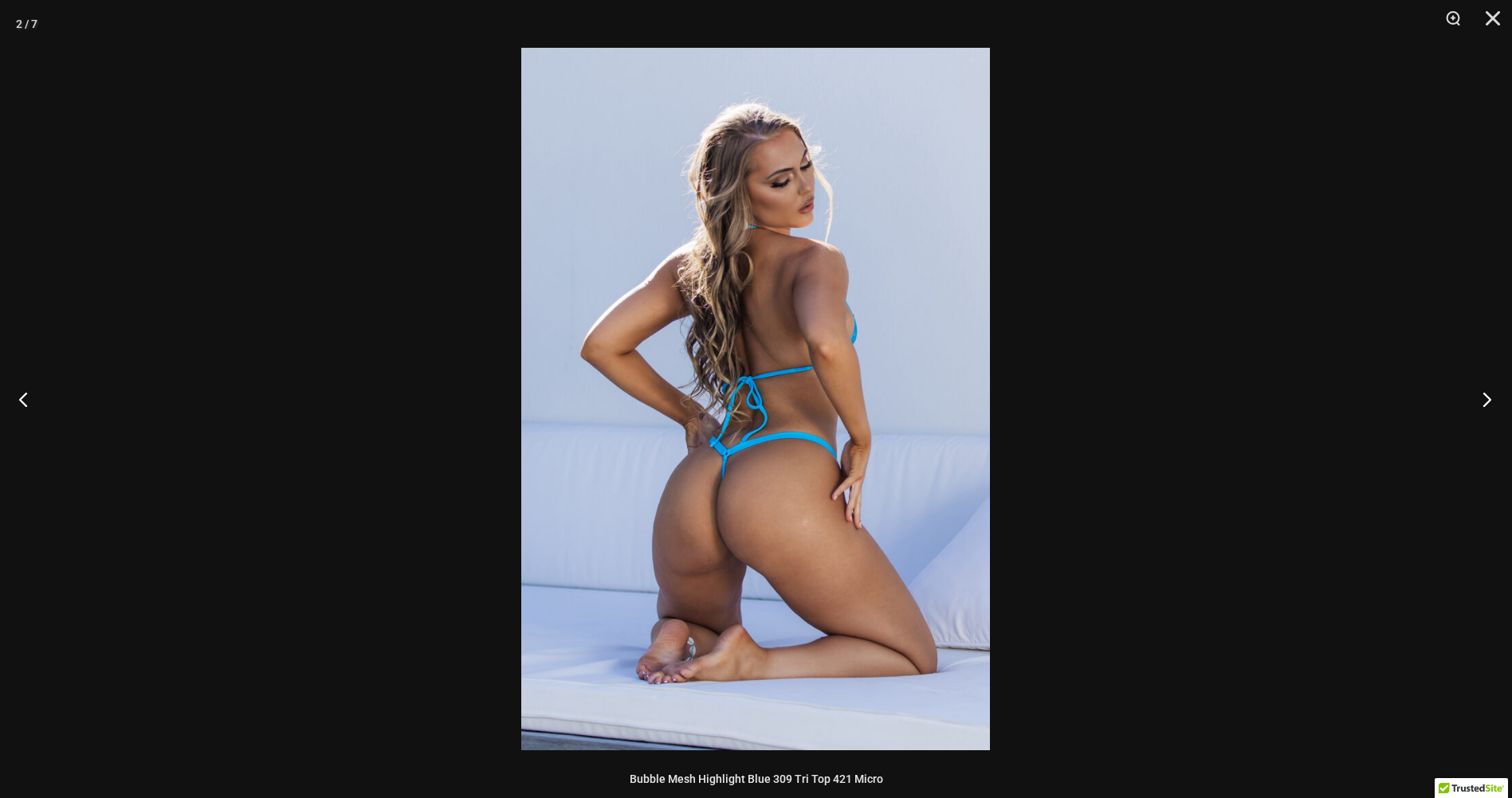
click at [1486, 396] on button "Next" at bounding box center [1481, 399] width 60 height 80
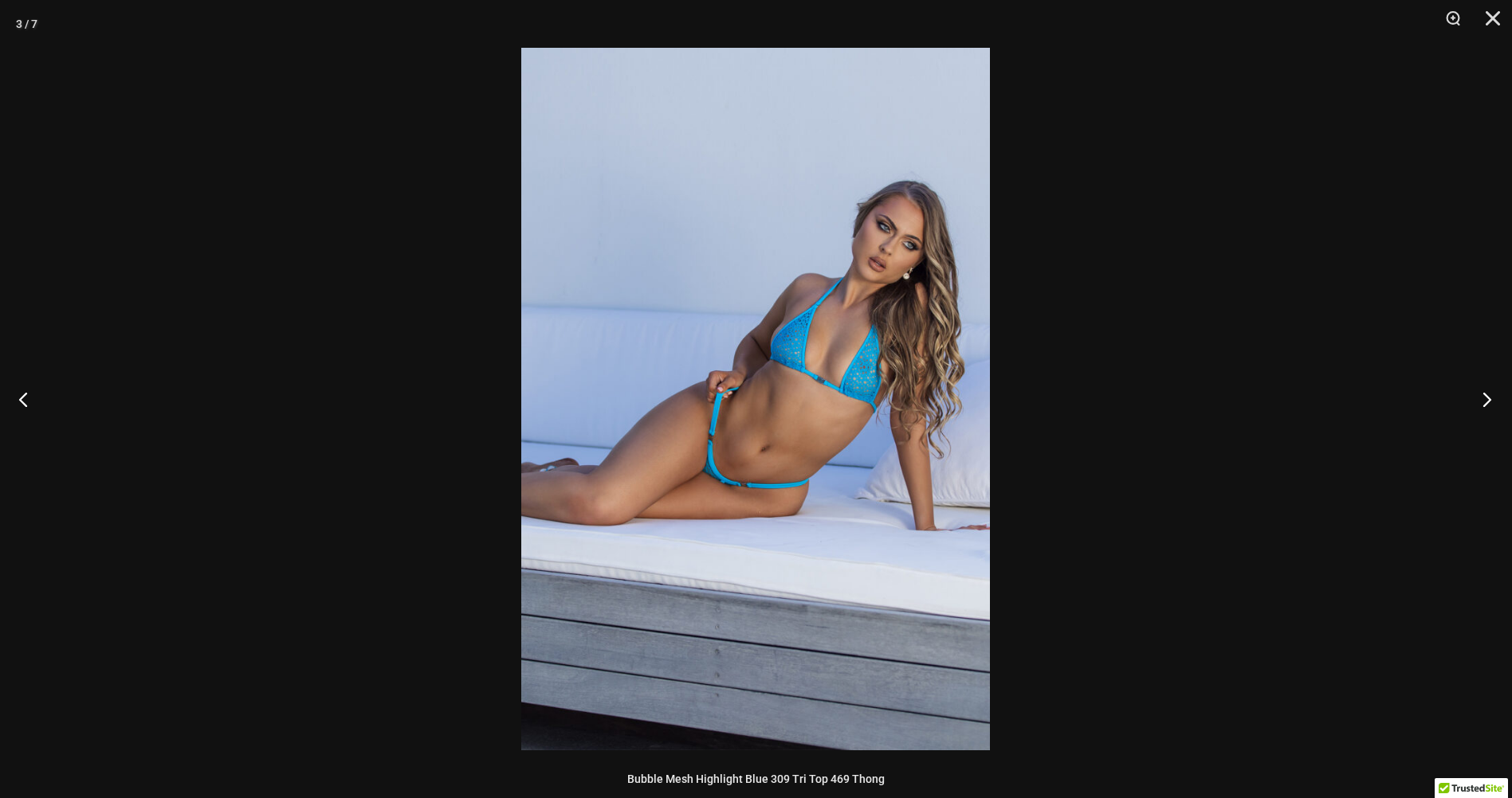
click at [1486, 396] on button "Next" at bounding box center [1481, 399] width 60 height 80
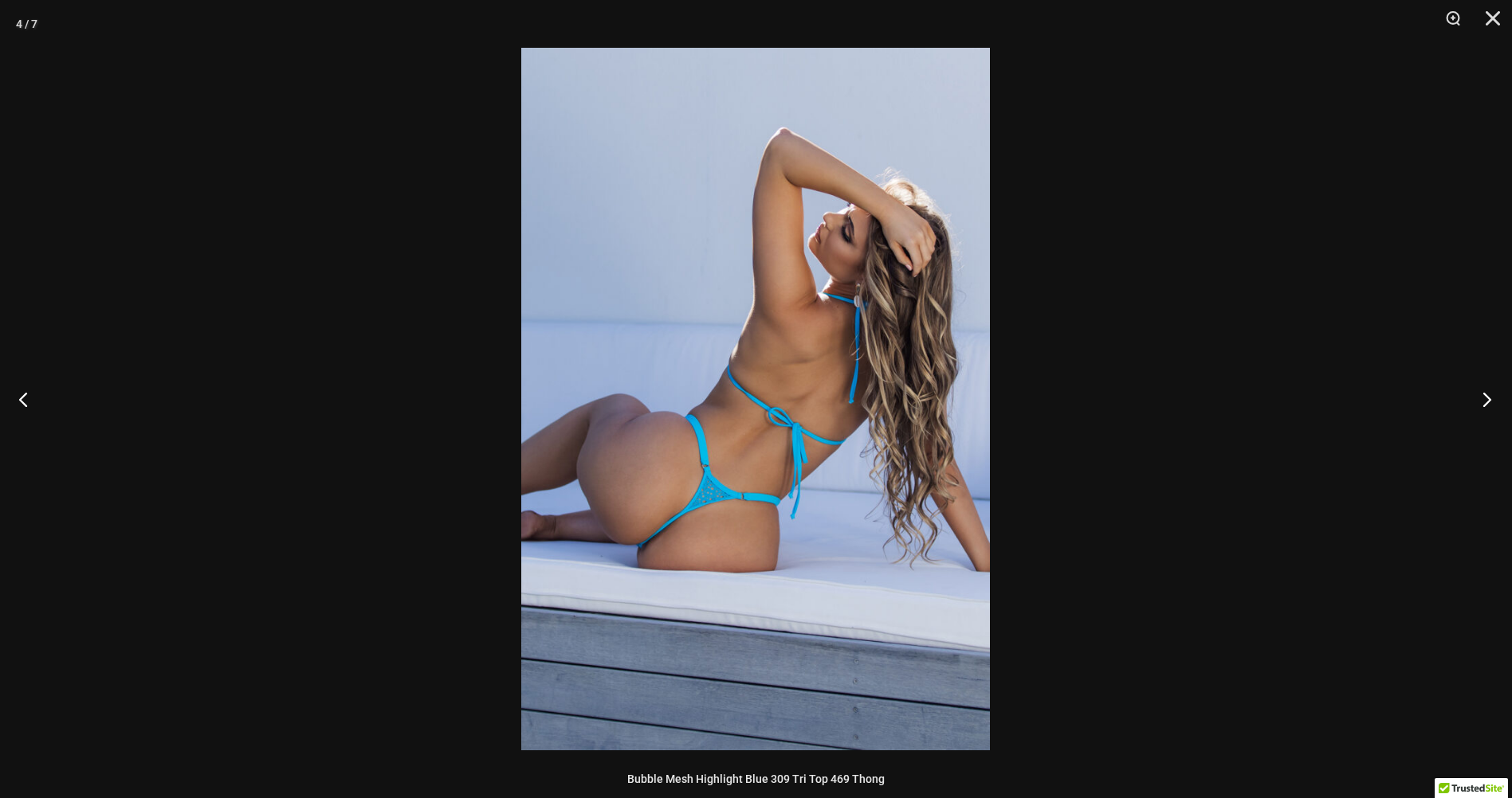
click at [1486, 396] on button "Next" at bounding box center [1481, 399] width 60 height 80
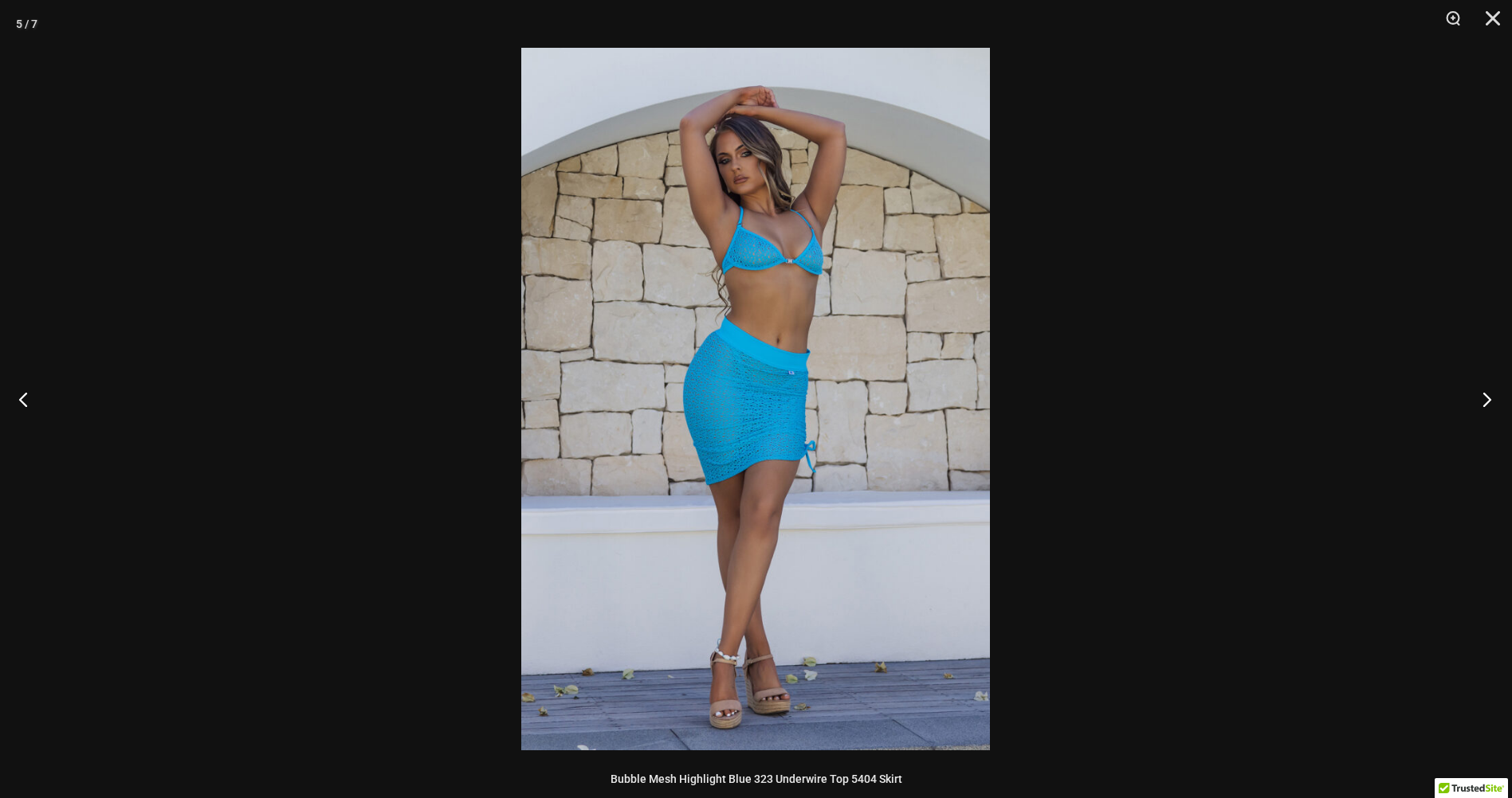
click at [1486, 396] on button "Next" at bounding box center [1481, 399] width 60 height 80
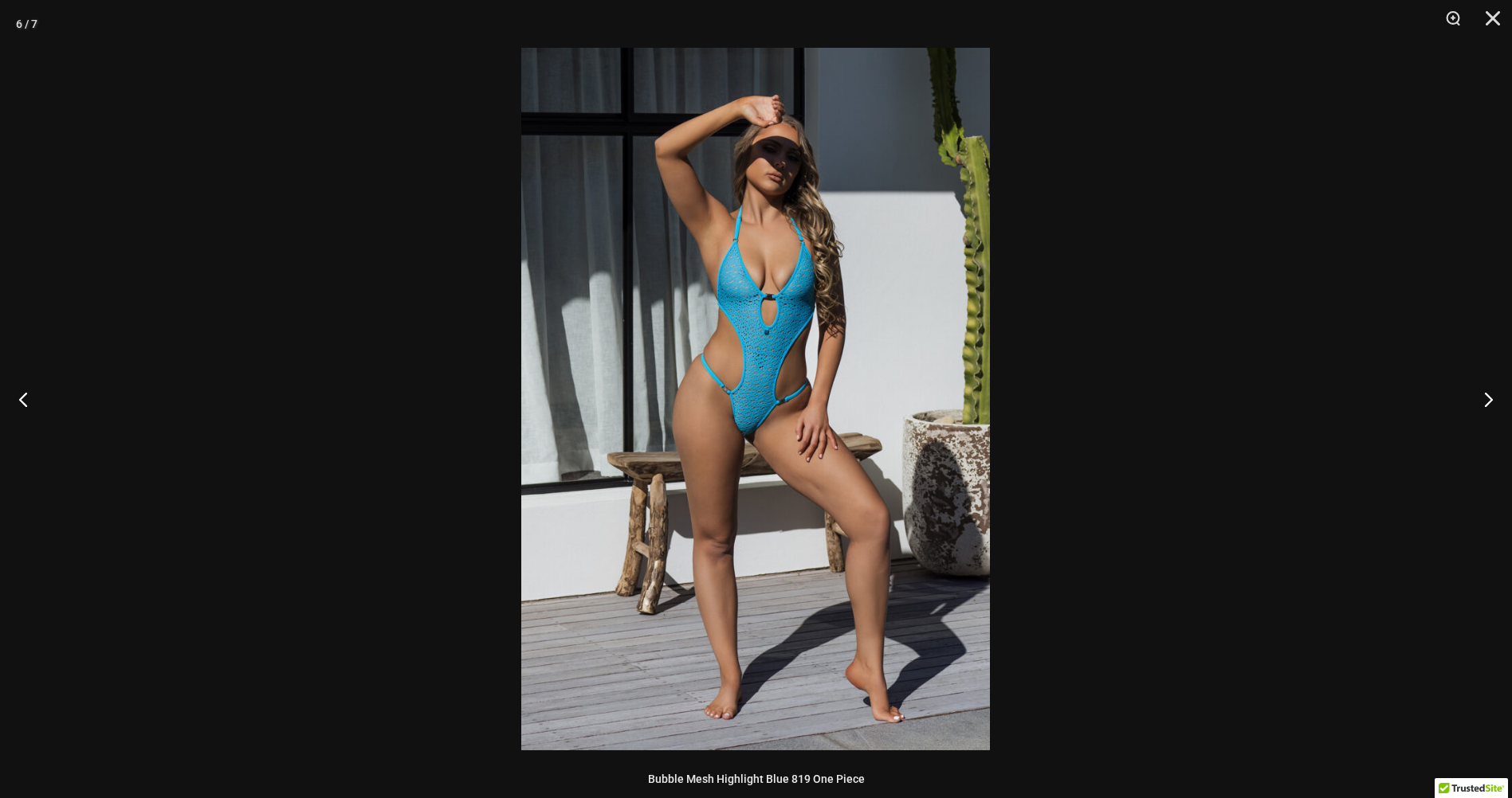
click at [764, 433] on img at bounding box center [755, 399] width 469 height 703
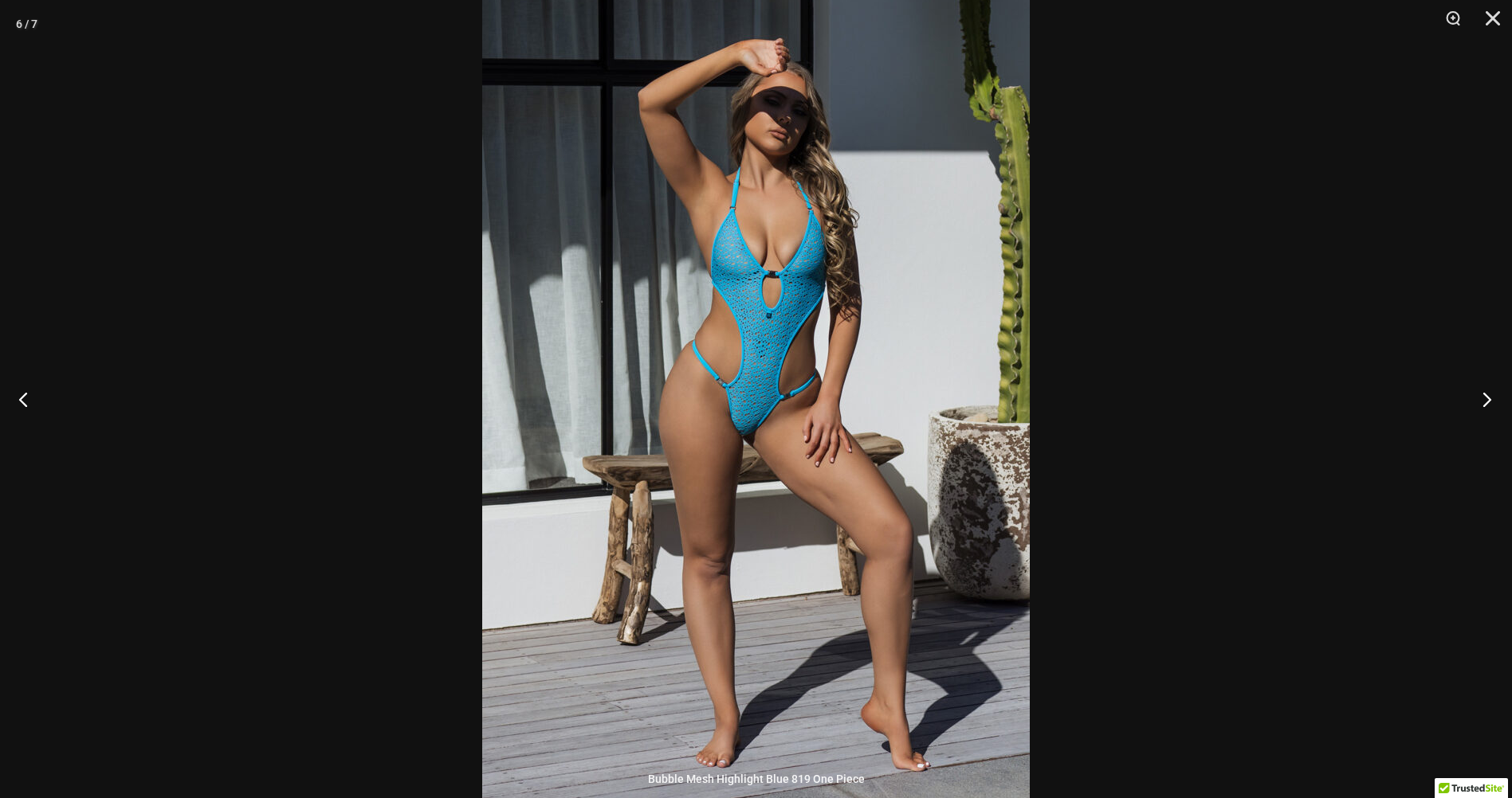
click at [1487, 399] on button "Next" at bounding box center [1481, 399] width 60 height 80
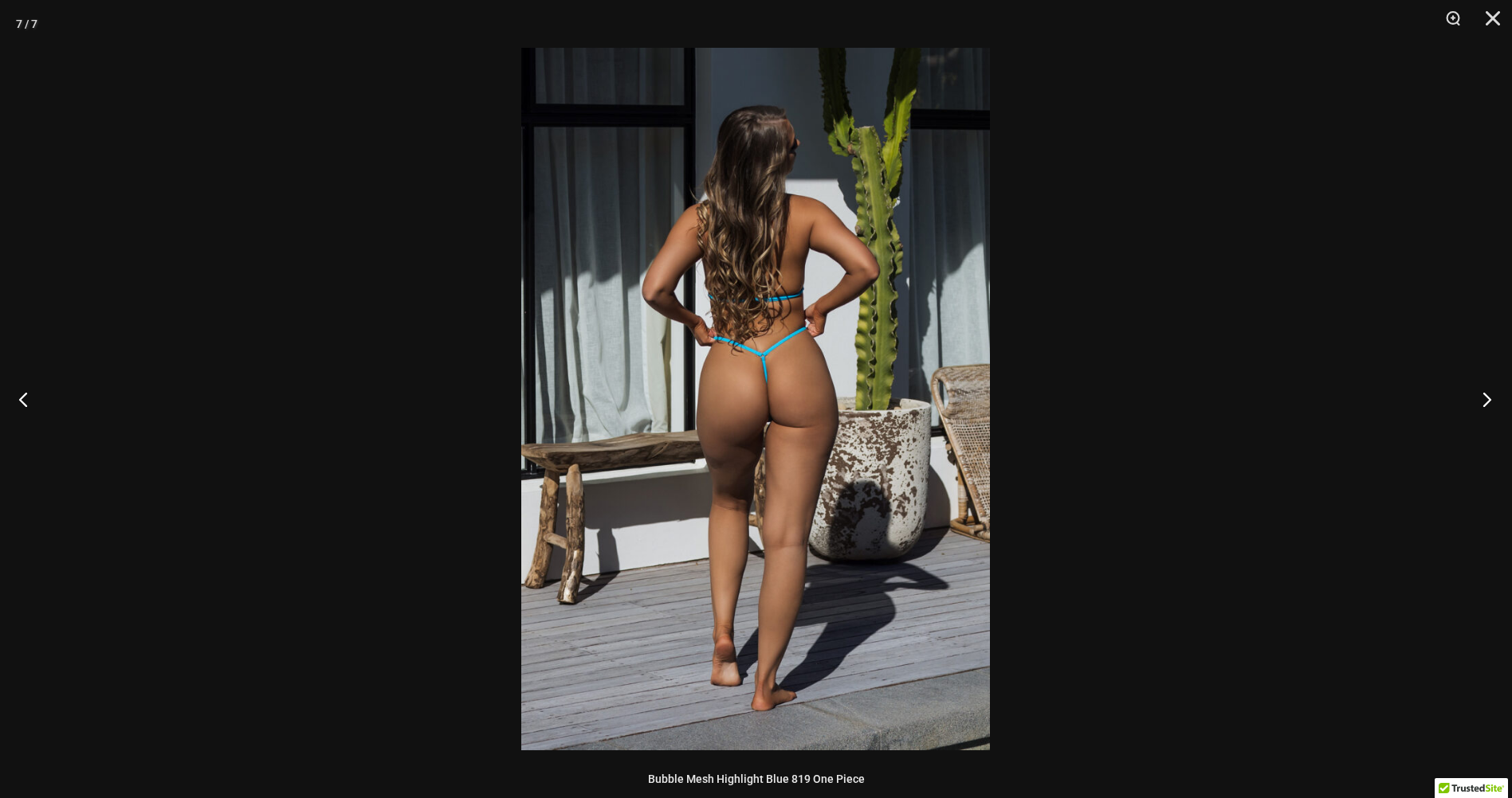
click at [1487, 399] on button "Next" at bounding box center [1481, 399] width 60 height 80
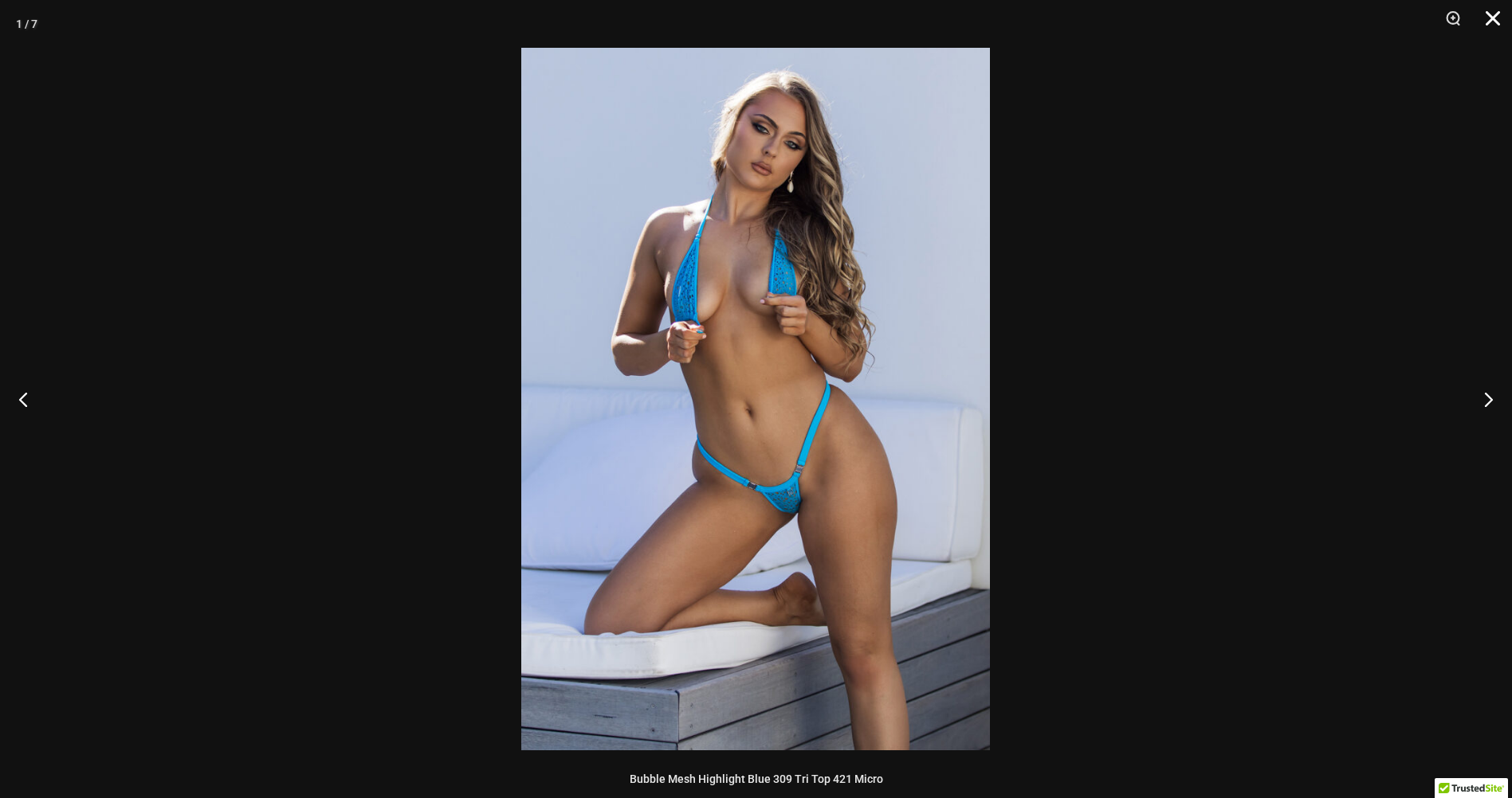
click at [1498, 23] on button "Close" at bounding box center [1487, 23] width 40 height 48
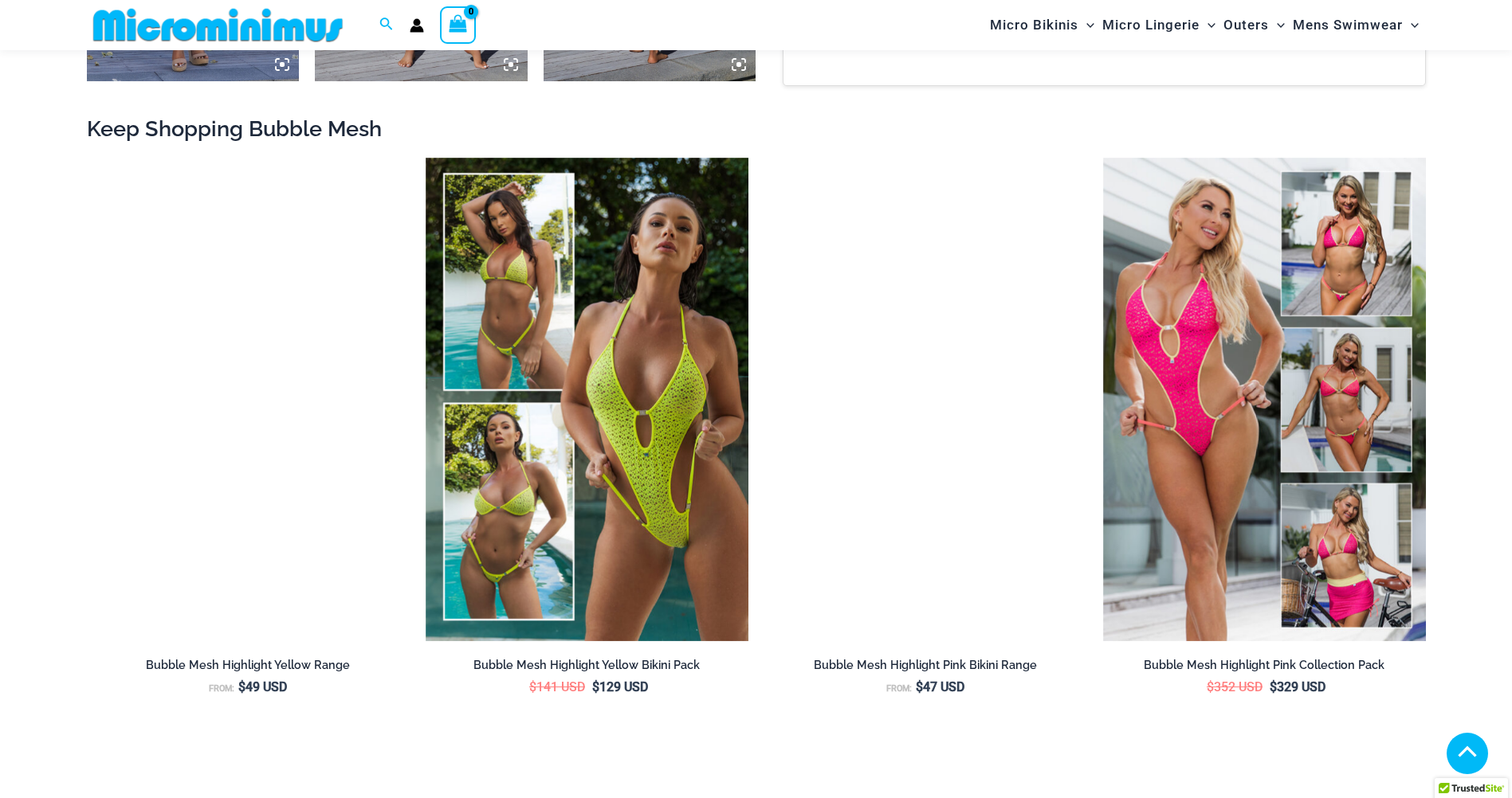
scroll to position [1737, 0]
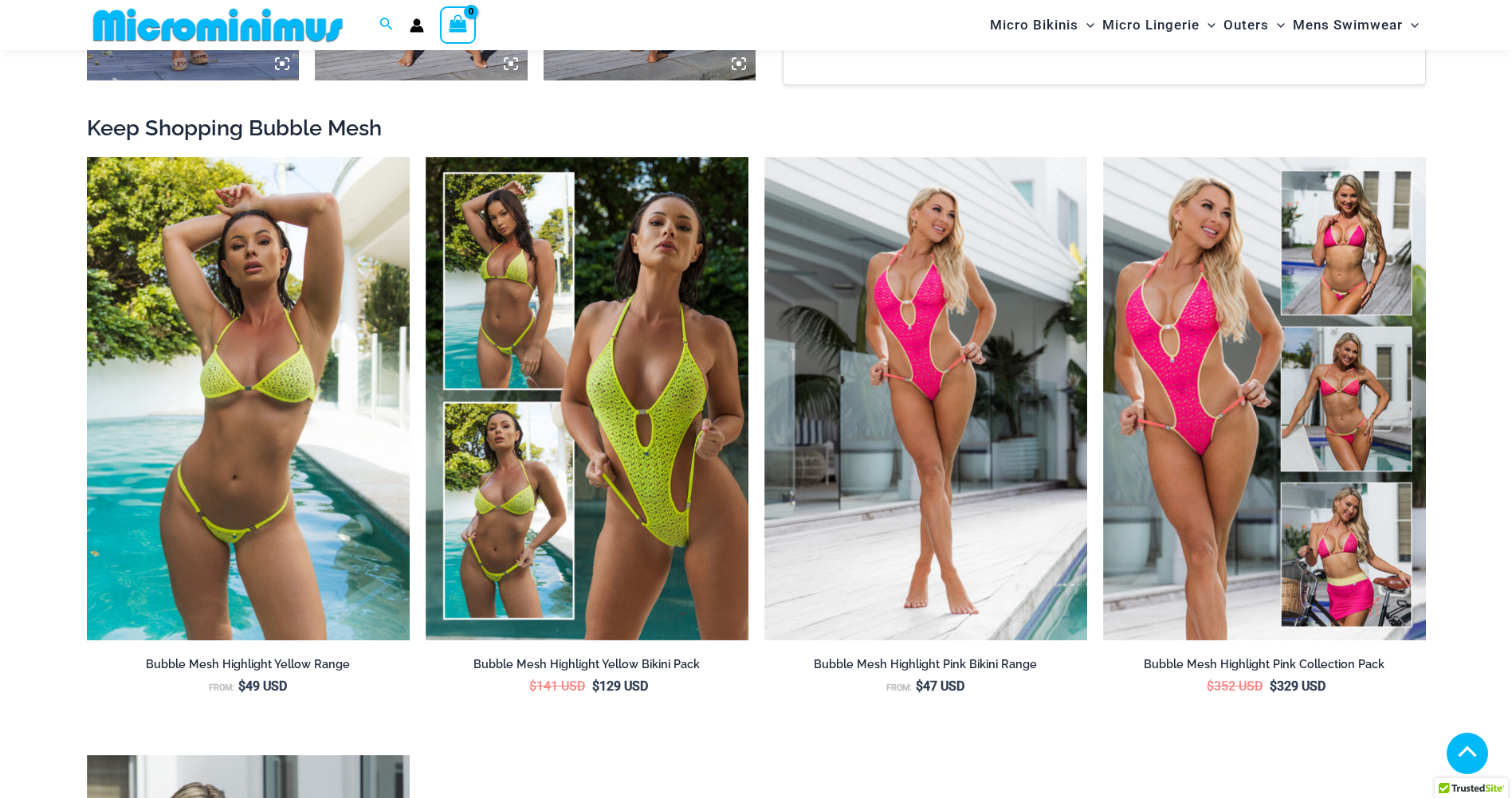
click at [311, 453] on img at bounding box center [247, 399] width 323 height 484
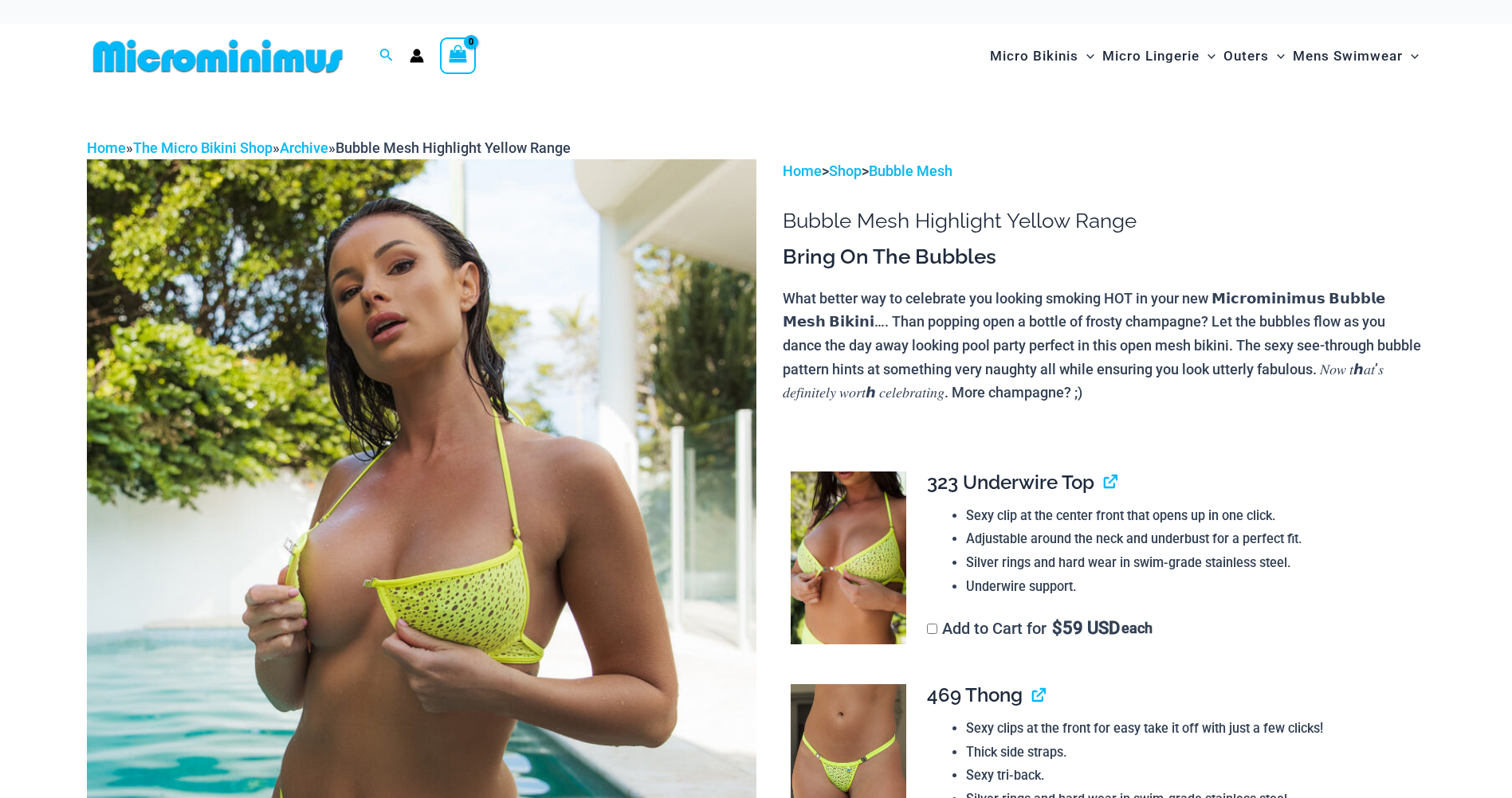
drag, startPoint x: 0, startPoint y: 0, endPoint x: 379, endPoint y: 528, distance: 649.9
click at [379, 528] on img at bounding box center [421, 661] width 670 height 1004
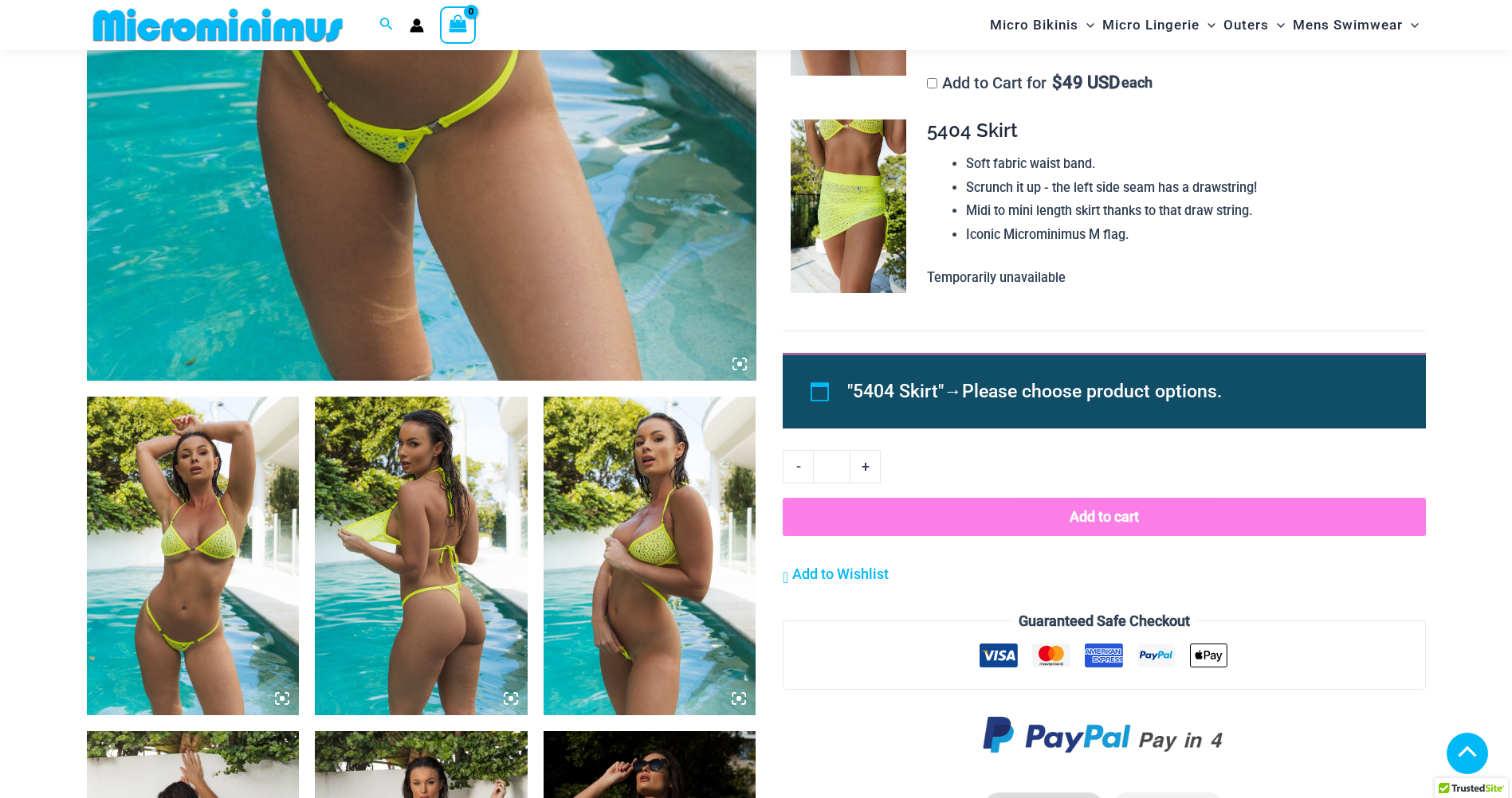
scroll to position [862, 0]
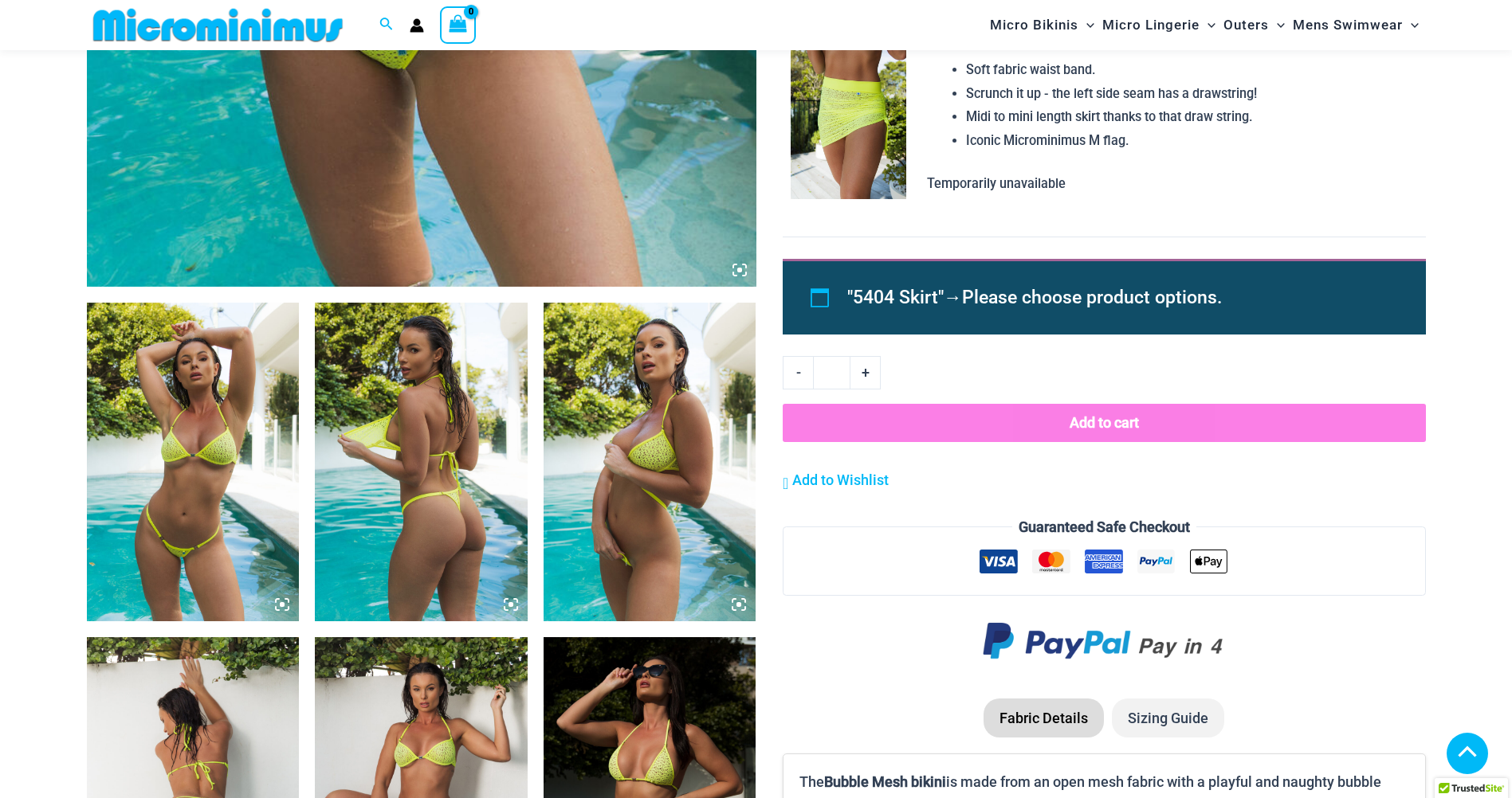
click at [176, 467] on img at bounding box center [193, 462] width 213 height 318
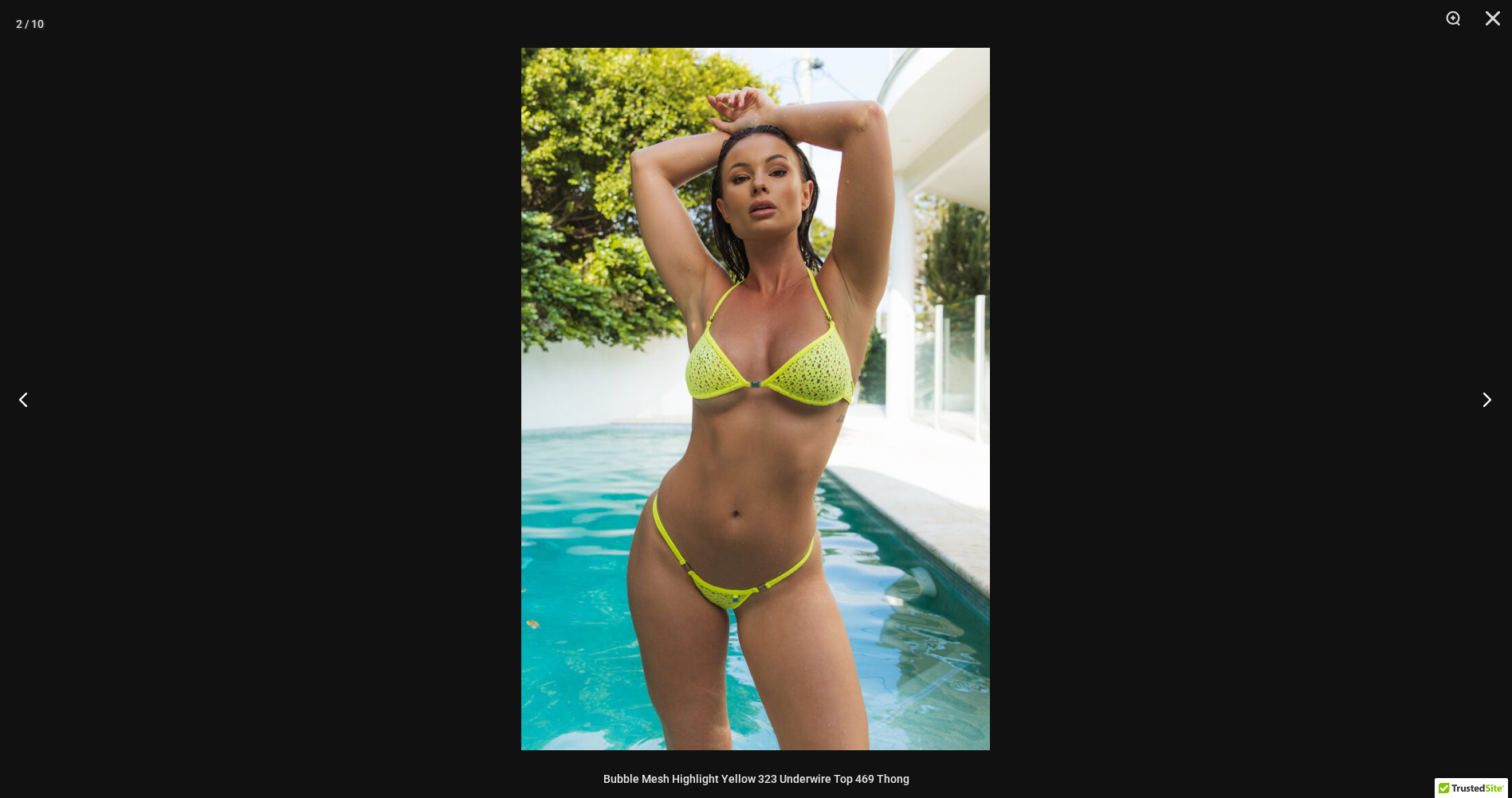
click at [1483, 399] on button "Next" at bounding box center [1481, 399] width 60 height 80
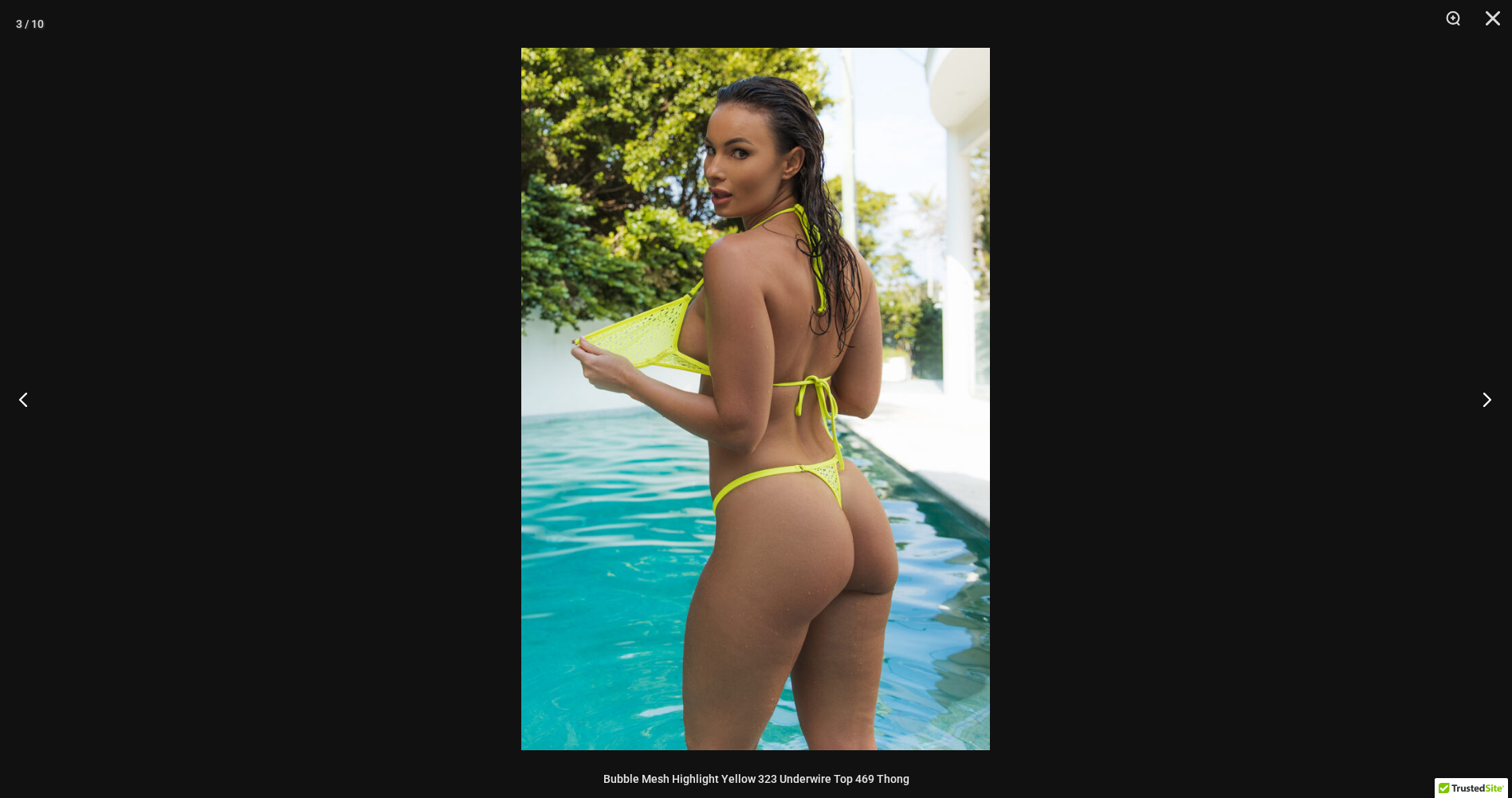
click at [1483, 399] on button "Next" at bounding box center [1481, 399] width 60 height 80
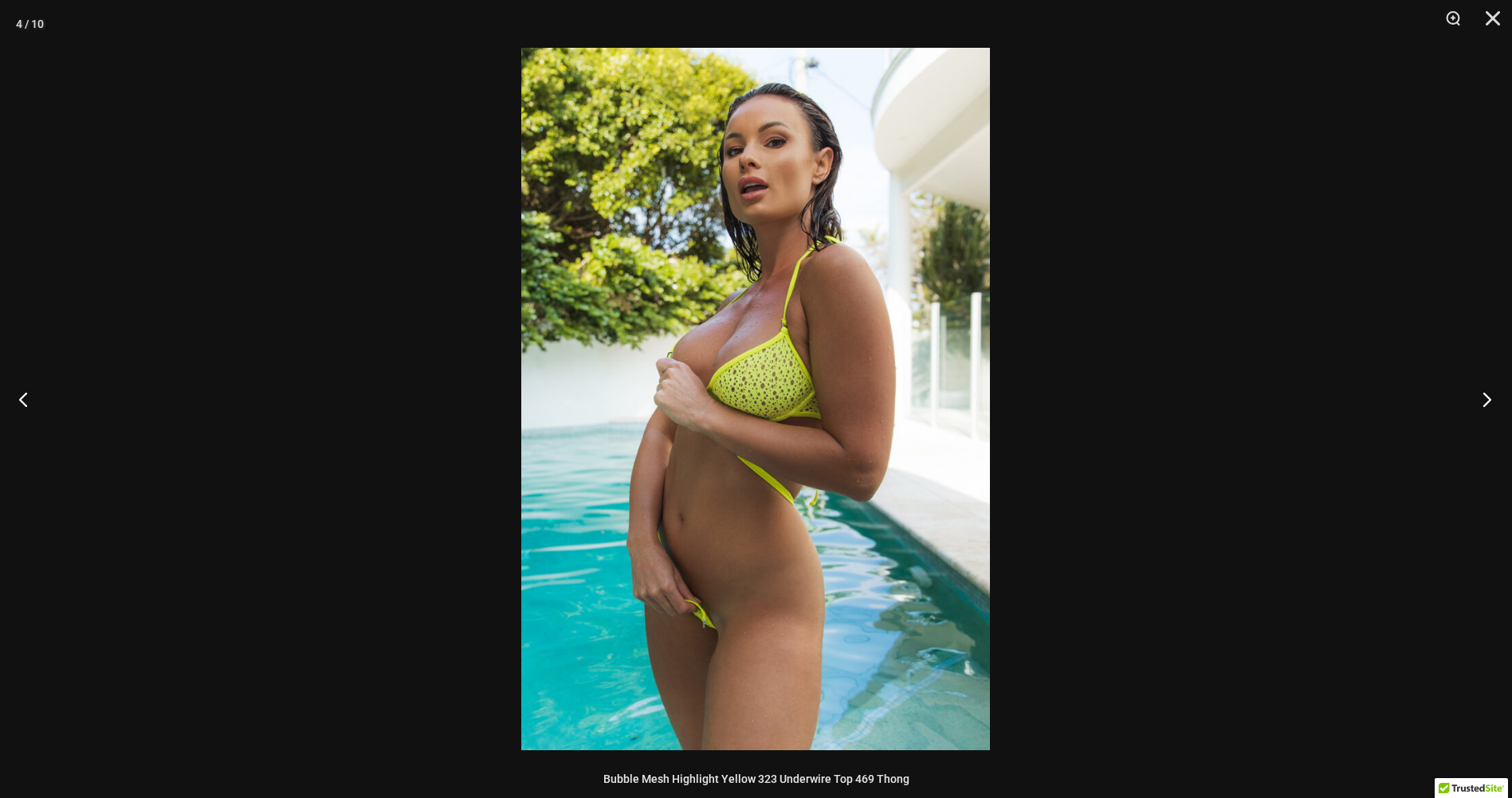
click at [1483, 399] on button "Next" at bounding box center [1481, 399] width 60 height 80
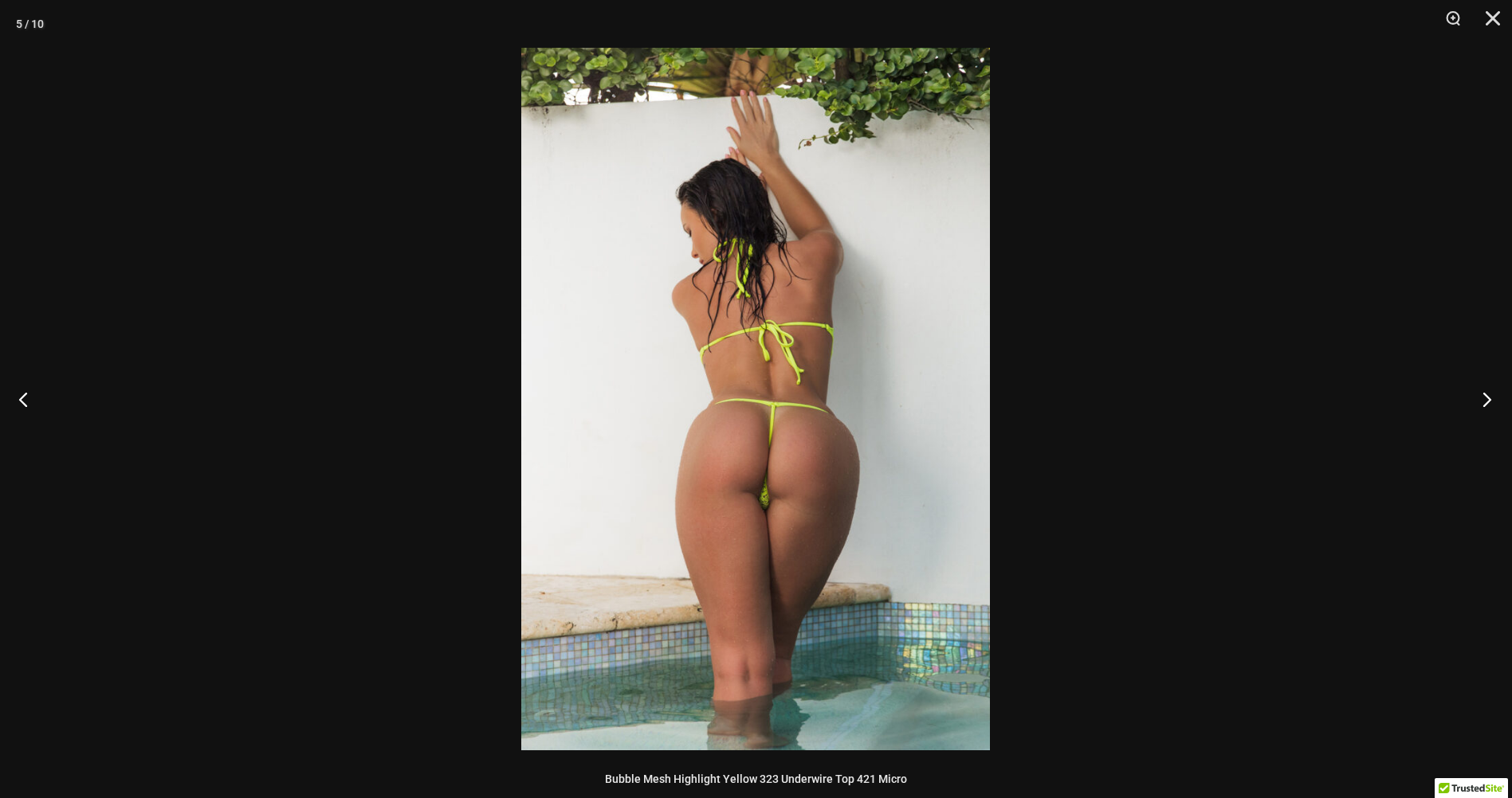
click at [1483, 399] on button "Next" at bounding box center [1481, 399] width 60 height 80
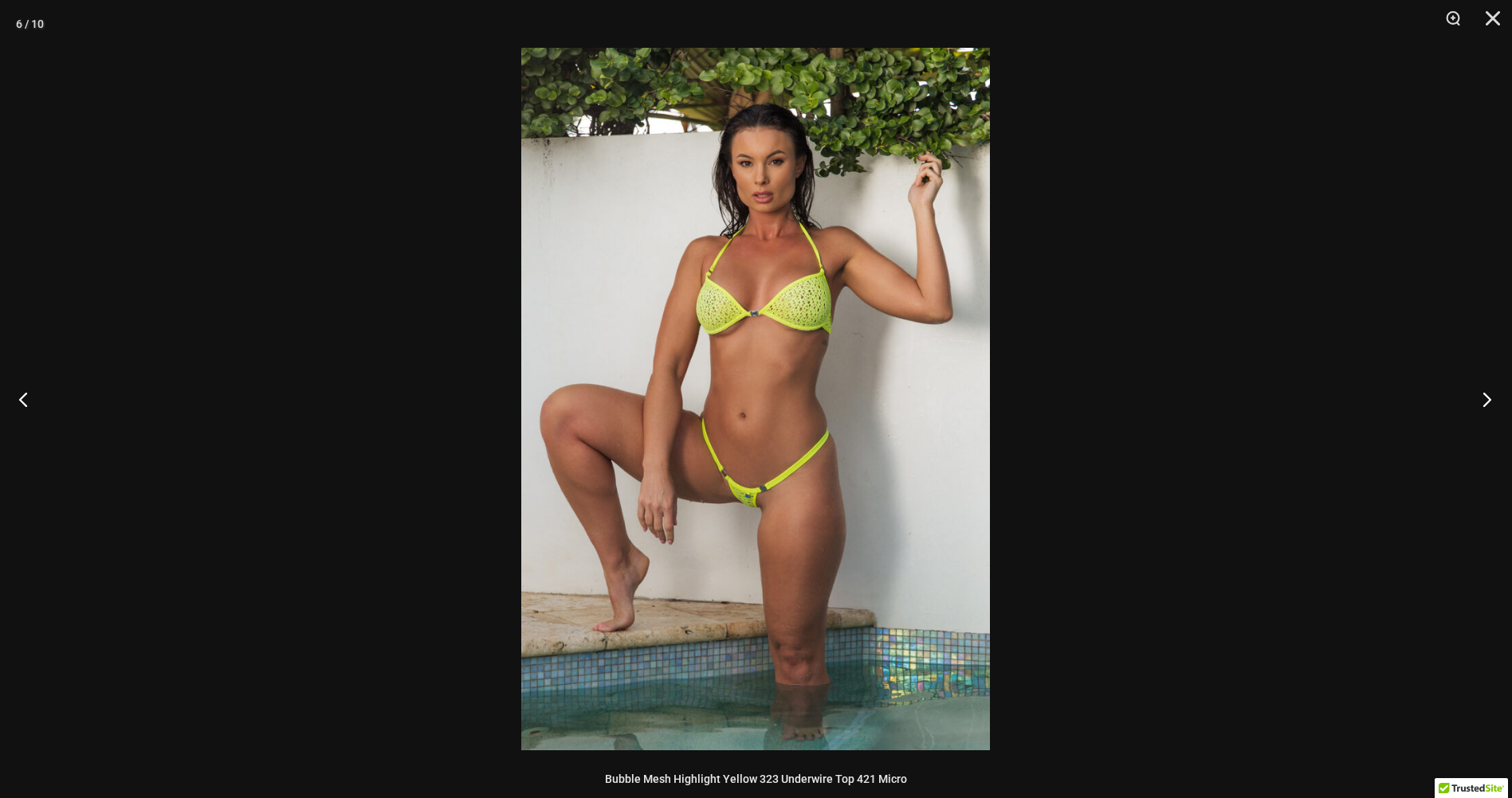
click at [1483, 399] on button "Next" at bounding box center [1481, 399] width 60 height 80
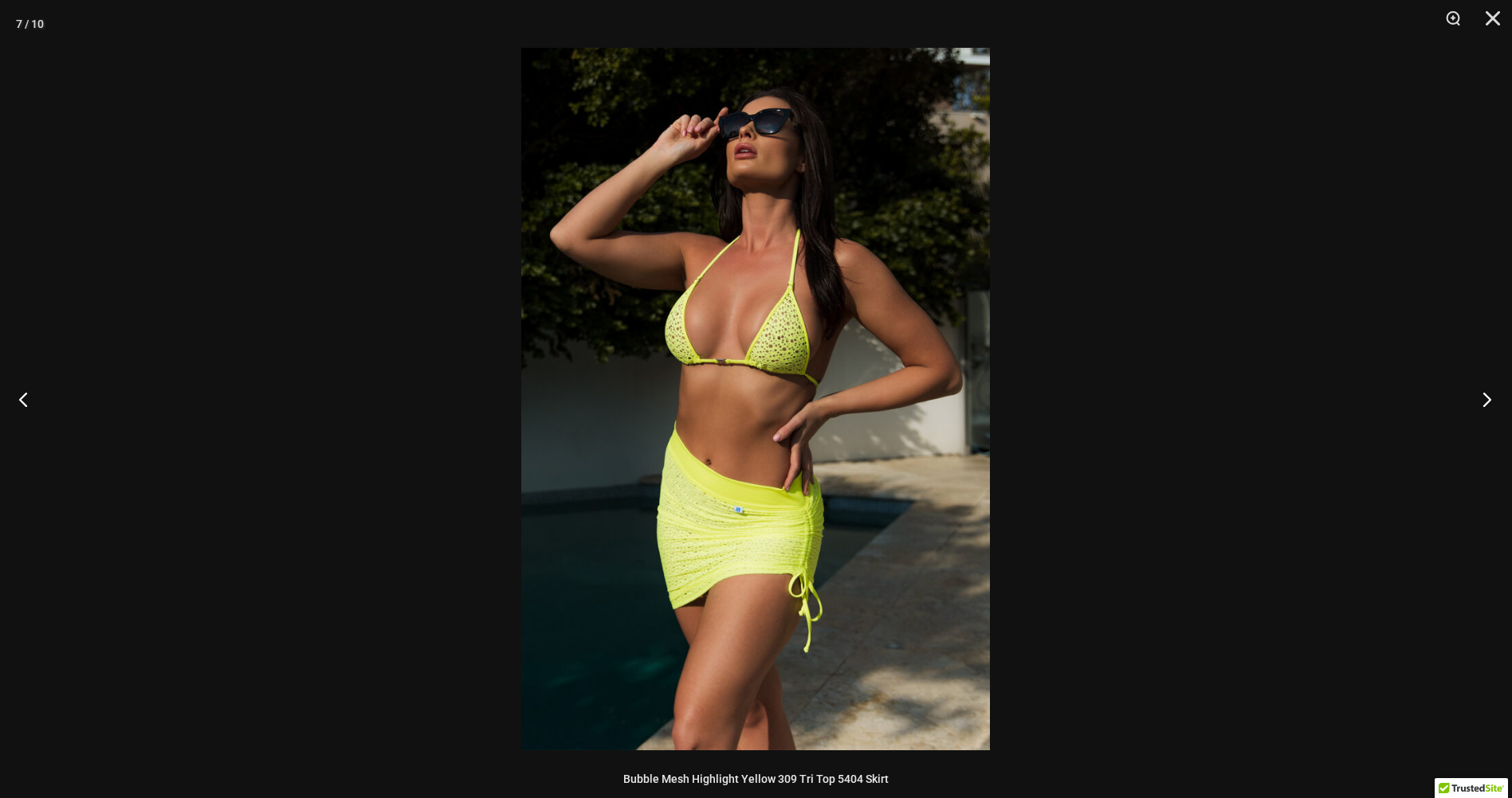
click at [1483, 399] on button "Next" at bounding box center [1481, 399] width 60 height 80
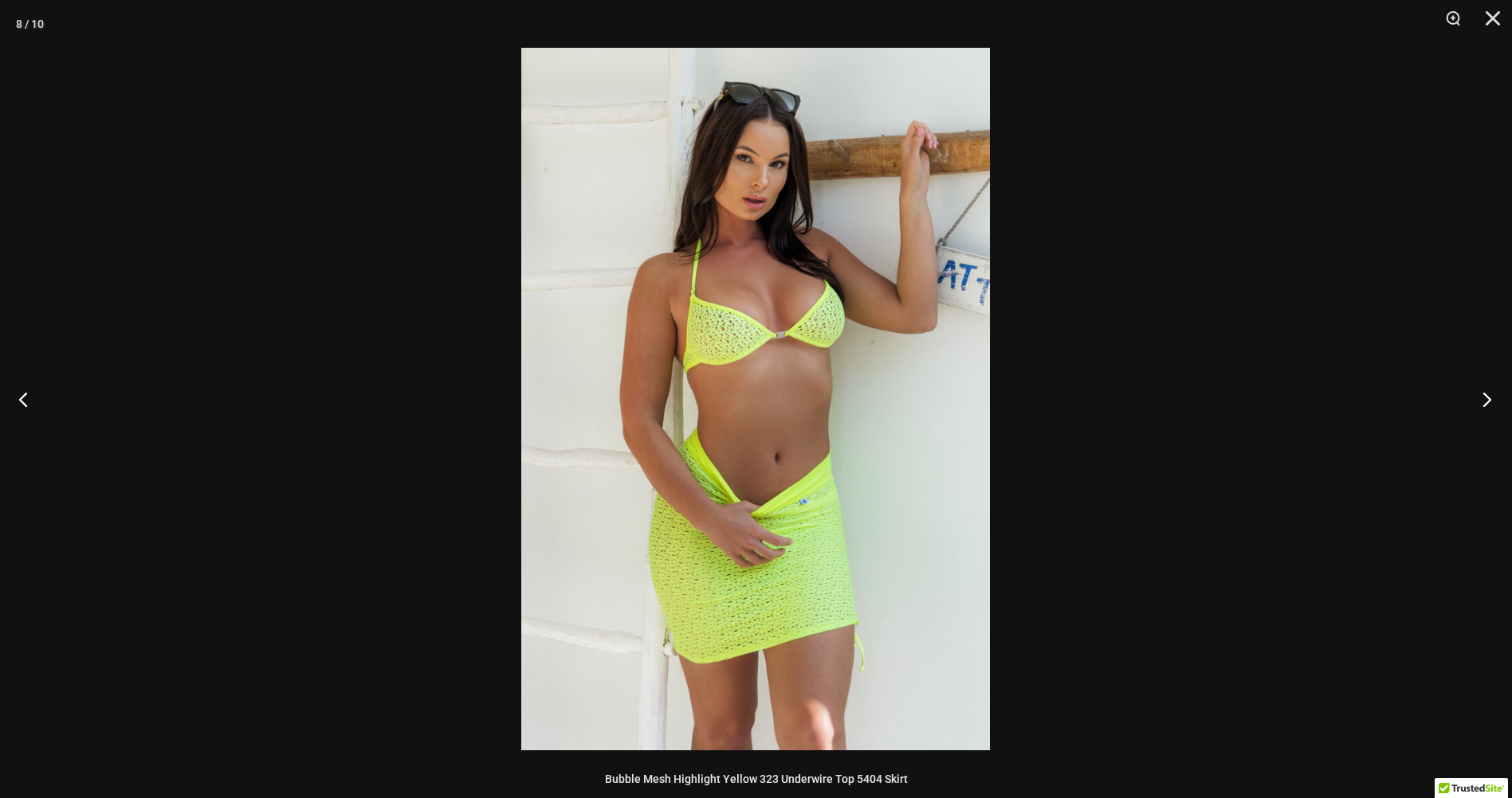
click at [1483, 399] on button "Next" at bounding box center [1481, 399] width 60 height 80
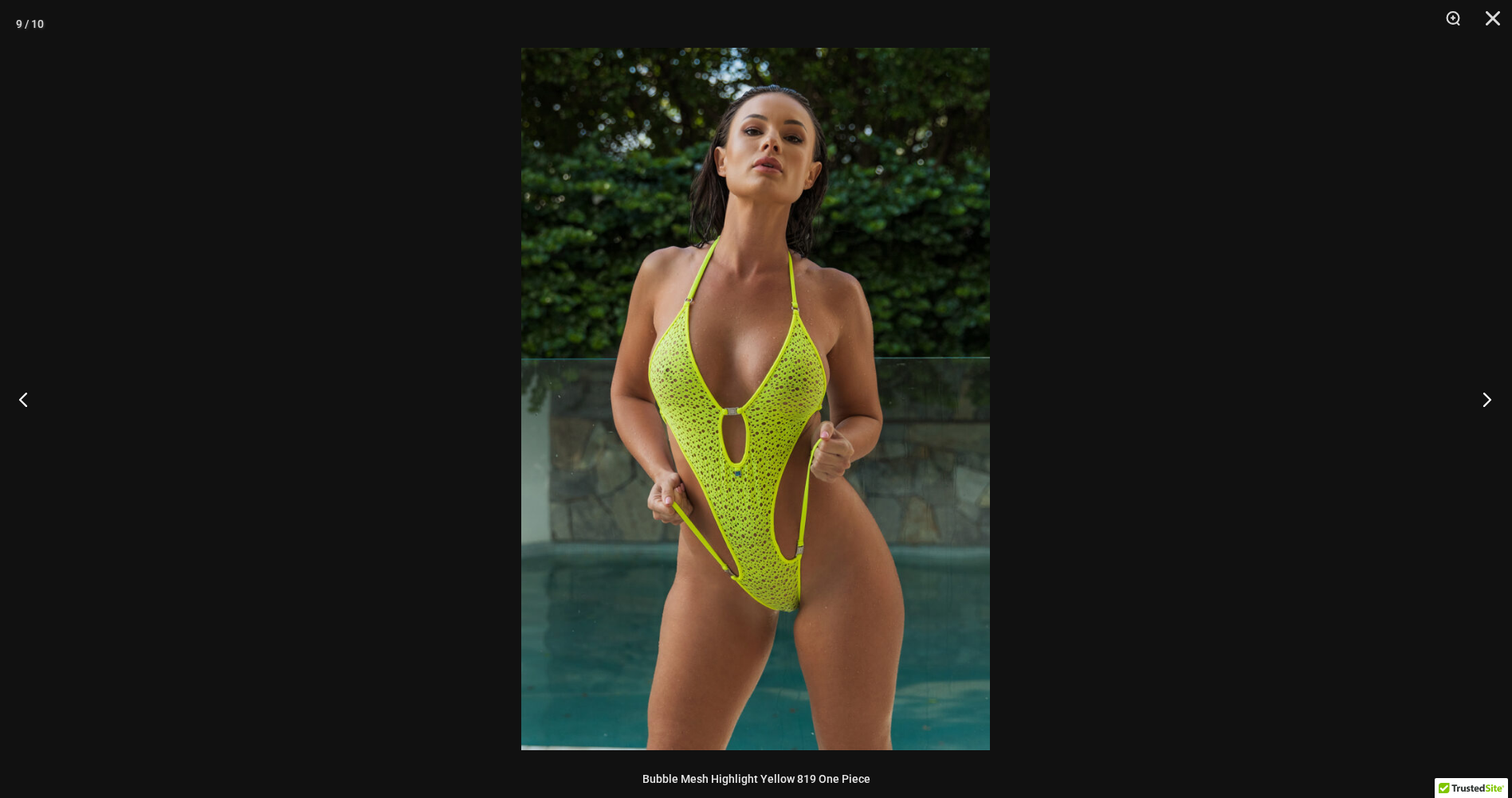
click at [1483, 399] on button "Next" at bounding box center [1481, 399] width 60 height 80
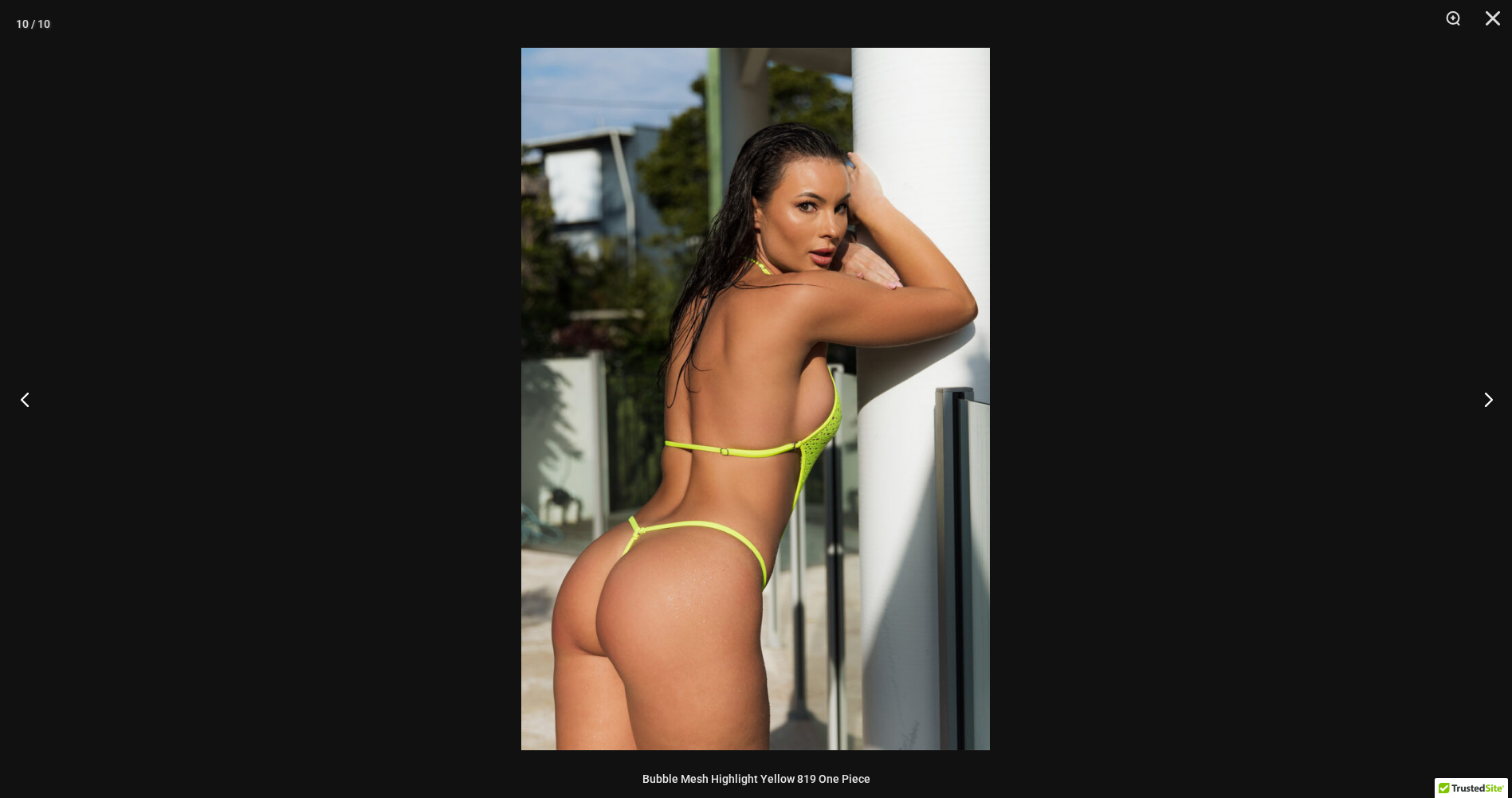
click at [29, 399] on button "Previous" at bounding box center [29, 399] width 60 height 80
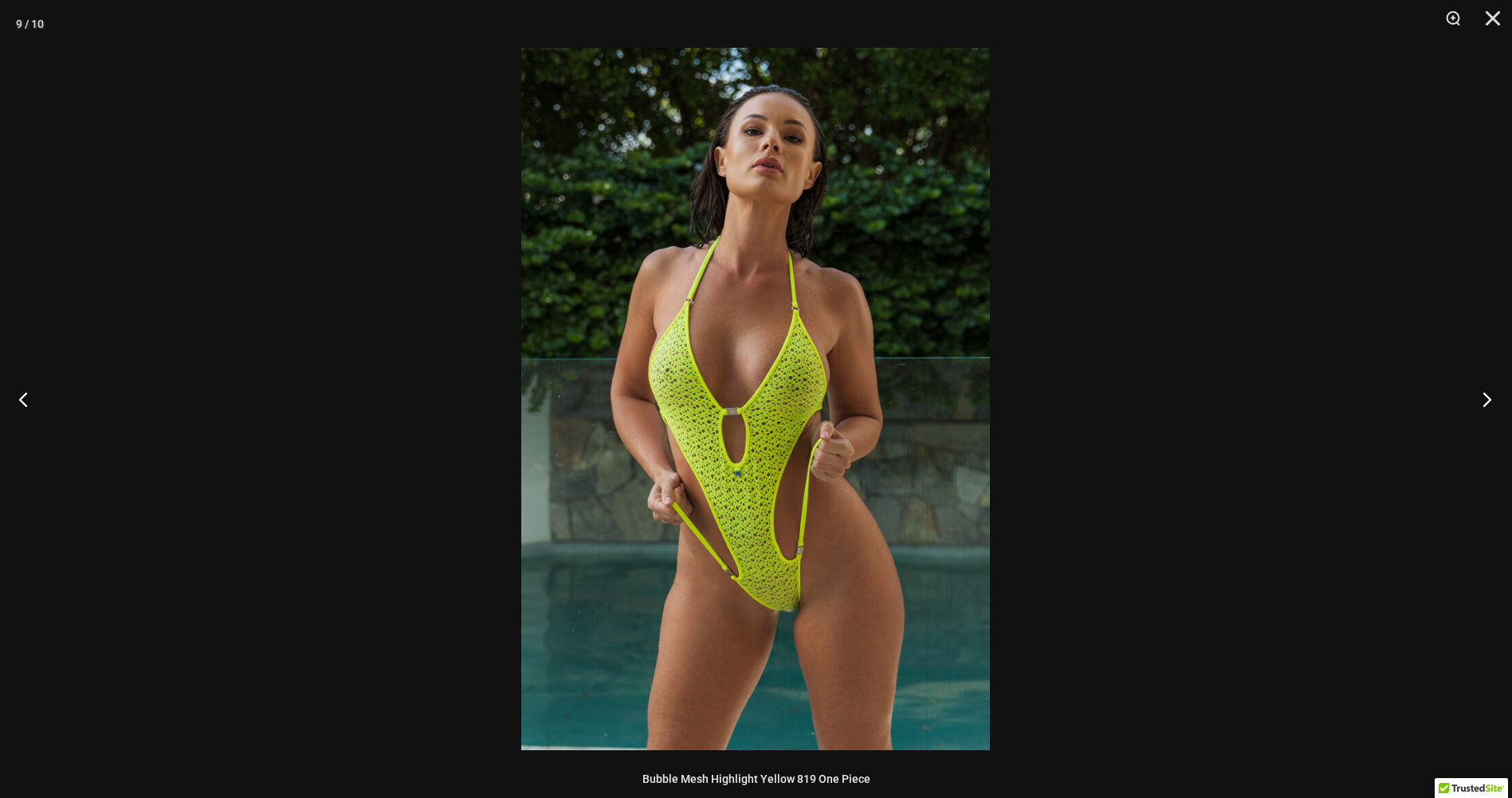
click at [1484, 402] on button "Next" at bounding box center [1481, 399] width 60 height 80
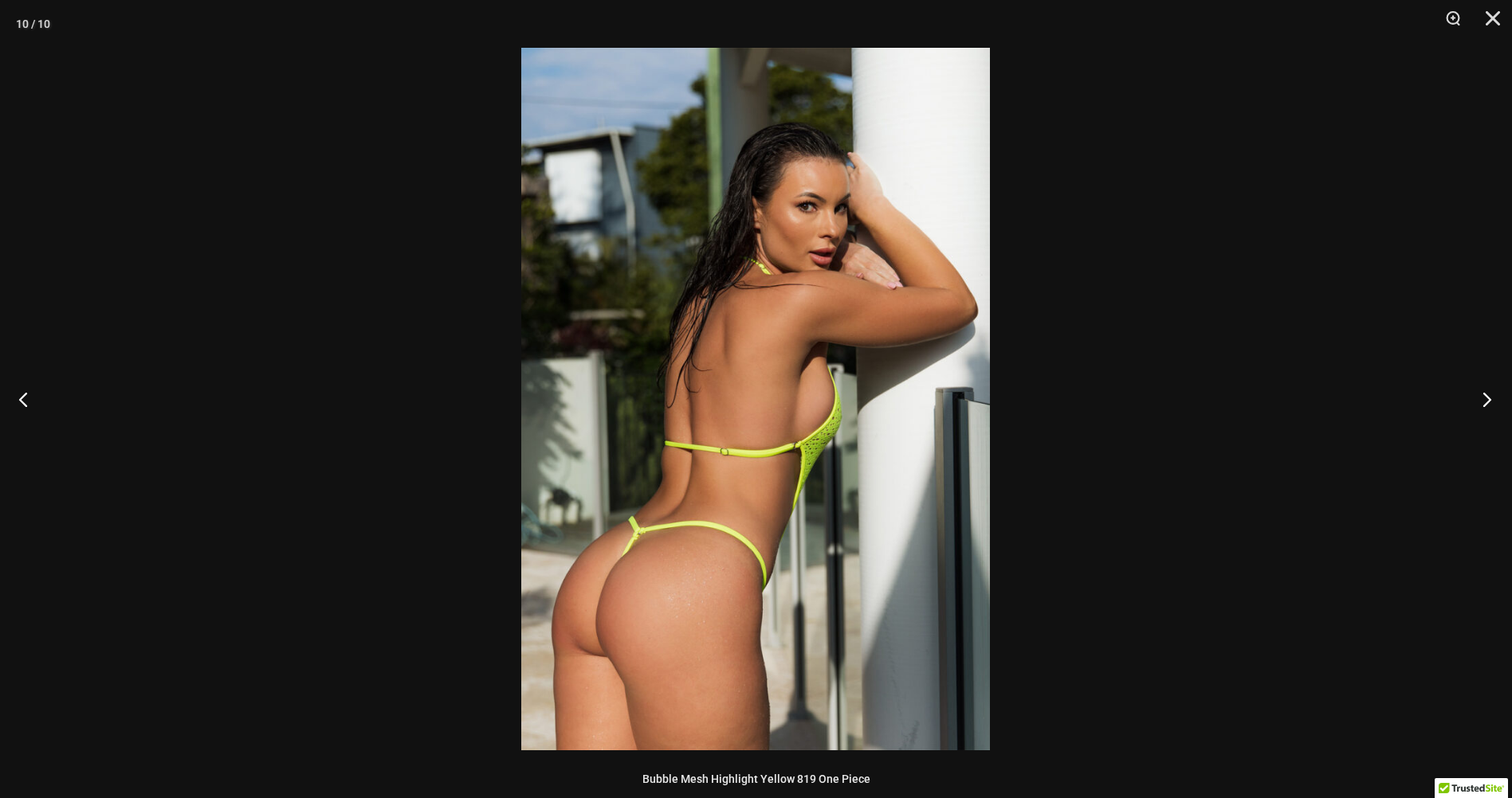
click at [1484, 402] on button "Next" at bounding box center [1481, 399] width 60 height 80
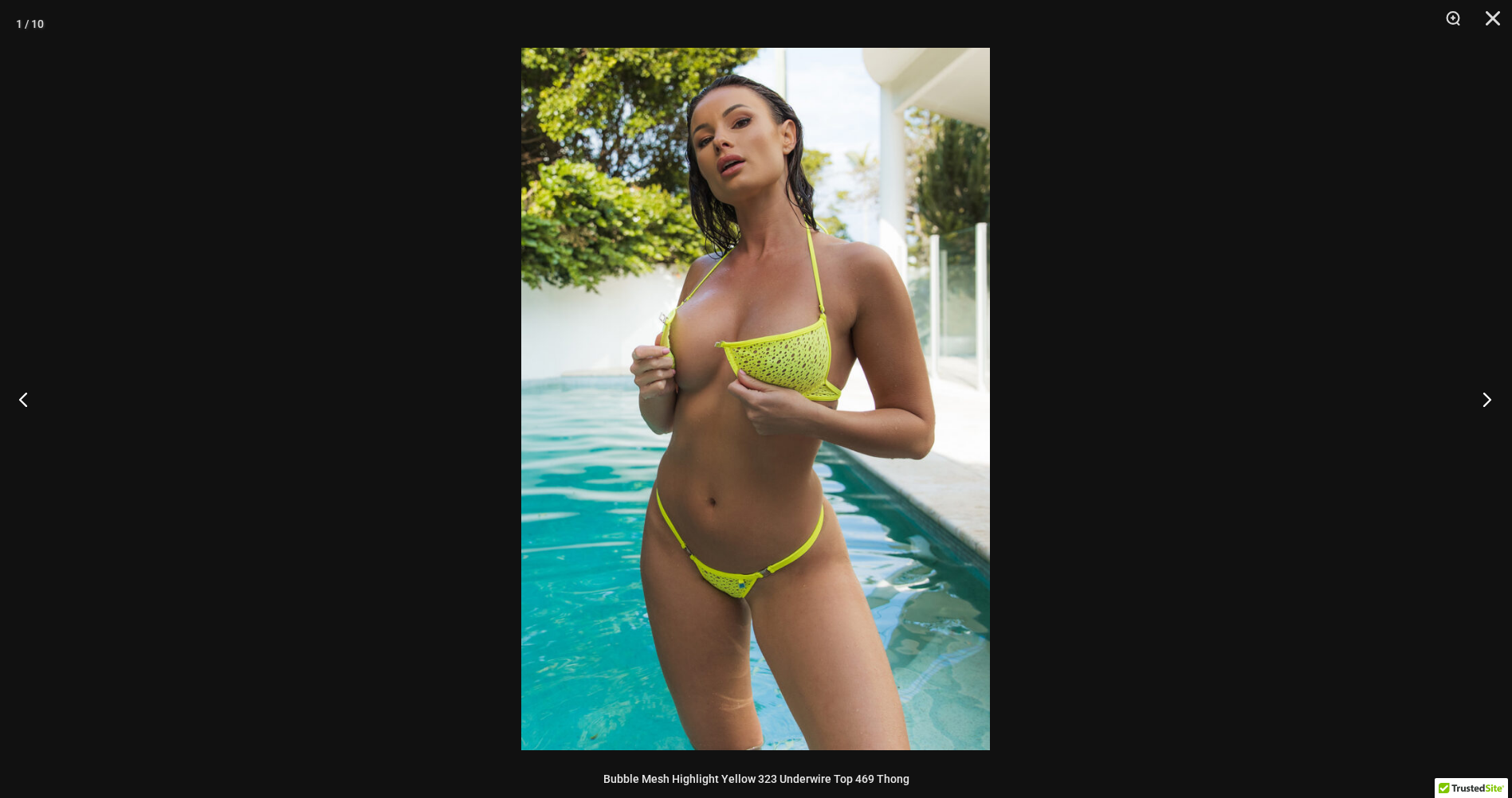
click at [1484, 402] on button "Next" at bounding box center [1481, 399] width 60 height 80
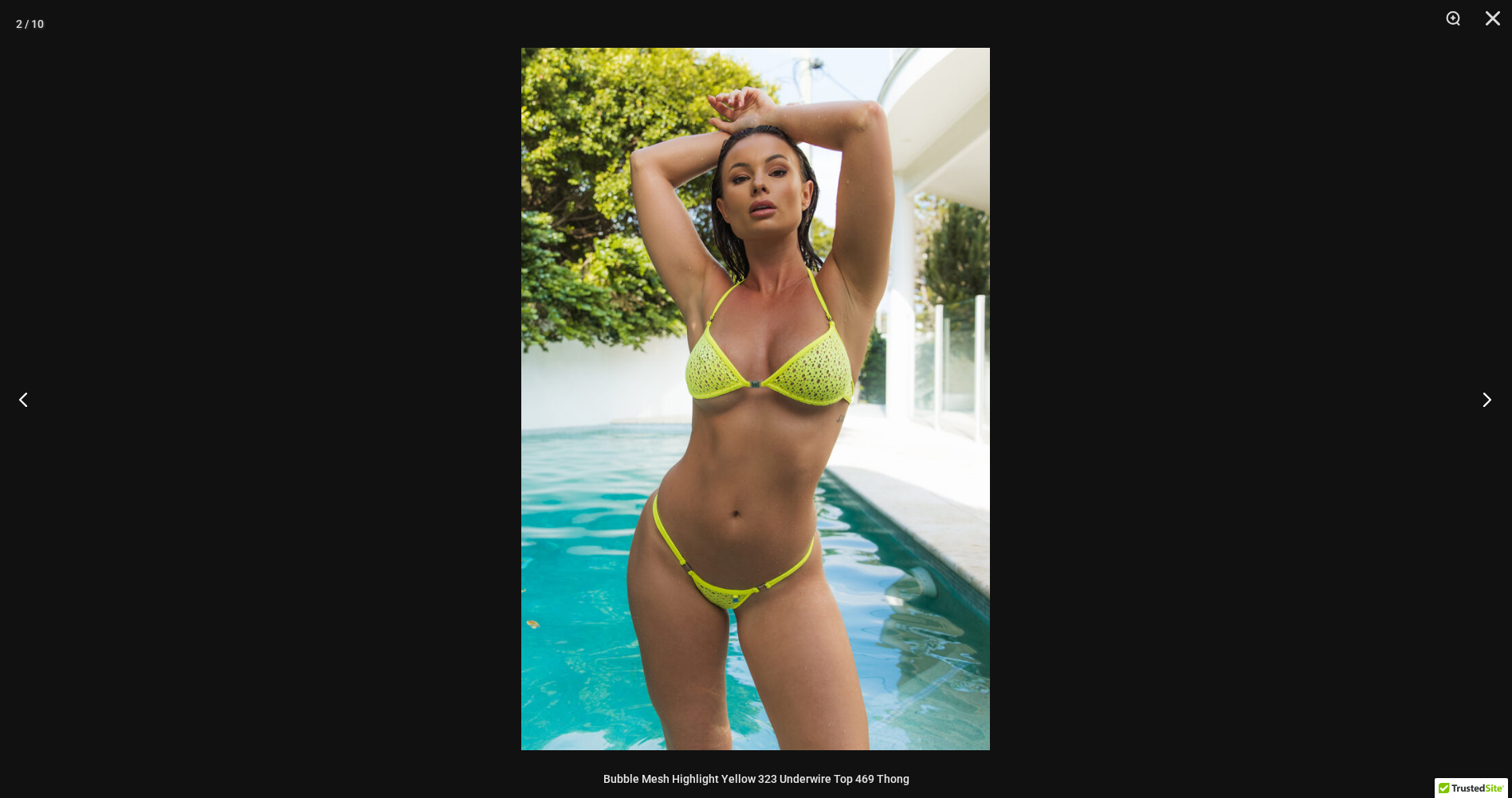
click at [1484, 402] on button "Next" at bounding box center [1481, 399] width 60 height 80
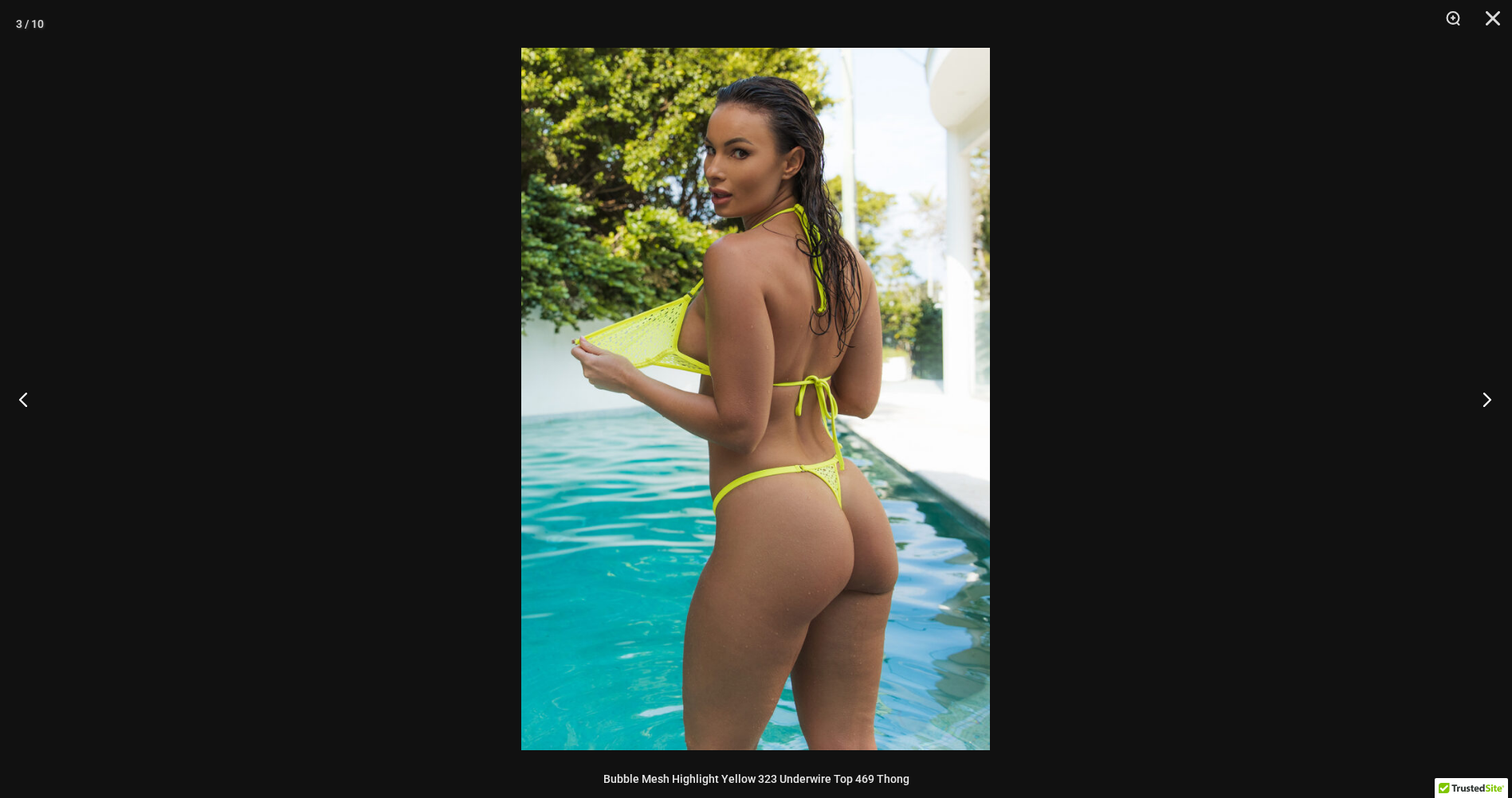
click at [1484, 402] on button "Next" at bounding box center [1481, 399] width 60 height 80
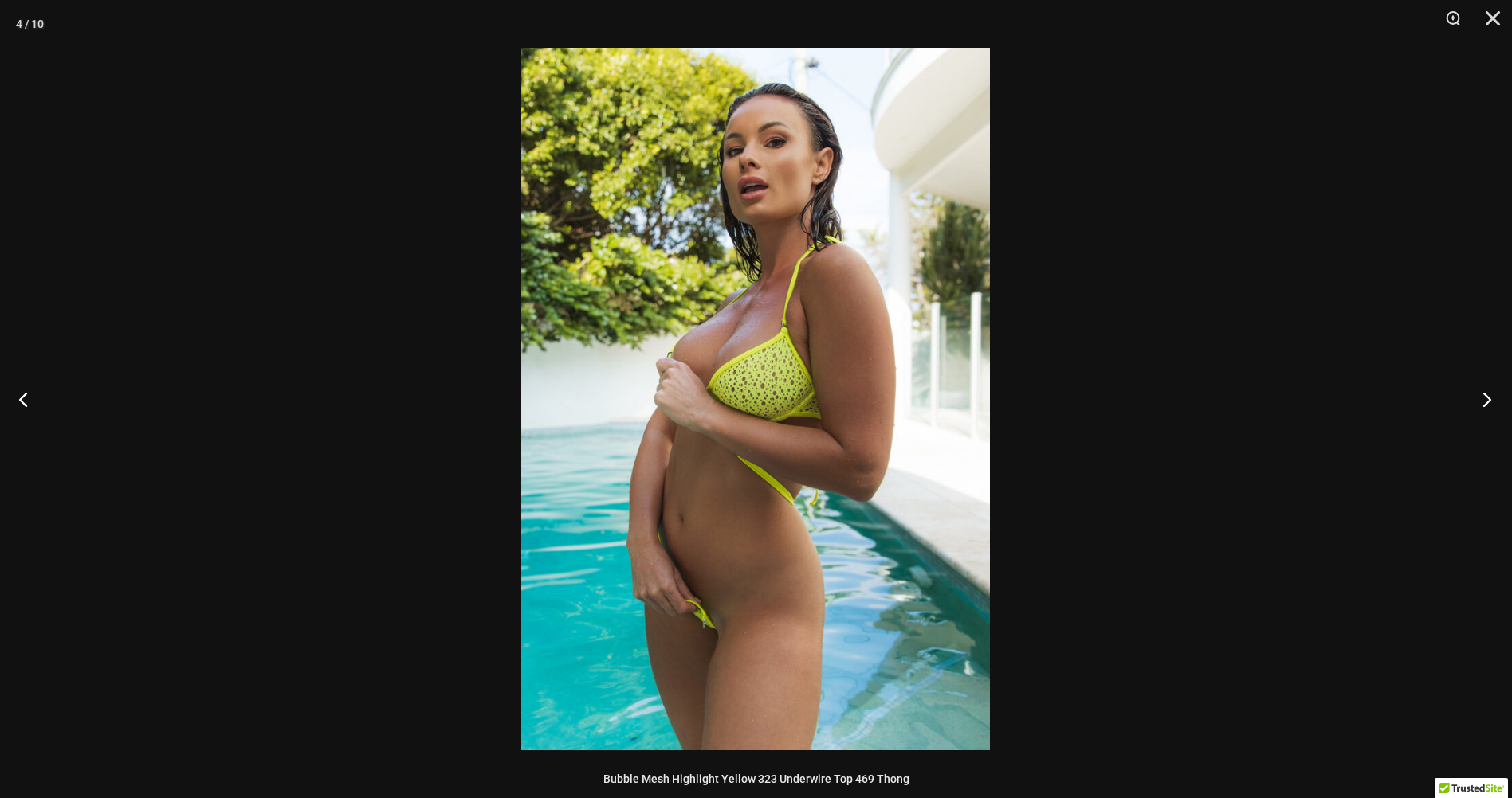
click at [1484, 402] on button "Next" at bounding box center [1481, 399] width 60 height 80
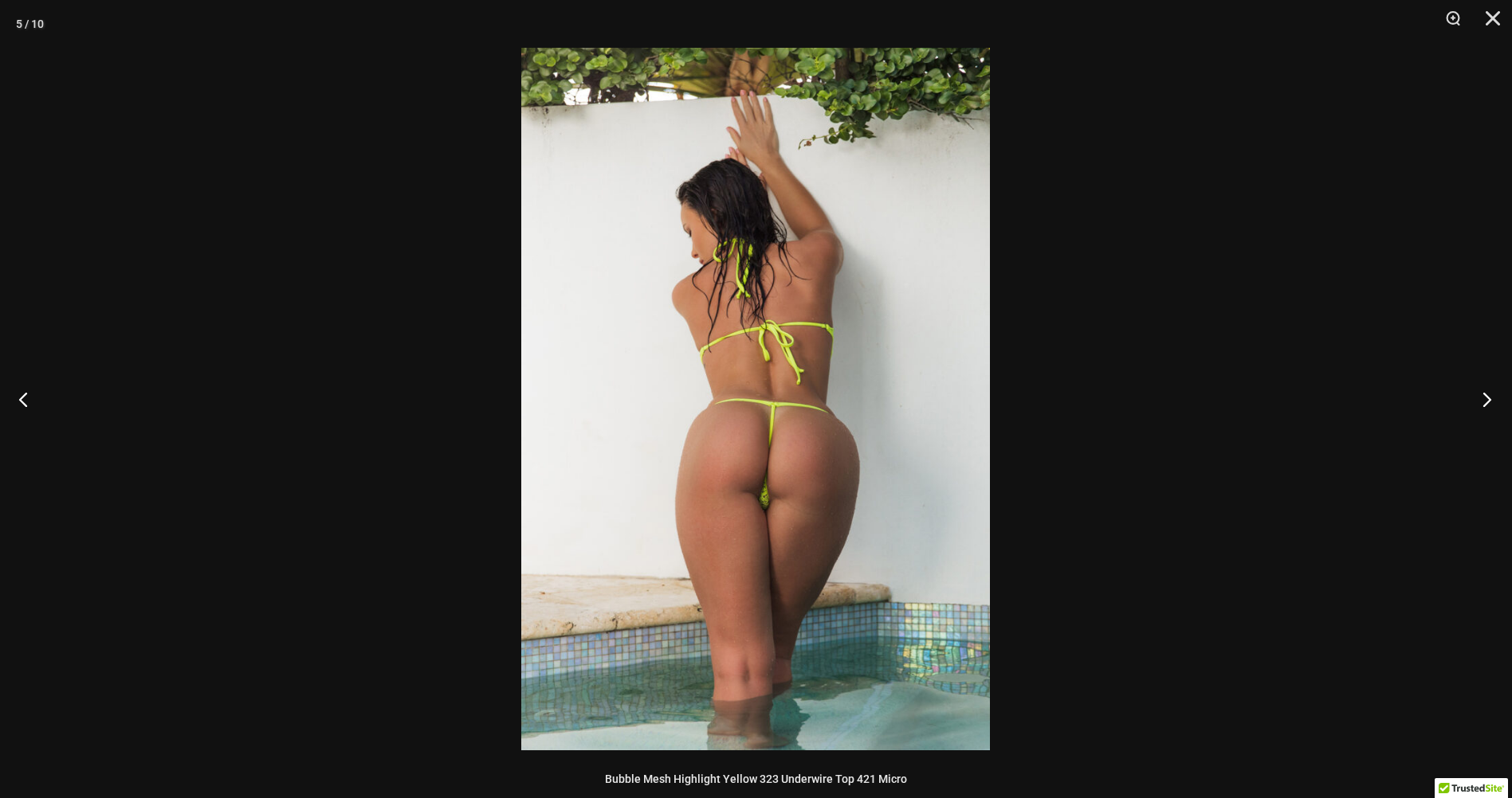
click at [1484, 402] on button "Next" at bounding box center [1481, 399] width 60 height 80
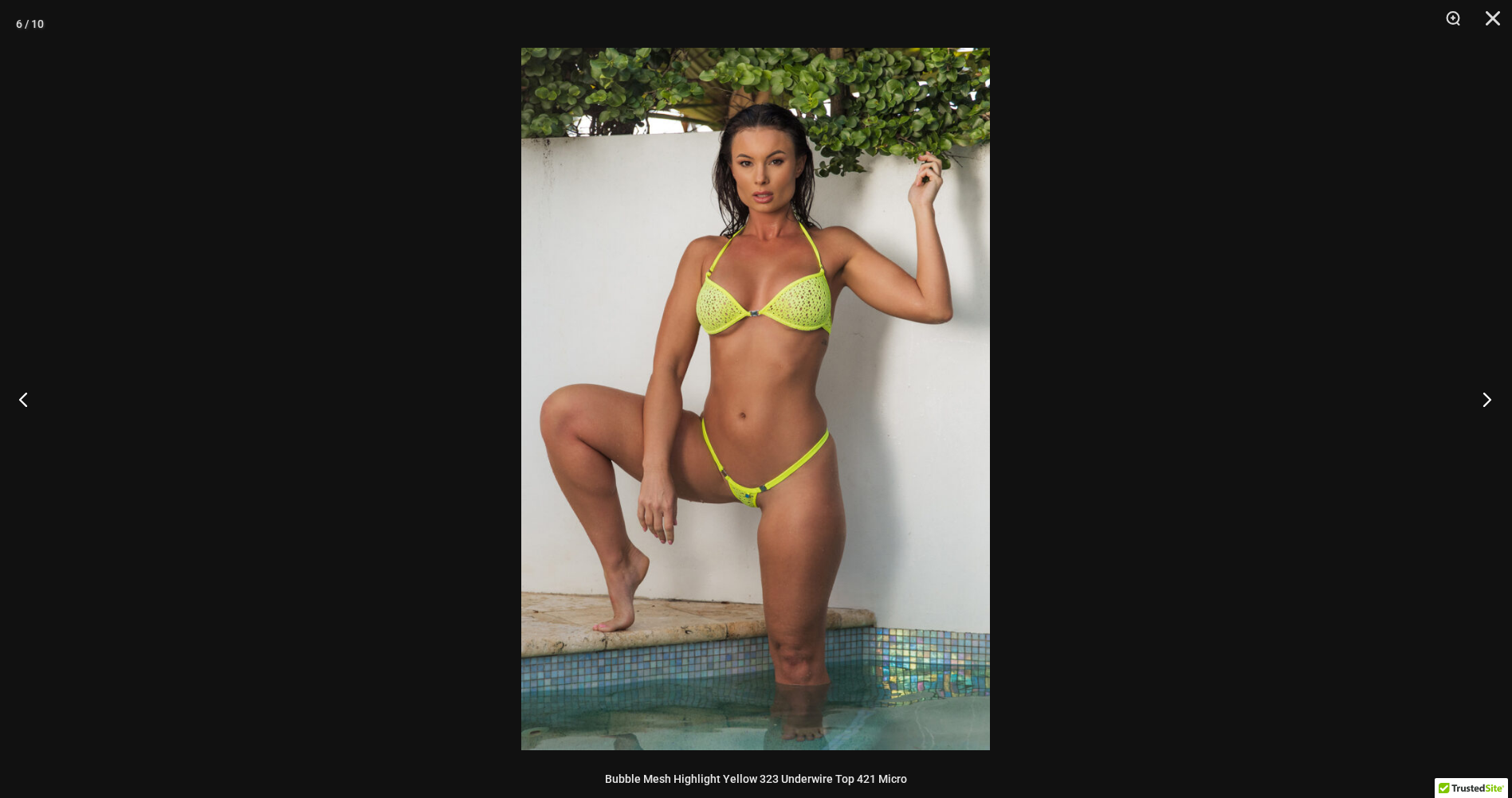
click at [1484, 402] on button "Next" at bounding box center [1481, 399] width 60 height 80
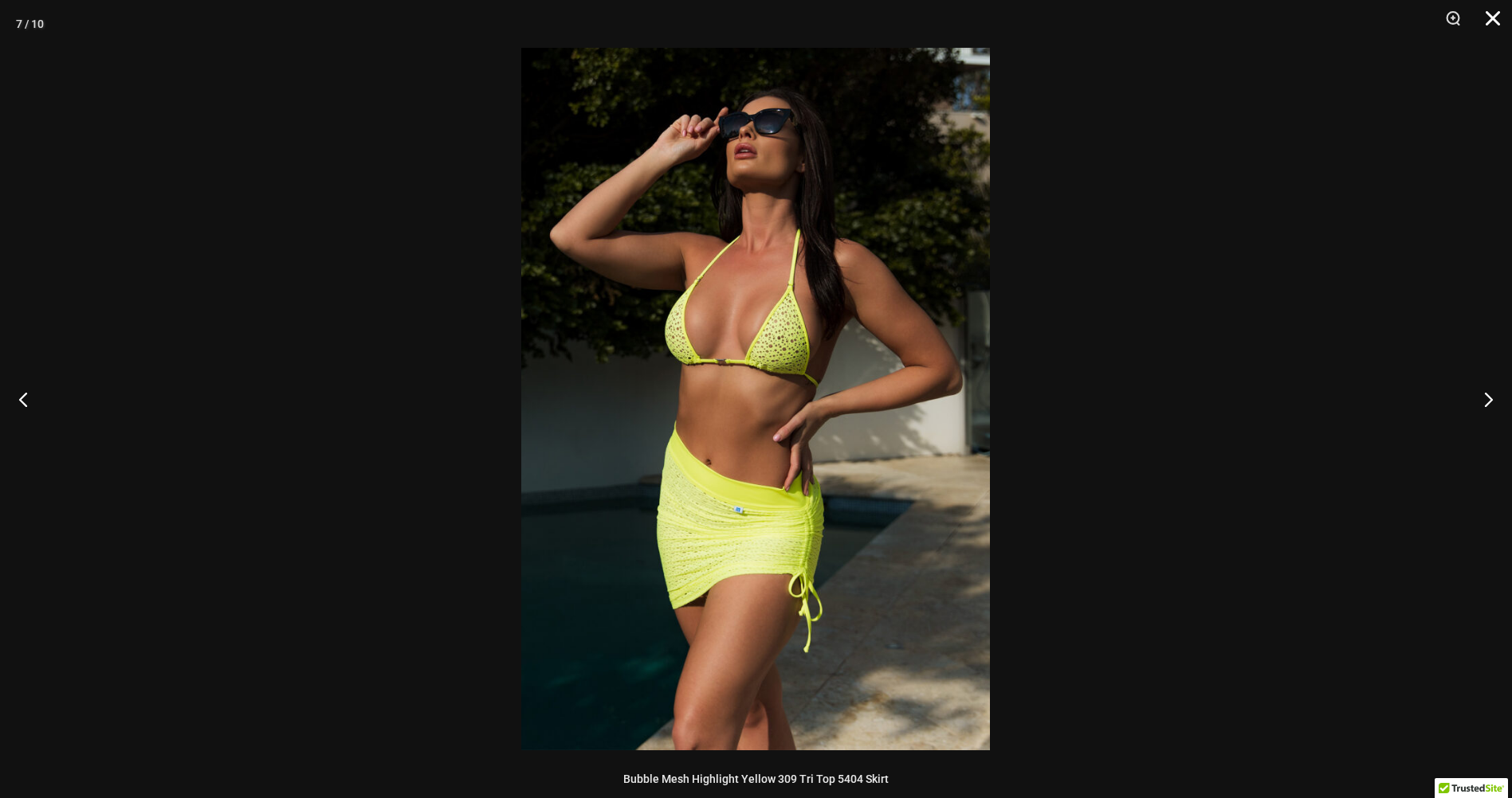
click at [1495, 12] on button "Close" at bounding box center [1487, 23] width 40 height 48
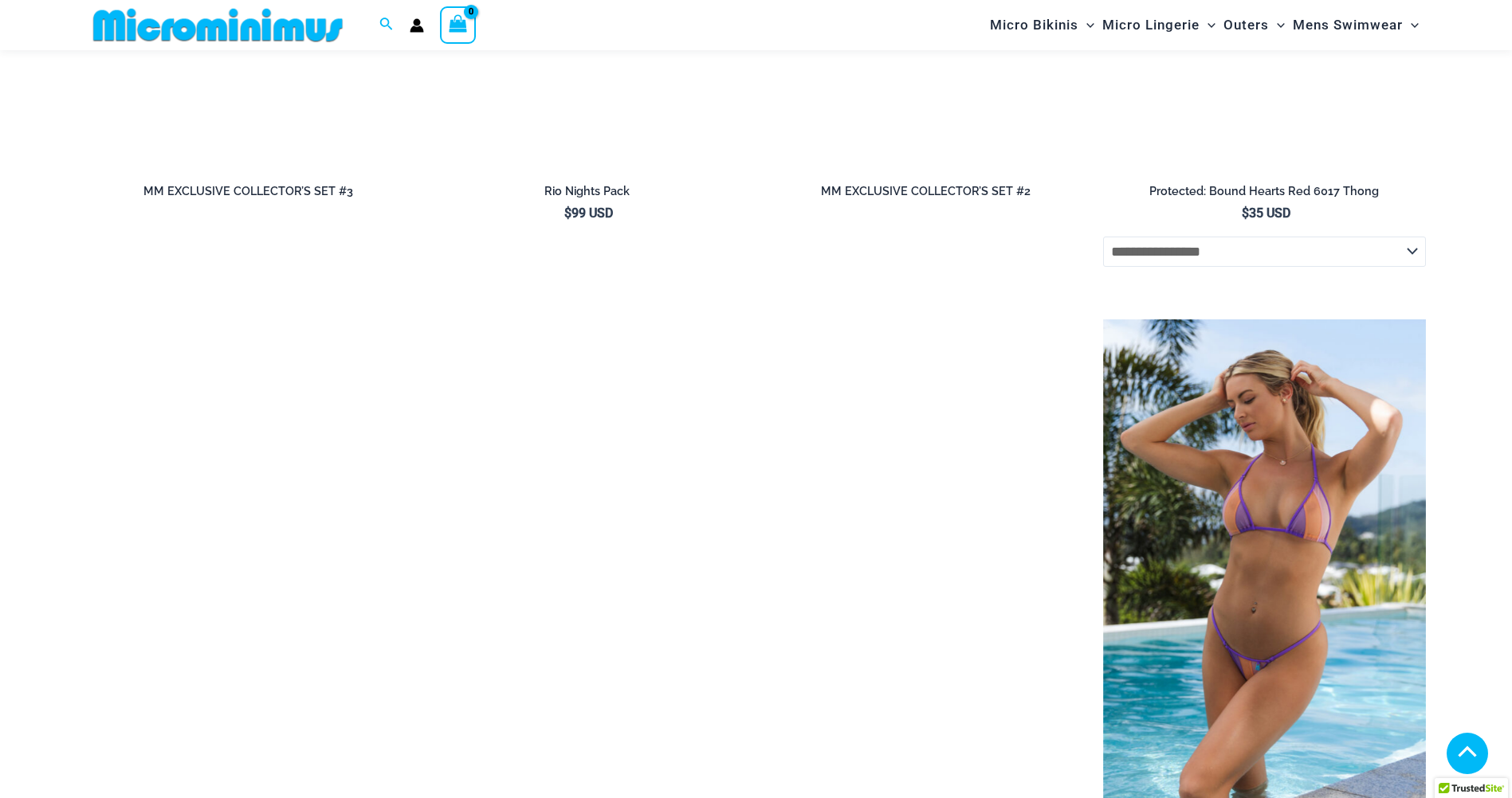
scroll to position [4446, 0]
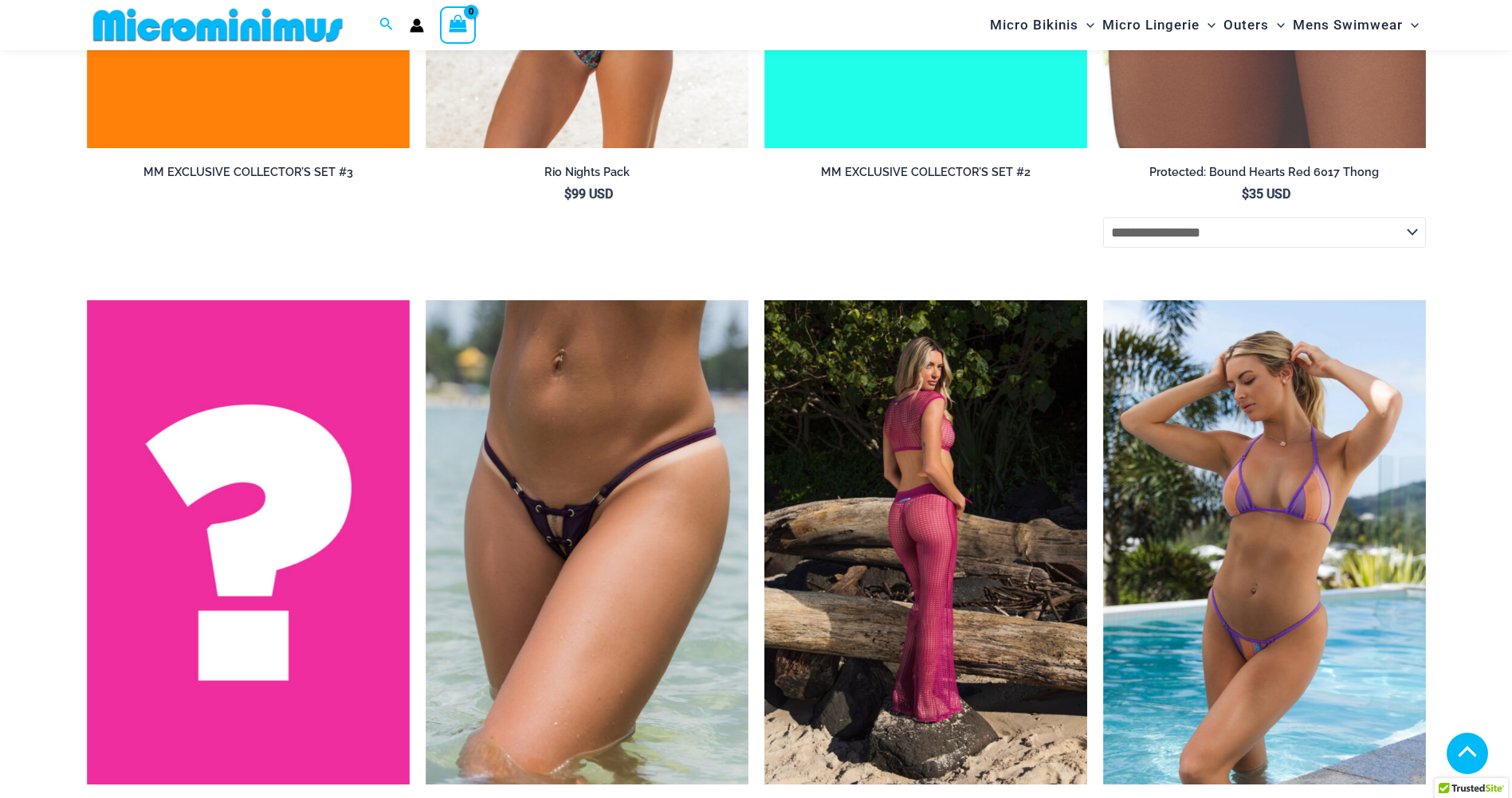
click at [940, 535] on img at bounding box center [925, 542] width 323 height 484
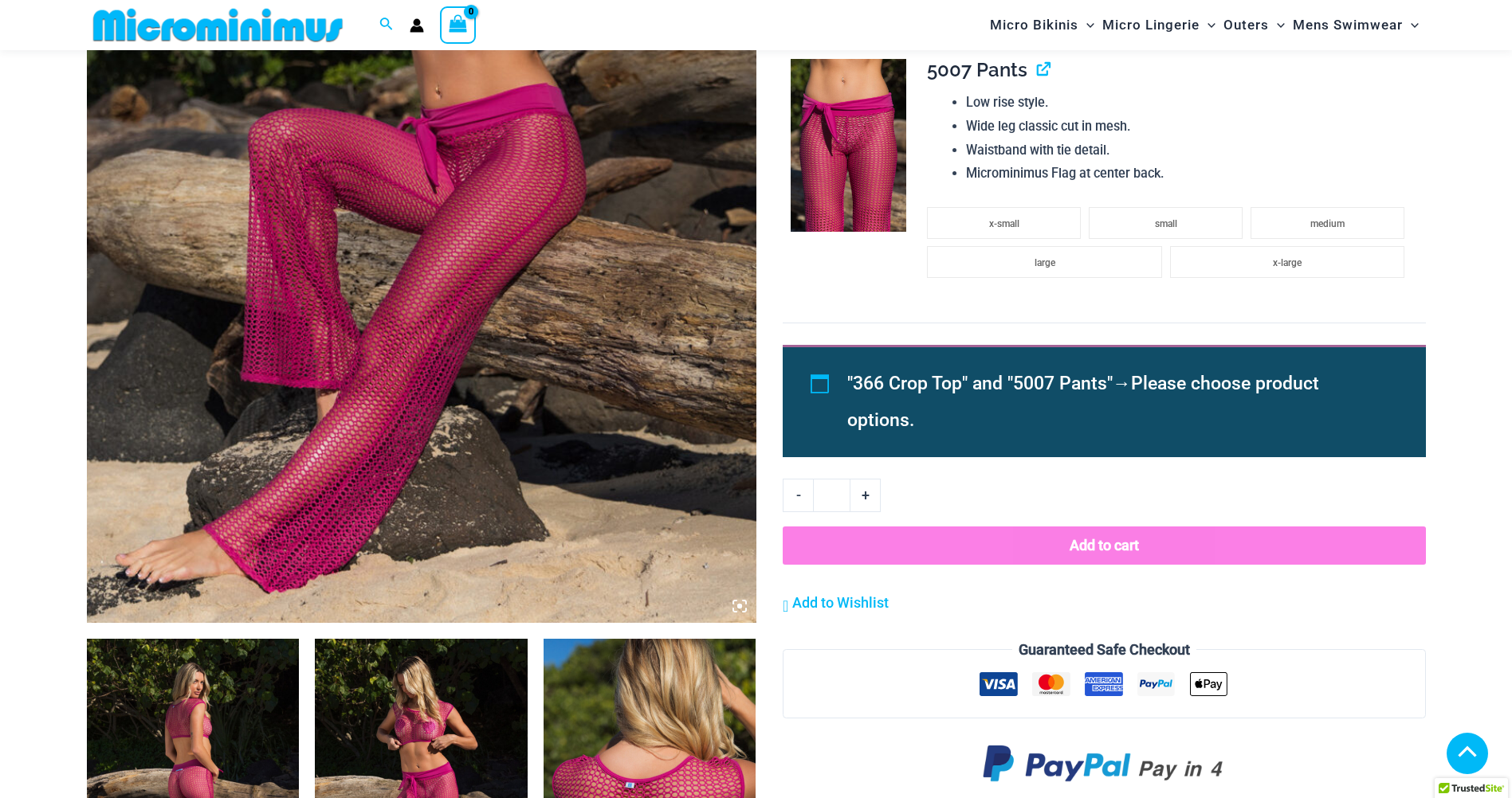
scroll to position [543, 0]
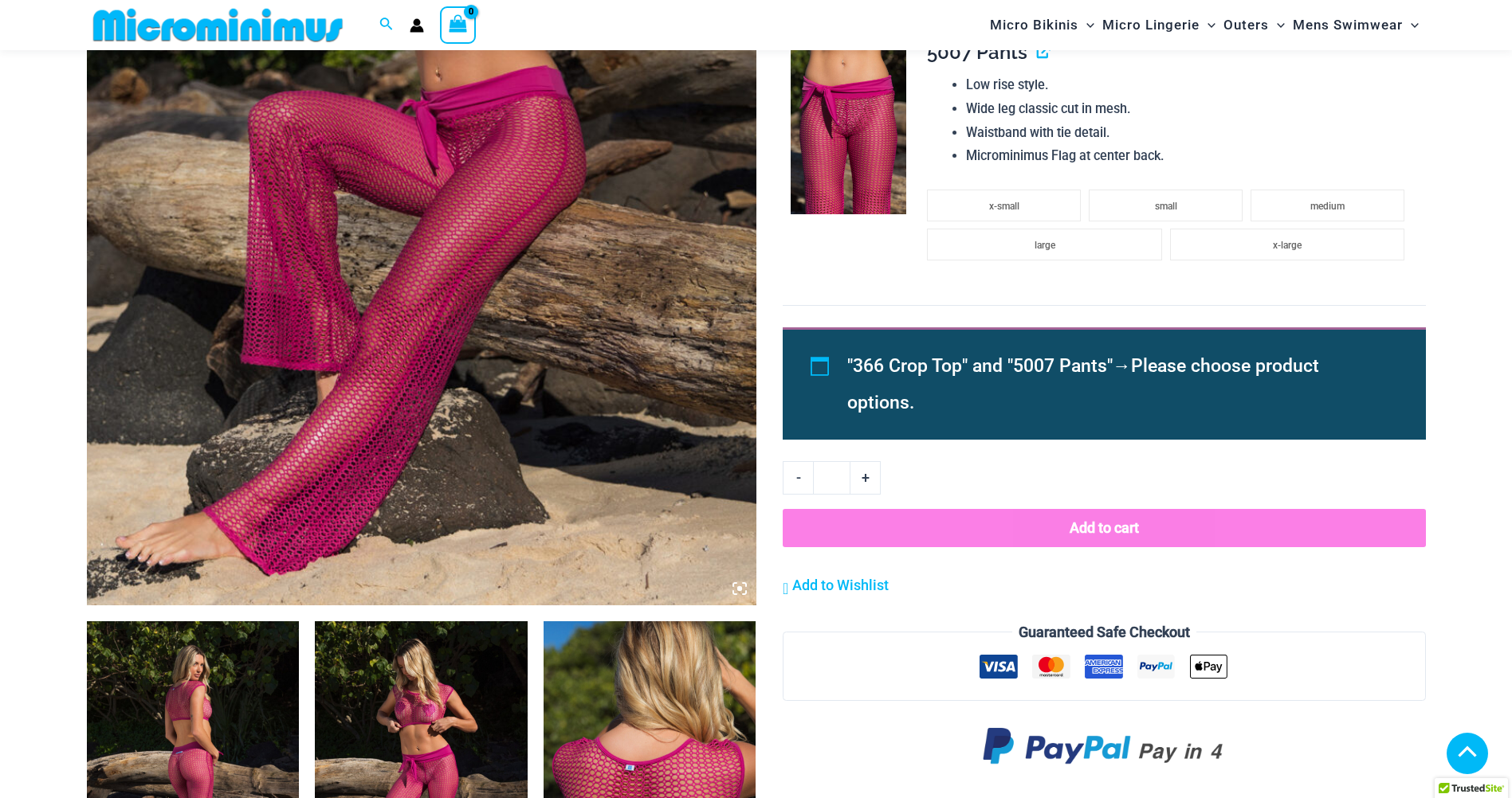
click at [205, 733] on img at bounding box center [193, 781] width 213 height 318
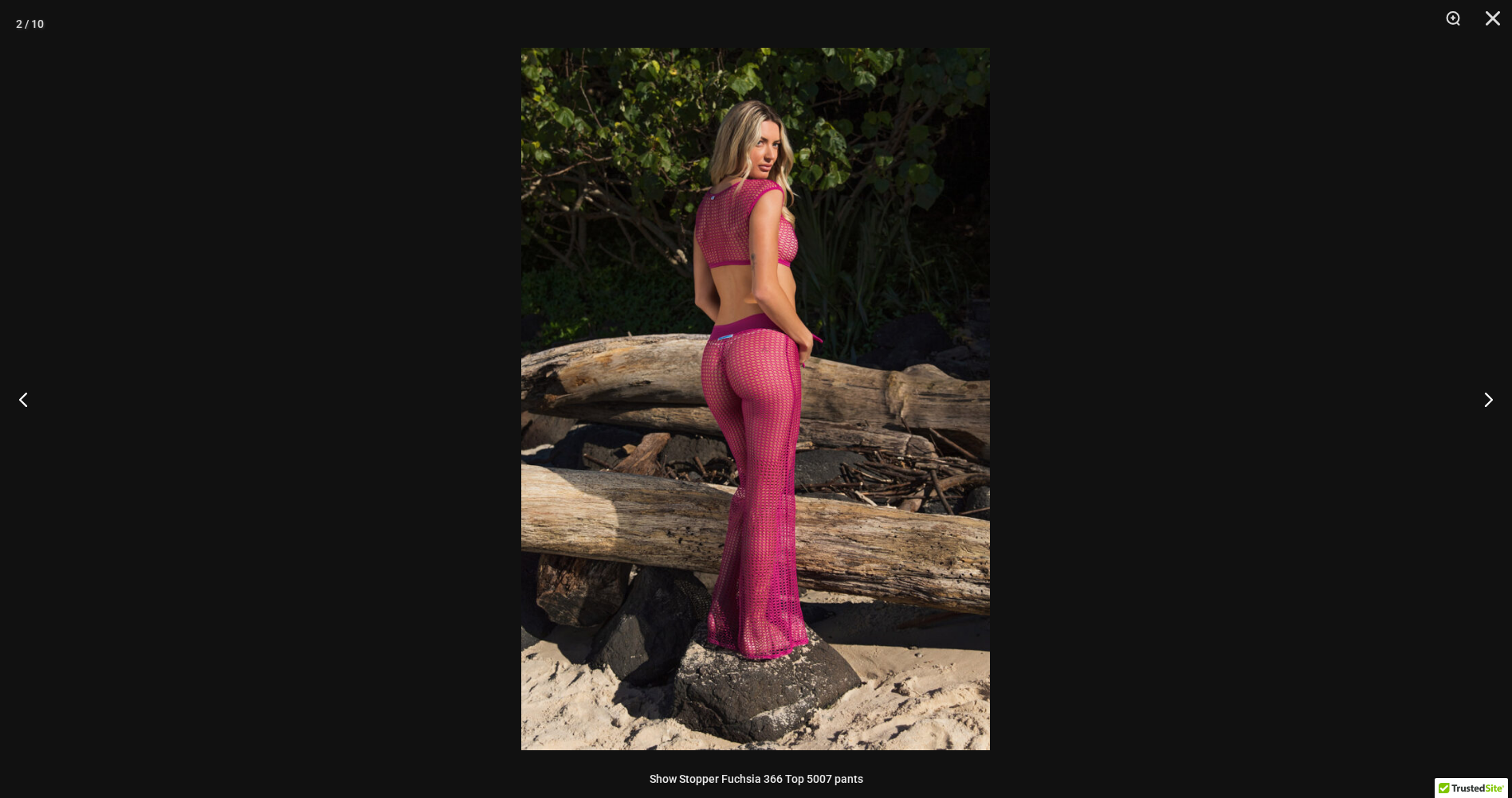
click at [774, 321] on img at bounding box center [755, 399] width 469 height 703
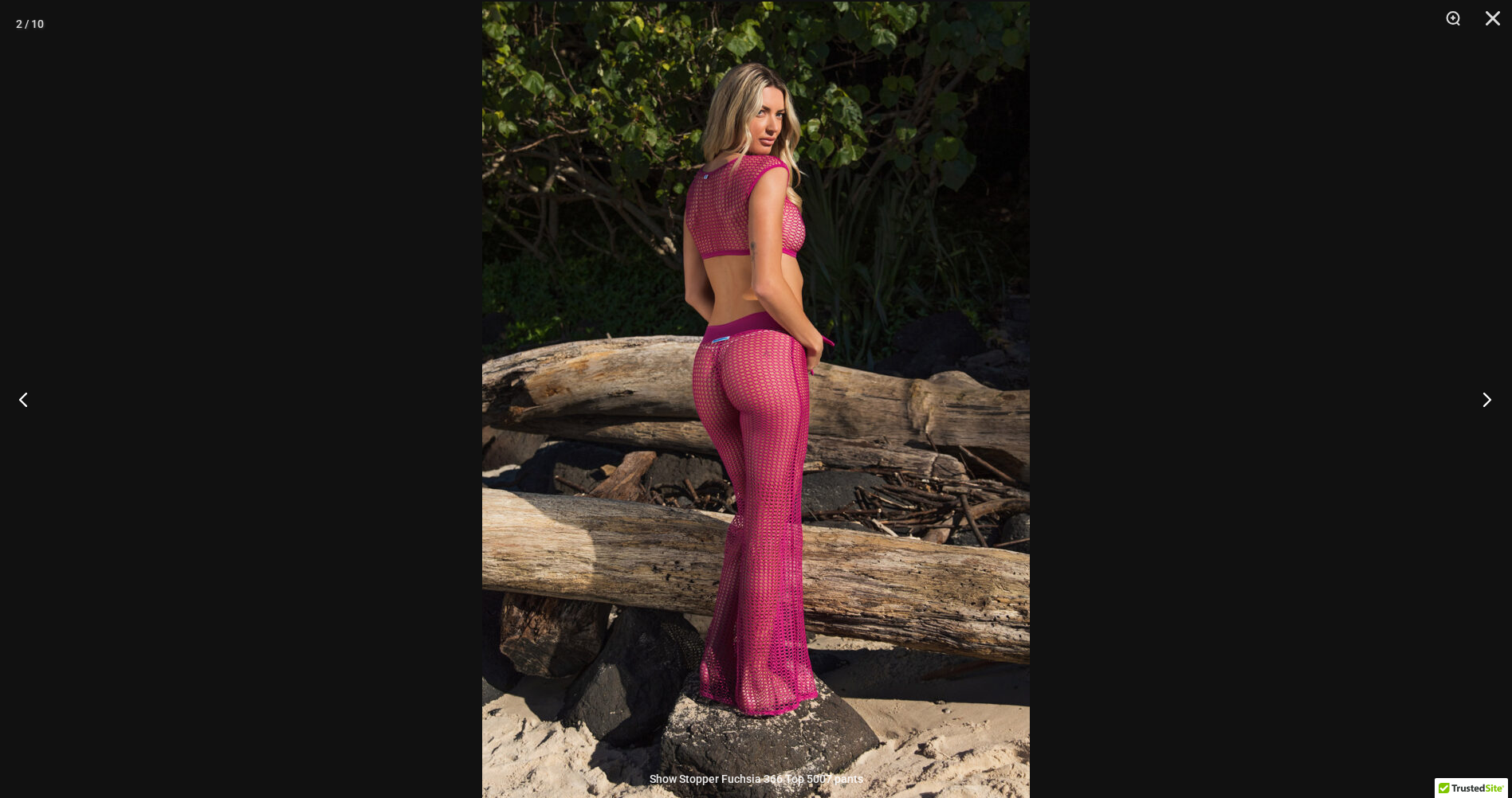
click at [1487, 401] on button "Next" at bounding box center [1481, 399] width 60 height 80
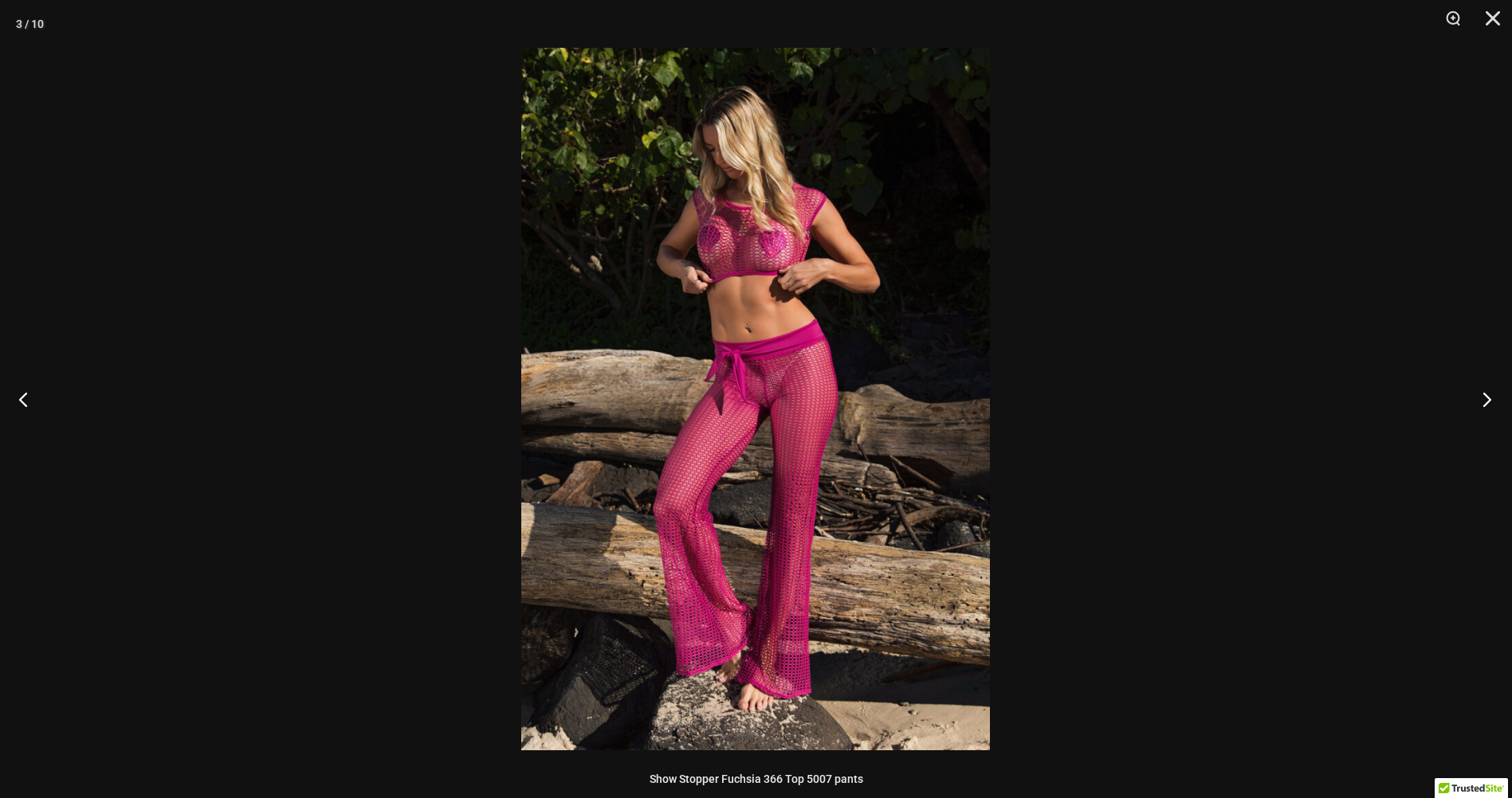
click at [1487, 401] on button "Next" at bounding box center [1481, 399] width 60 height 80
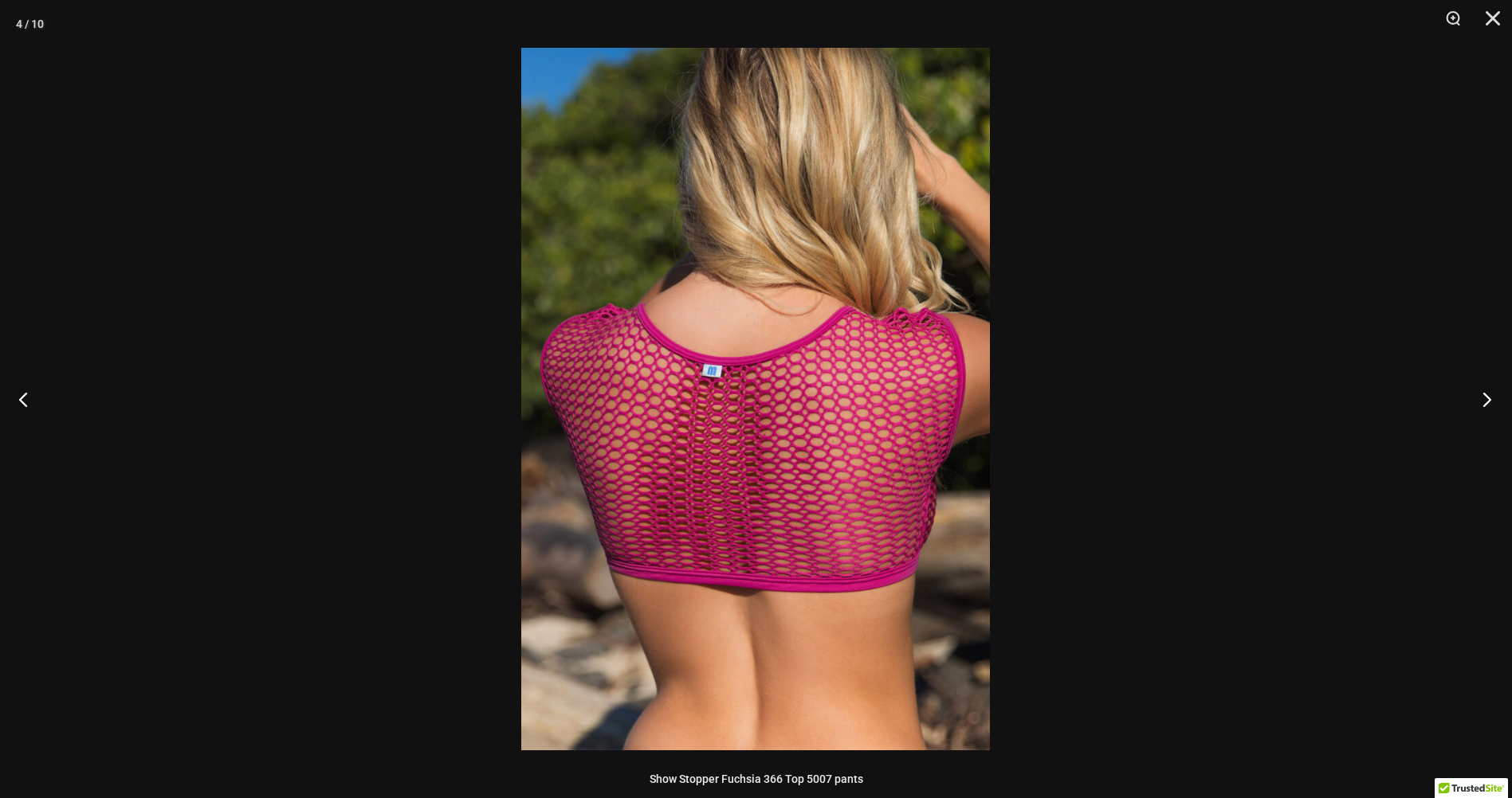
click at [1487, 401] on button "Next" at bounding box center [1481, 399] width 60 height 80
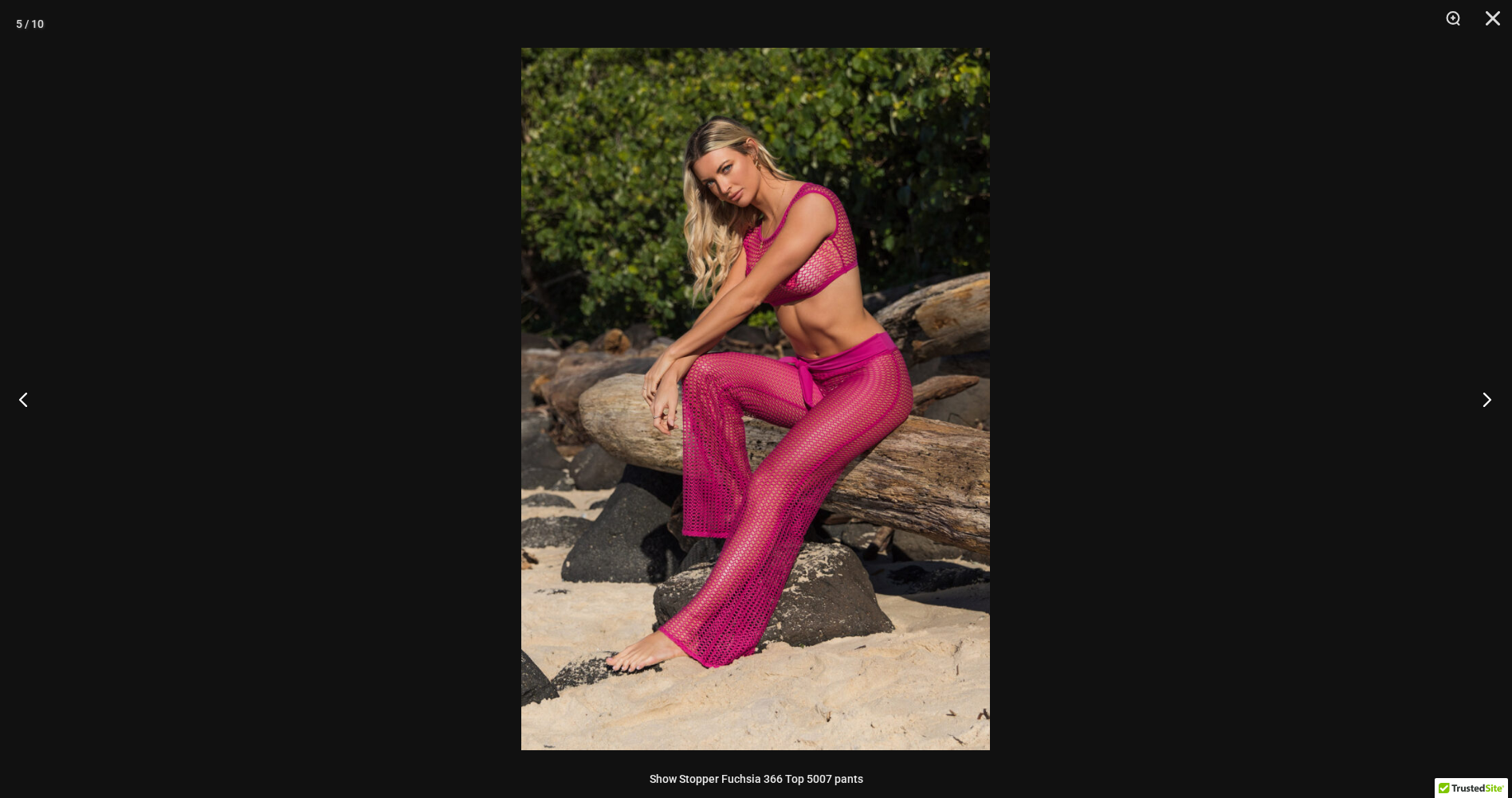
click at [1487, 401] on button "Next" at bounding box center [1481, 399] width 60 height 80
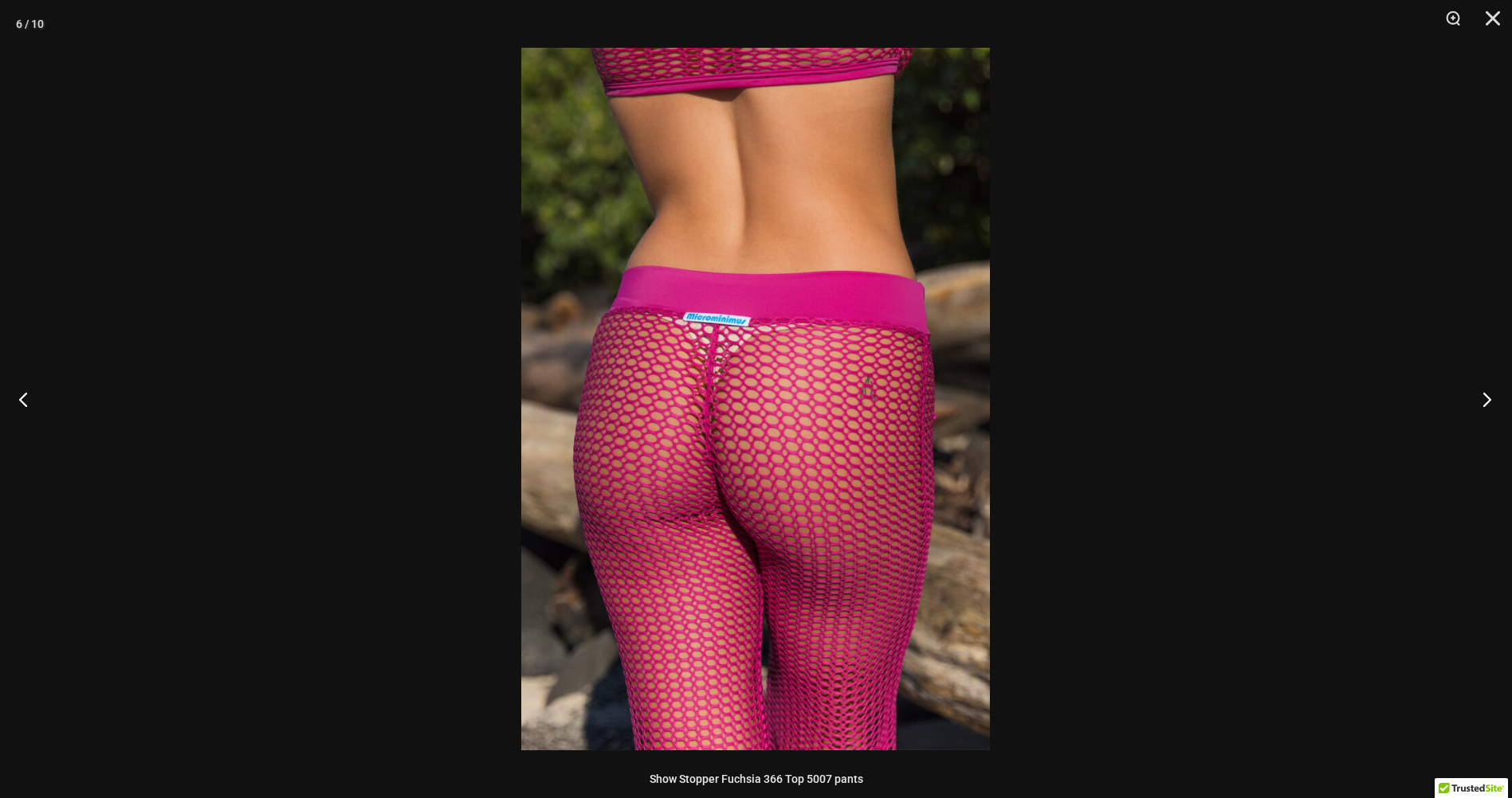
click at [1487, 401] on button "Next" at bounding box center [1481, 399] width 60 height 80
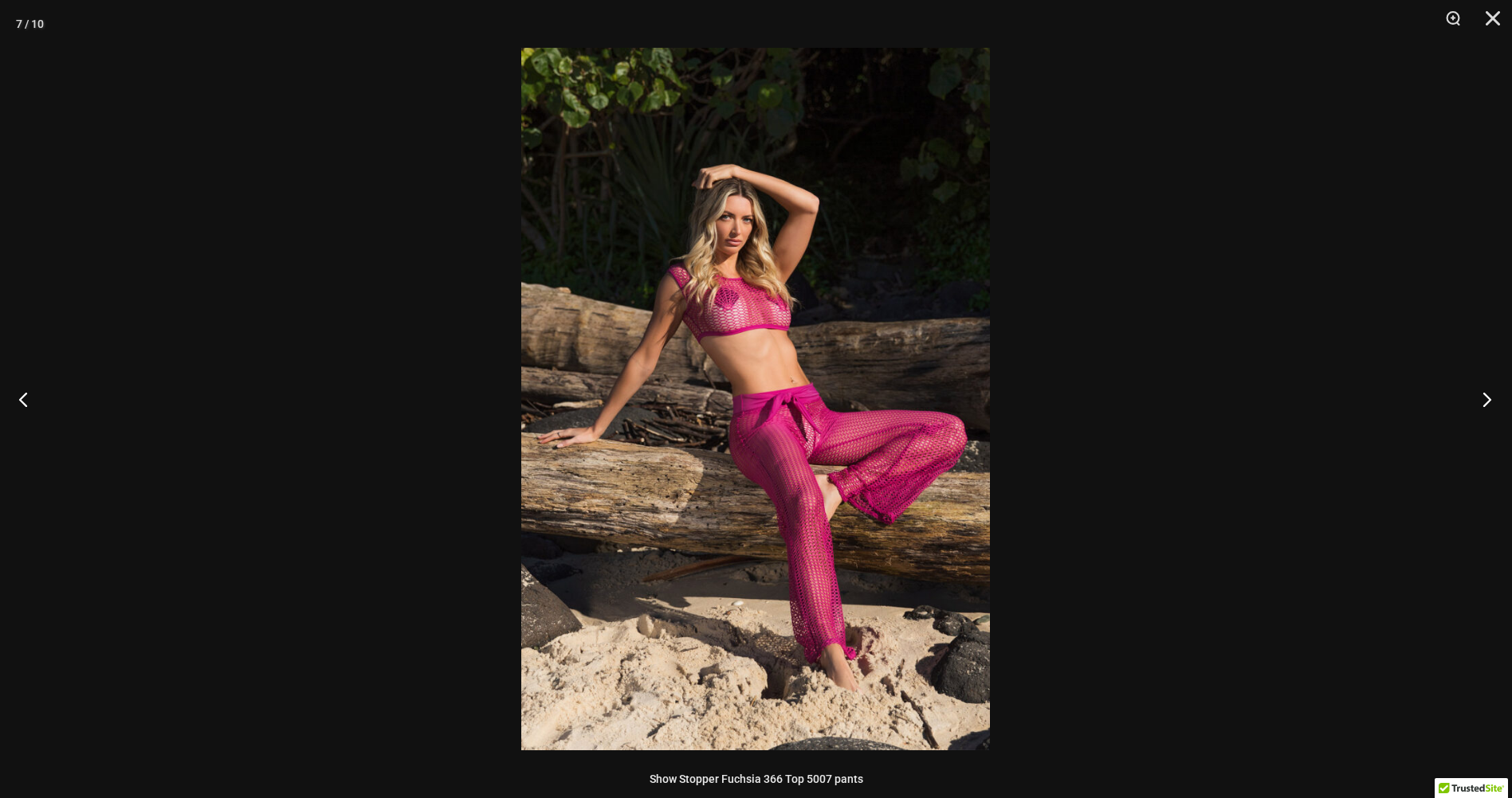
click at [1487, 399] on button "Next" at bounding box center [1481, 399] width 60 height 80
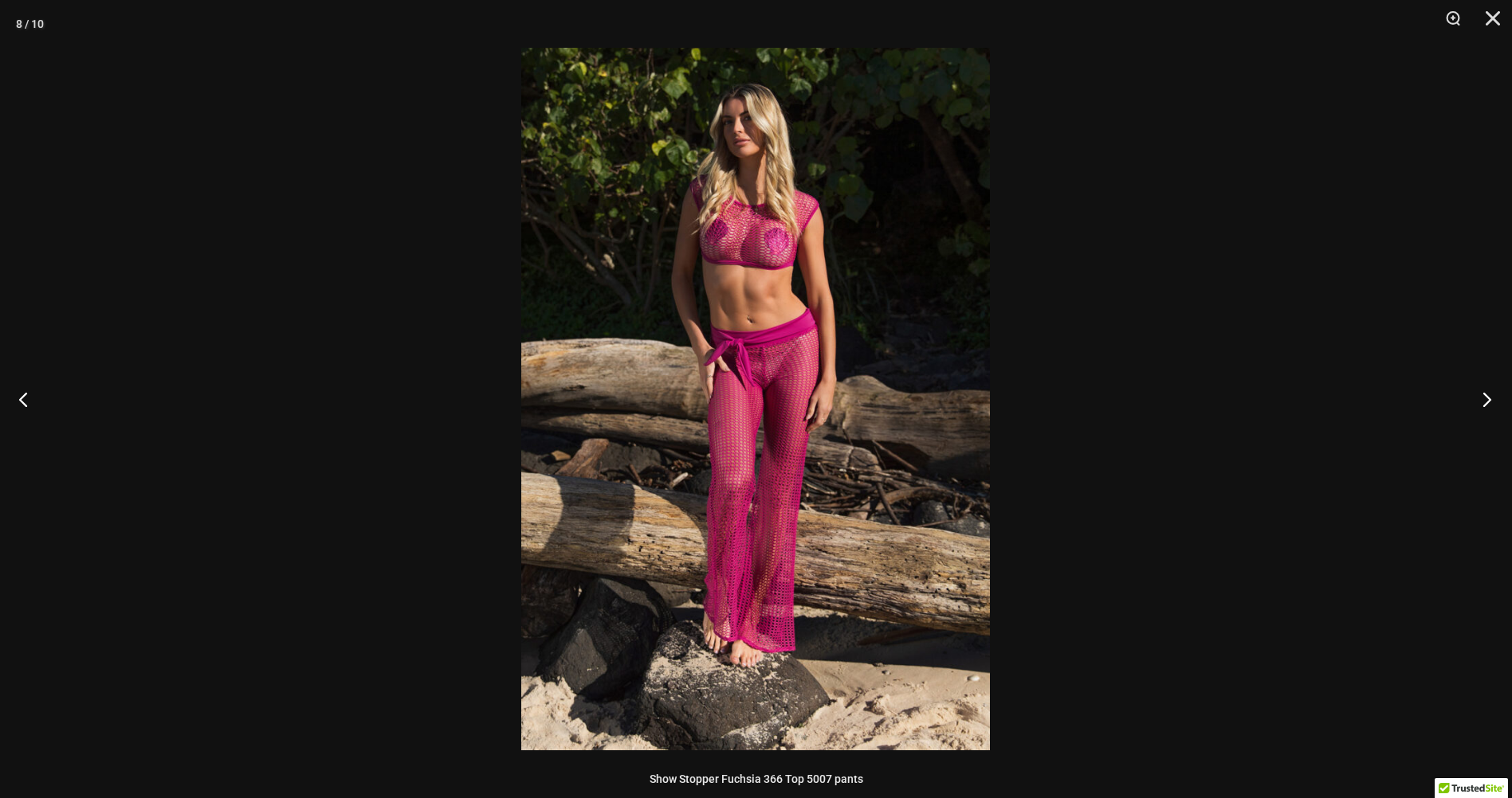
click at [1487, 399] on button "Next" at bounding box center [1481, 399] width 60 height 80
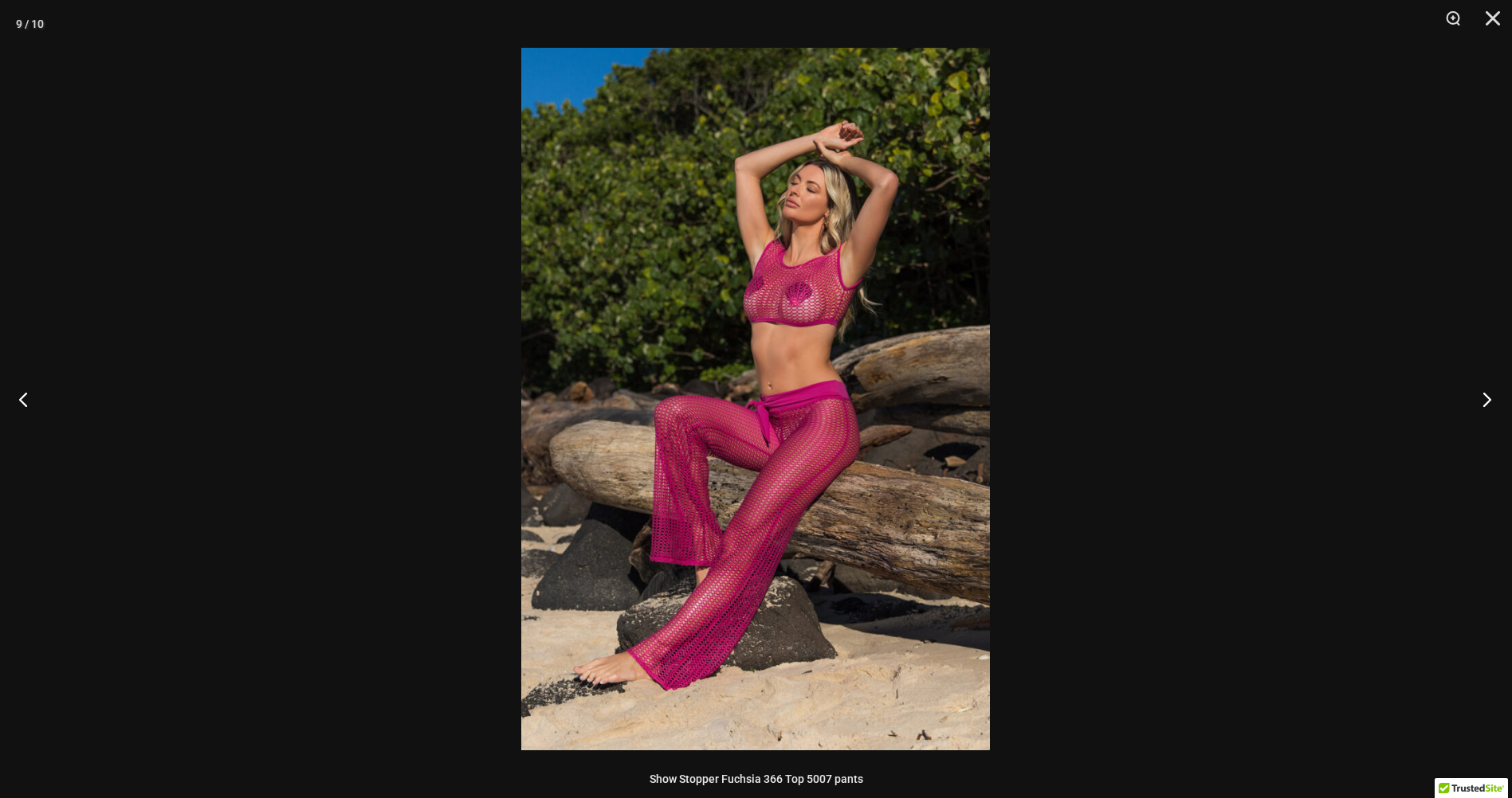
click at [1487, 399] on button "Next" at bounding box center [1481, 399] width 60 height 80
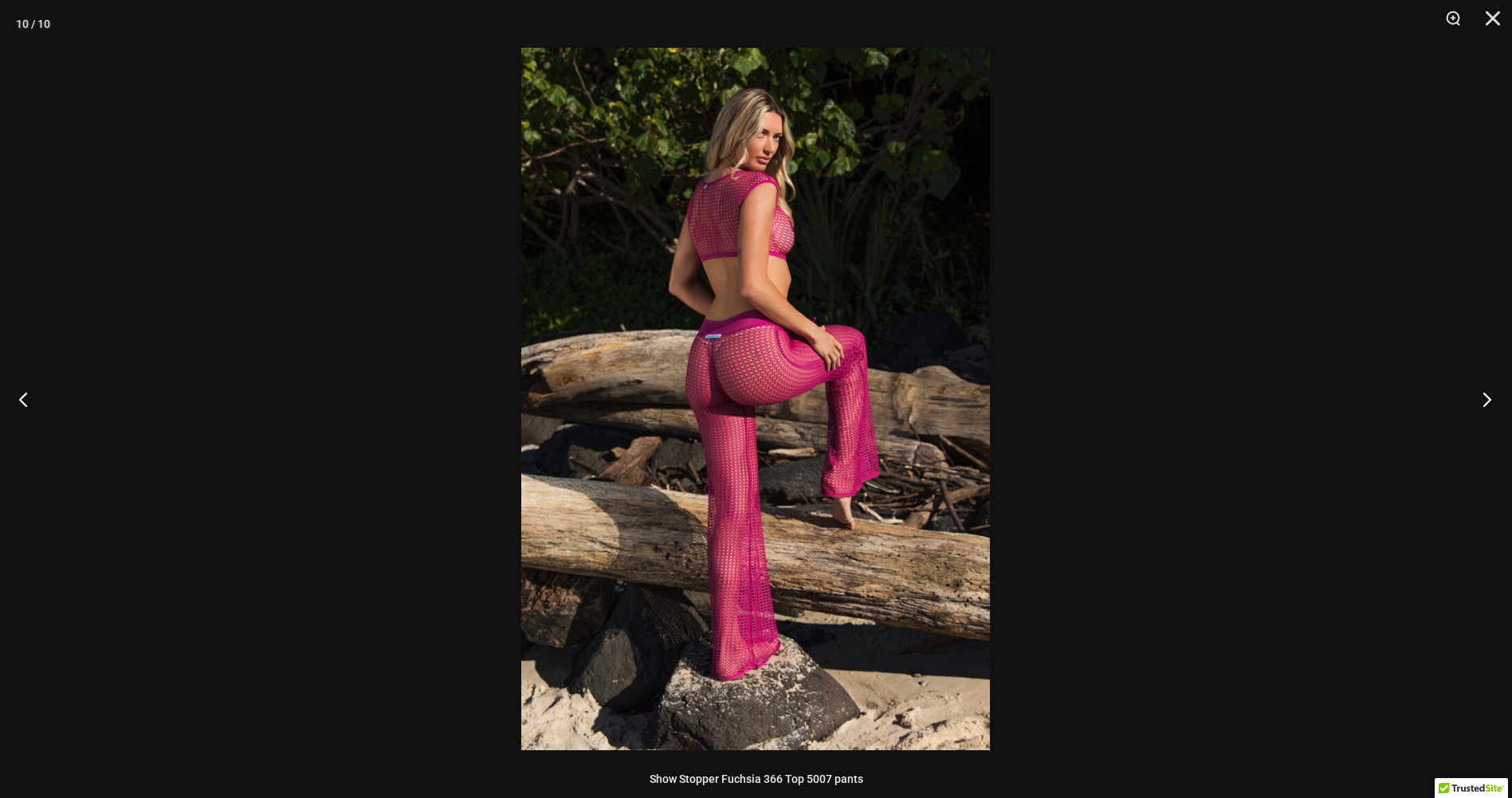
click at [1487, 399] on button "Next" at bounding box center [1481, 399] width 60 height 80
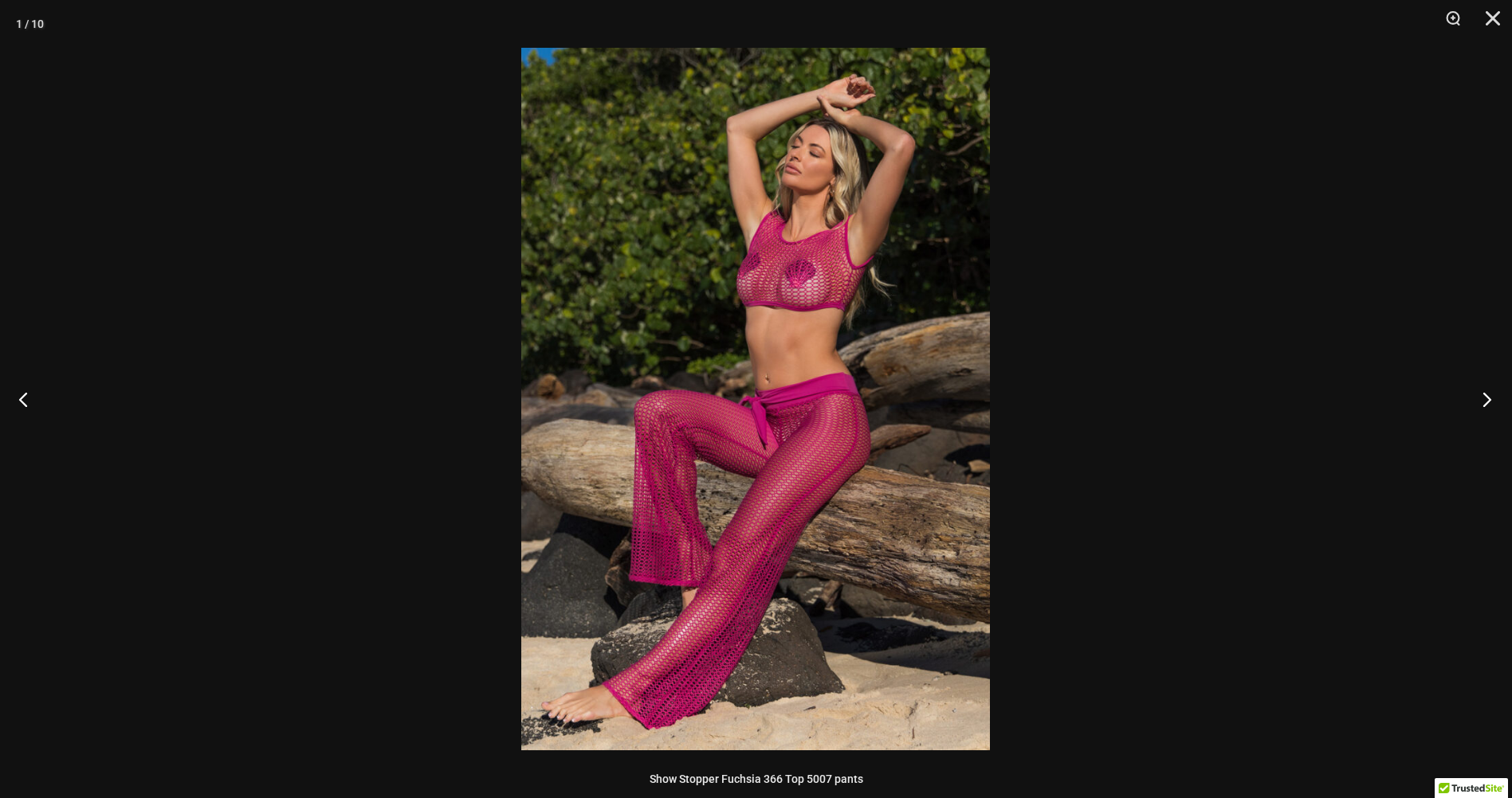
click at [1487, 399] on button "Next" at bounding box center [1481, 399] width 60 height 80
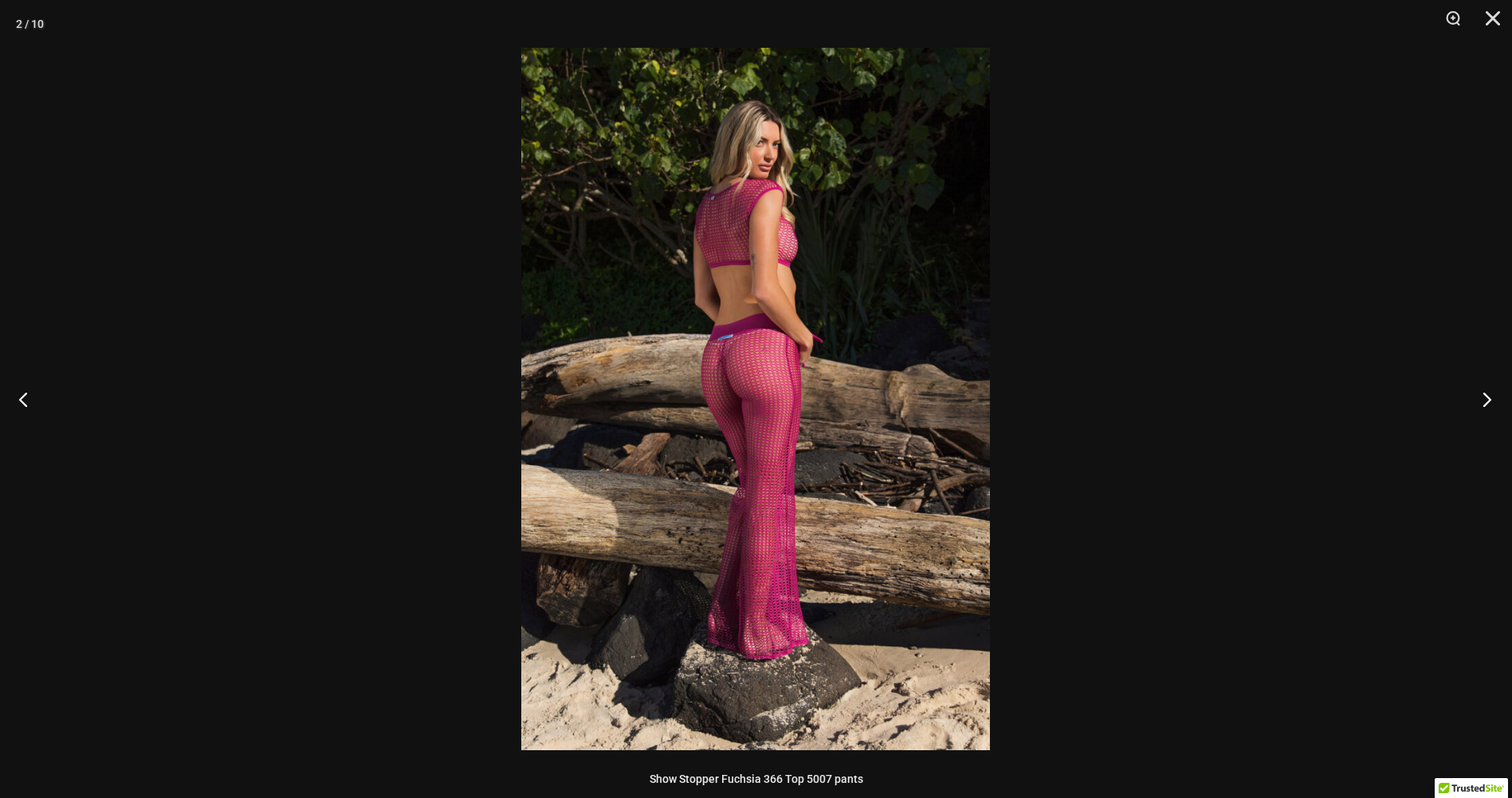
click at [1487, 399] on button "Next" at bounding box center [1481, 399] width 60 height 80
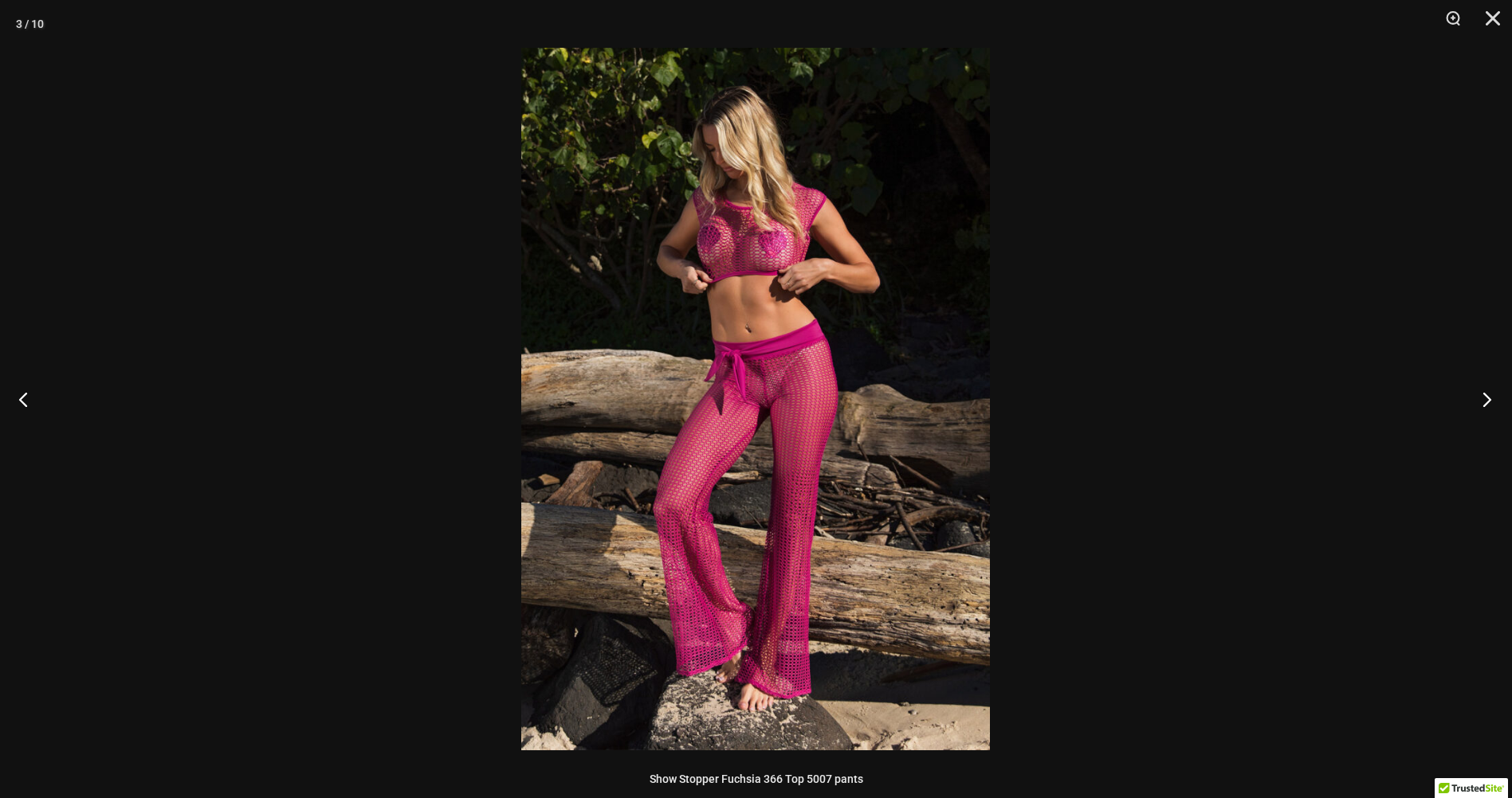
click at [1487, 399] on button "Next" at bounding box center [1481, 399] width 60 height 80
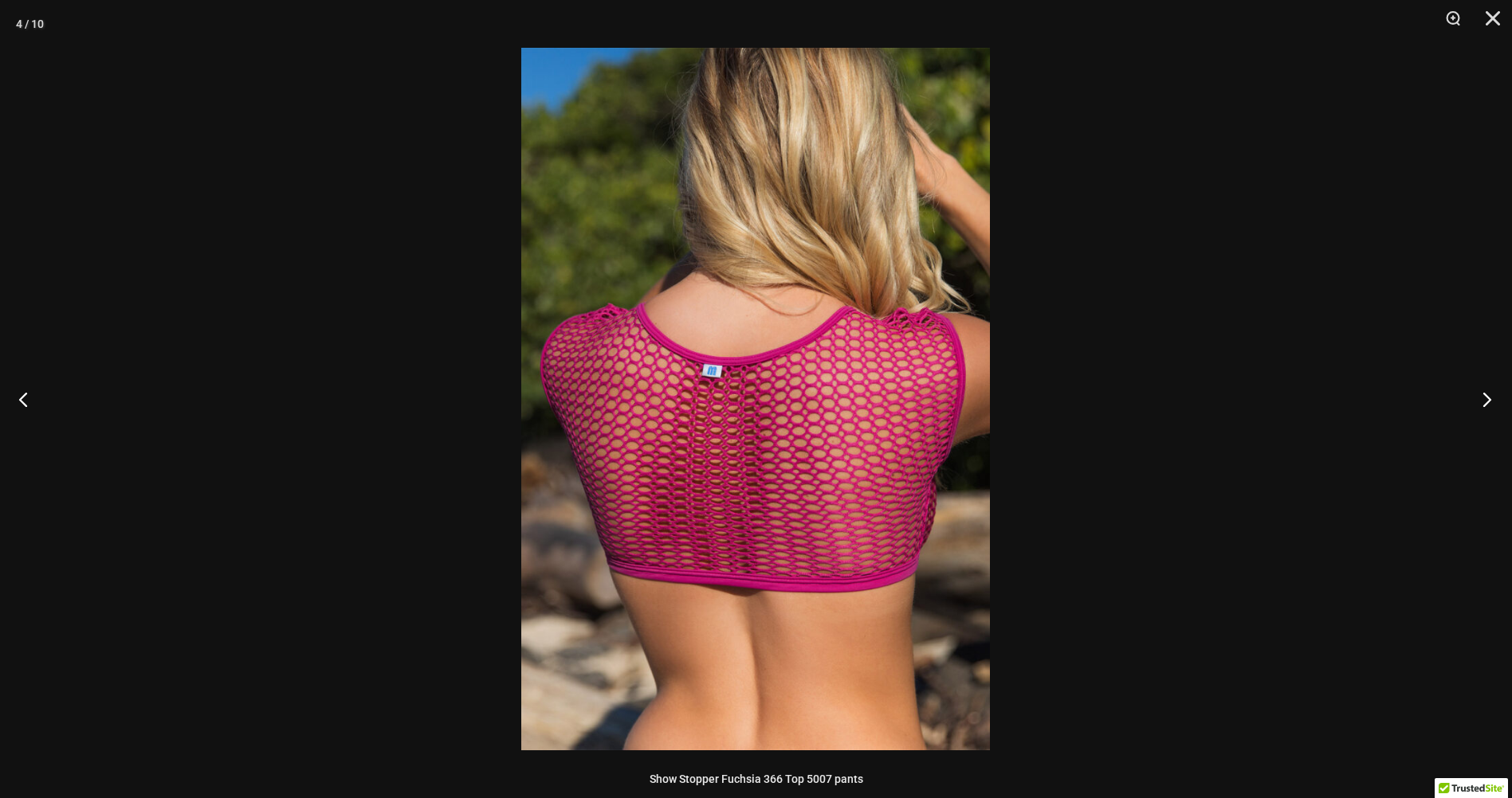
click at [1487, 399] on button "Next" at bounding box center [1481, 399] width 60 height 80
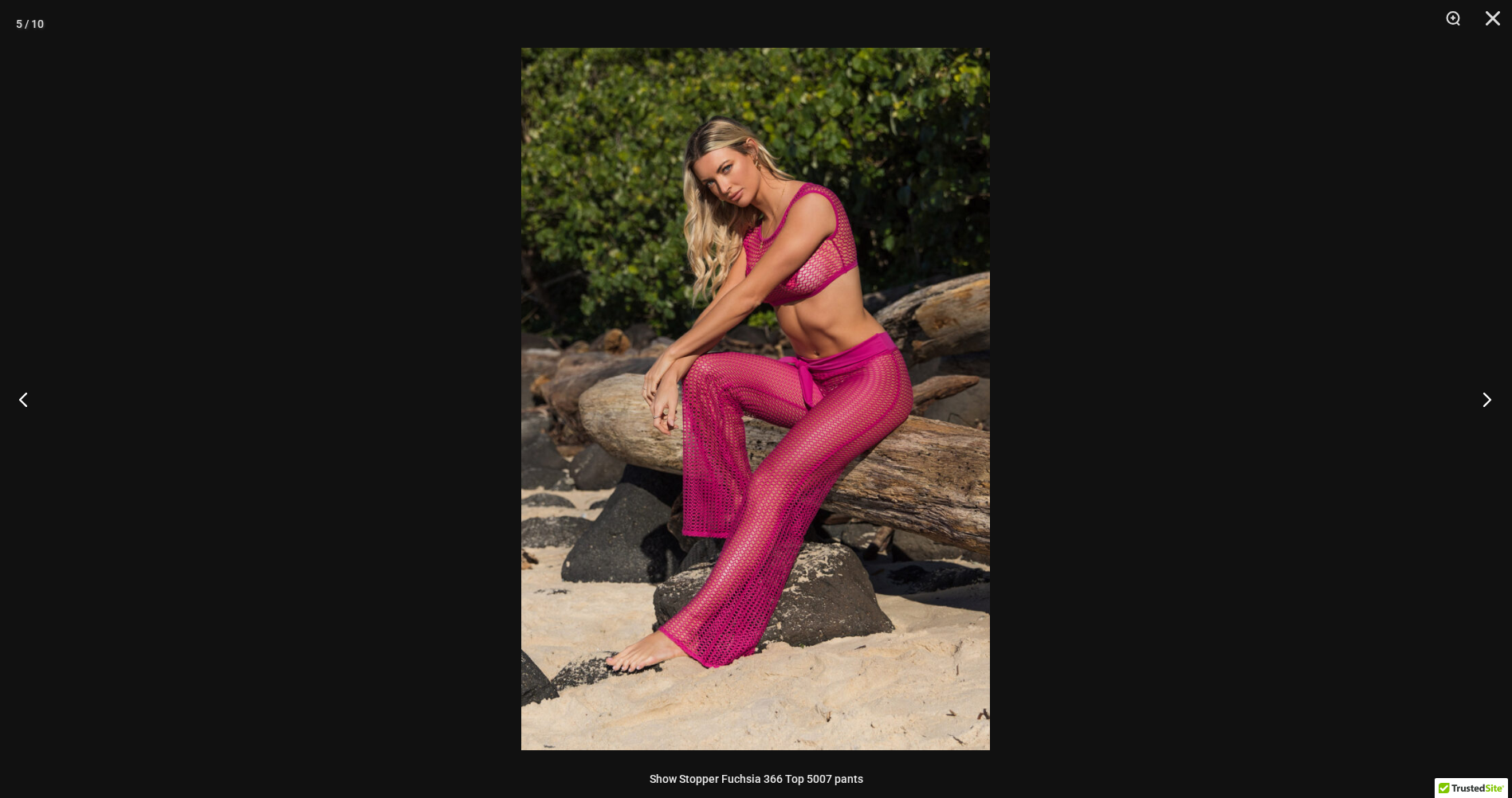
click at [1487, 399] on button "Next" at bounding box center [1481, 399] width 60 height 80
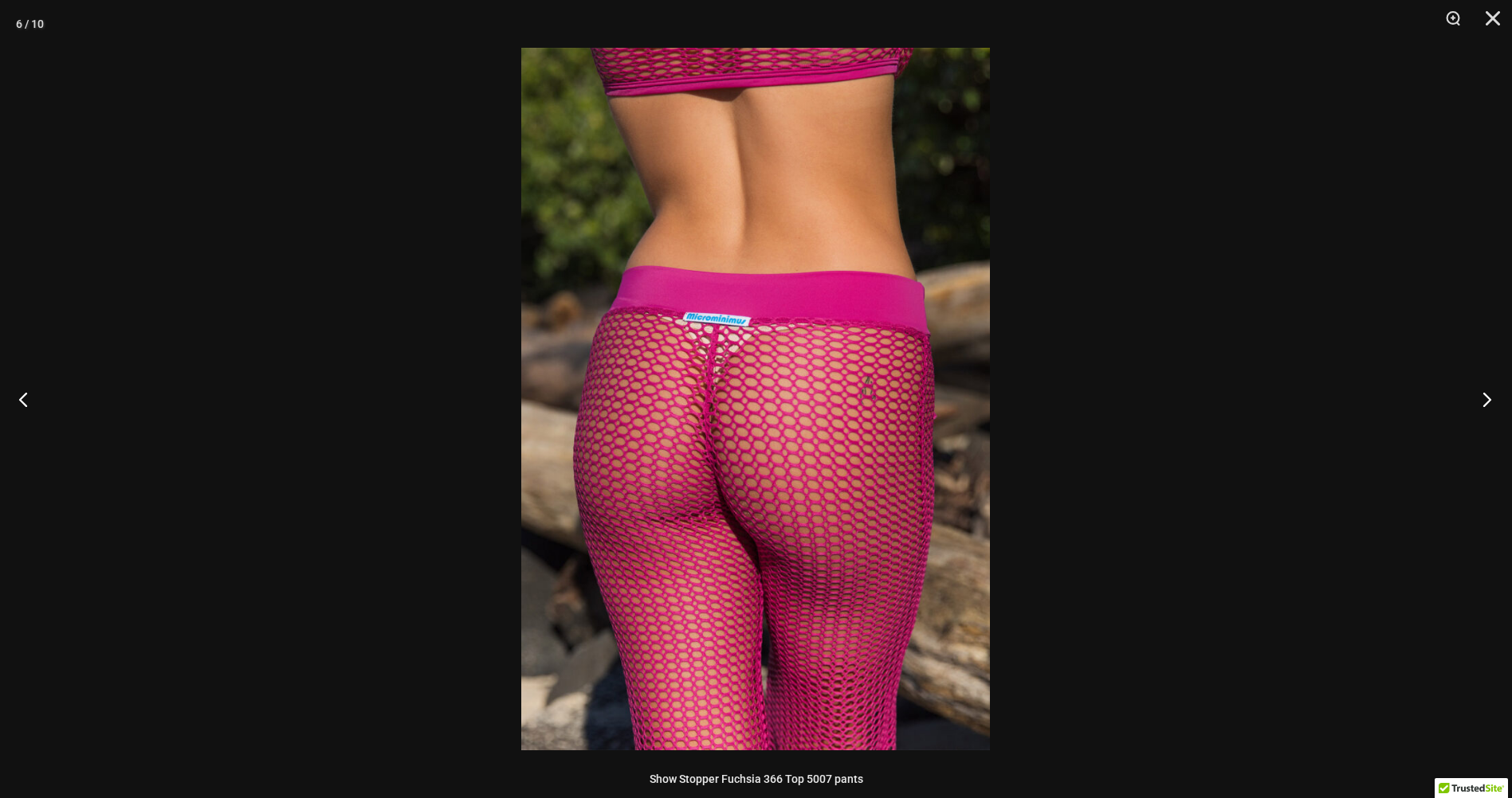
click at [1487, 399] on button "Next" at bounding box center [1481, 399] width 60 height 80
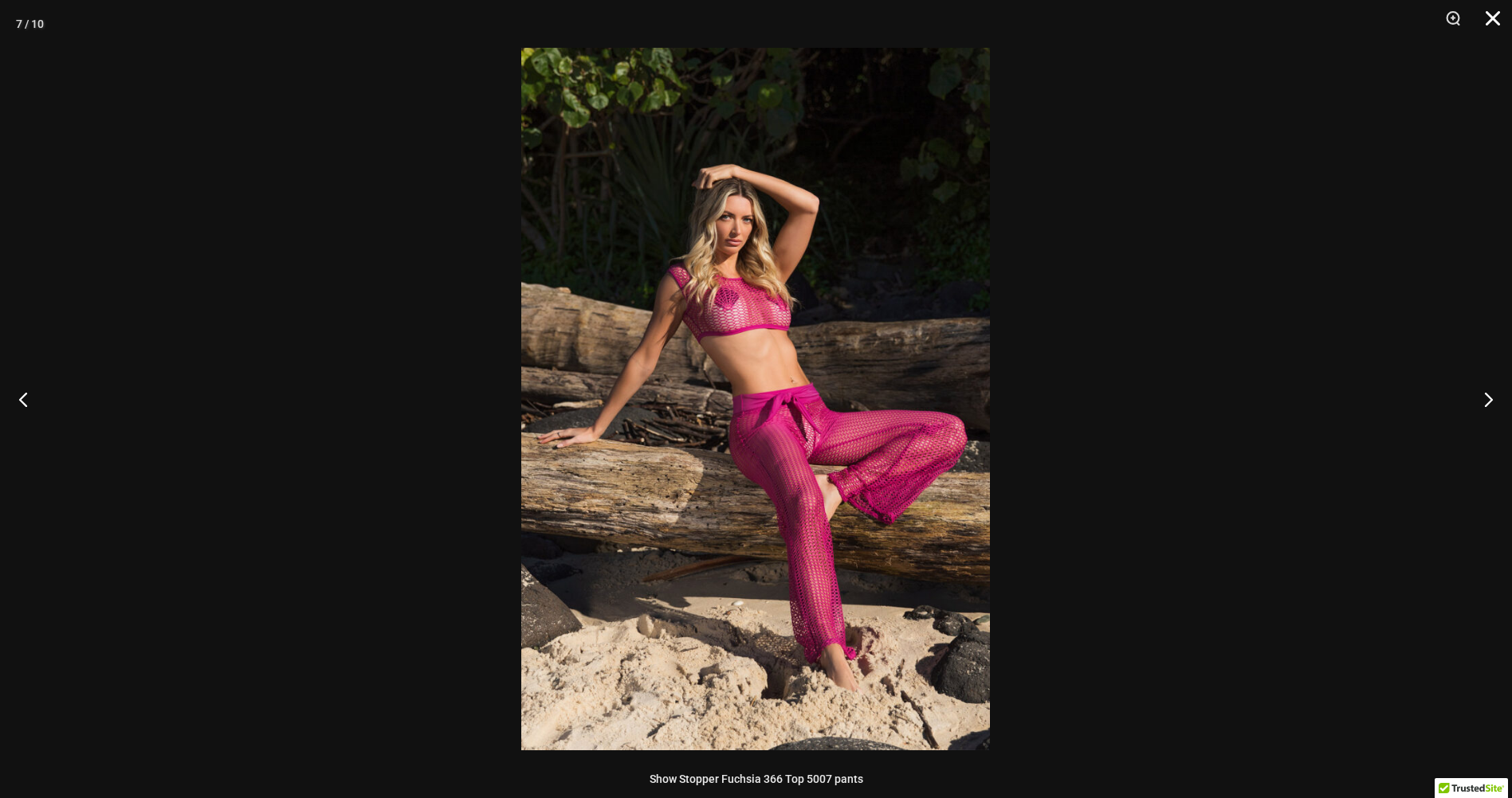
click at [1496, 22] on button "Close" at bounding box center [1487, 23] width 40 height 48
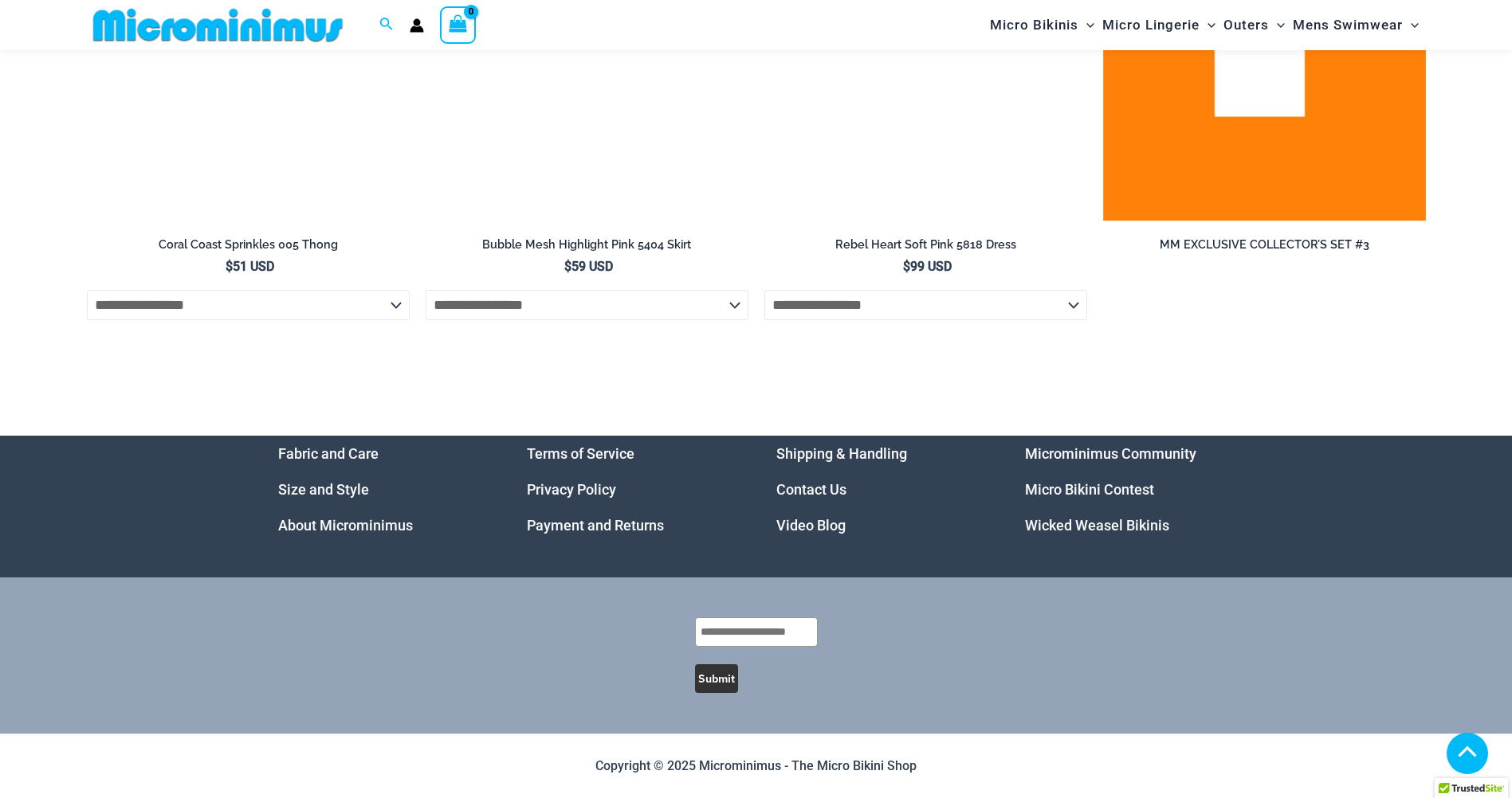
scroll to position [5040, 0]
